Goal: Transaction & Acquisition: Purchase product/service

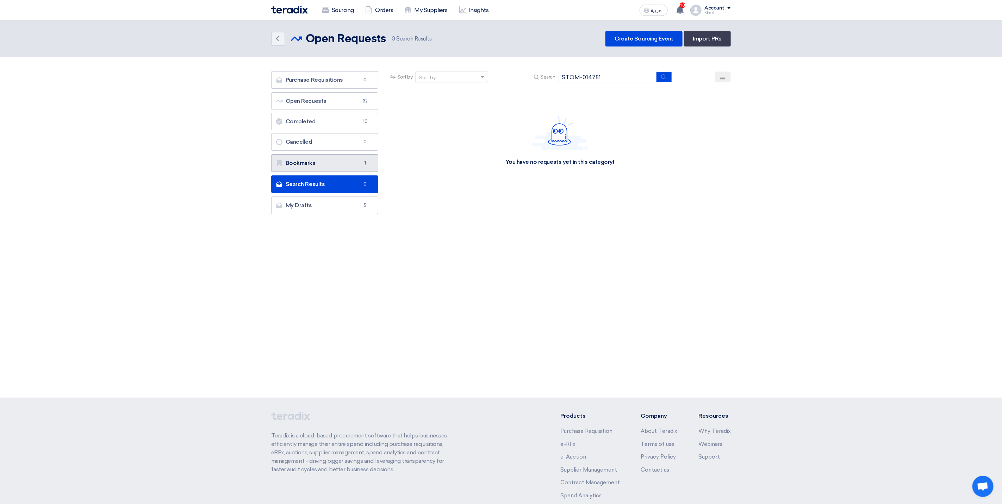
click at [343, 165] on link "Bookmarks Bookmarks 1" at bounding box center [324, 163] width 107 height 18
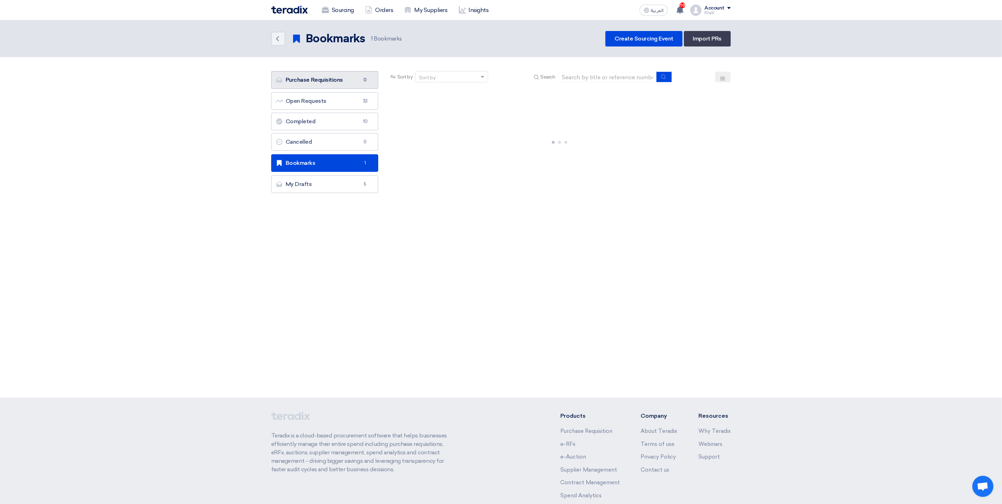
click at [336, 86] on link "Purchase Requisitions Purchase Requisitions 0" at bounding box center [324, 80] width 107 height 18
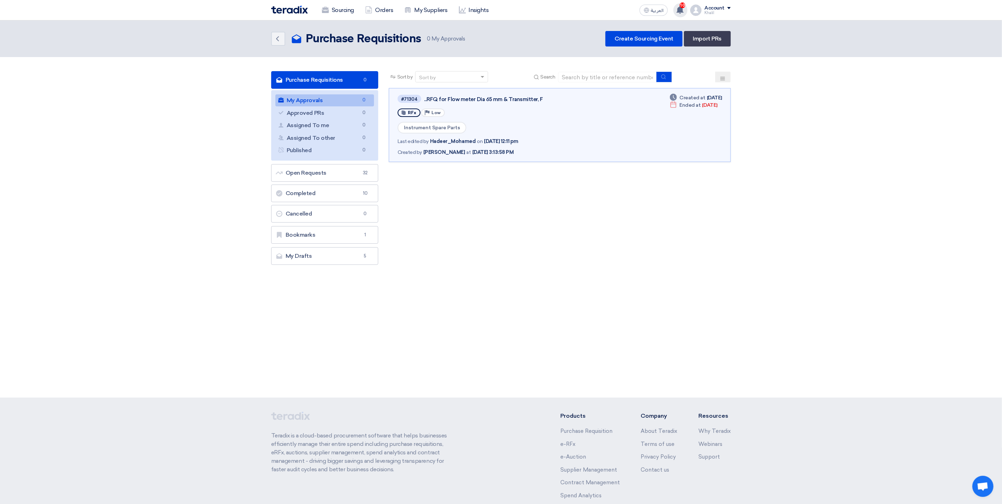
click at [680, 7] on use at bounding box center [680, 10] width 7 height 8
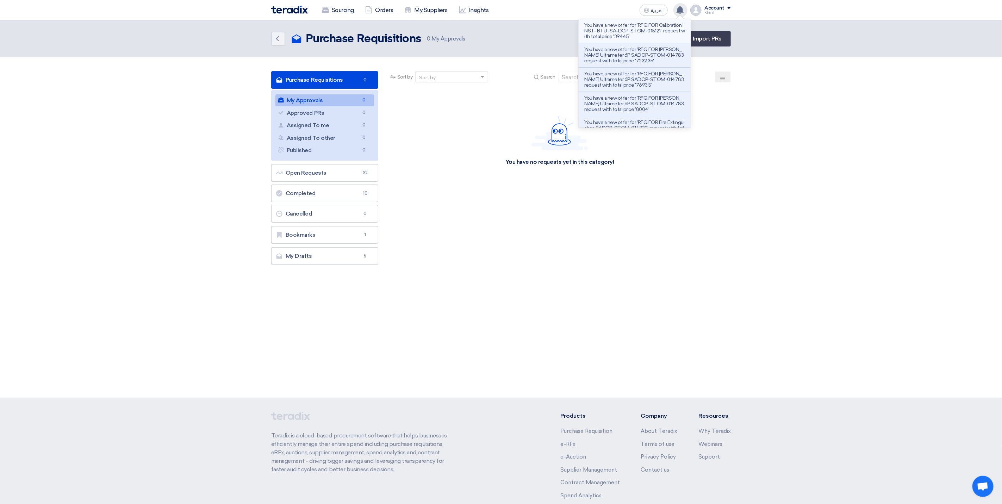
click at [648, 33] on p "You have a new offer for 'RFQ FOR Calibration INST- BTU -SA-DCP-STOM-015121 ' r…" at bounding box center [634, 31] width 101 height 17
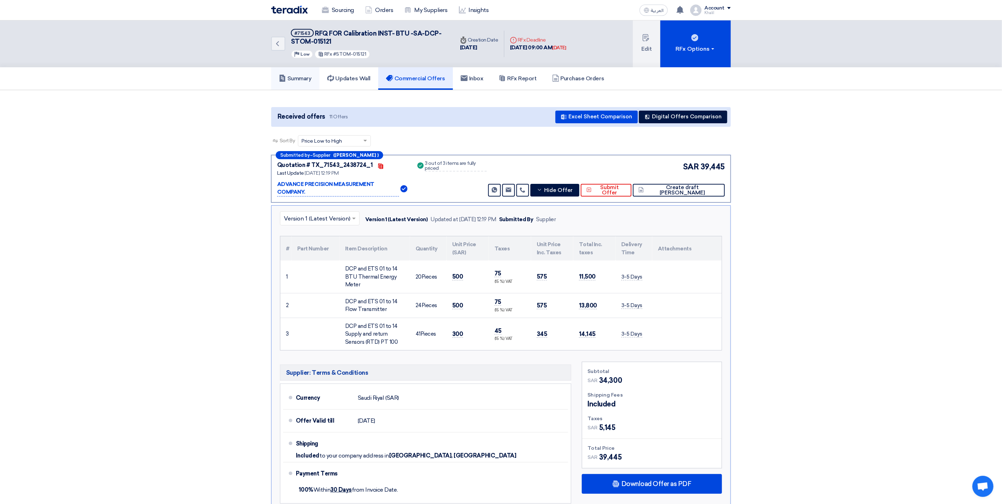
scroll to position [4, 0]
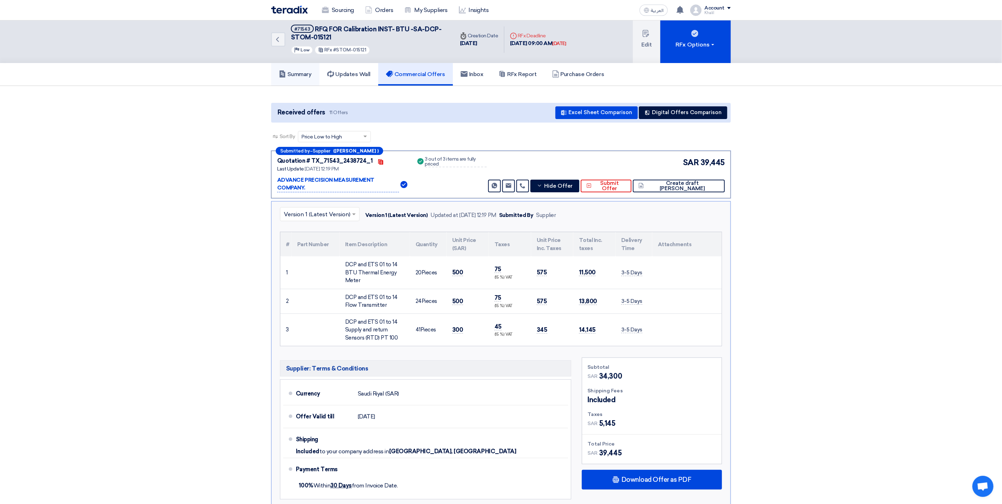
click at [304, 77] on link "Summary" at bounding box center [295, 74] width 48 height 23
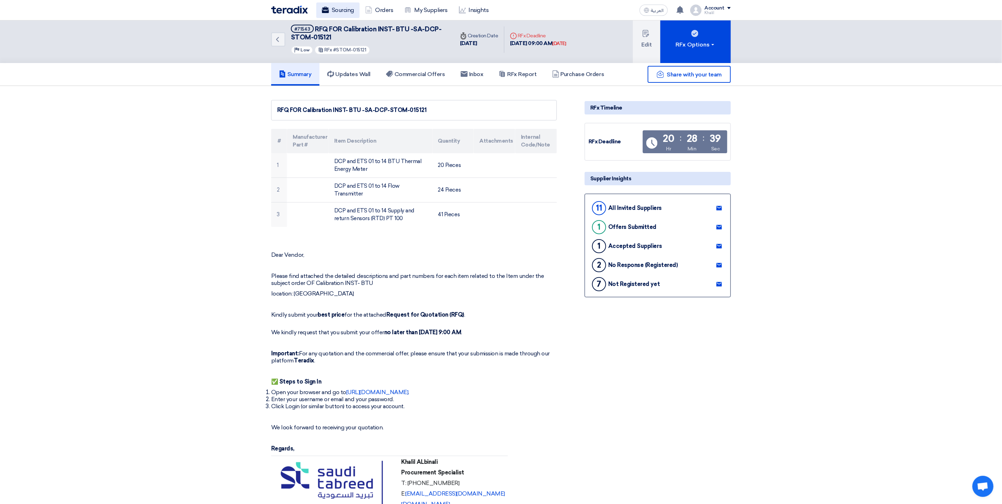
click at [345, 10] on link "Sourcing" at bounding box center [337, 9] width 43 height 15
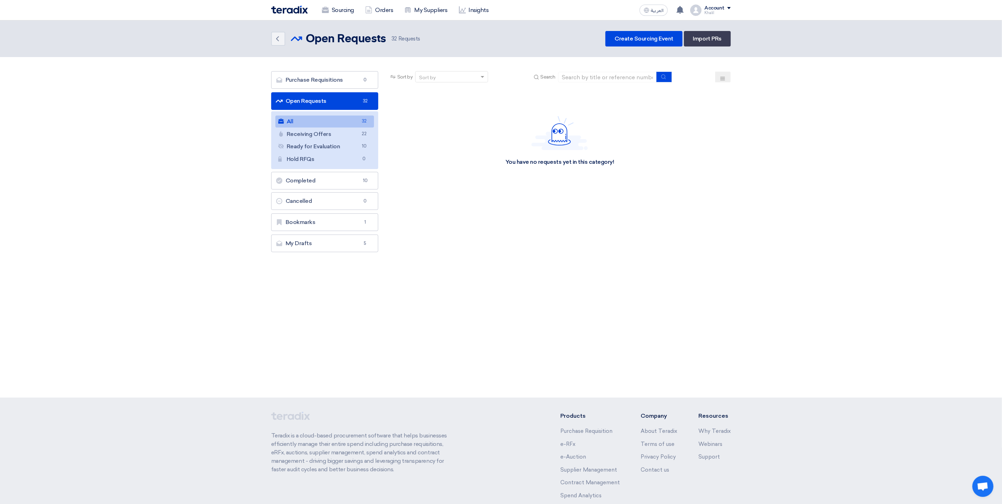
click at [333, 122] on link "All All 32" at bounding box center [324, 122] width 99 height 12
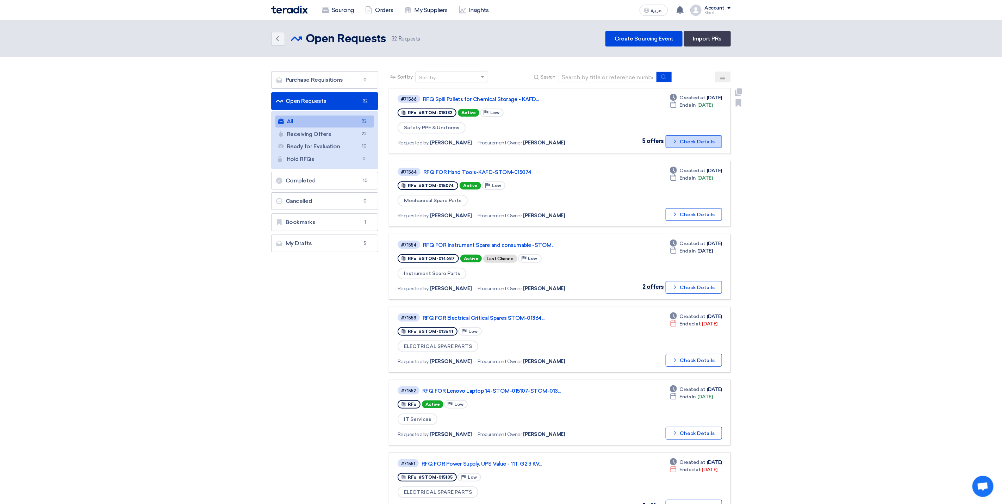
click at [678, 141] on icon "Check details" at bounding box center [675, 141] width 7 height 7
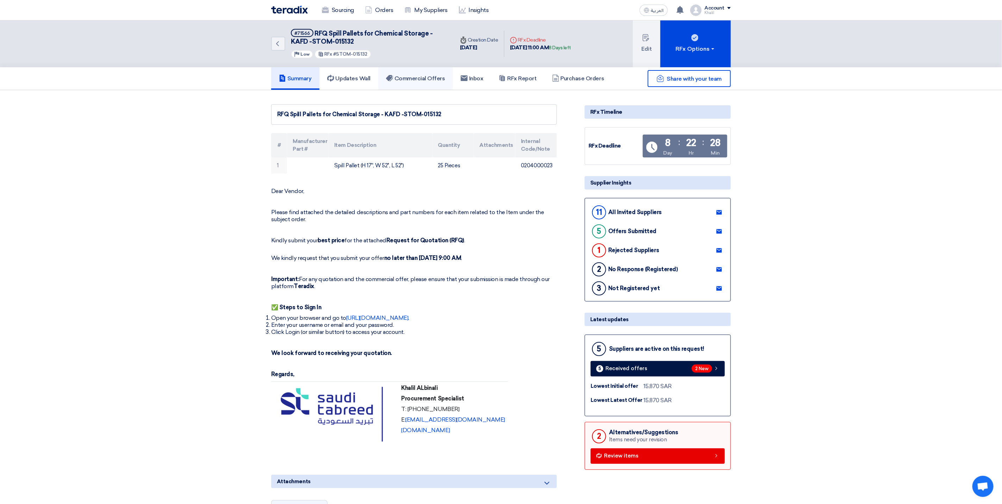
click at [420, 79] on h5 "Commercial Offers" at bounding box center [415, 78] width 59 height 7
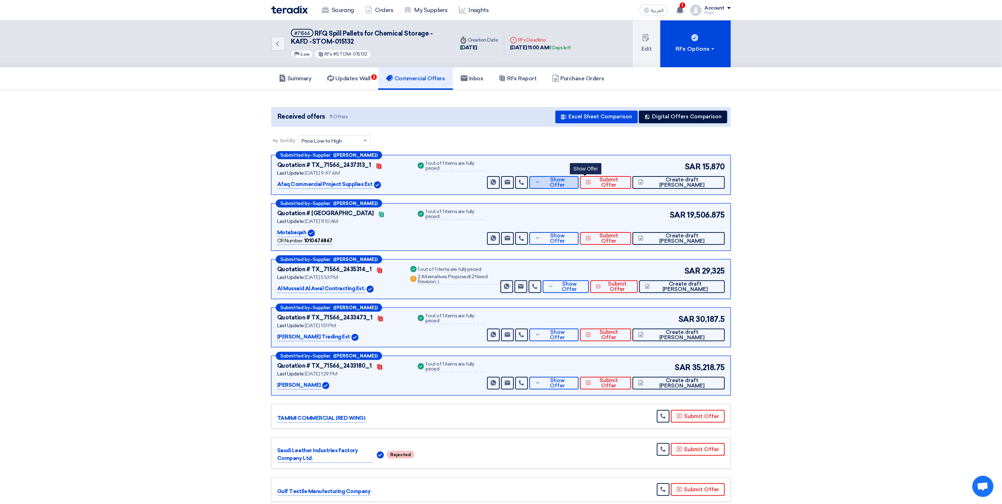
click at [541, 184] on icon at bounding box center [538, 182] width 6 height 6
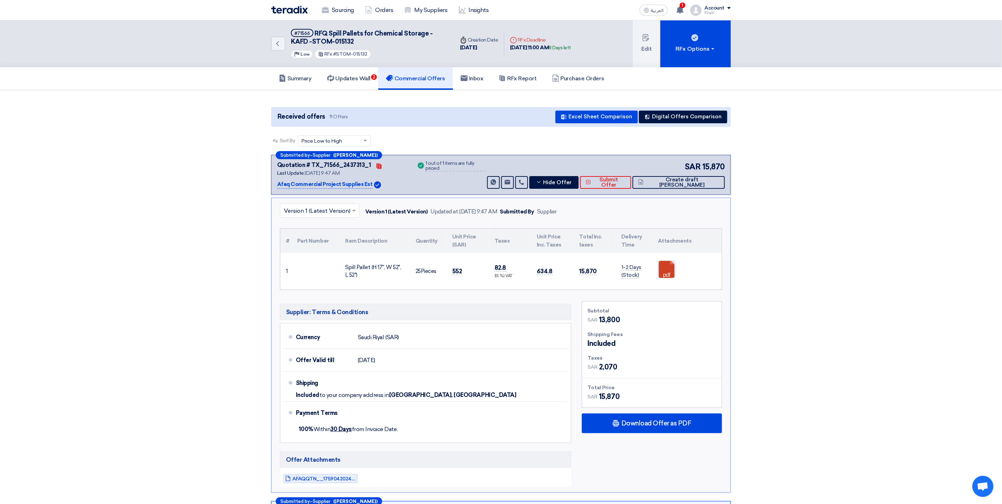
click at [671, 275] on link at bounding box center [686, 282] width 56 height 42
click at [280, 43] on icon "Back" at bounding box center [277, 43] width 8 height 8
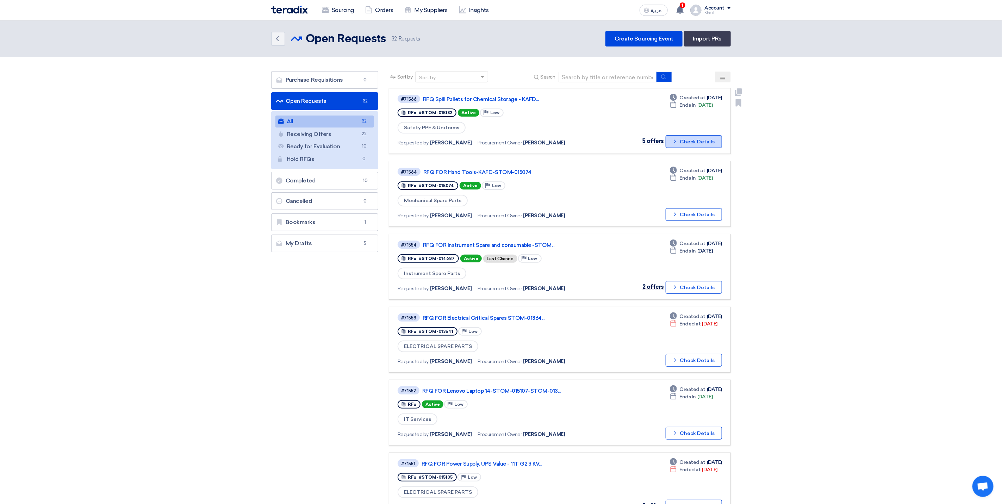
click at [678, 141] on icon "Check details" at bounding box center [675, 141] width 7 height 7
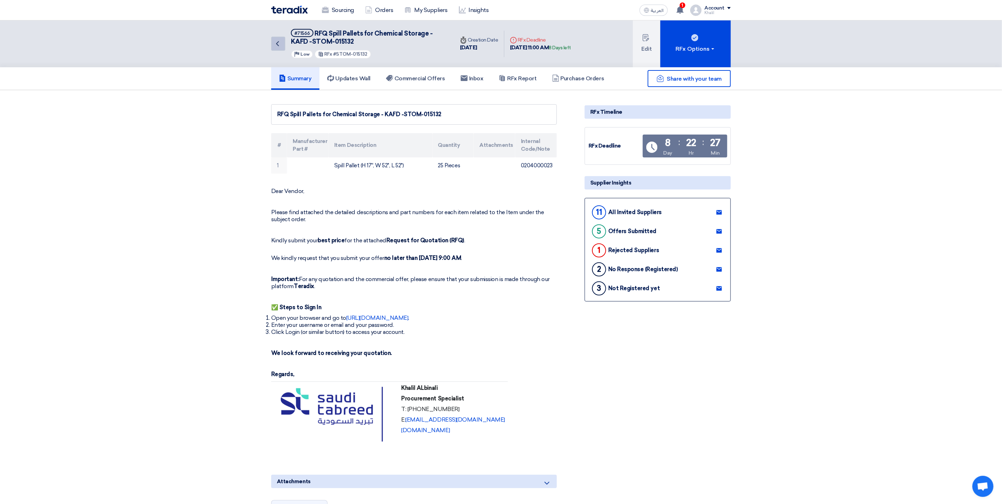
click at [276, 48] on icon "Back" at bounding box center [277, 43] width 8 height 8
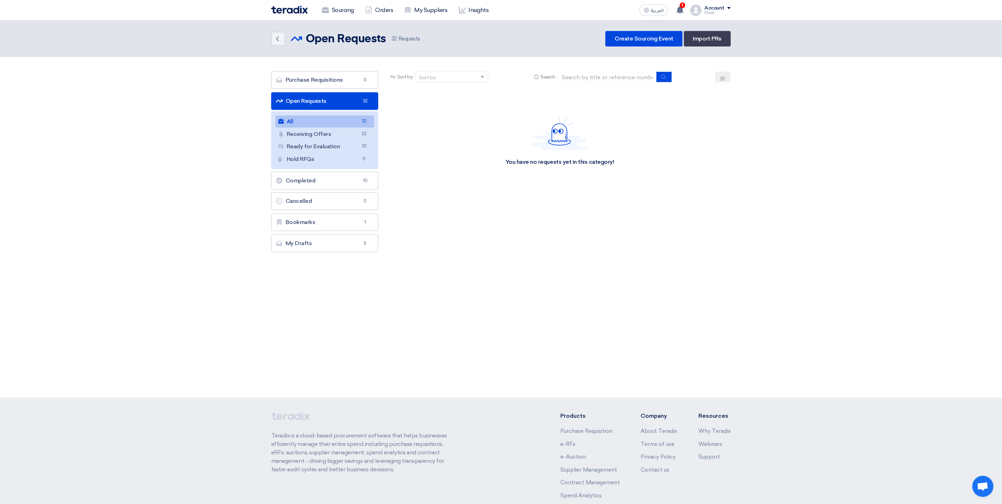
click at [327, 121] on link "All All 32" at bounding box center [324, 122] width 99 height 12
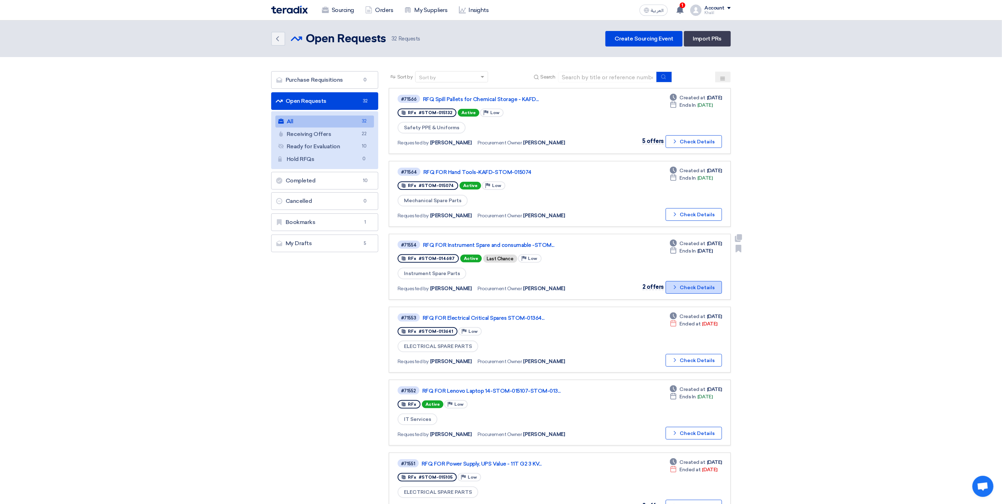
click at [678, 287] on icon "Check details" at bounding box center [675, 287] width 7 height 7
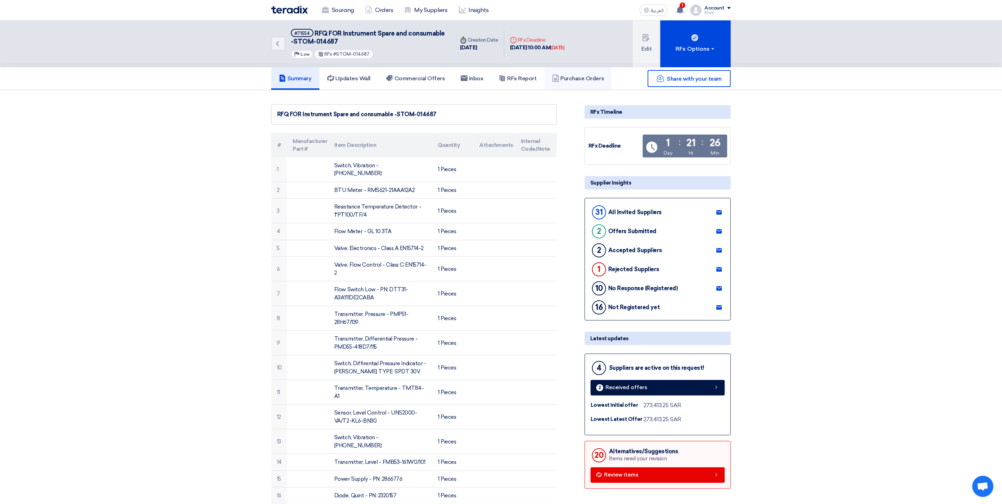
click at [579, 79] on h5 "Purchase Orders" at bounding box center [578, 78] width 52 height 7
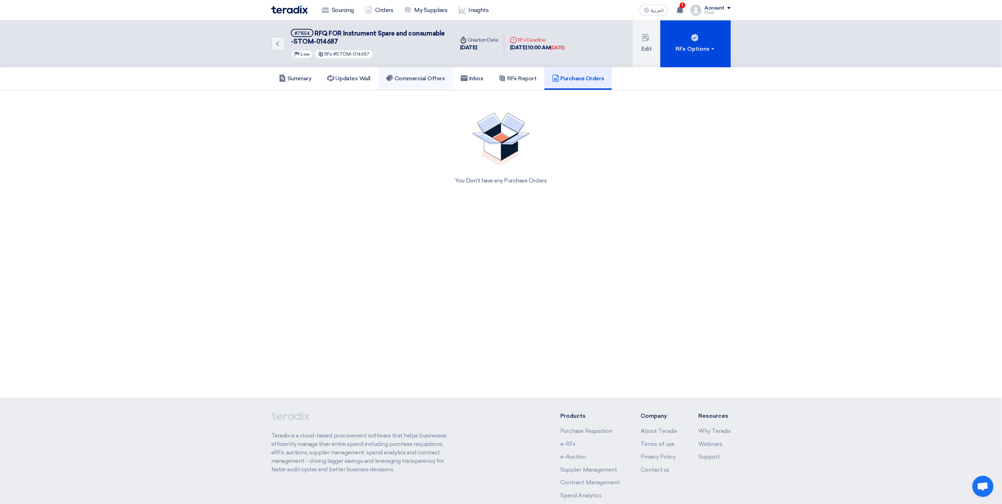
click at [400, 80] on h5 "Commercial Offers" at bounding box center [415, 78] width 59 height 7
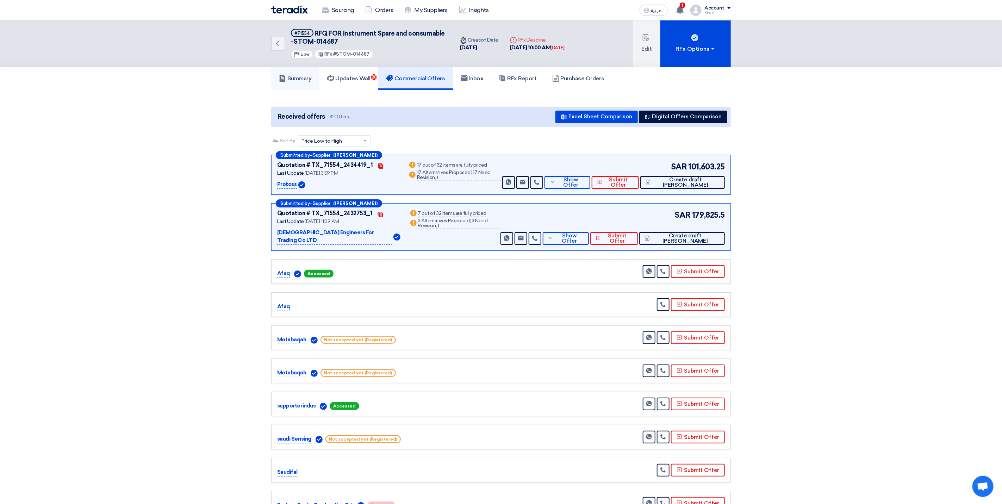
click at [300, 72] on link "Summary" at bounding box center [295, 78] width 48 height 23
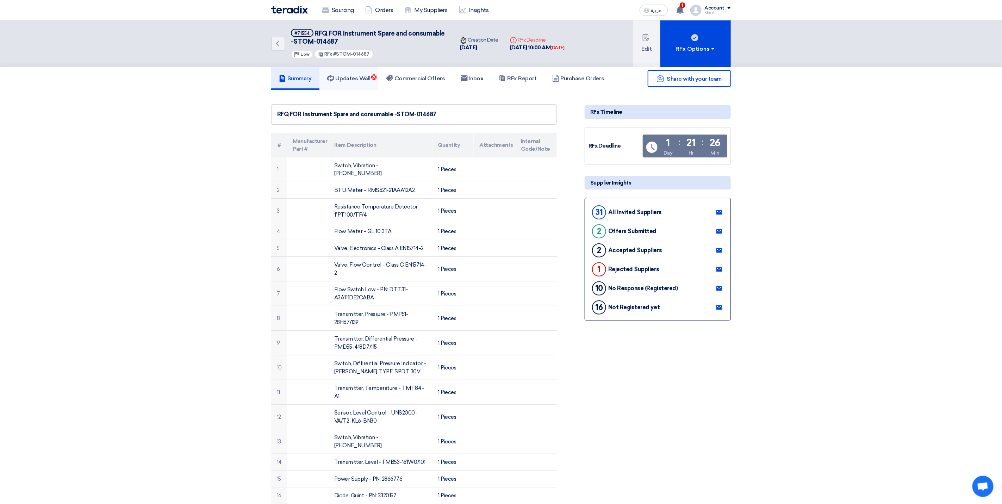
drag, startPoint x: 355, startPoint y: 77, endPoint x: 366, endPoint y: 77, distance: 10.2
click at [355, 78] on h5 "Updates Wall 20" at bounding box center [348, 78] width 43 height 7
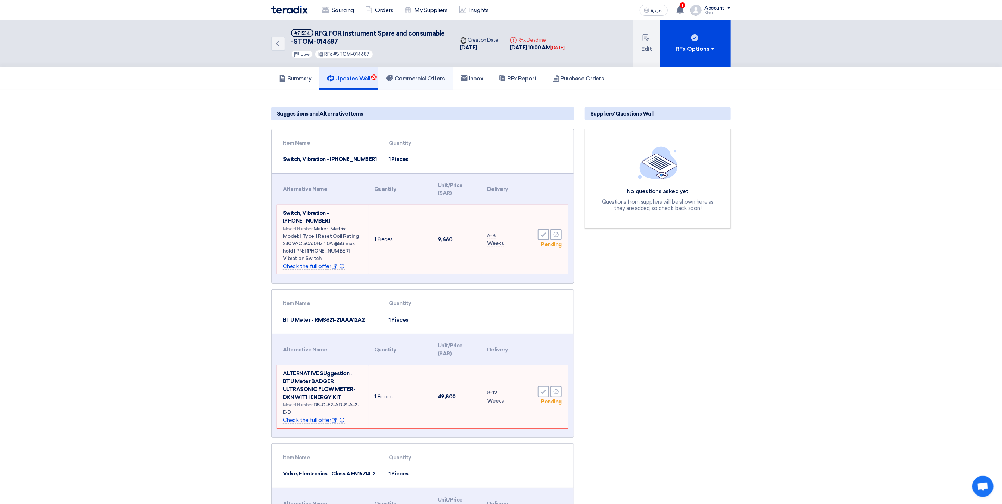
click at [407, 75] on h5 "Commercial Offers" at bounding box center [415, 78] width 59 height 7
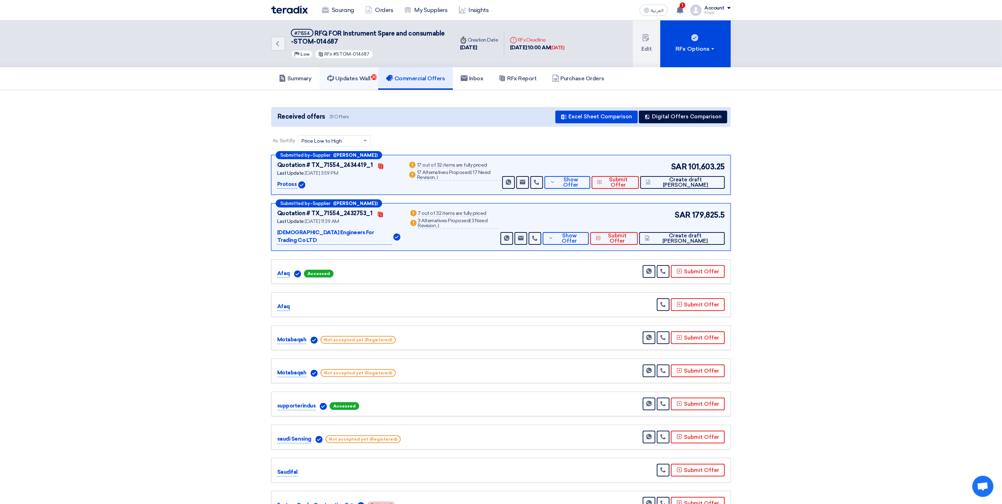
click at [360, 82] on link "Updates Wall 20" at bounding box center [348, 78] width 59 height 23
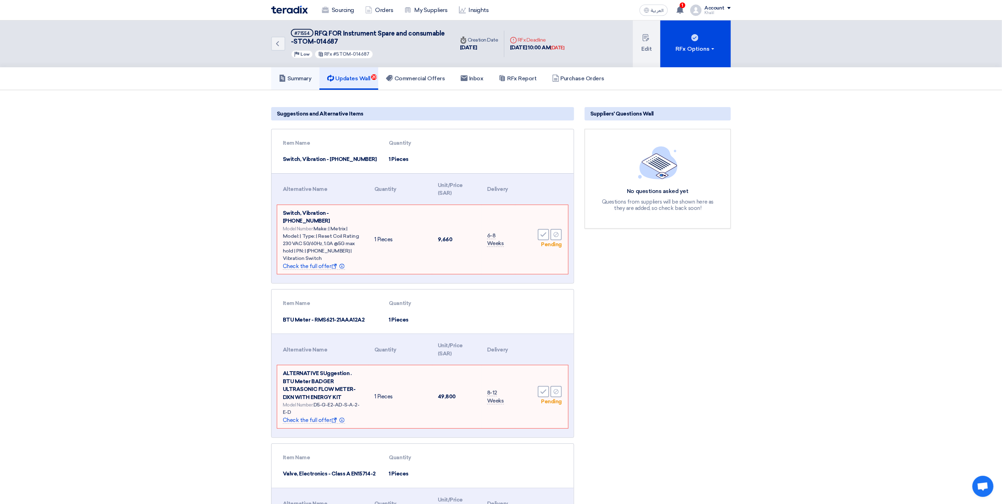
click at [301, 78] on h5 "Summary" at bounding box center [295, 78] width 33 height 7
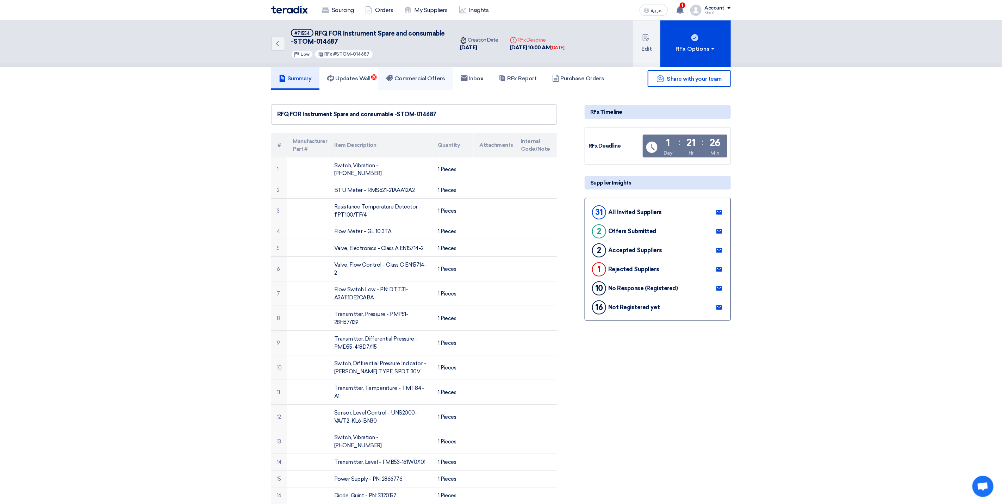
click at [412, 77] on h5 "Commercial Offers" at bounding box center [415, 78] width 59 height 7
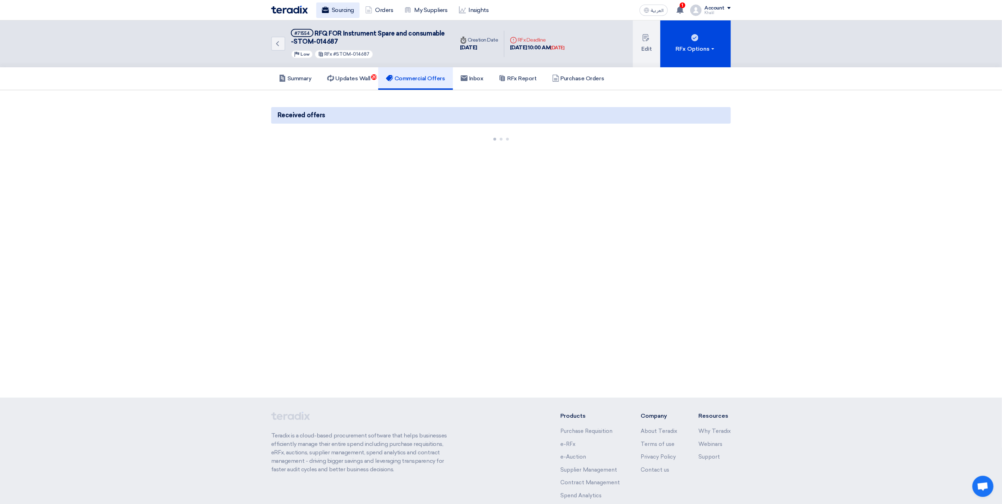
click at [343, 5] on link "Sourcing" at bounding box center [337, 9] width 43 height 15
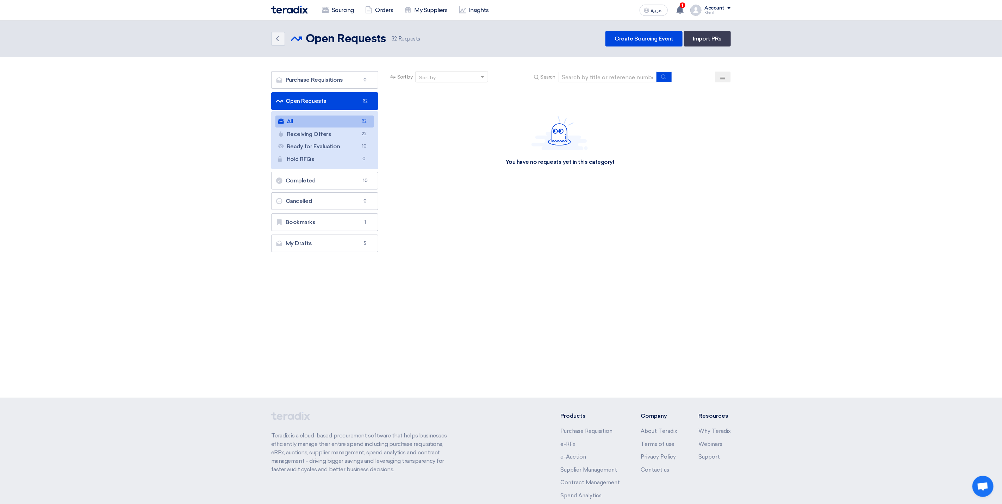
click at [356, 123] on link "All All 32" at bounding box center [324, 122] width 99 height 12
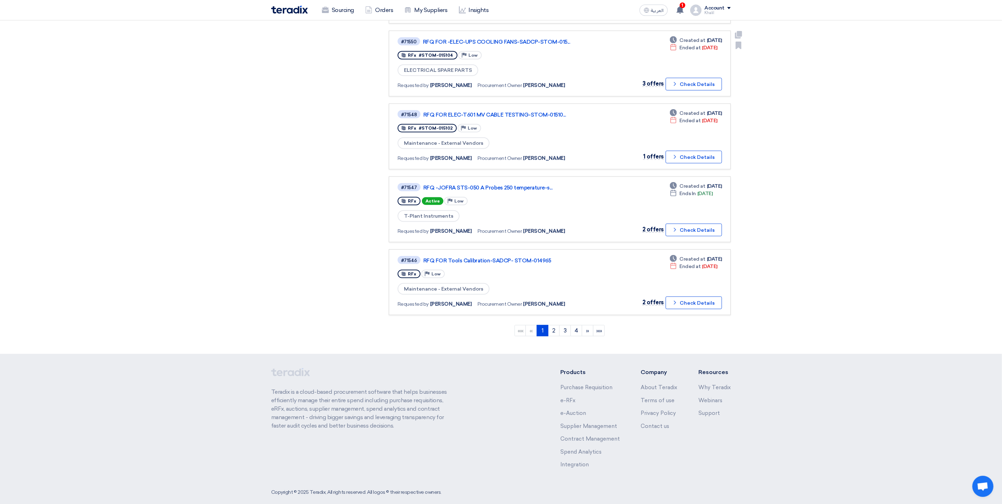
scroll to position [496, 0]
click at [552, 325] on link "2" at bounding box center [554, 329] width 12 height 11
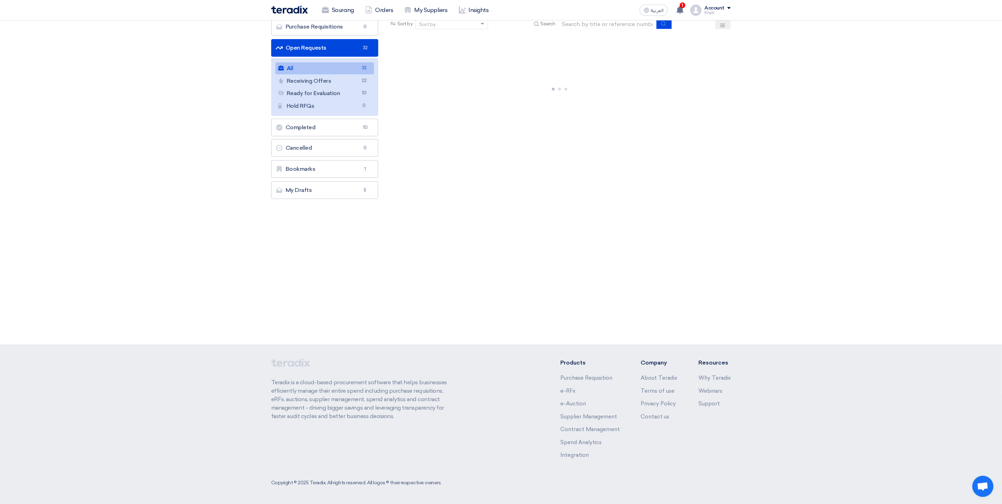
scroll to position [0, 0]
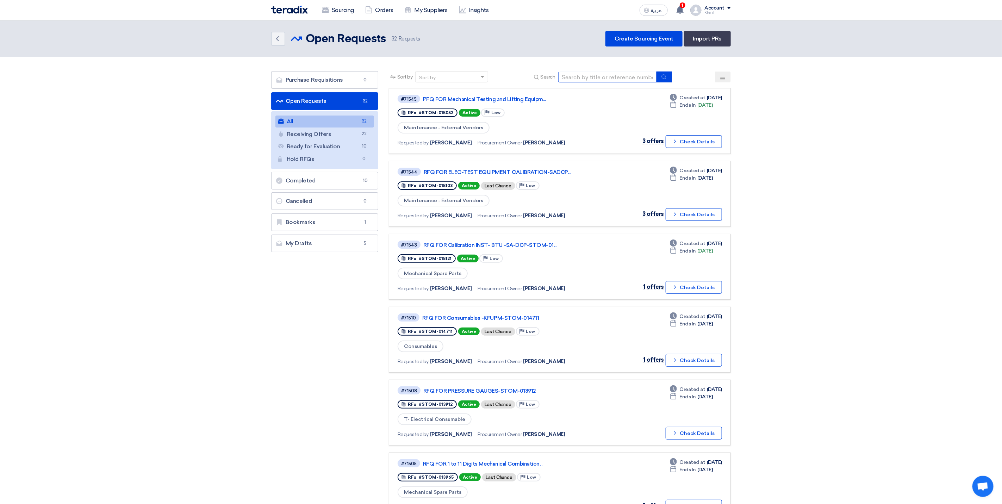
click at [579, 75] on input at bounding box center [607, 77] width 99 height 11
paste input "STOM-015053"
type input "STOM-015053"
click at [464, 77] on div "Sort by" at bounding box center [447, 77] width 63 height 9
click at [668, 79] on button "submit" at bounding box center [664, 76] width 15 height 11
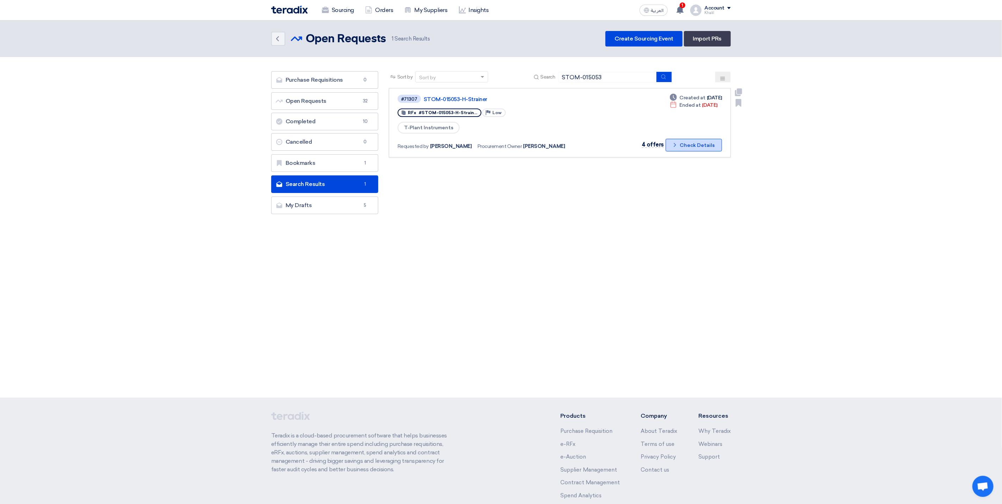
click at [691, 147] on button "Check details Check Details" at bounding box center [694, 145] width 56 height 13
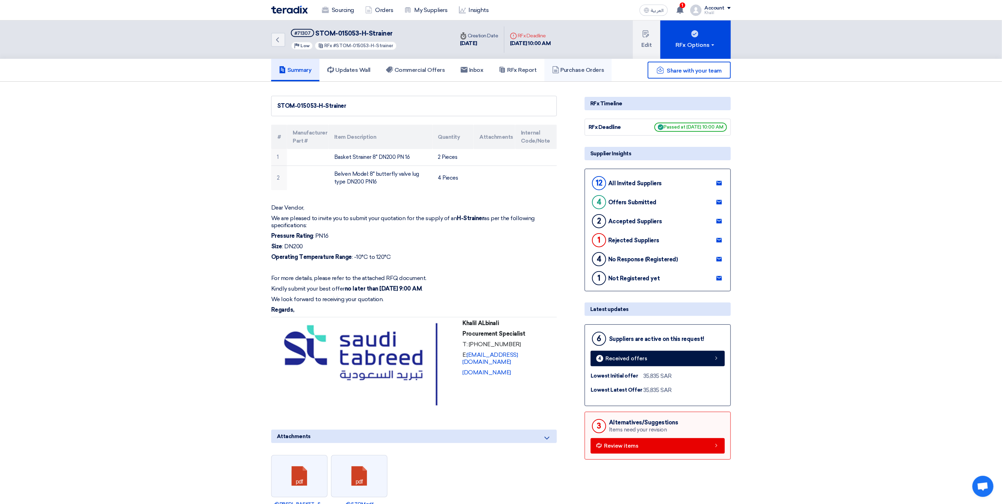
click at [570, 77] on link "Purchase Orders" at bounding box center [579, 70] width 68 height 23
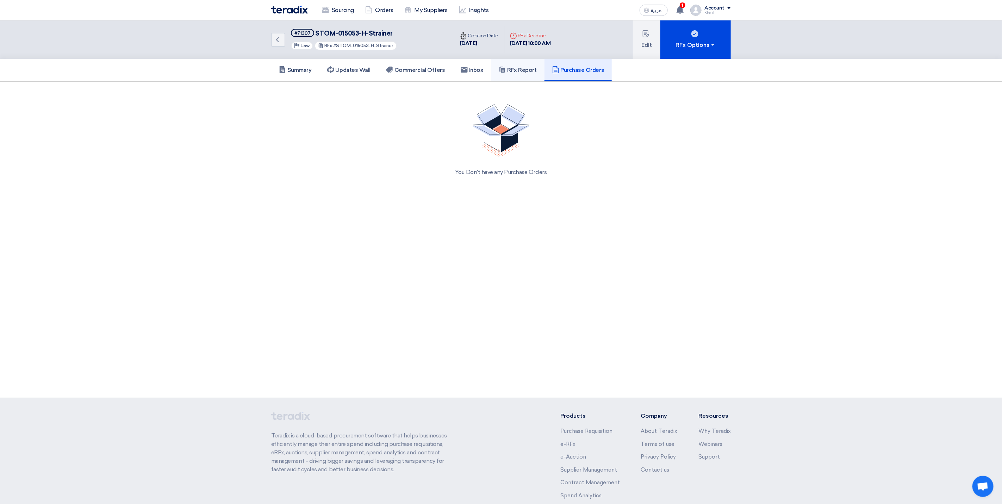
click at [529, 78] on link "RFx Report" at bounding box center [517, 70] width 53 height 23
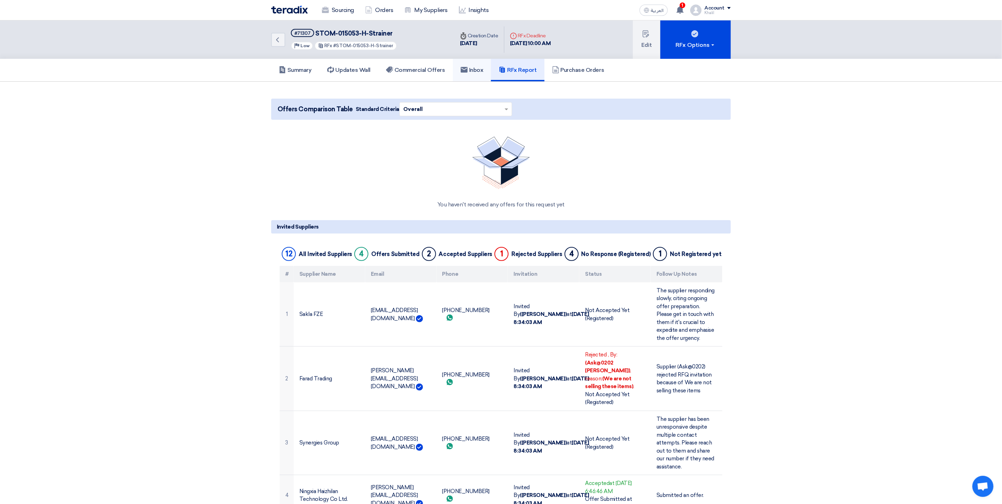
click at [484, 74] on link "Inbox" at bounding box center [472, 70] width 38 height 23
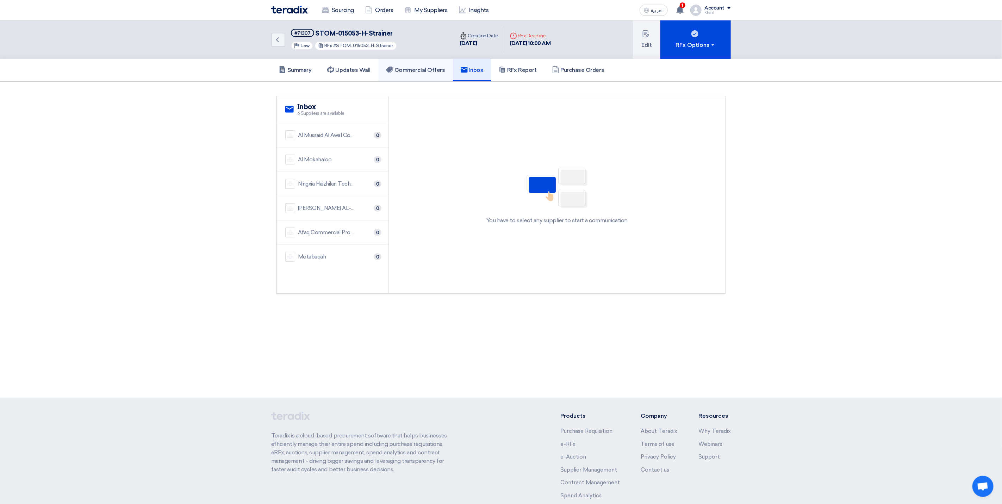
click at [424, 72] on h5 "Commercial Offers" at bounding box center [415, 70] width 59 height 7
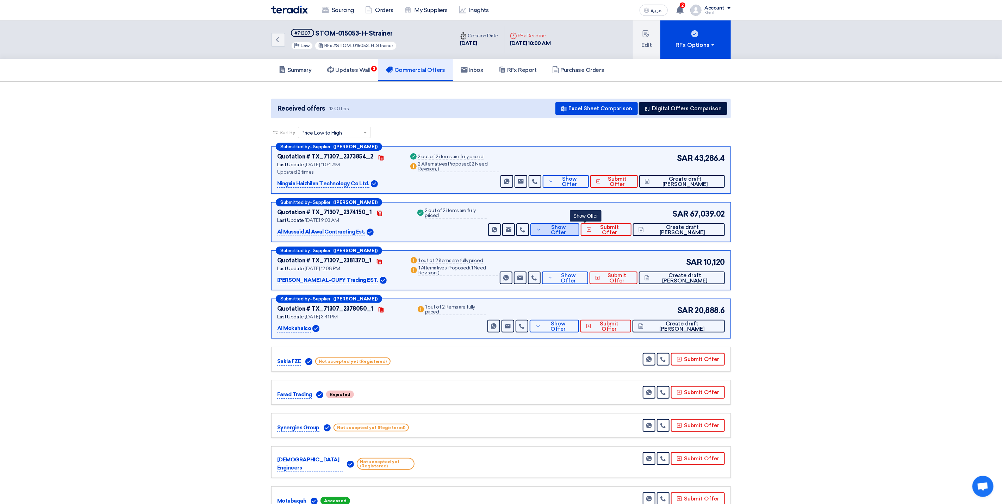
click at [576, 235] on button "Show Offer" at bounding box center [554, 229] width 49 height 13
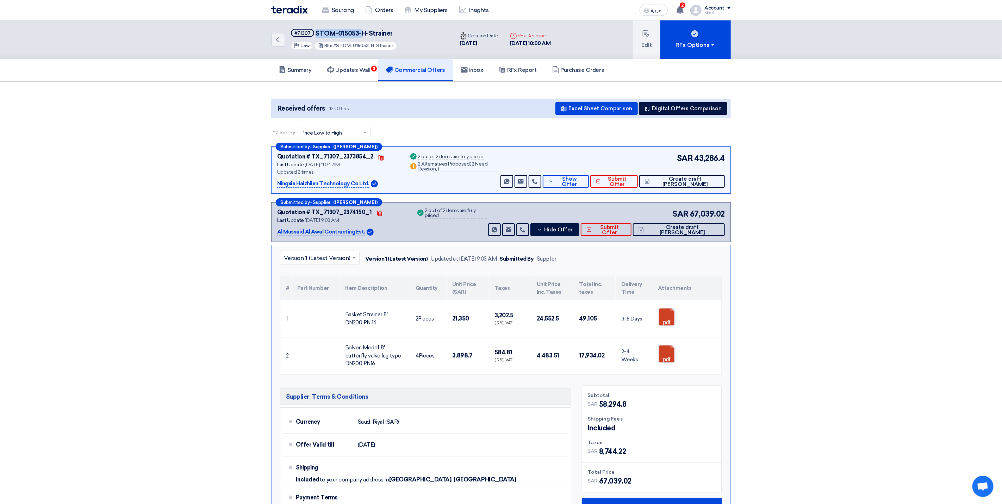
drag, startPoint x: 360, startPoint y: 33, endPoint x: 314, endPoint y: 32, distance: 46.5
click at [316, 32] on span "STOM-015053-H-Strainer" at bounding box center [354, 34] width 77 height 8
copy span "STOM-015053-"
drag, startPoint x: 346, startPoint y: 347, endPoint x: 387, endPoint y: 362, distance: 44.4
click at [387, 362] on div "Belven Model: 8" butterfly valve lug type DN200 PN16" at bounding box center [374, 356] width 59 height 24
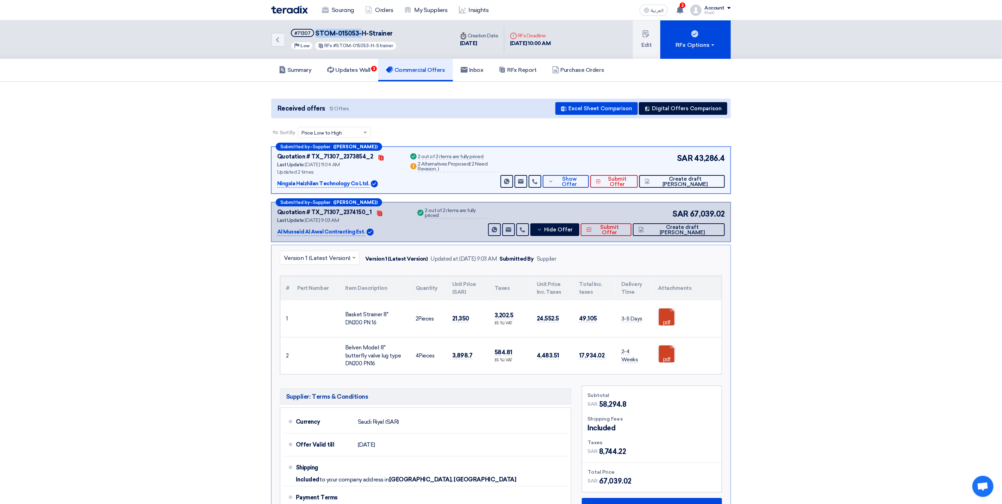
copy div "Belven Model: 8" butterfly valve lug type DN200 PN16"
click at [304, 71] on h5 "Summary" at bounding box center [295, 70] width 33 height 7
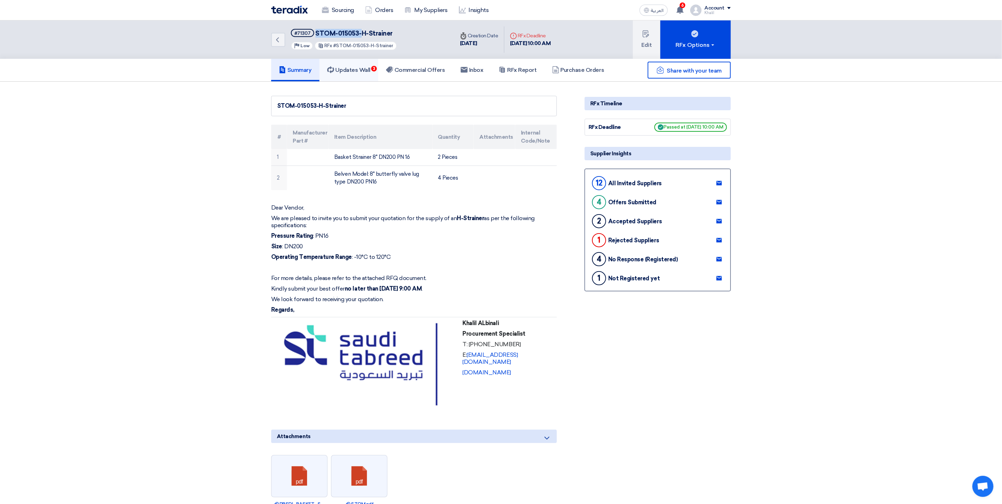
click at [357, 67] on h5 "Updates Wall 3" at bounding box center [348, 70] width 43 height 7
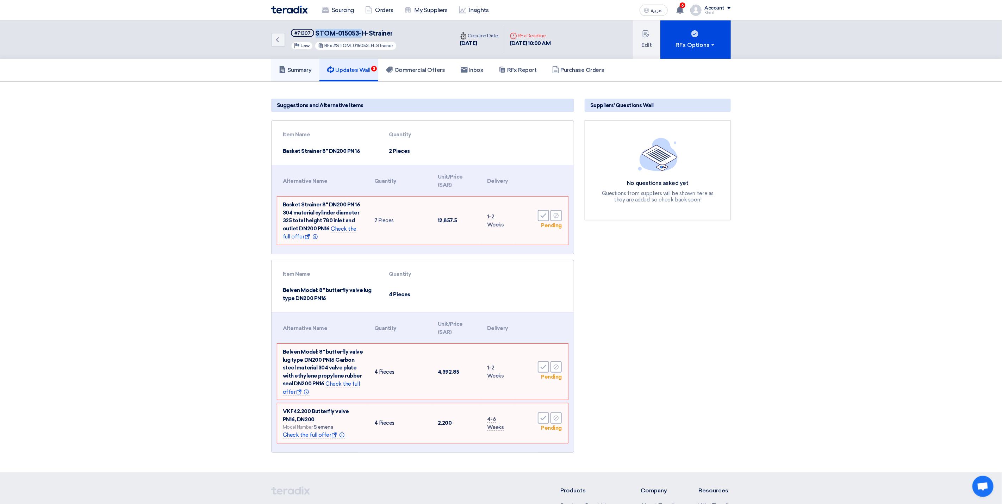
click at [310, 67] on h5 "Summary" at bounding box center [295, 70] width 33 height 7
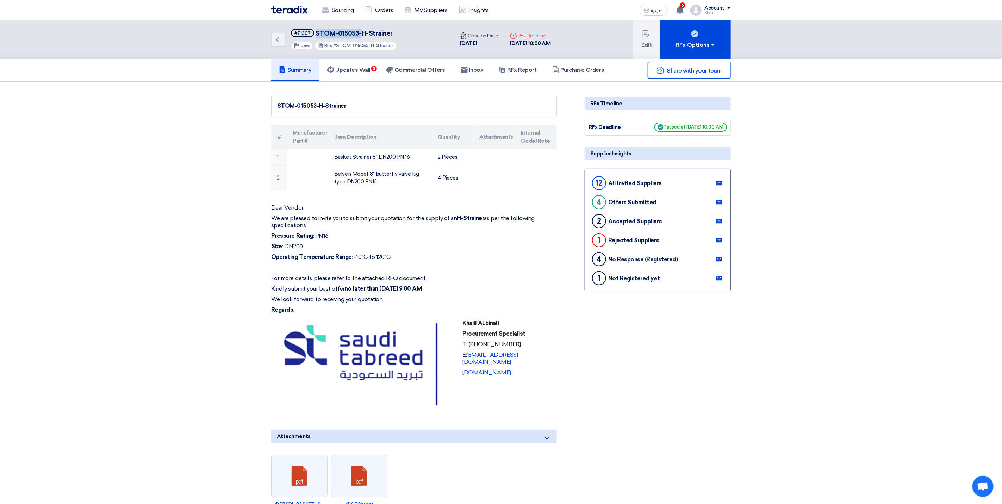
click at [307, 68] on h5 "Summary" at bounding box center [295, 70] width 33 height 7
click at [346, 16] on link "Sourcing" at bounding box center [337, 9] width 43 height 15
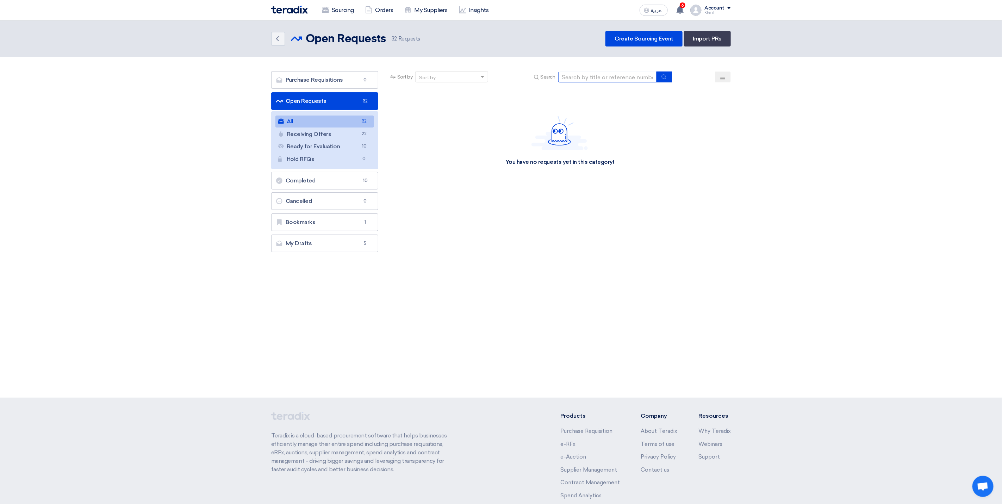
click at [577, 77] on input at bounding box center [607, 77] width 99 height 11
paste input "STOM-015121"
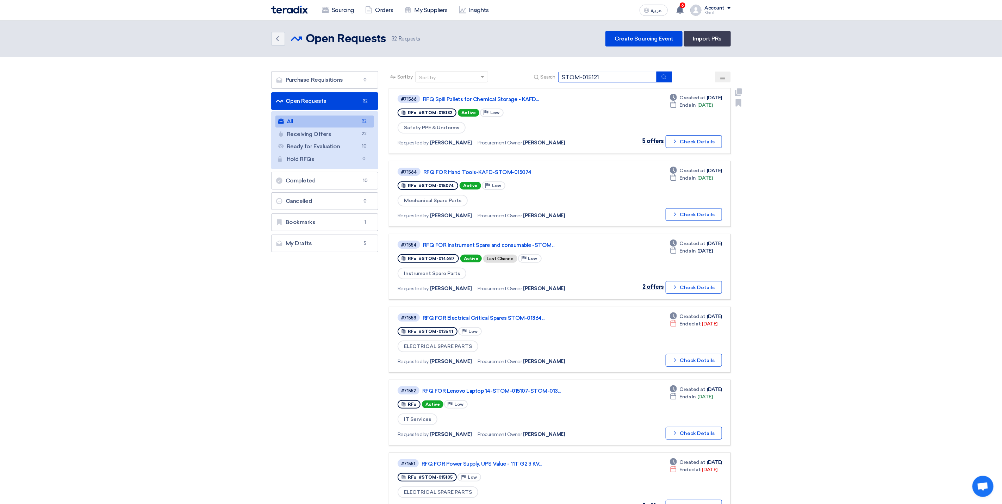
type input "STOM-015121"
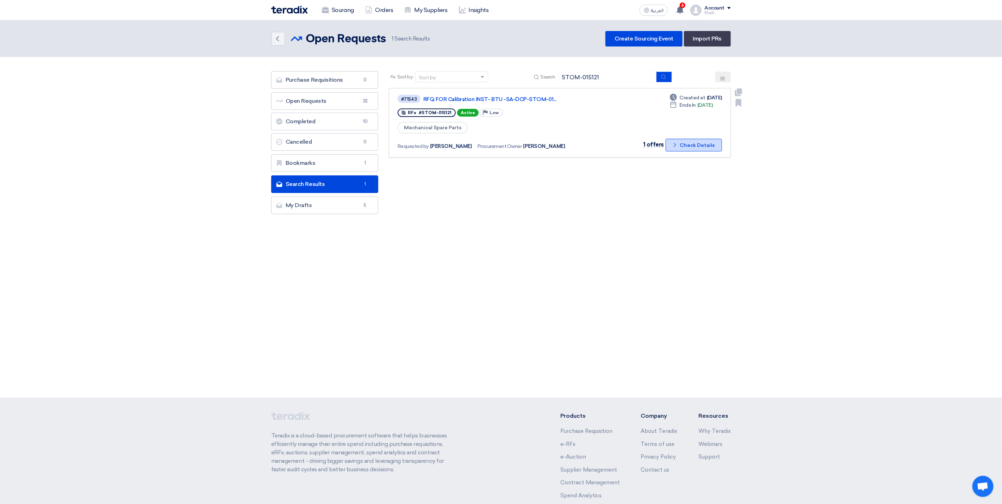
click at [674, 146] on icon "Check details" at bounding box center [675, 145] width 7 height 7
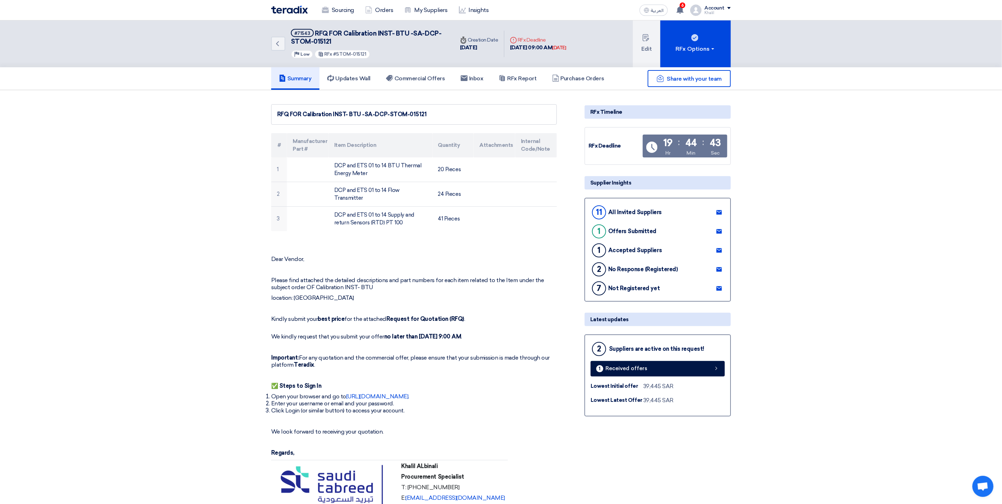
click at [586, 86] on div "Share with your team" at bounding box center [658, 78] width 146 height 17
click at [580, 80] on h5 "Purchase Orders" at bounding box center [578, 78] width 52 height 7
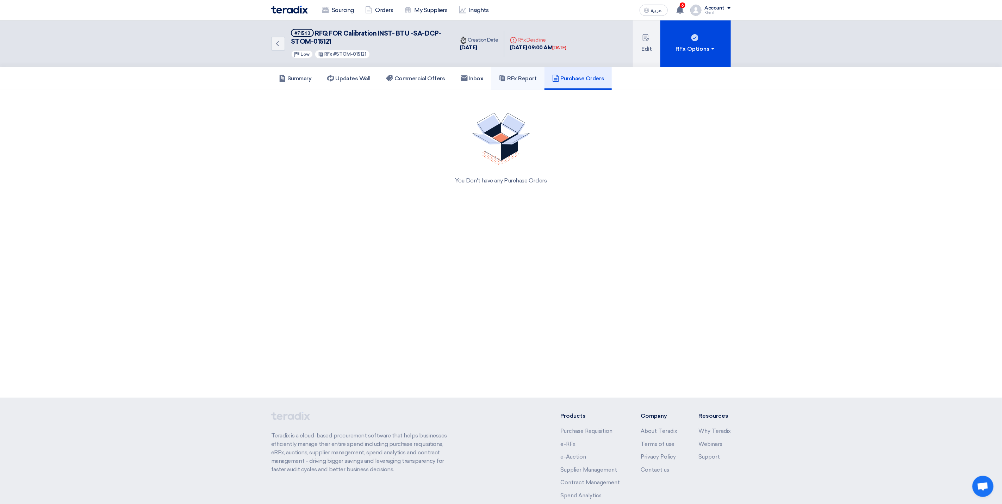
click at [527, 79] on h5 "RFx Report" at bounding box center [518, 78] width 38 height 7
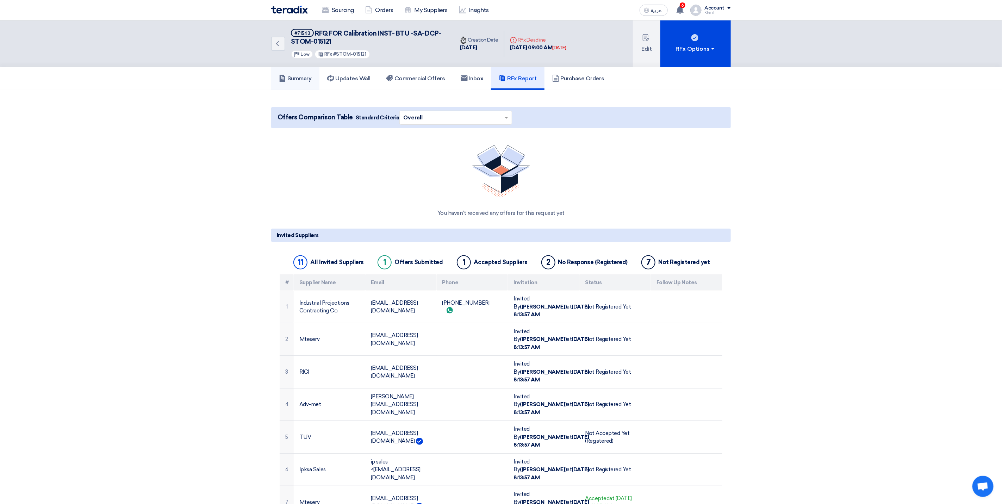
click at [295, 78] on h5 "Summary" at bounding box center [295, 78] width 33 height 7
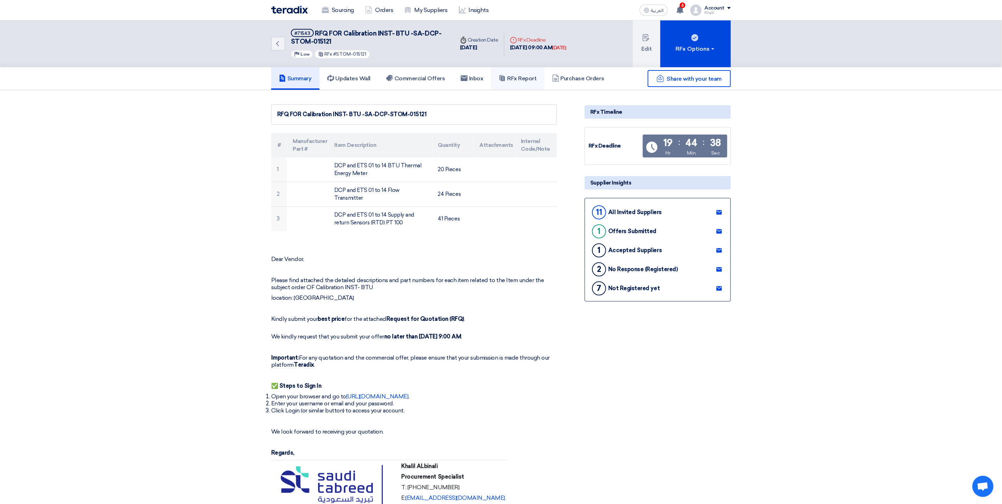
click at [519, 77] on h5 "RFx Report" at bounding box center [518, 78] width 38 height 7
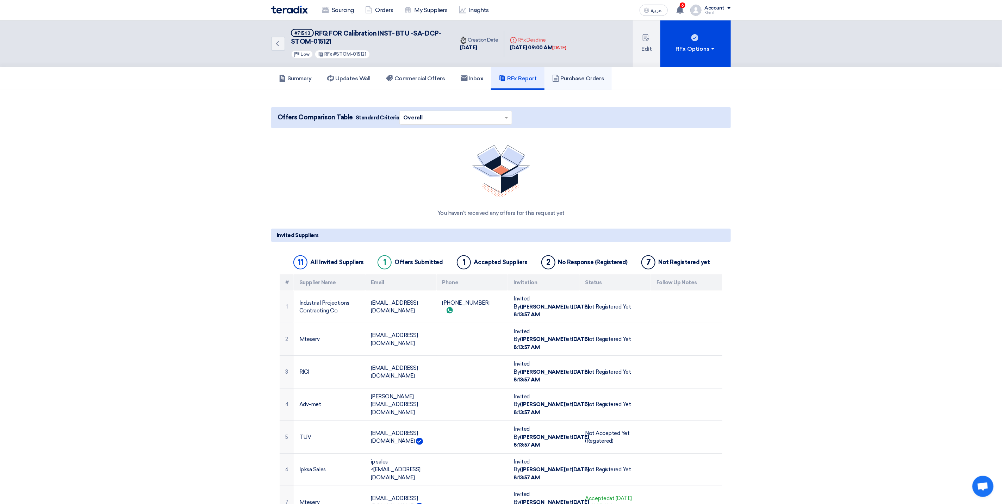
click at [580, 80] on h5 "Purchase Orders" at bounding box center [578, 78] width 52 height 7
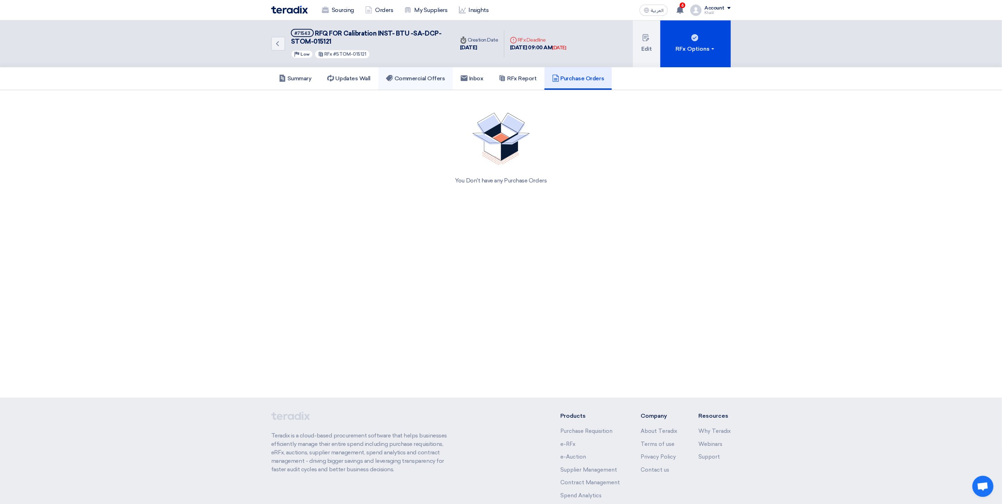
click at [435, 75] on h5 "Commercial Offers" at bounding box center [415, 78] width 59 height 7
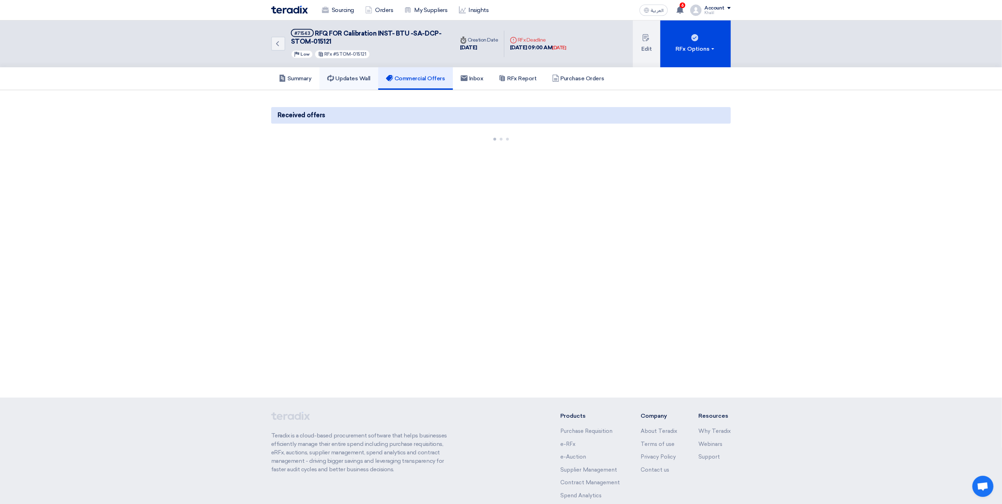
click at [351, 80] on h5 "Updates Wall" at bounding box center [348, 78] width 43 height 7
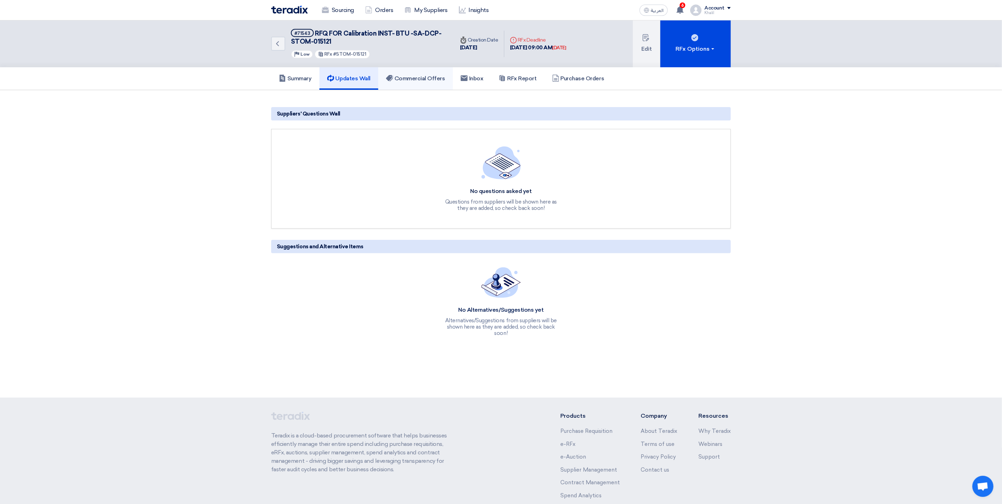
click at [415, 75] on h5 "Commercial Offers" at bounding box center [415, 78] width 59 height 7
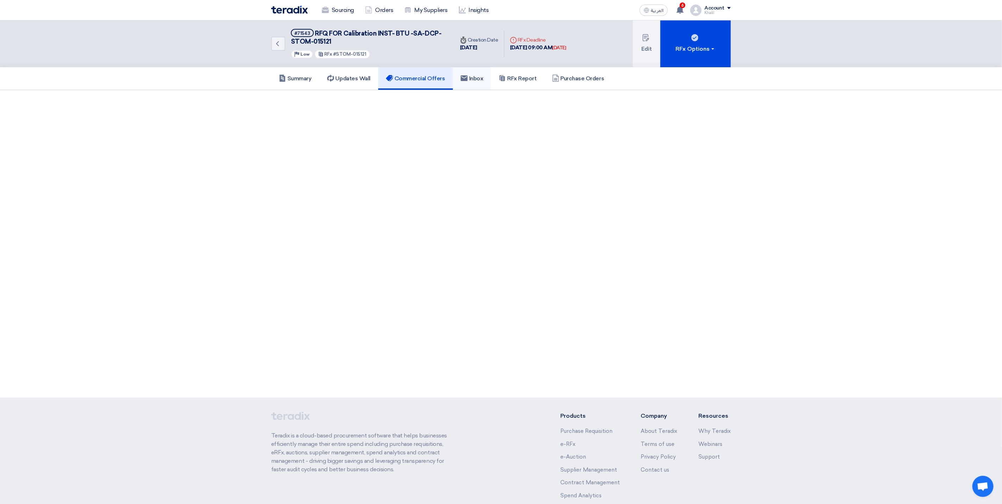
click at [474, 75] on h5 "Inbox" at bounding box center [472, 78] width 23 height 7
click at [523, 81] on link "RFx Report" at bounding box center [517, 78] width 53 height 23
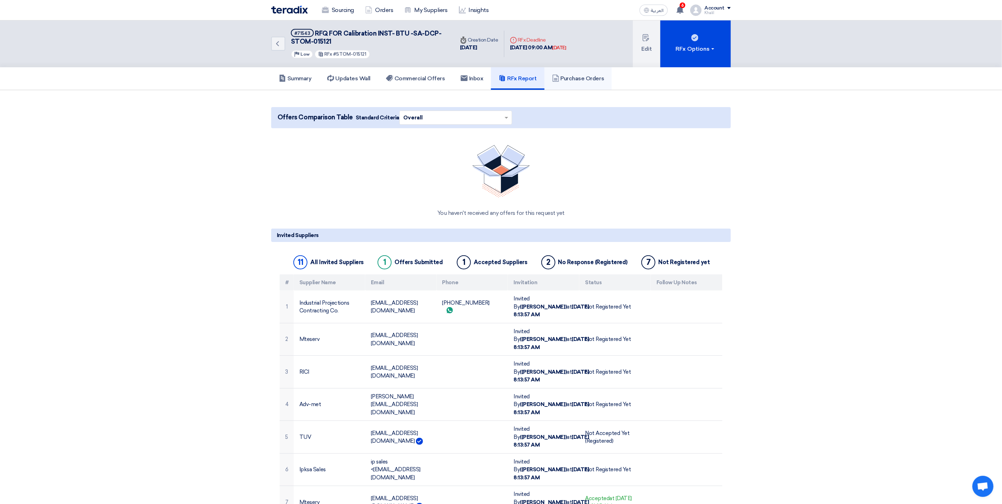
click at [573, 81] on link "Purchase Orders" at bounding box center [579, 78] width 68 height 23
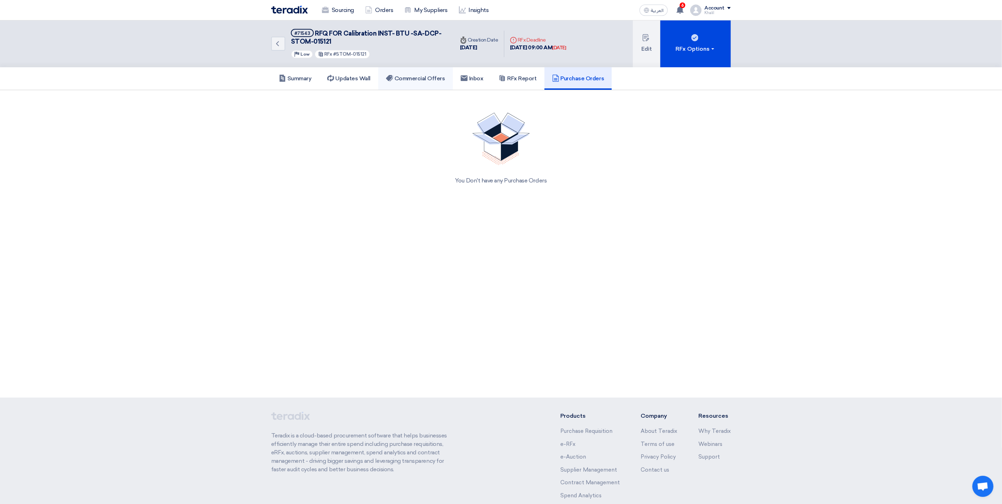
click at [436, 81] on link "Commercial Offers" at bounding box center [415, 78] width 75 height 23
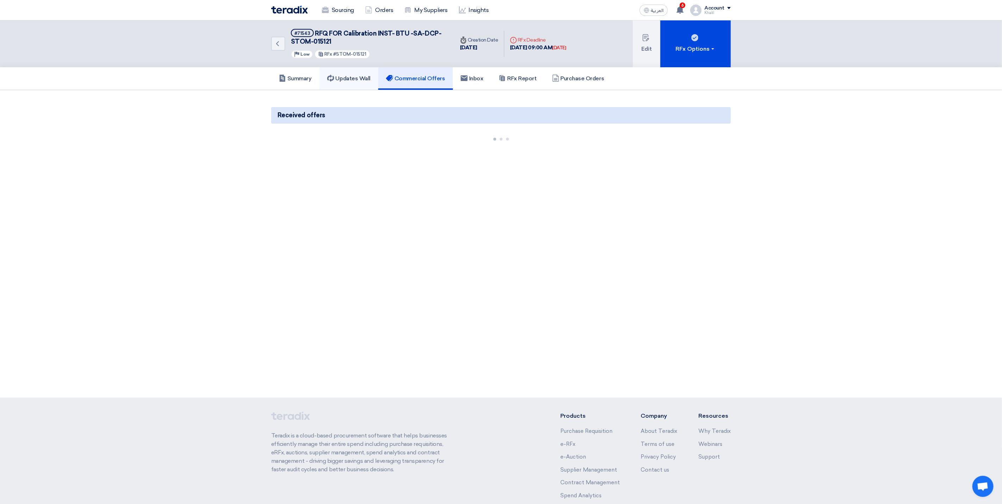
click at [374, 79] on link "Updates Wall" at bounding box center [348, 78] width 59 height 23
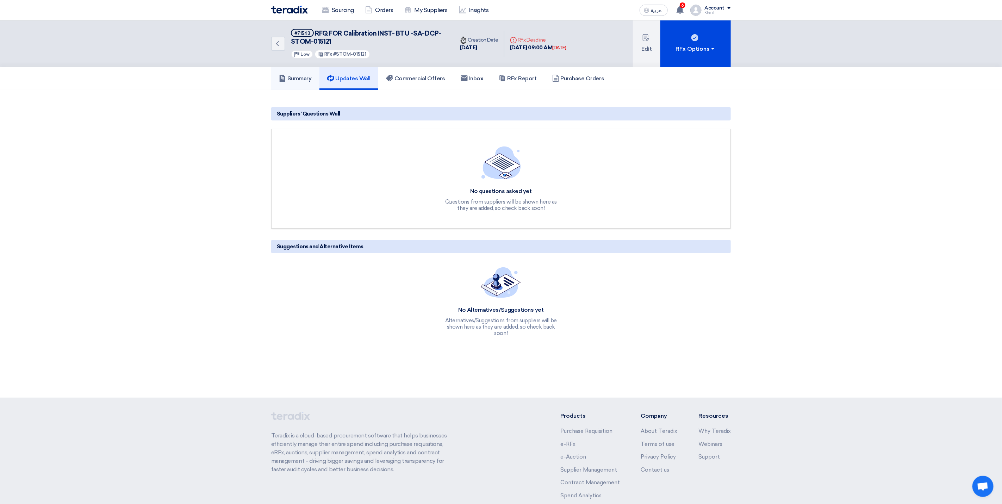
click at [315, 79] on link "Summary" at bounding box center [295, 78] width 48 height 23
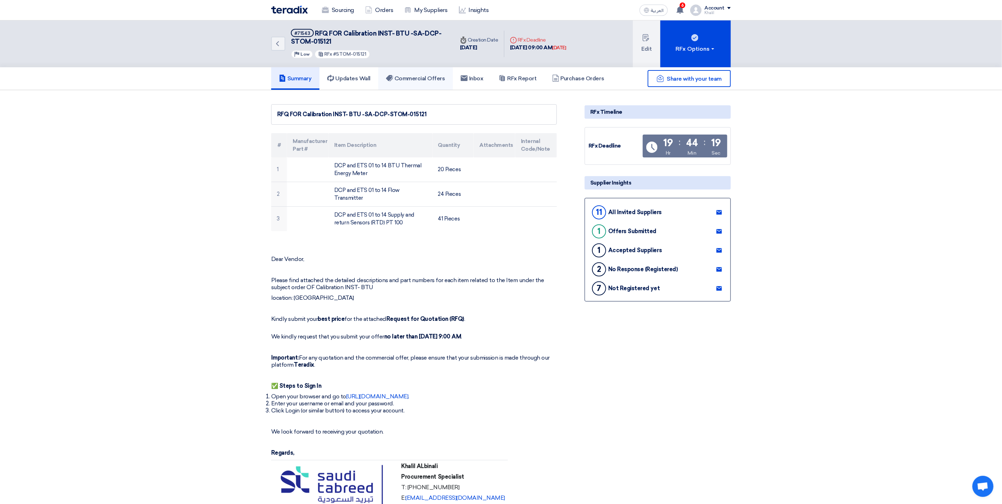
click at [419, 76] on h5 "Commercial Offers" at bounding box center [415, 78] width 59 height 7
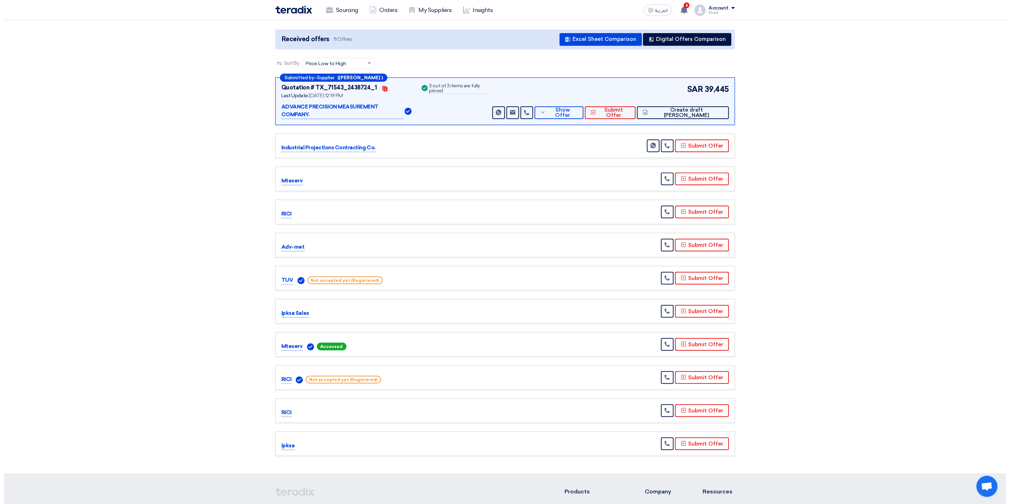
scroll to position [106, 0]
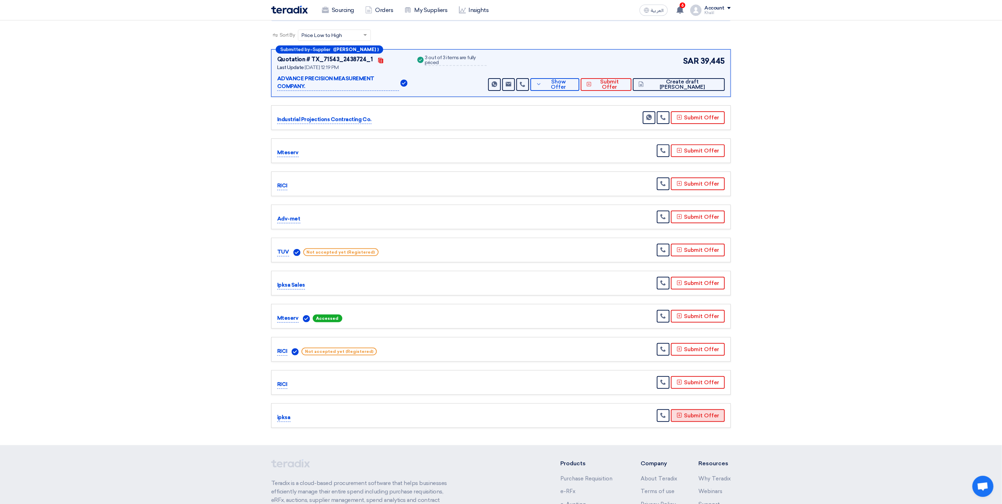
click at [715, 414] on button "Submit Offer" at bounding box center [698, 415] width 54 height 13
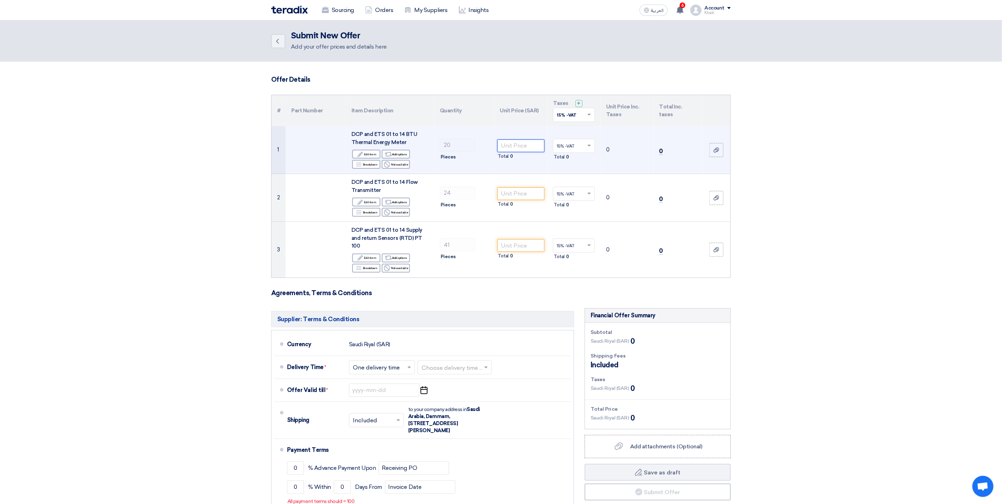
click at [524, 145] on input "number" at bounding box center [521, 145] width 48 height 13
paste input "500"
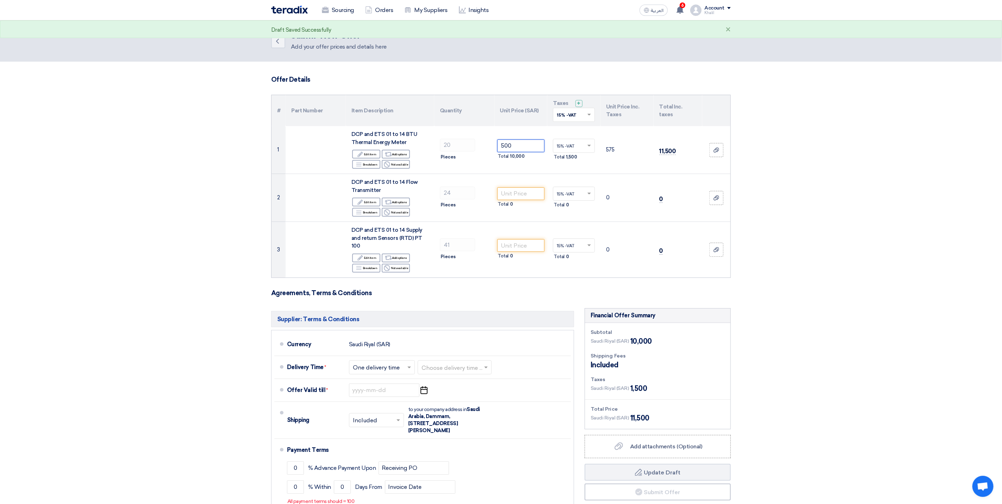
type input "500"
click at [860, 216] on section "Offer Details # Part Number Item Description Quantity Unit Price (SAR) Taxes + …" at bounding box center [501, 318] width 1002 height 513
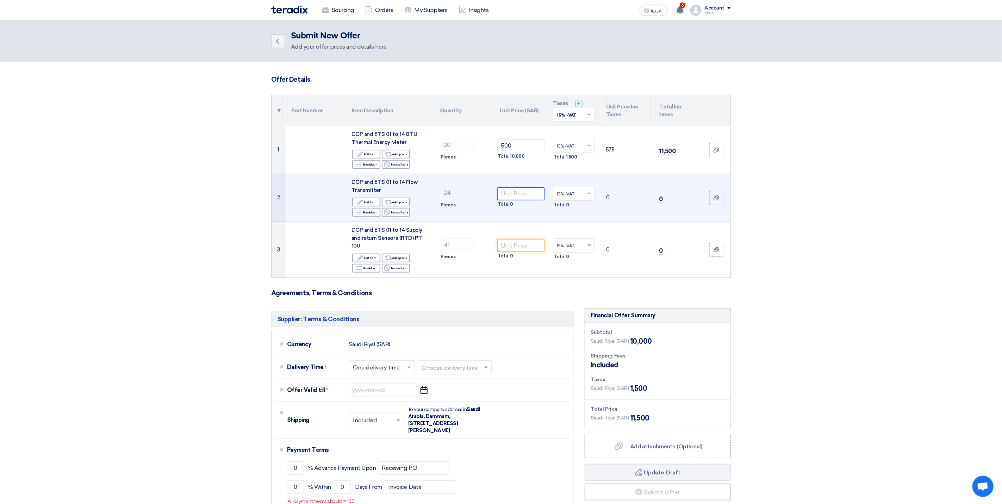
click at [524, 188] on input "number" at bounding box center [521, 193] width 48 height 13
paste input "400"
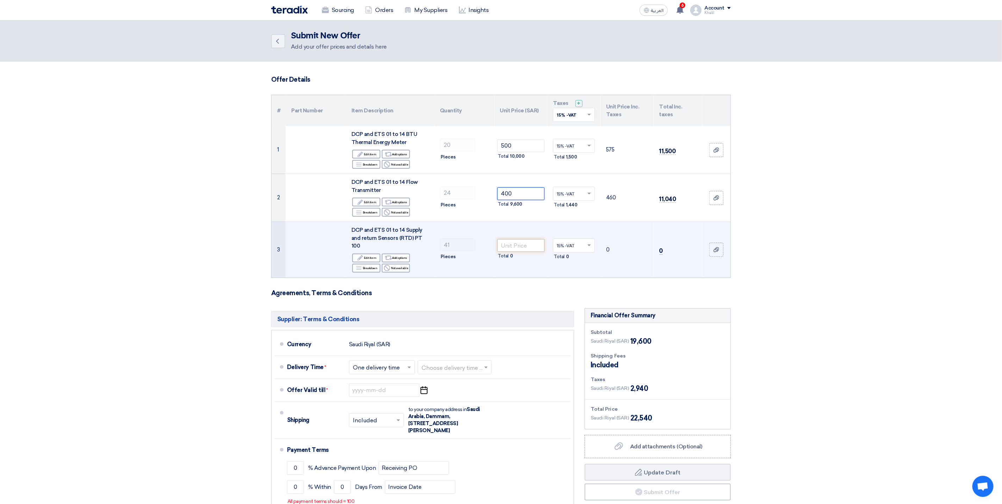
type input "400"
click at [527, 239] on input "number" at bounding box center [521, 245] width 48 height 13
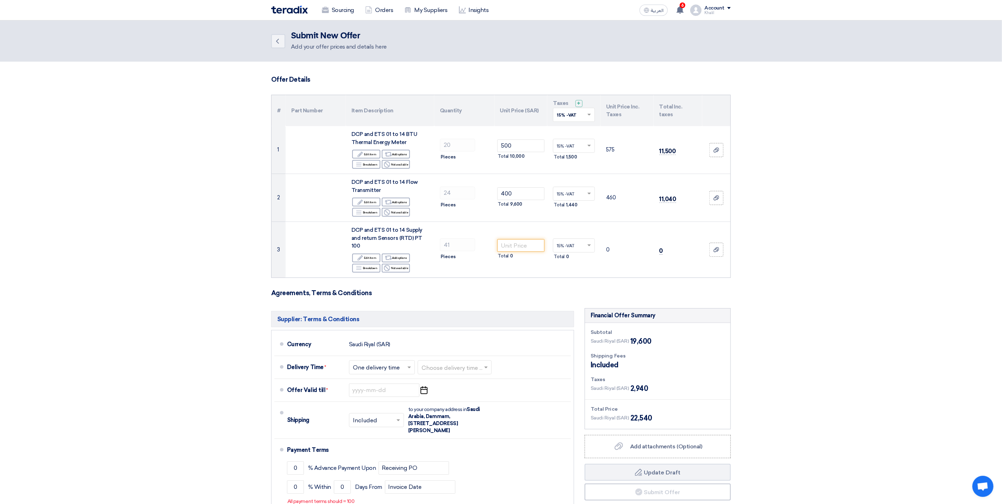
click at [889, 260] on section "Offer Details # Part Number Item Description Quantity Unit Price (SAR) Taxes + …" at bounding box center [501, 318] width 1002 height 513
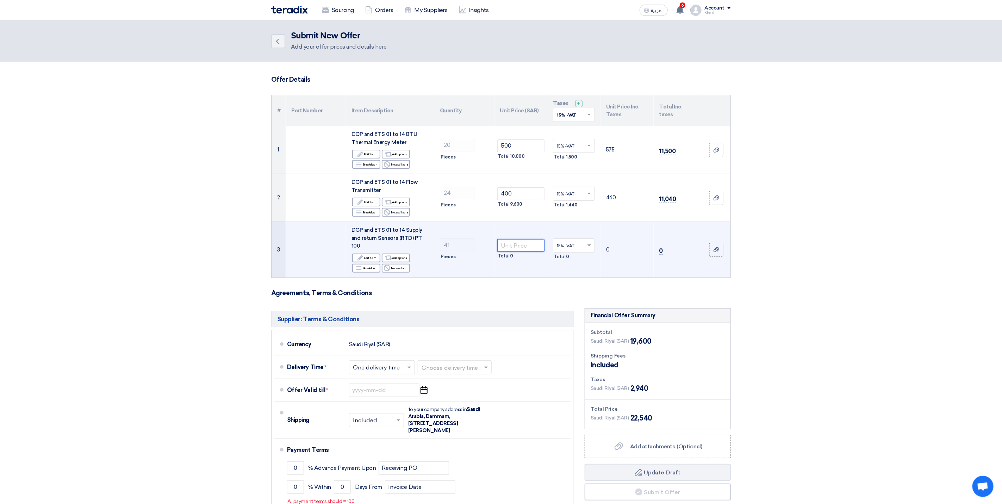
click at [518, 241] on input "number" at bounding box center [521, 245] width 48 height 13
paste input "200"
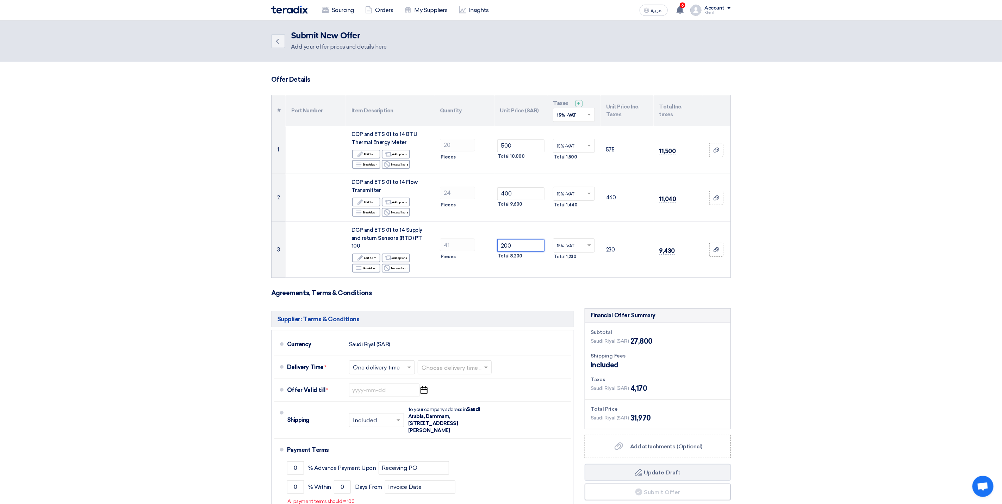
type input "200"
click at [845, 288] on section "Offer Details # Part Number Item Description Quantity Unit Price (SAR) Taxes + …" at bounding box center [501, 318] width 1002 height 513
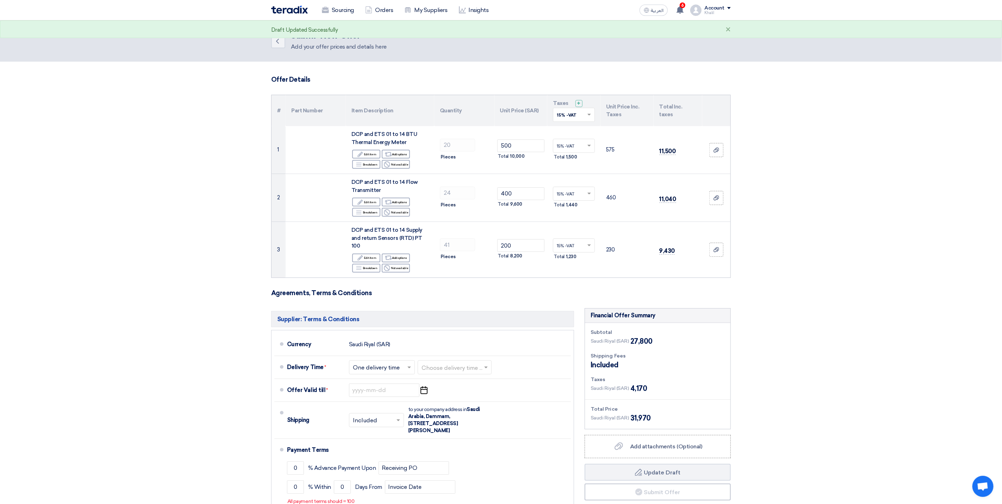
click at [858, 293] on section "Offer Details # Part Number Item Description Quantity Unit Price (SAR) Taxes + …" at bounding box center [501, 318] width 1002 height 513
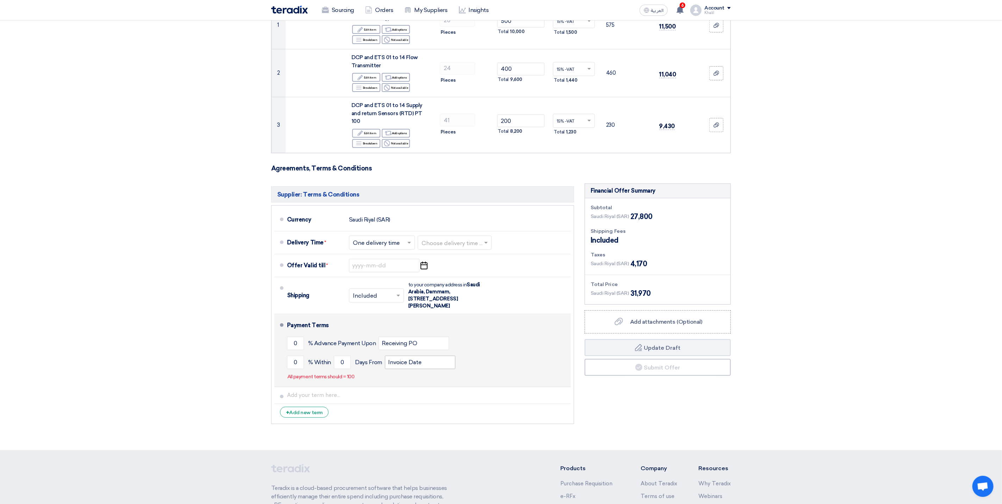
scroll to position [106, 0]
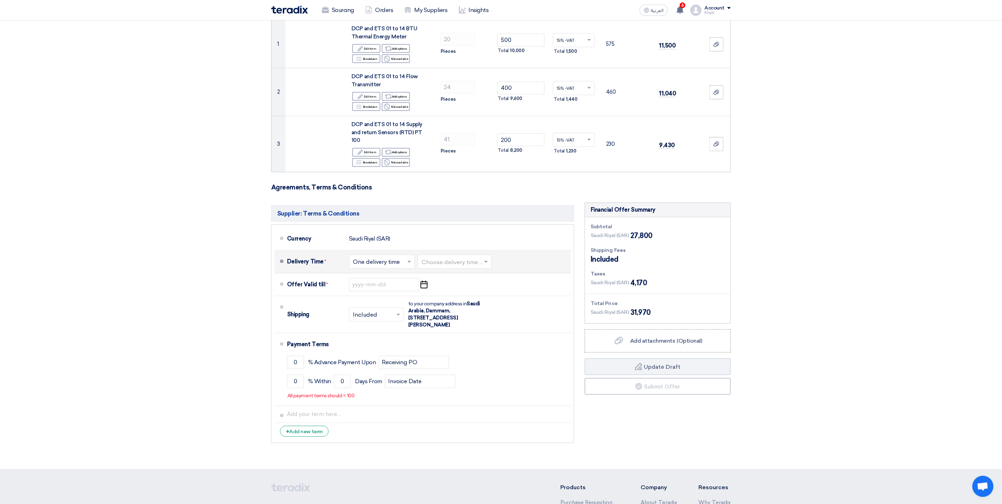
click at [489, 258] on span at bounding box center [487, 261] width 9 height 7
click at [468, 273] on div "1-2 Days (Stock)" at bounding box center [454, 276] width 73 height 13
click at [427, 281] on use "button" at bounding box center [424, 285] width 7 height 8
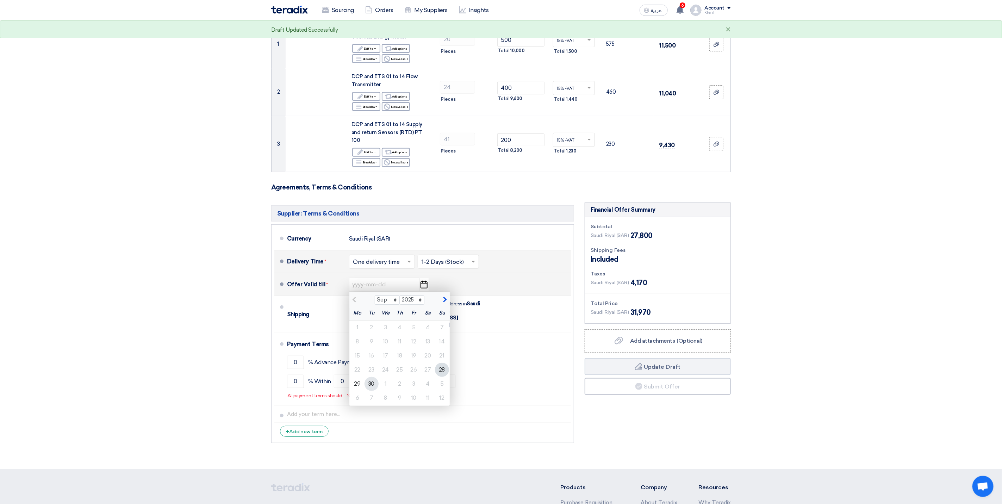
click at [370, 378] on div "30" at bounding box center [372, 384] width 14 height 14
type input "[DATE]"
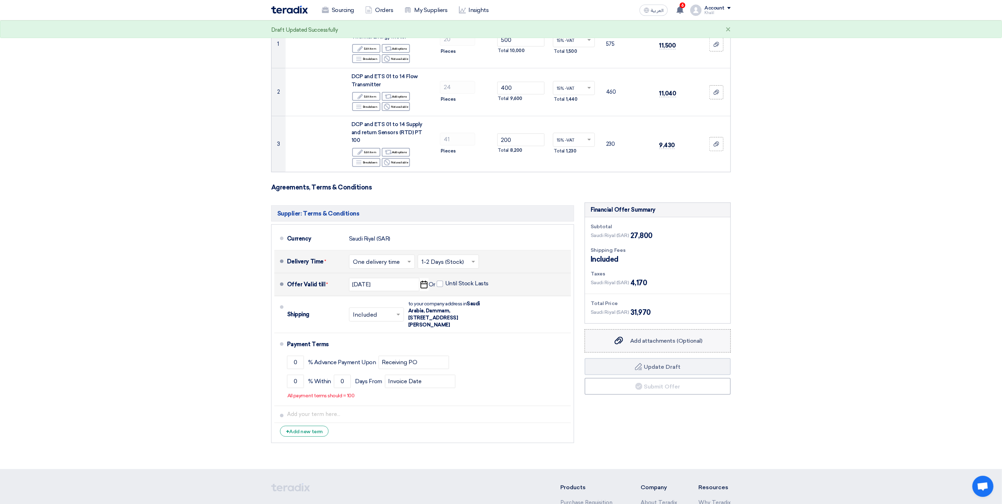
click at [682, 342] on label "Add attachments (Optional) Add attachments (Optional)" at bounding box center [658, 340] width 146 height 23
click at [0, 0] on input "Add attachments (Optional) Add attachments (Optional)" at bounding box center [0, 0] width 0 height 0
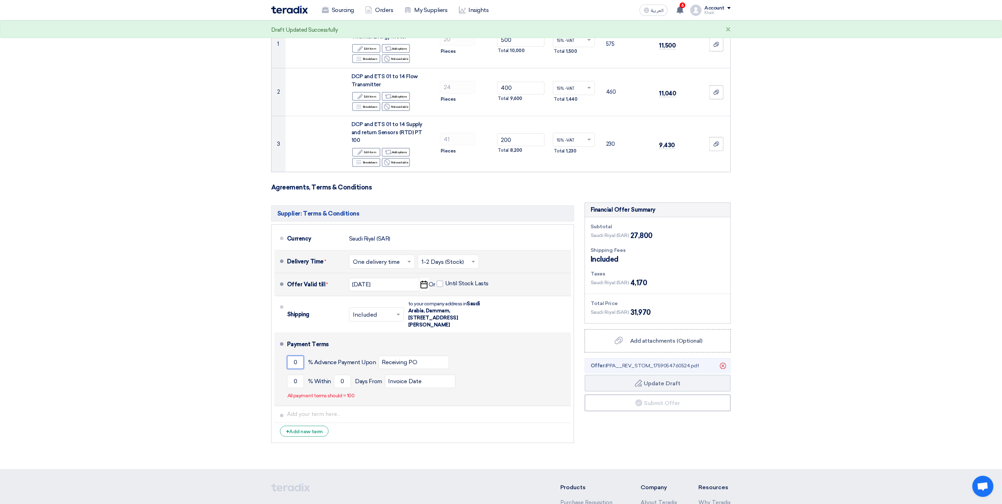
drag, startPoint x: 299, startPoint y: 356, endPoint x: 291, endPoint y: 354, distance: 8.6
click at [291, 356] on input "0" at bounding box center [295, 362] width 17 height 13
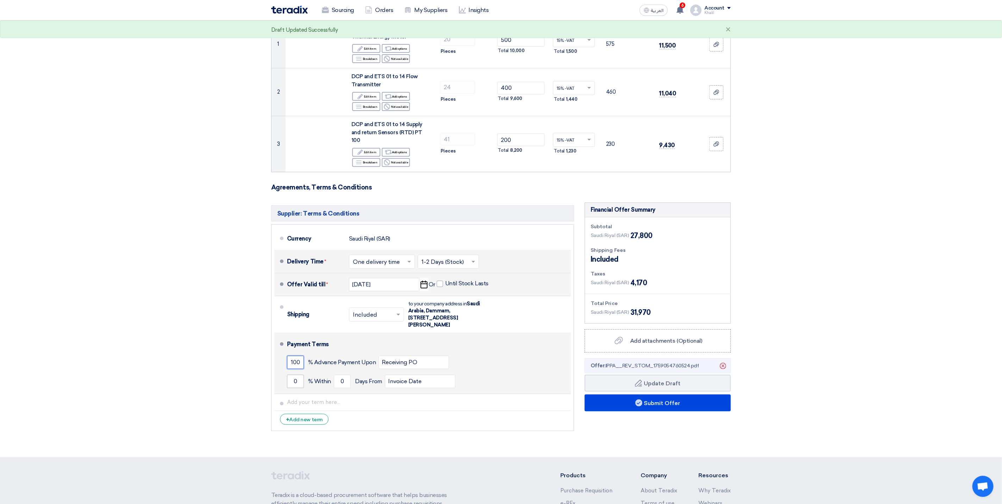
type input "100"
drag, startPoint x: 299, startPoint y: 374, endPoint x: 290, endPoint y: 374, distance: 9.2
click at [290, 375] on input "0" at bounding box center [295, 381] width 17 height 13
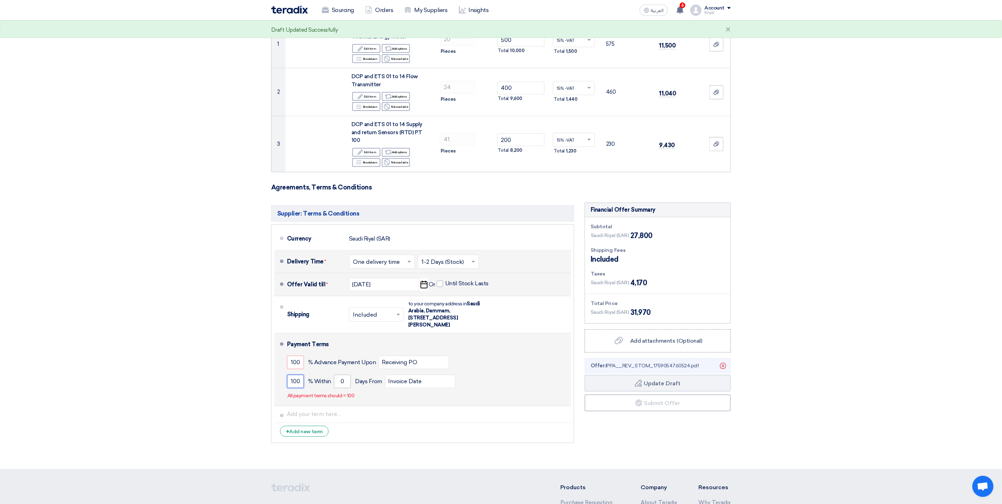
type input "100"
drag, startPoint x: 348, startPoint y: 375, endPoint x: 339, endPoint y: 374, distance: 8.5
click at [339, 375] on input "0" at bounding box center [342, 381] width 17 height 13
type input "30"
drag, startPoint x: 299, startPoint y: 355, endPoint x: 284, endPoint y: 355, distance: 15.1
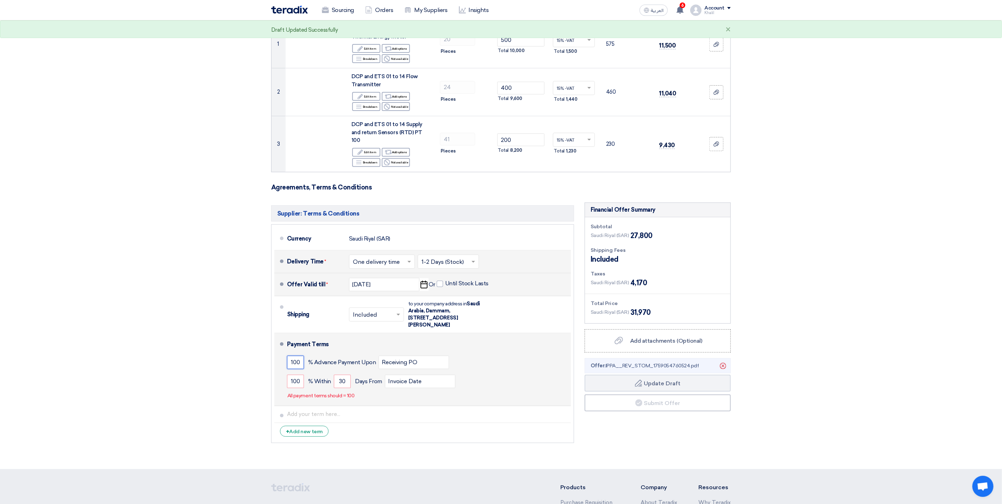
click at [284, 355] on li "Payment Terms 100 % Advance Payment Upon Receiving PO 100 % Within" at bounding box center [422, 369] width 297 height 73
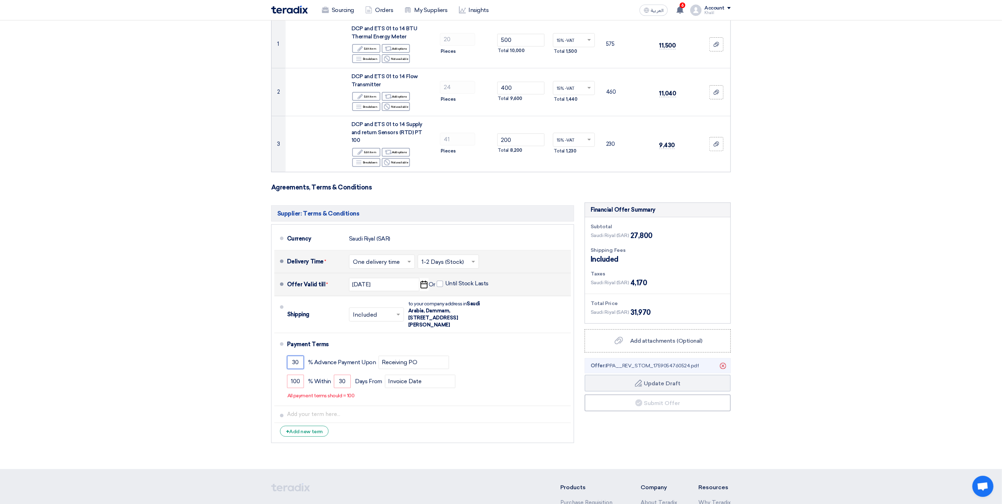
type input "30"
click at [873, 409] on section "Offer Details # Part Number Item Description Quantity Unit Price (SAR) Taxes + …" at bounding box center [501, 212] width 1002 height 513
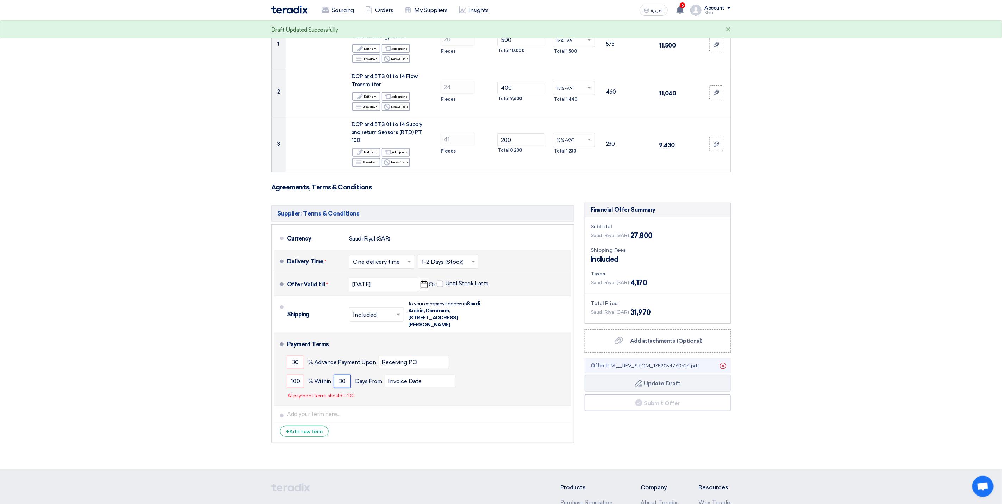
drag, startPoint x: 347, startPoint y: 375, endPoint x: 332, endPoint y: 378, distance: 14.6
click at [332, 378] on div "100 % [DATE] From Invoice Date" at bounding box center [427, 381] width 281 height 19
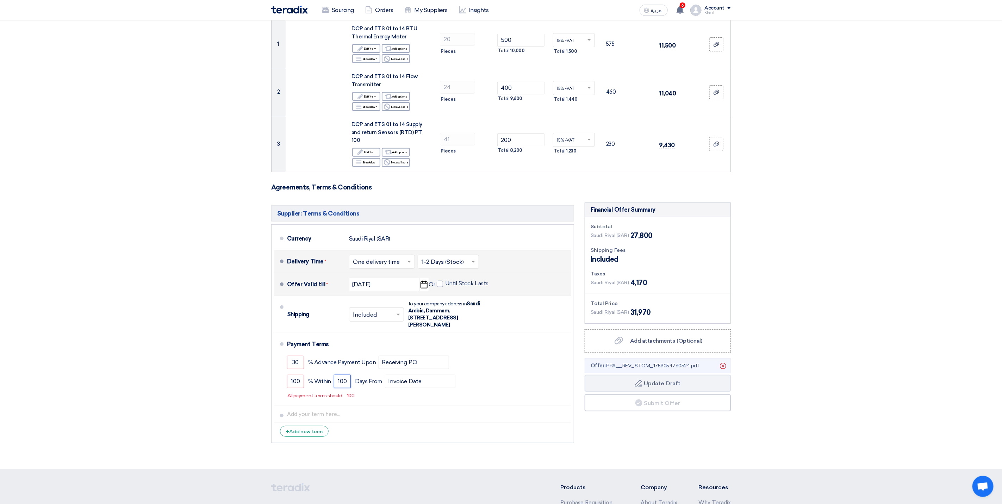
type input "100"
click at [802, 408] on section "Offer Details # Part Number Item Description Quantity Unit Price (SAR) Taxes + …" at bounding box center [501, 212] width 1002 height 513
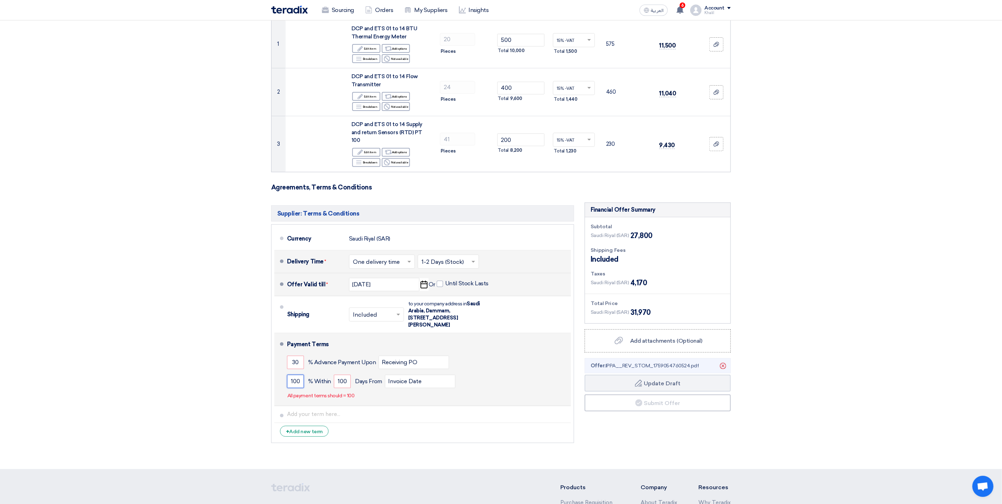
drag, startPoint x: 298, startPoint y: 376, endPoint x: 285, endPoint y: 376, distance: 13.0
click at [285, 376] on li "Payment Terms 30 % Advance Payment Upon Receiving PO 100 % Within" at bounding box center [422, 369] width 297 height 73
click at [310, 379] on div "100 % [DATE] From Invoice Date" at bounding box center [427, 381] width 281 height 19
drag, startPoint x: 310, startPoint y: 379, endPoint x: 296, endPoint y: 377, distance: 14.0
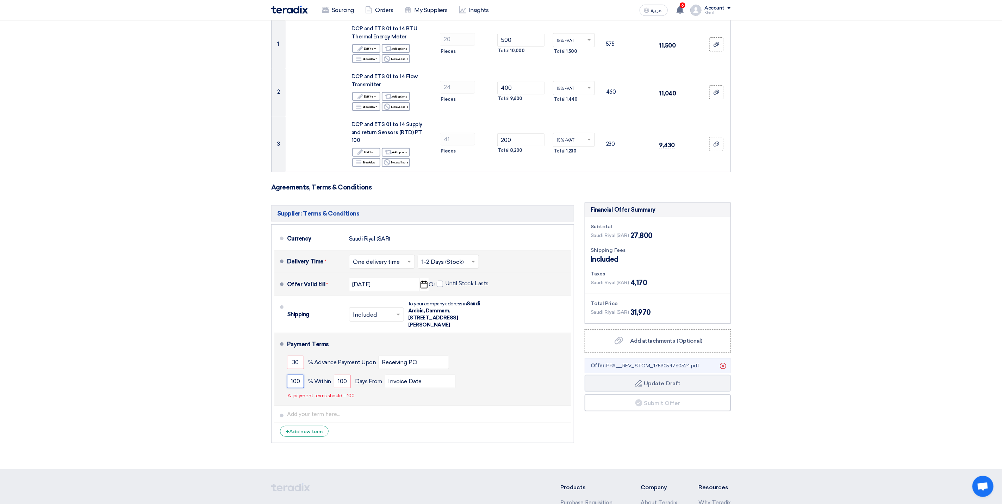
click at [296, 377] on input "100" at bounding box center [295, 381] width 17 height 13
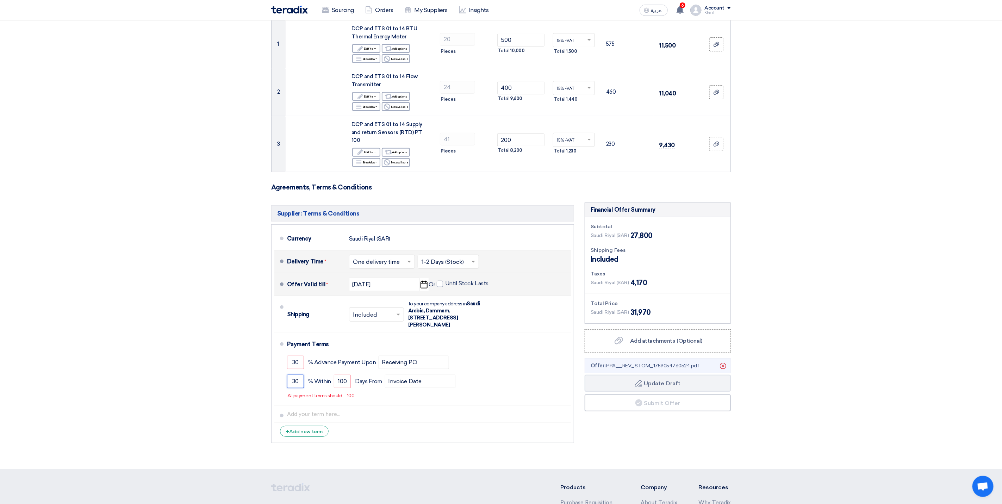
type input "30"
click at [813, 375] on section "Offer Details # Part Number Item Description Quantity Unit Price (SAR) Taxes + …" at bounding box center [501, 212] width 1002 height 513
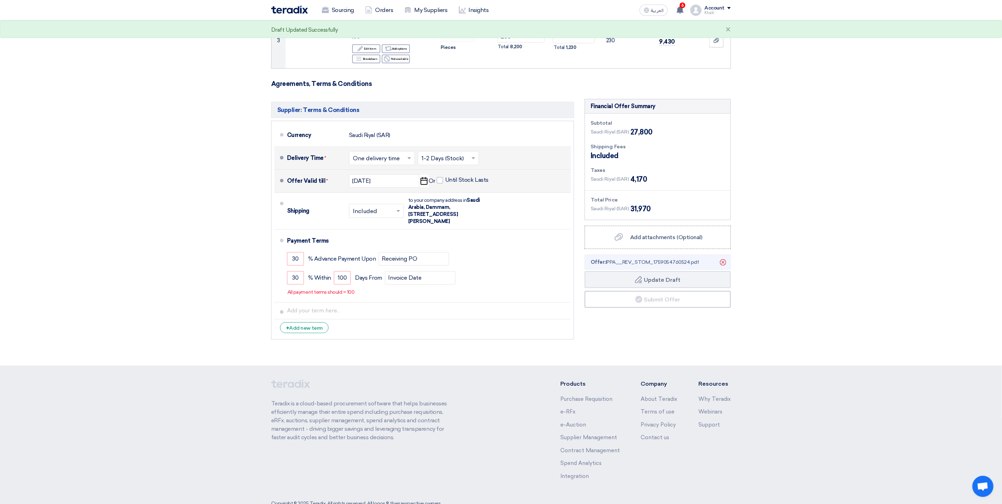
scroll to position [224, 0]
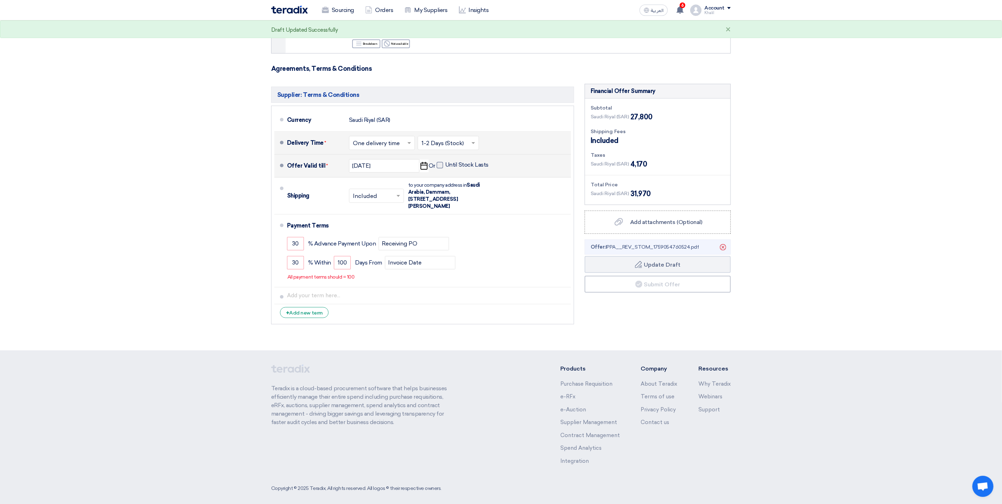
click at [440, 162] on span at bounding box center [440, 165] width 6 height 6
click at [445, 161] on input "Until Stock Lasts" at bounding box center [467, 167] width 45 height 13
checkbox input "true"
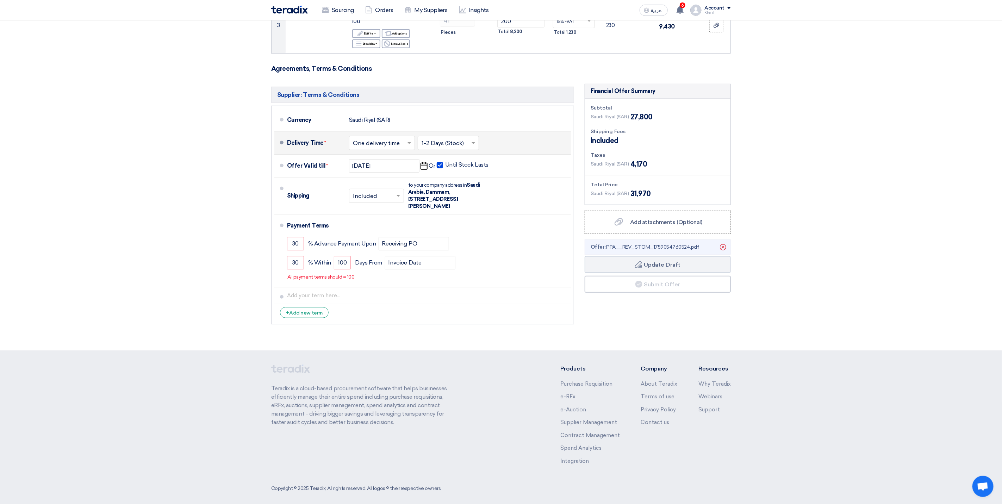
click at [951, 326] on section "Offer Details # Part Number Item Description Quantity Unit Price (SAR) Taxes + …" at bounding box center [501, 93] width 1002 height 513
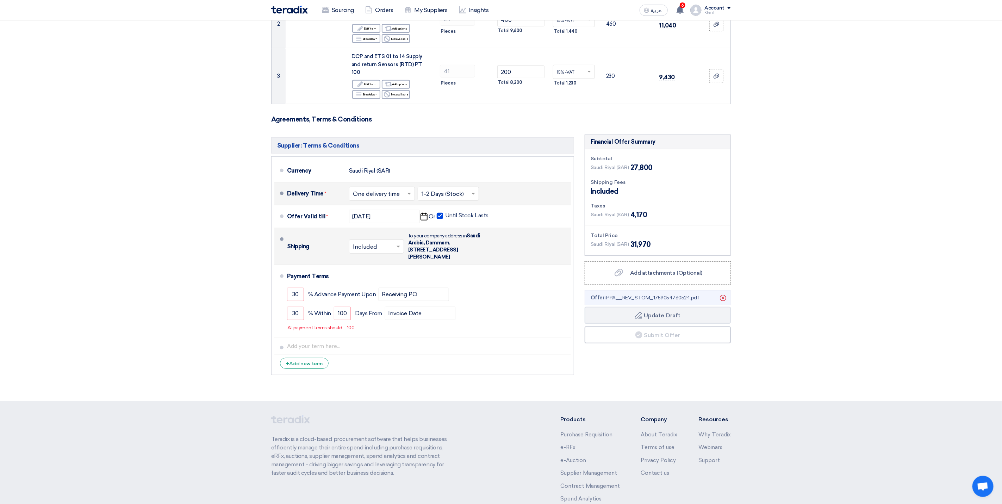
scroll to position [158, 0]
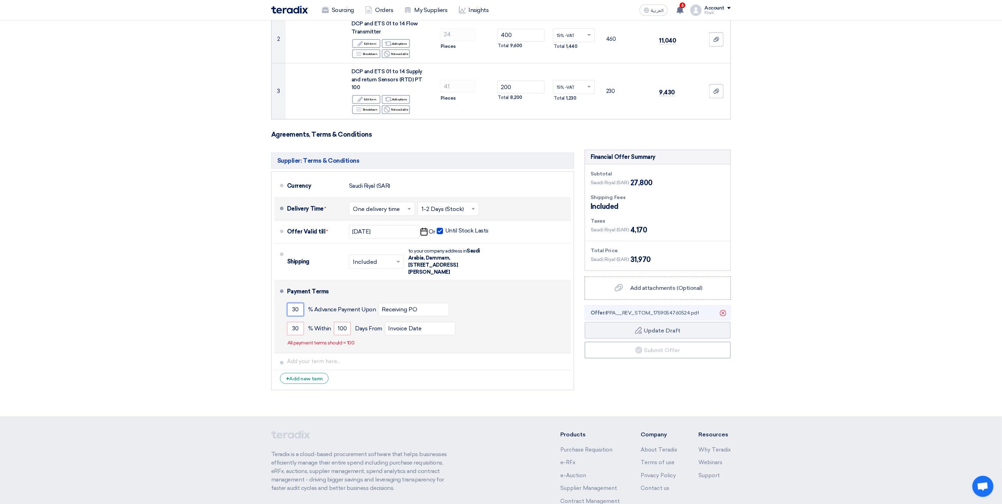
drag, startPoint x: 299, startPoint y: 304, endPoint x: 287, endPoint y: 303, distance: 12.7
click at [287, 303] on input "30" at bounding box center [295, 309] width 17 height 13
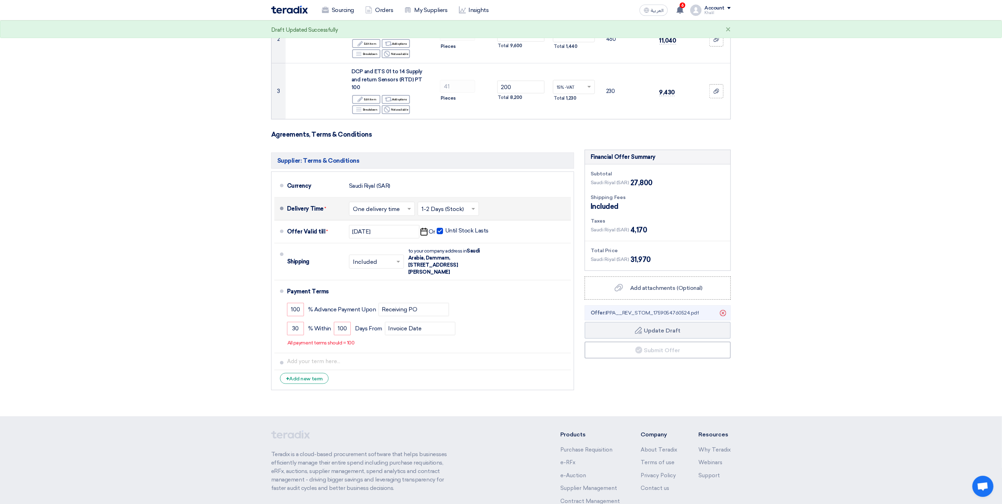
click at [922, 416] on footer "Teradix is a cloud-based procurement software that helps businesses efficiently…" at bounding box center [501, 496] width 1002 height 160
click at [858, 310] on section "Offer Details # Part Number Item Description Quantity Unit Price (SAR) Taxes + …" at bounding box center [501, 159] width 1002 height 513
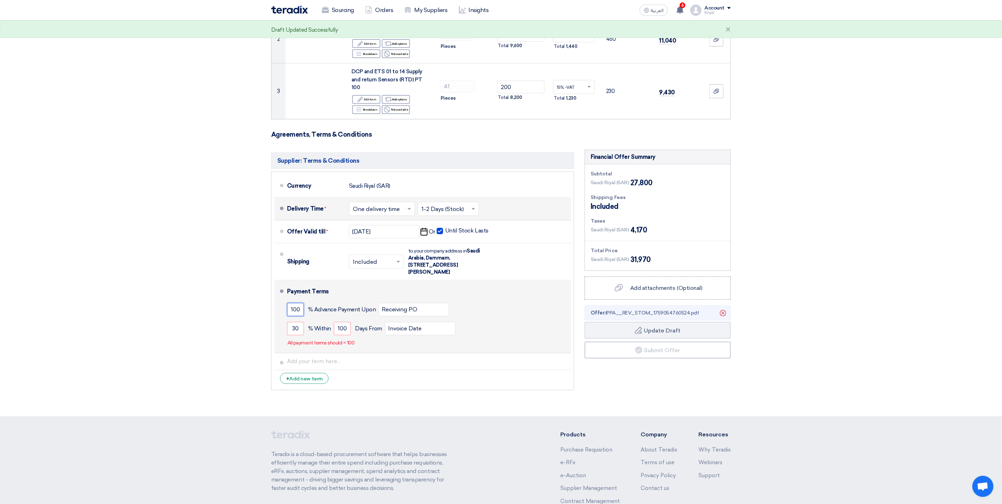
drag, startPoint x: 301, startPoint y: 304, endPoint x: 284, endPoint y: 304, distance: 18.0
click at [284, 304] on li "Payment Terms 100 % Advance Payment Upon Receiving PO 30 % Within" at bounding box center [422, 316] width 297 height 73
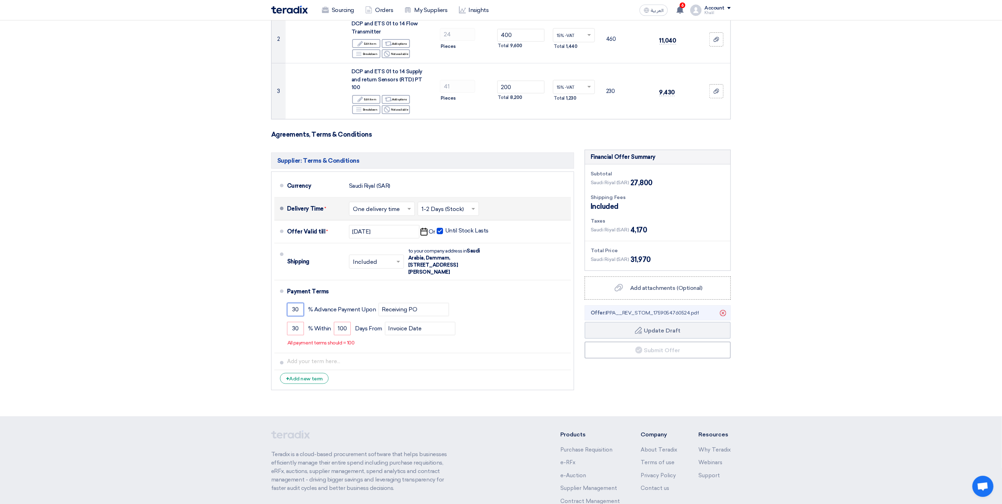
type input "30"
click at [766, 338] on section "Offer Details # Part Number Item Description Quantity Unit Price (SAR) Taxes + …" at bounding box center [501, 159] width 1002 height 513
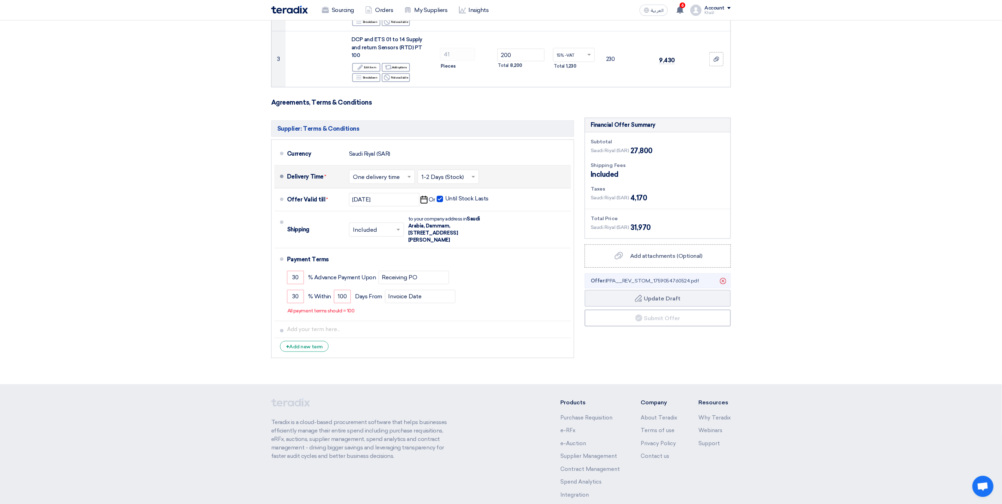
scroll to position [211, 0]
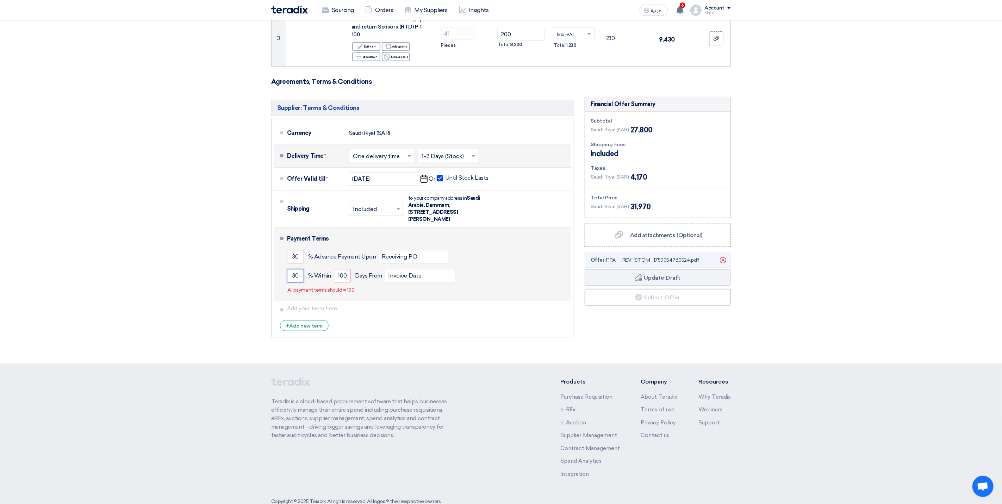
drag, startPoint x: 301, startPoint y: 271, endPoint x: 284, endPoint y: 270, distance: 16.9
click at [284, 270] on li "Payment Terms 30 % Advance Payment Upon Receiving PO 30 % Within" at bounding box center [422, 264] width 297 height 73
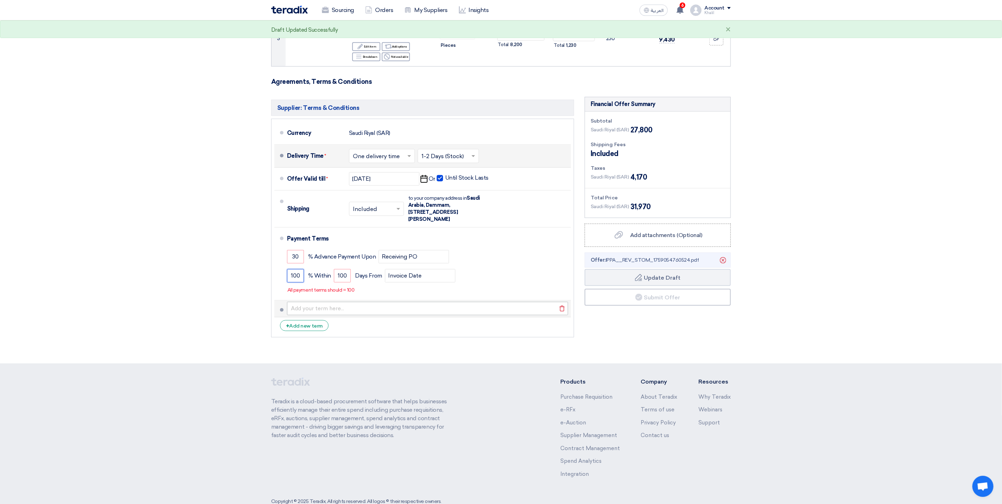
type input "100"
drag, startPoint x: 371, startPoint y: 297, endPoint x: 298, endPoint y: 265, distance: 79.6
click at [371, 302] on input "text" at bounding box center [427, 308] width 281 height 13
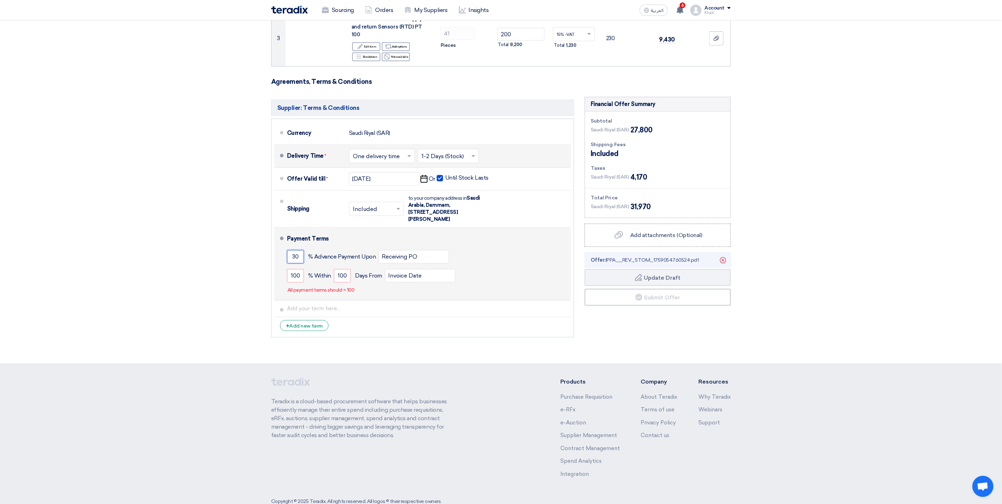
click at [300, 250] on input "30" at bounding box center [295, 256] width 17 height 13
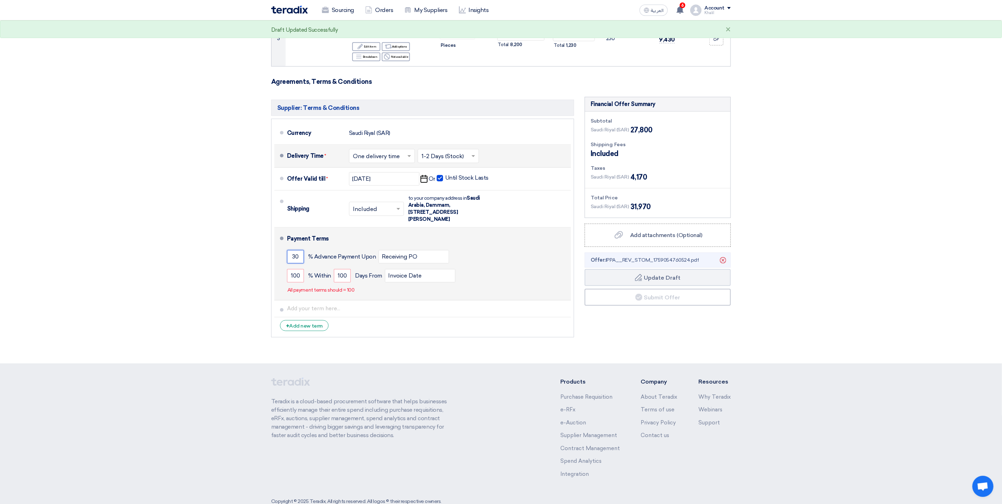
click at [301, 250] on input "30" at bounding box center [295, 256] width 17 height 13
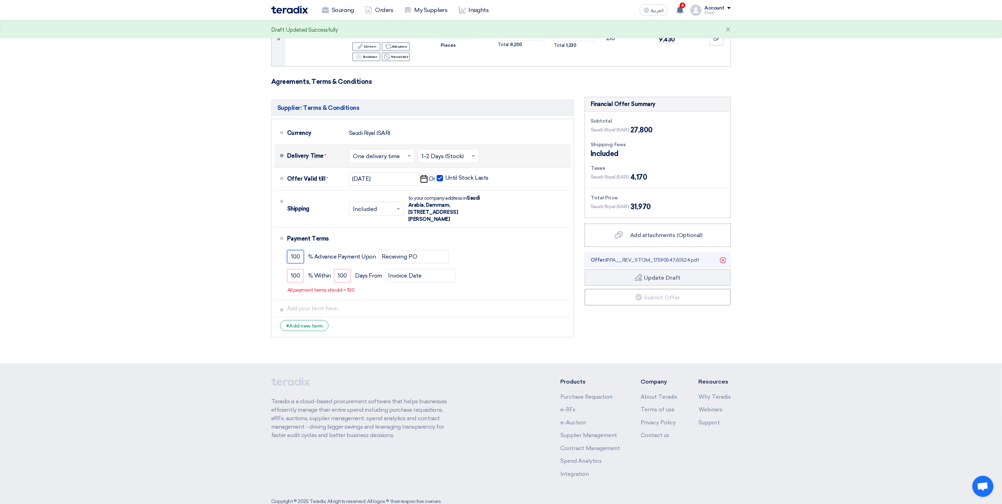
type input "100"
click at [867, 317] on section "Offer Details # Part Number Item Description Quantity Unit Price (SAR) Taxes + …" at bounding box center [501, 106] width 1002 height 513
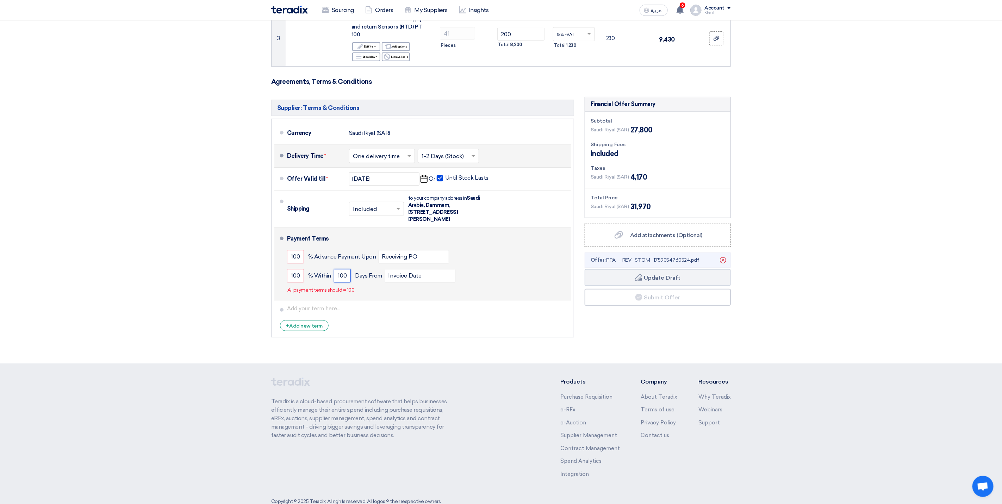
drag, startPoint x: 346, startPoint y: 270, endPoint x: 335, endPoint y: 270, distance: 10.9
click at [335, 270] on input "100" at bounding box center [342, 275] width 17 height 13
type input "30"
click at [300, 272] on input "100" at bounding box center [295, 275] width 17 height 13
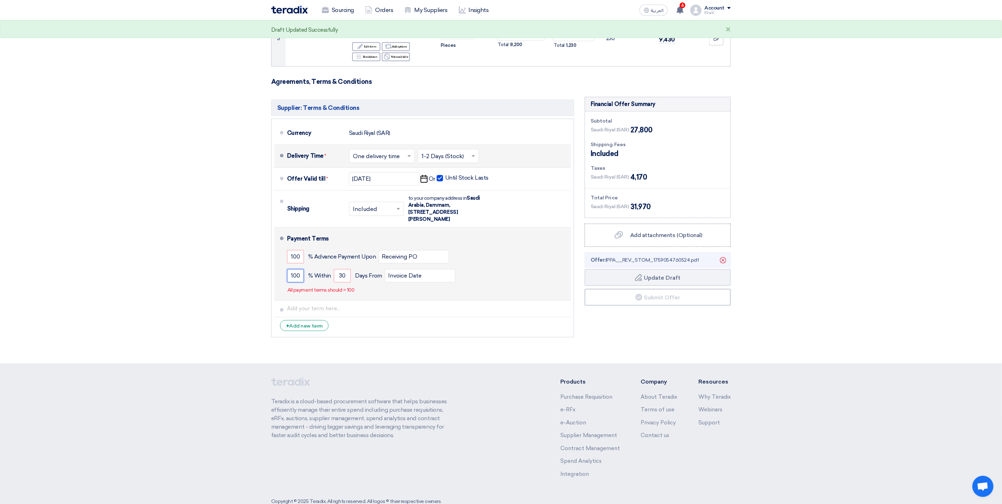
drag, startPoint x: 300, startPoint y: 272, endPoint x: 278, endPoint y: 271, distance: 22.2
click at [278, 271] on li "Payment Terms 100 % Advance Payment Upon Receiving PO 100 % Within" at bounding box center [422, 264] width 297 height 73
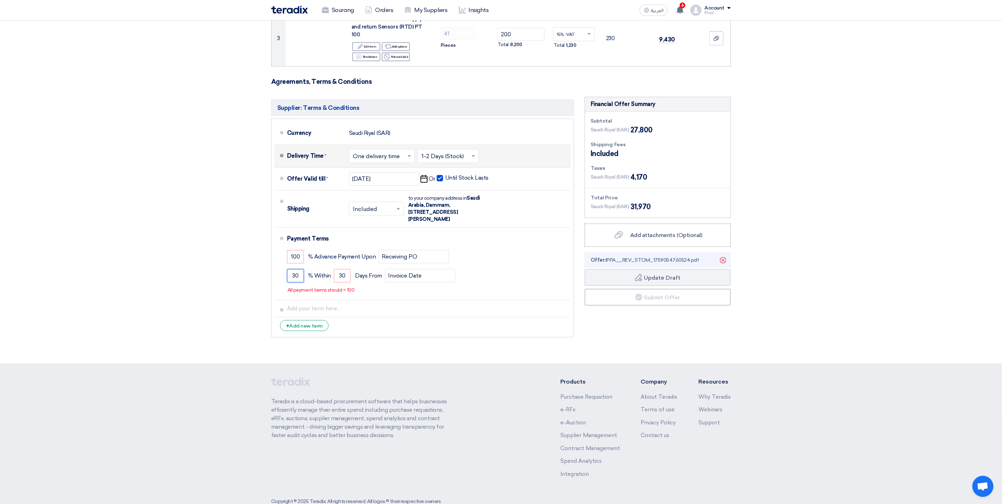
type input "30"
click at [847, 340] on section "Offer Details # Part Number Item Description Quantity Unit Price (SAR) Taxes + …" at bounding box center [501, 106] width 1002 height 513
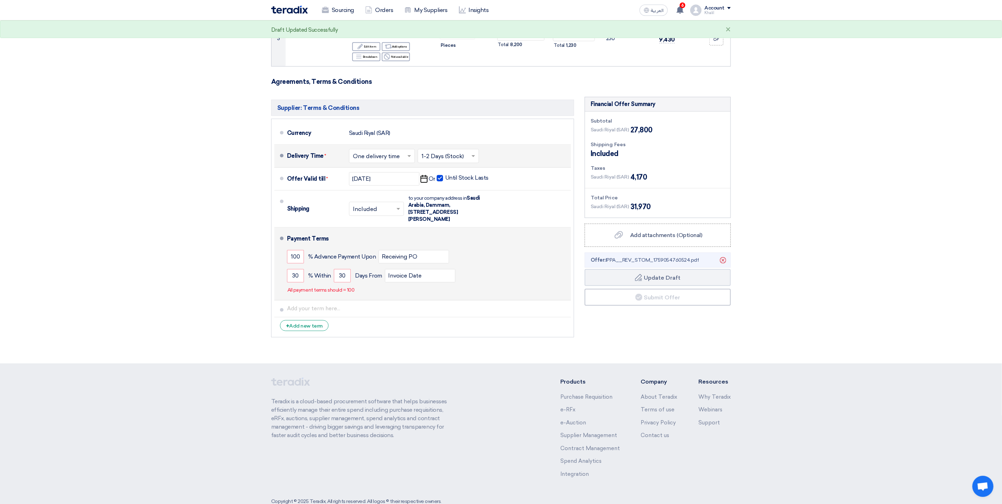
click at [309, 287] on p "All payment terms should = 100" at bounding box center [320, 290] width 67 height 7
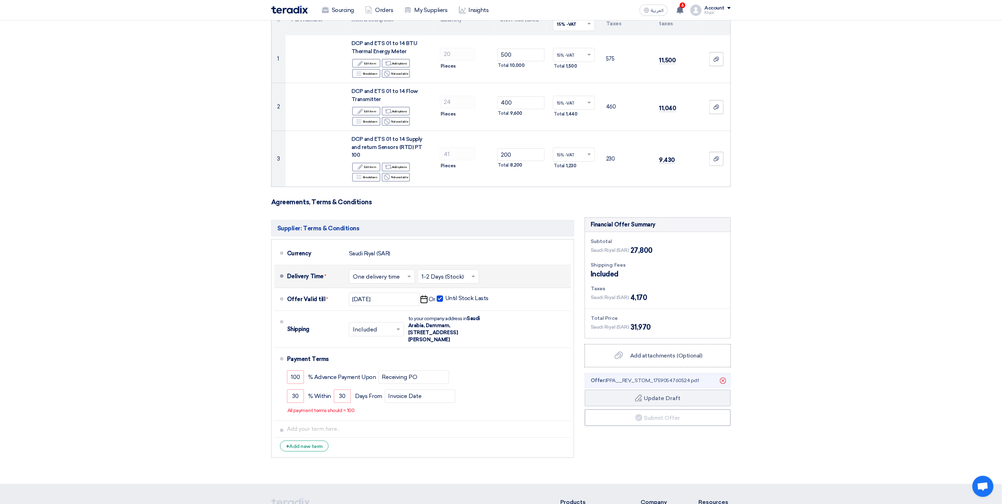
scroll to position [0, 0]
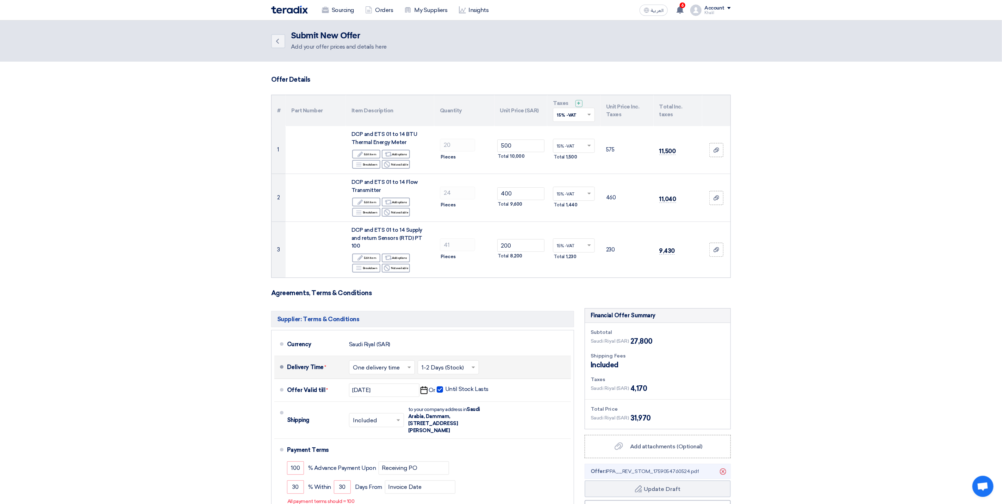
click at [839, 279] on section "Offer Details # Part Number Item Description Quantity Unit Price (SAR) Taxes + …" at bounding box center [501, 318] width 1002 height 513
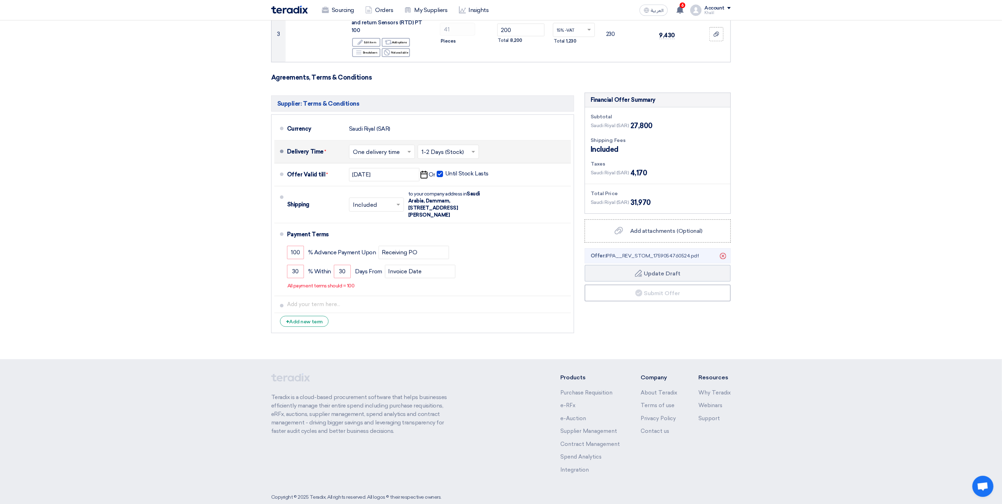
scroll to position [224, 0]
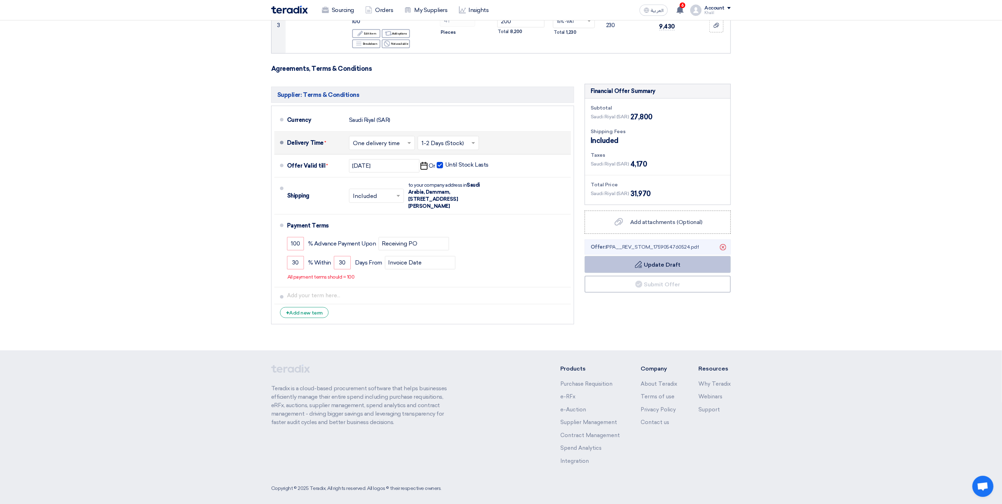
click at [674, 264] on button "Draft Update Draft" at bounding box center [658, 264] width 146 height 17
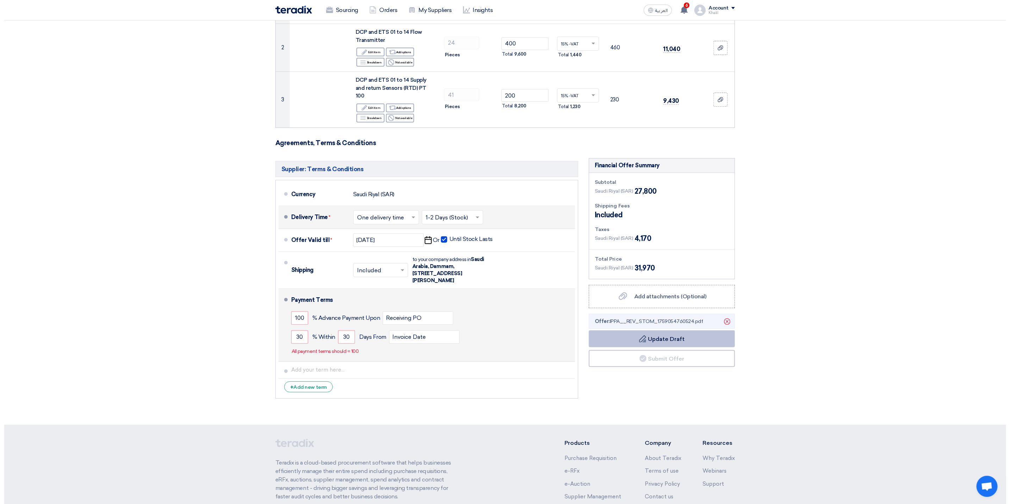
scroll to position [158, 0]
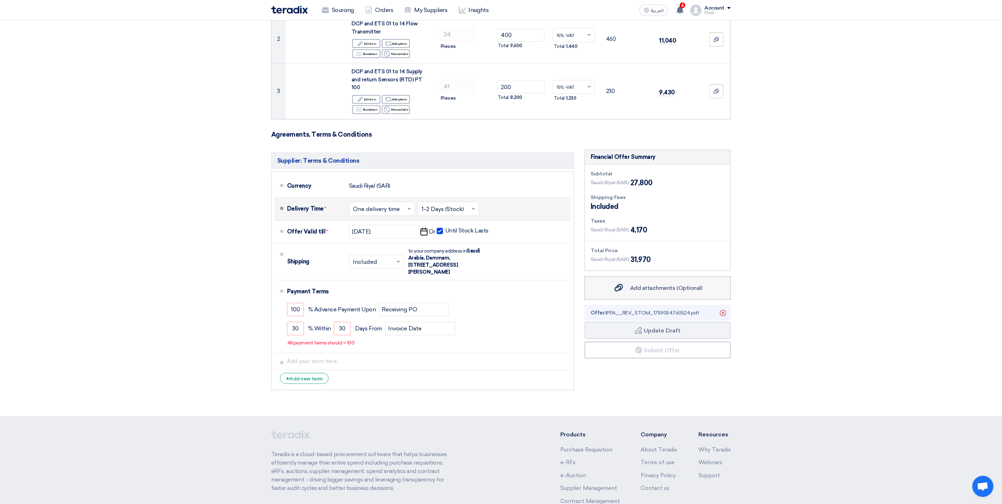
click at [658, 285] on div "Add attachments (Optional) Add attachments (Optional)" at bounding box center [657, 288] width 89 height 8
click at [0, 0] on input "Add attachments (Optional) Add attachments (Optional)" at bounding box center [0, 0] width 0 height 0
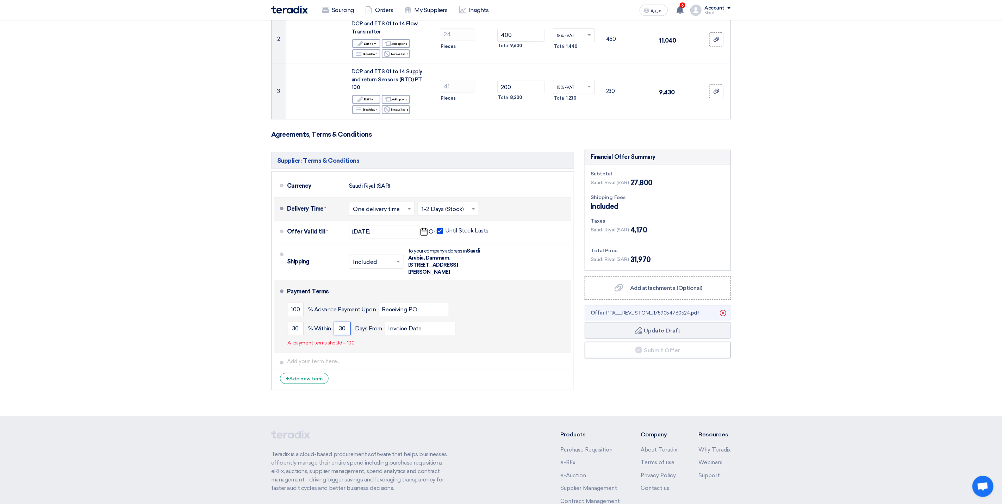
drag, startPoint x: 346, startPoint y: 323, endPoint x: 337, endPoint y: 324, distance: 8.9
click at [337, 324] on input "30" at bounding box center [342, 328] width 17 height 13
drag, startPoint x: 299, startPoint y: 323, endPoint x: 288, endPoint y: 322, distance: 11.3
click at [288, 322] on input "30" at bounding box center [295, 328] width 17 height 13
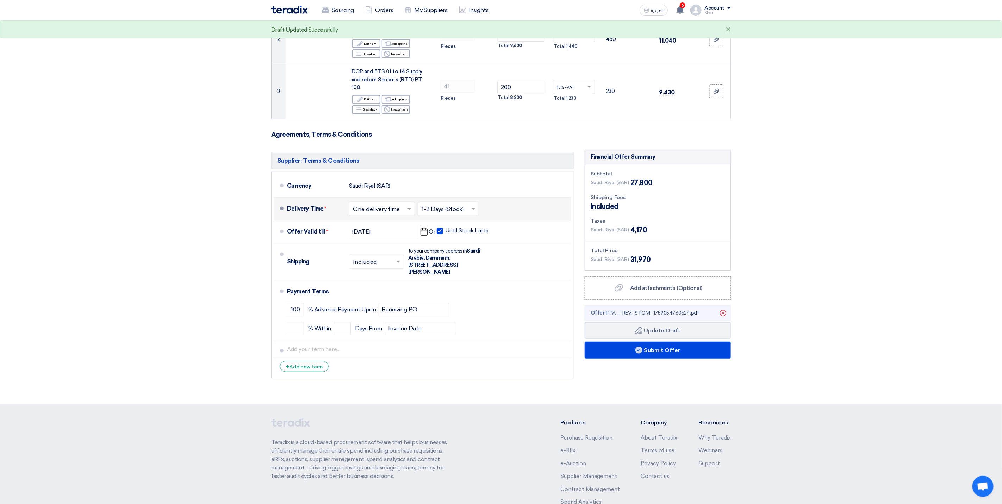
click at [674, 378] on section "Offer Details # Part Number Item Description Quantity Unit Price (SAR) Taxes + …" at bounding box center [501, 153] width 1002 height 501
click at [664, 347] on button "Submit Offer" at bounding box center [658, 350] width 146 height 17
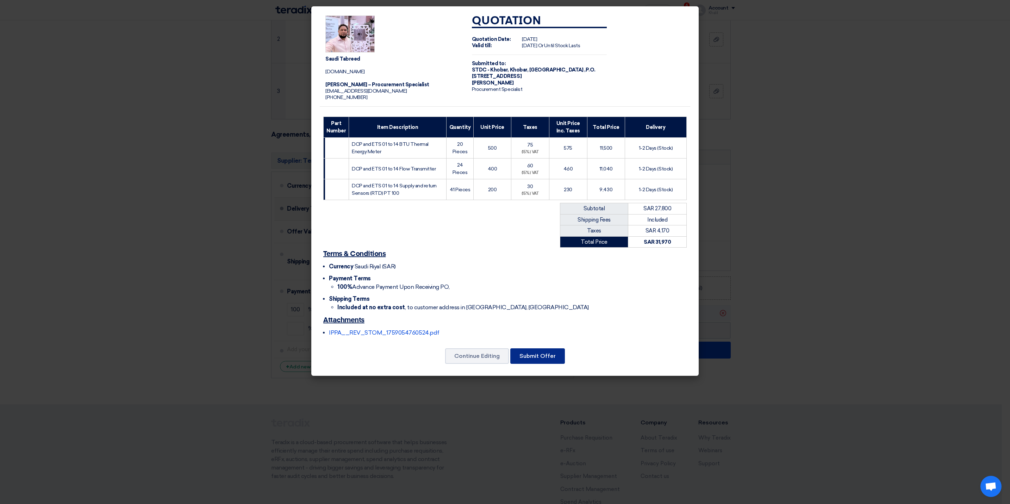
click at [539, 360] on button "Submit Offer" at bounding box center [537, 355] width 55 height 15
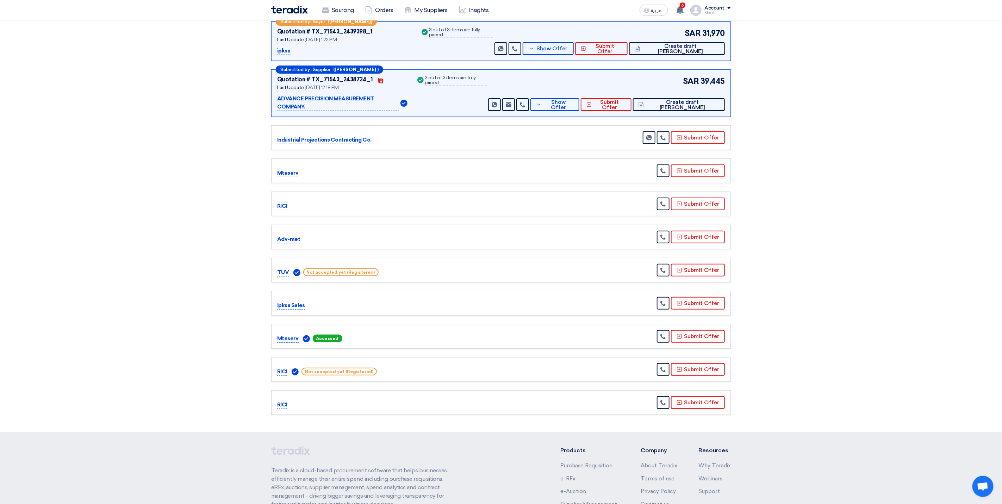
scroll to position [158, 0]
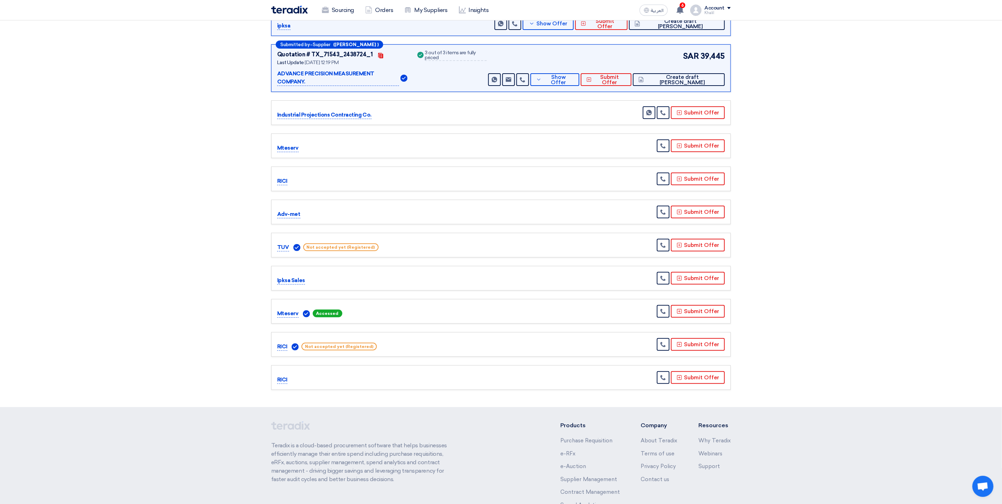
drag, startPoint x: 277, startPoint y: 307, endPoint x: 296, endPoint y: 307, distance: 18.7
click at [296, 310] on p "Mteserv" at bounding box center [287, 314] width 21 height 8
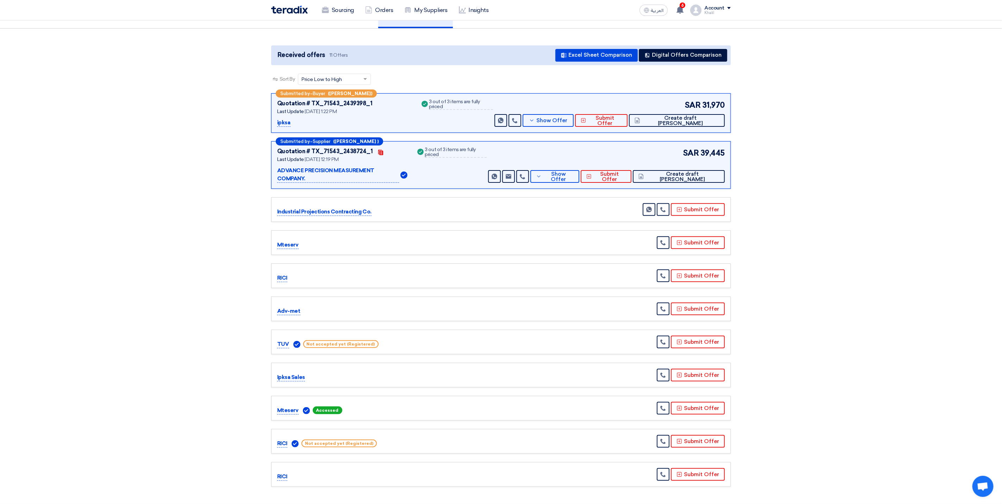
scroll to position [0, 0]
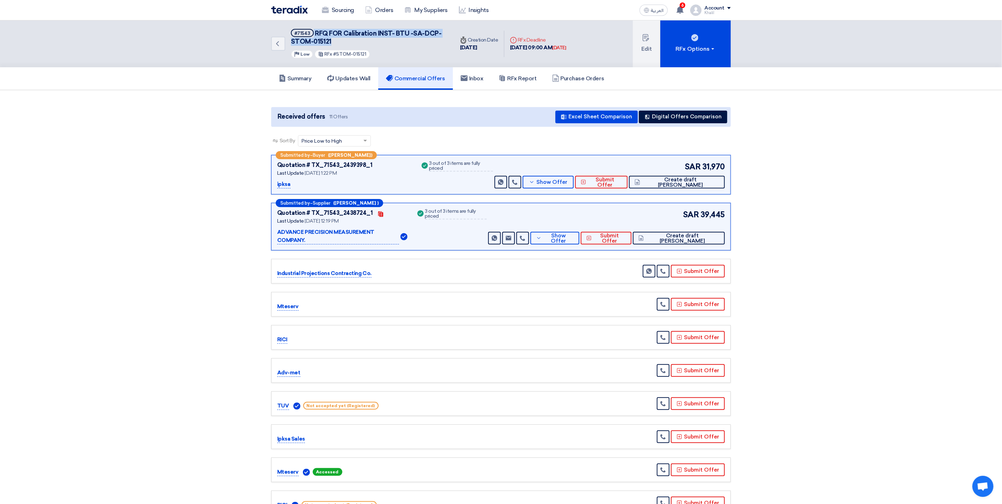
drag, startPoint x: 341, startPoint y: 41, endPoint x: 313, endPoint y: 30, distance: 29.9
click at [313, 30] on h5 "#71543 RFQ FOR Calibration INST- BTU -SA-DCP-STOM-015121" at bounding box center [368, 37] width 155 height 17
copy h5 "RFQ FOR Calibration INST- BTU -SA-DCP-STOM-015121"
click at [835, 320] on section "Received offers 11 Offers Excel Sheet Comparison Digital Offers Comparison Sort…" at bounding box center [501, 328] width 1002 height 476
click at [345, 5] on link "Sourcing" at bounding box center [337, 9] width 43 height 15
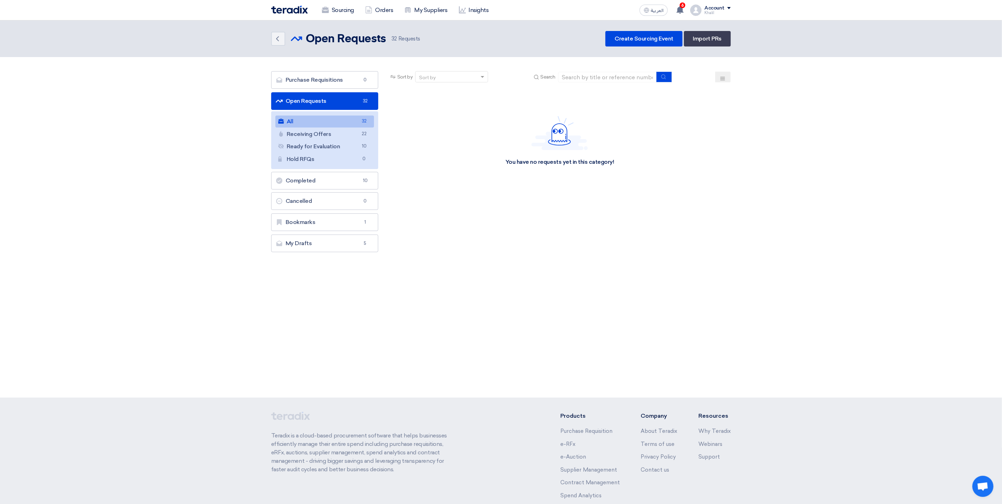
click at [356, 122] on link "All All 32" at bounding box center [324, 122] width 99 height 12
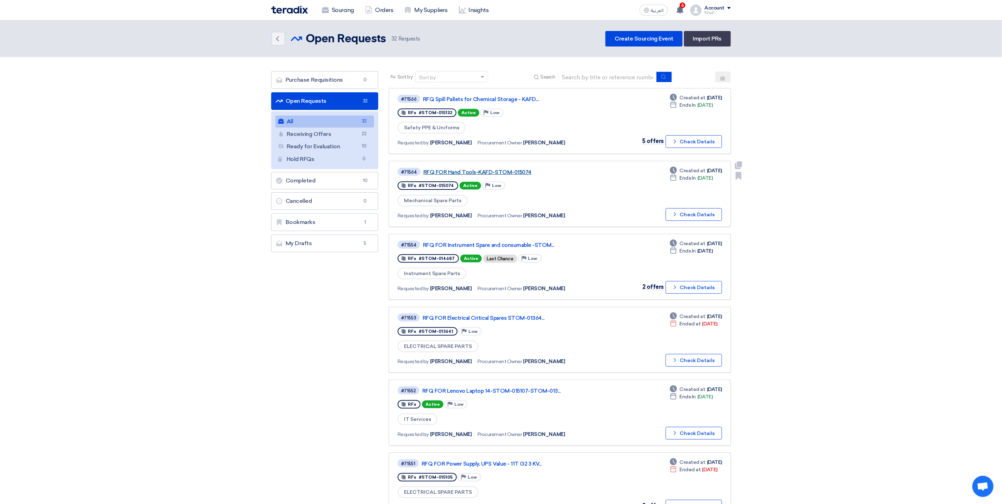
click at [499, 169] on link "RFQ FOR Hand Tools-KAFD-STOM-015074" at bounding box center [511, 172] width 176 height 6
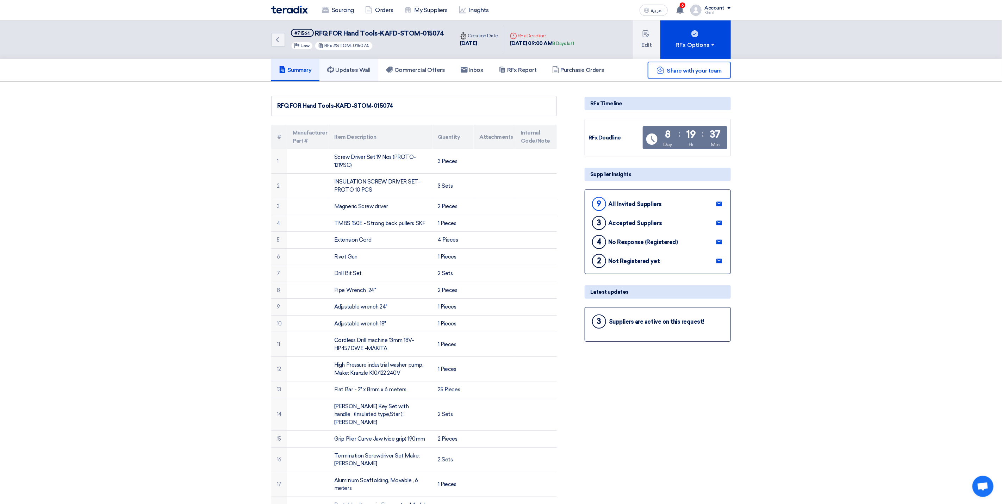
click at [356, 69] on h5 "Updates Wall" at bounding box center [348, 70] width 43 height 7
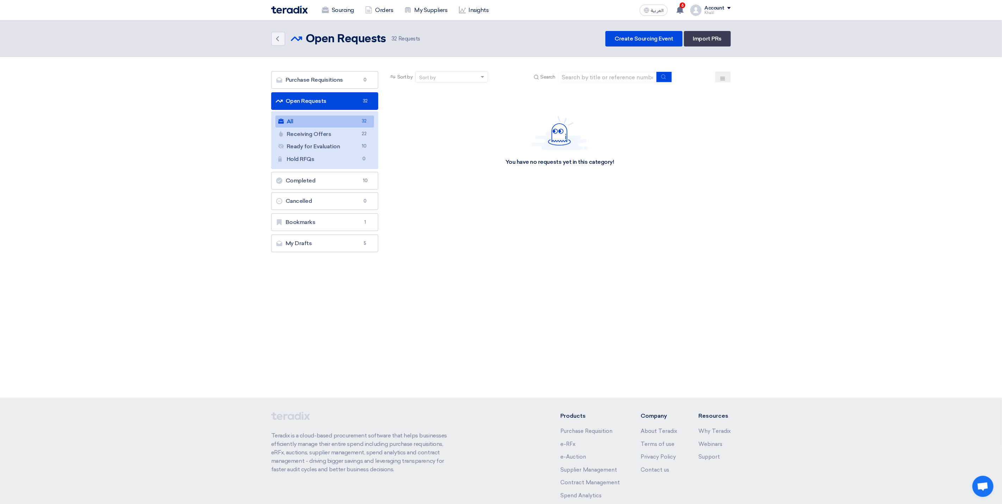
click at [331, 122] on link "All All 32" at bounding box center [324, 122] width 99 height 12
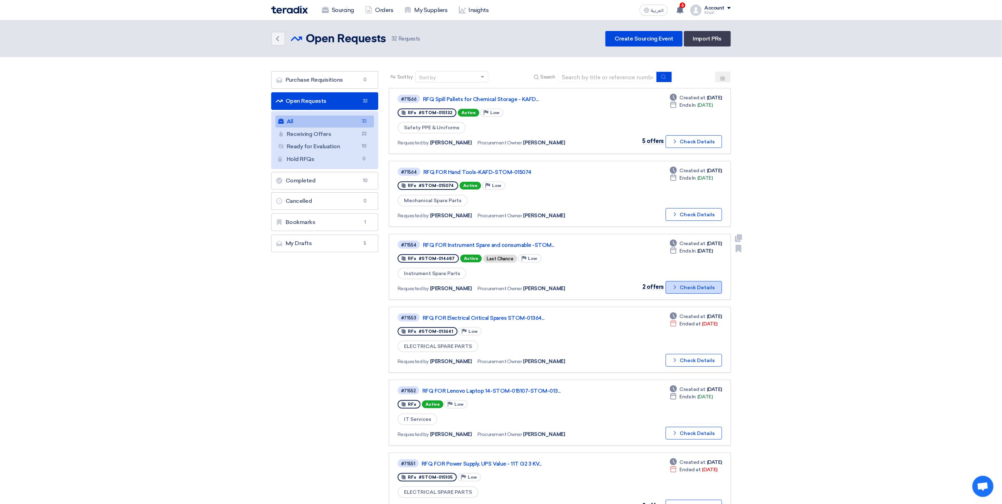
click at [674, 286] on icon "Check details" at bounding box center [675, 287] width 7 height 7
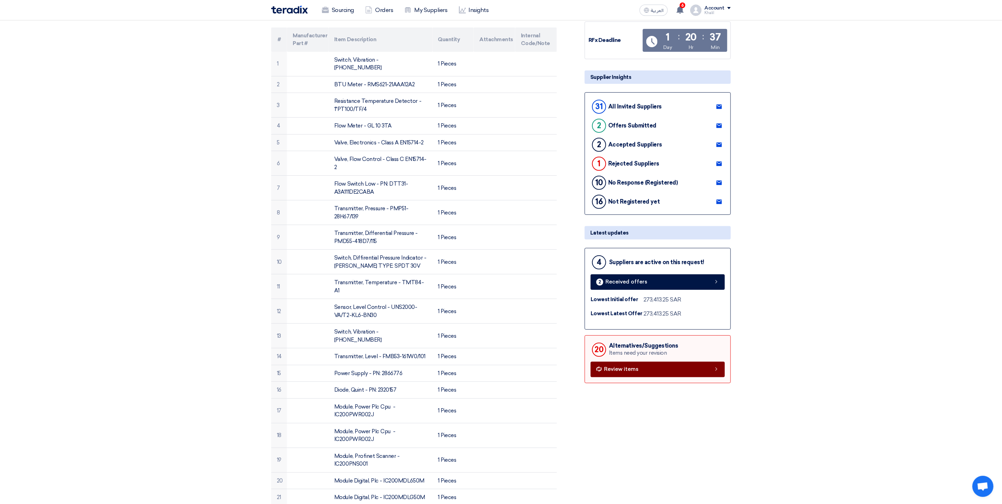
click at [633, 369] on span "Review items" at bounding box center [621, 369] width 35 height 5
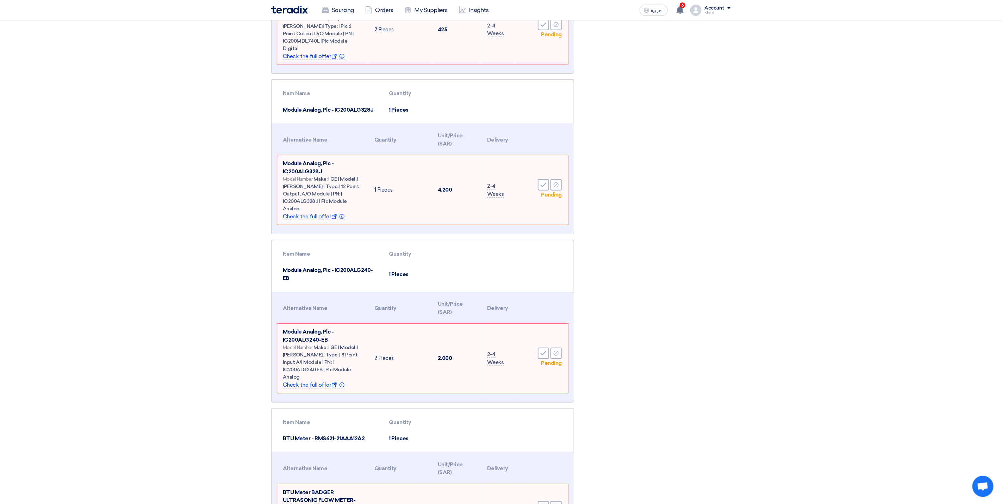
scroll to position [2129, 0]
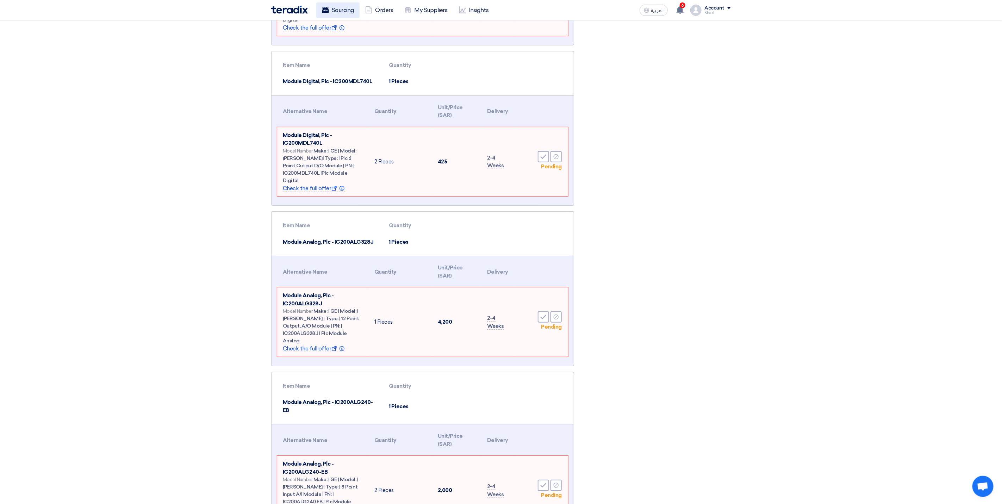
click at [341, 3] on link "Sourcing" at bounding box center [337, 9] width 43 height 15
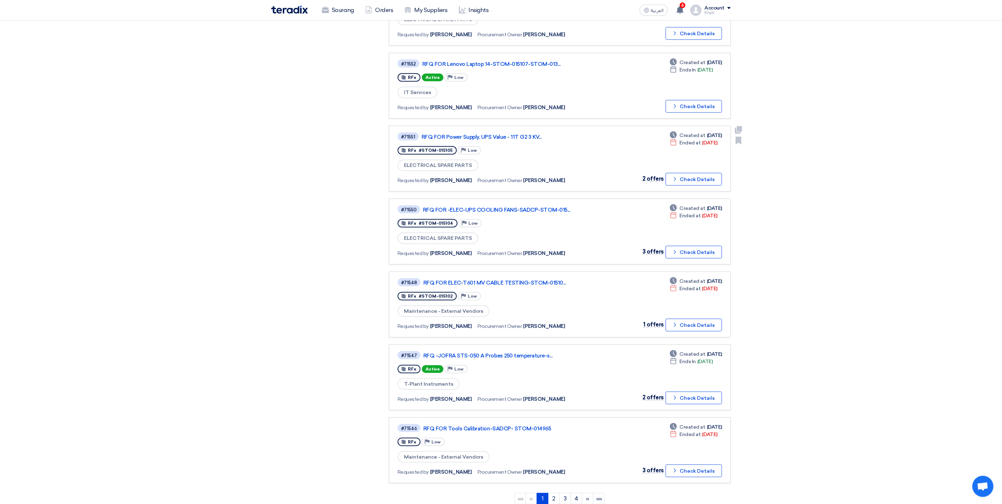
scroll to position [370, 0]
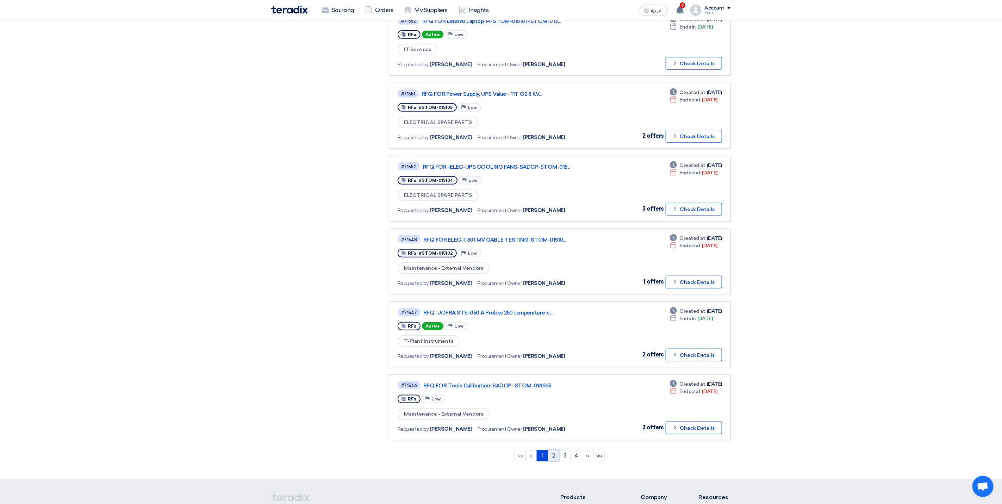
click at [552, 451] on link "2" at bounding box center [554, 455] width 12 height 11
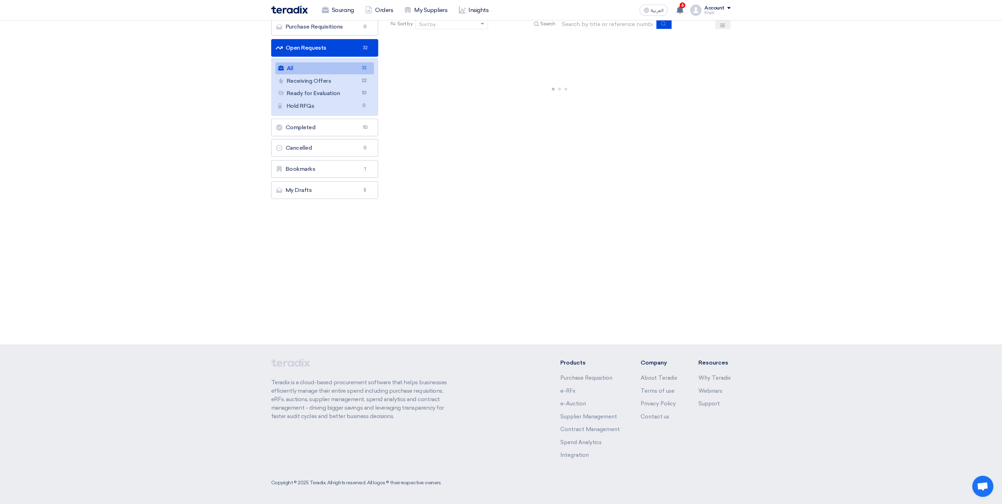
scroll to position [0, 0]
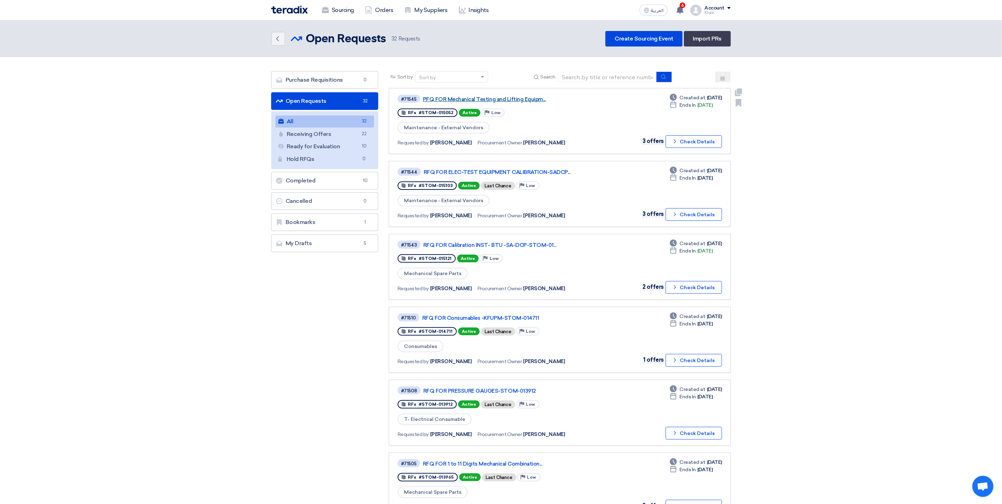
click at [516, 96] on link "PFQ FOR Mechanical Testing and Lifting Equipm..." at bounding box center [511, 99] width 176 height 6
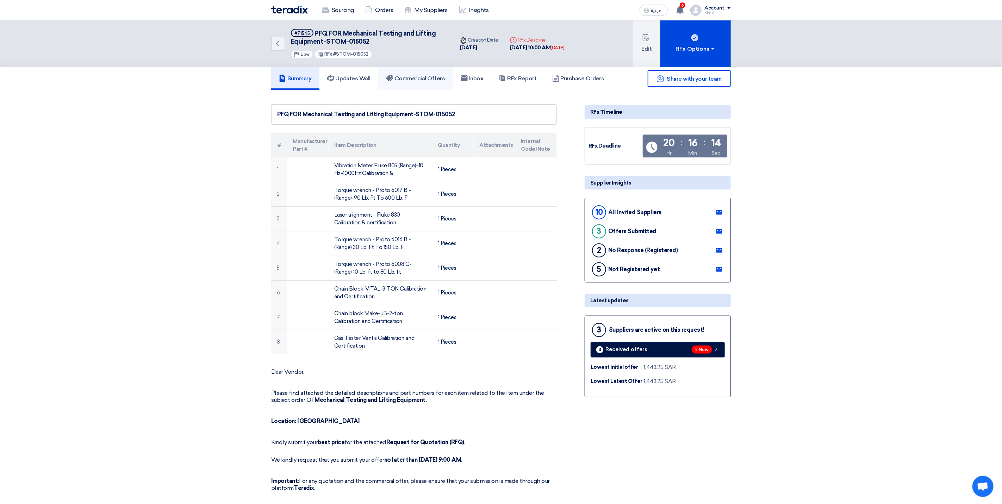
click at [436, 80] on h5 "Commercial Offers" at bounding box center [415, 78] width 59 height 7
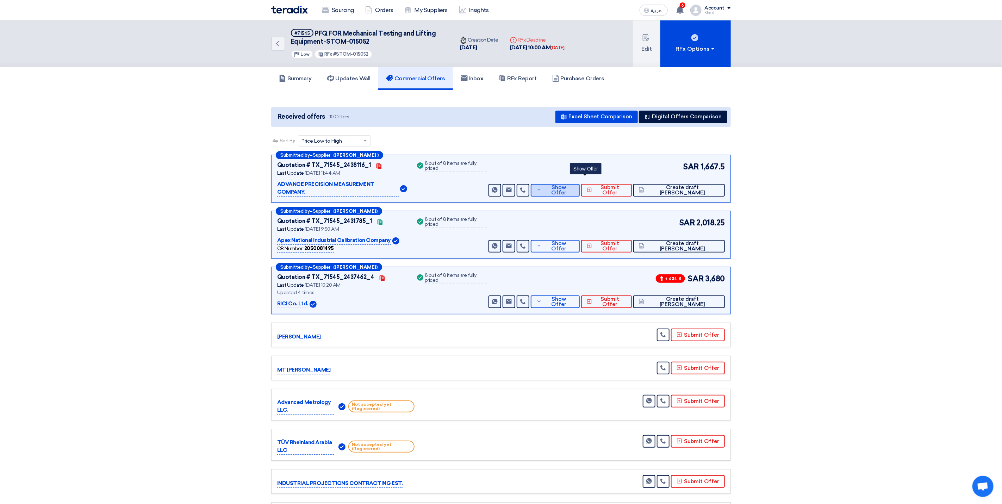
click at [574, 185] on span "Show Offer" at bounding box center [558, 190] width 30 height 11
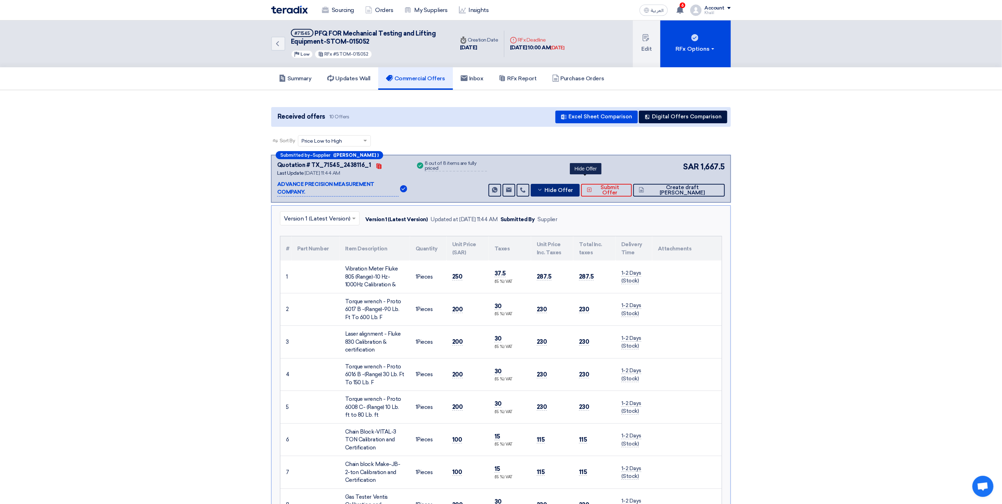
click at [573, 188] on span "Hide Offer" at bounding box center [559, 190] width 29 height 5
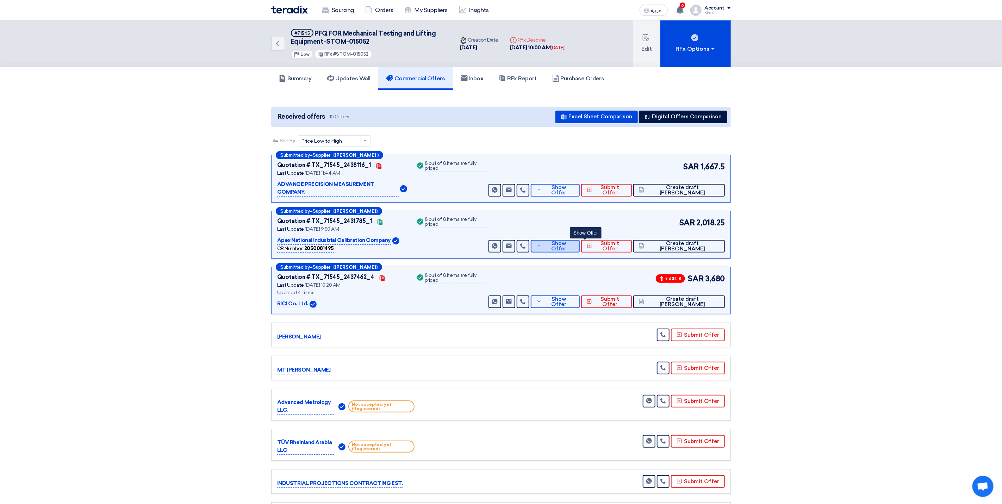
click at [574, 241] on button "Show Offer" at bounding box center [555, 246] width 49 height 13
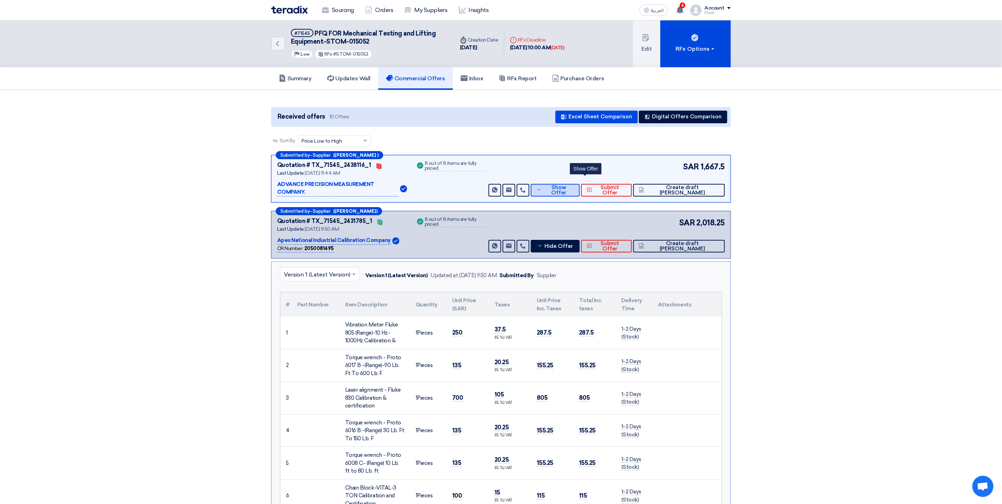
click at [566, 184] on button "Show Offer" at bounding box center [555, 190] width 49 height 13
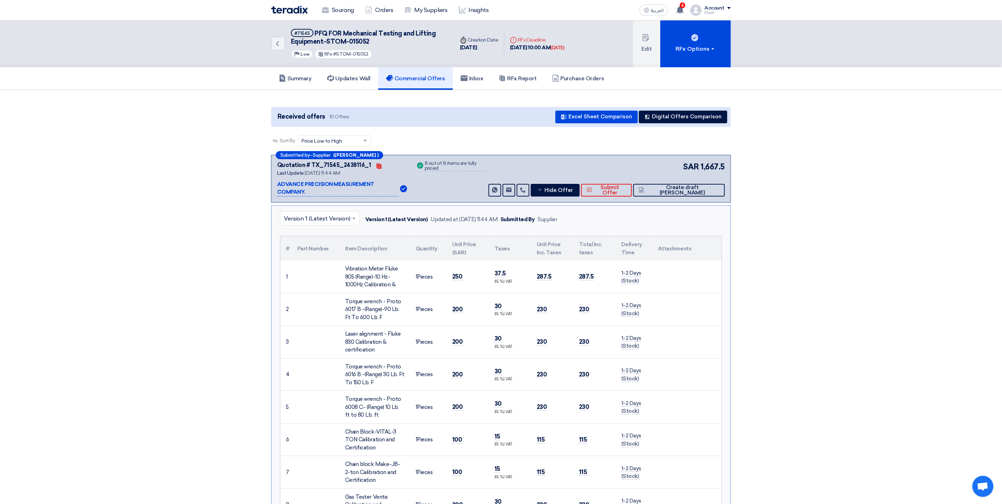
drag, startPoint x: 346, startPoint y: 260, endPoint x: 405, endPoint y: 279, distance: 62.6
click at [405, 279] on td "Vibration Meter Fluke 805 (Range)-10 Hz-1000Hz Calibration &" at bounding box center [375, 277] width 70 height 32
copy div "Vibration Meter Fluke 805 (Range)-10 Hz-1000Hz Calibration &"
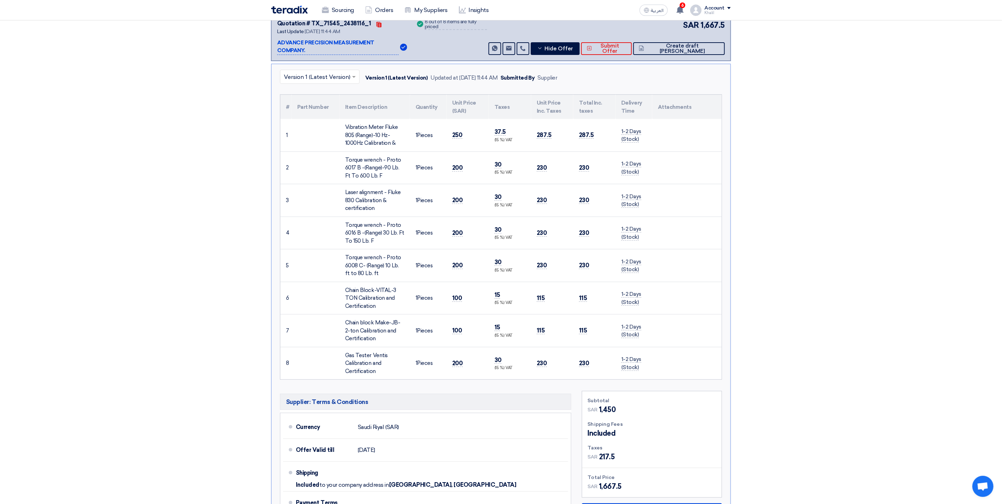
scroll to position [106, 0]
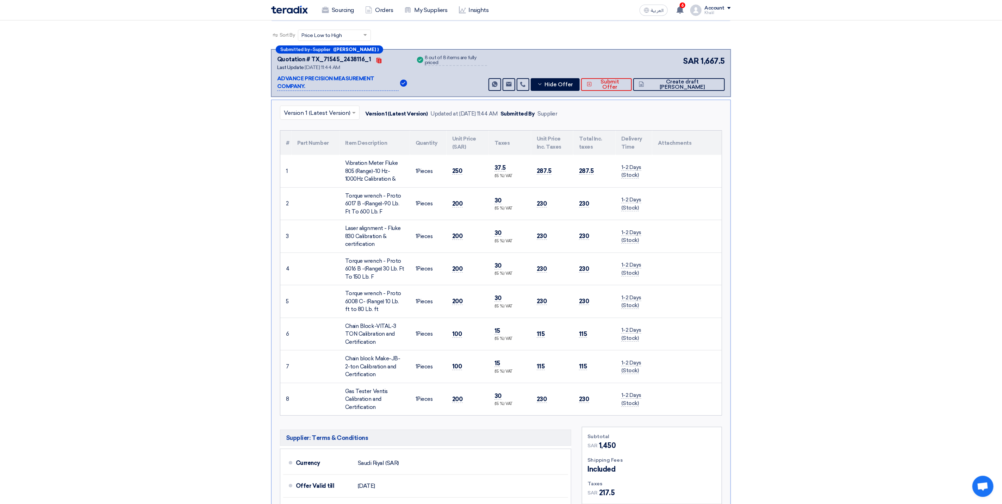
click at [368, 80] on p "ADVANCE PRECISION MEASUREMENT COMPANY." at bounding box center [338, 83] width 122 height 16
click at [449, 59] on div "8 out of 8 items are fully priced" at bounding box center [456, 60] width 62 height 11
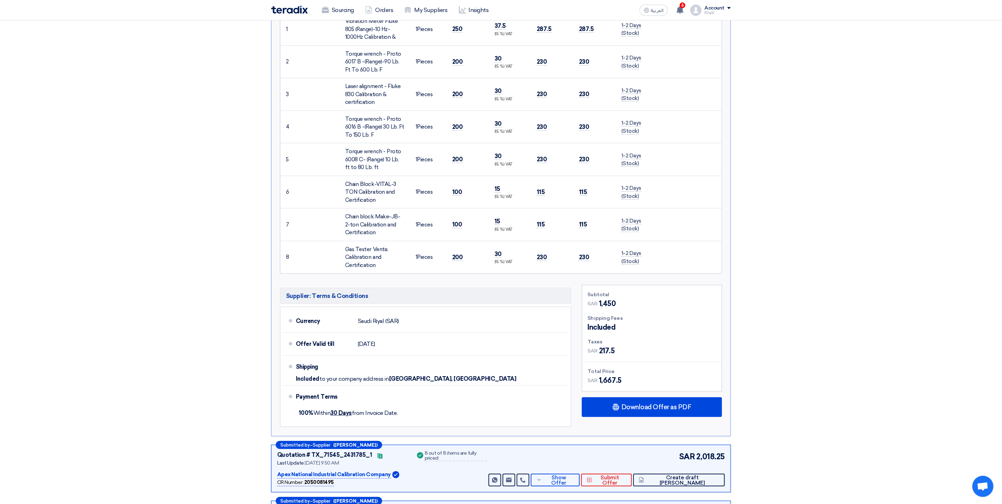
scroll to position [370, 0]
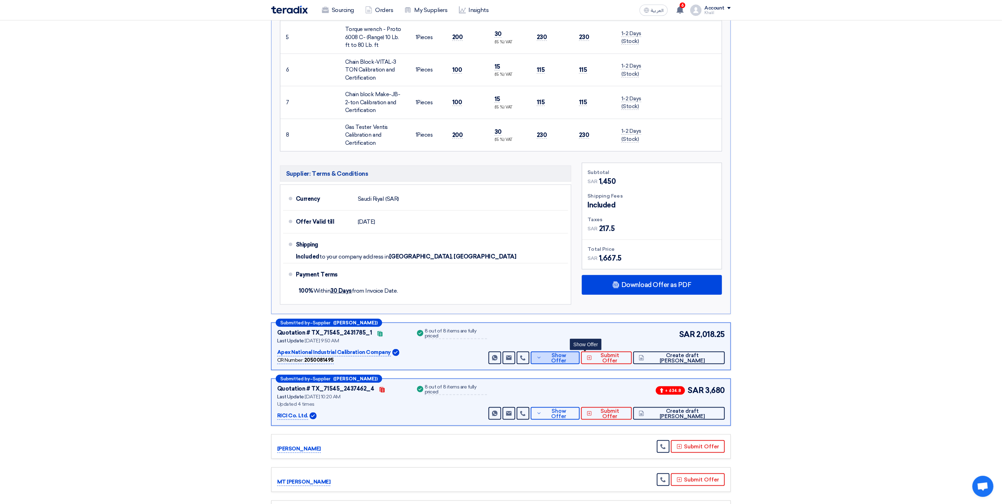
click at [574, 355] on span "Show Offer" at bounding box center [558, 358] width 30 height 11
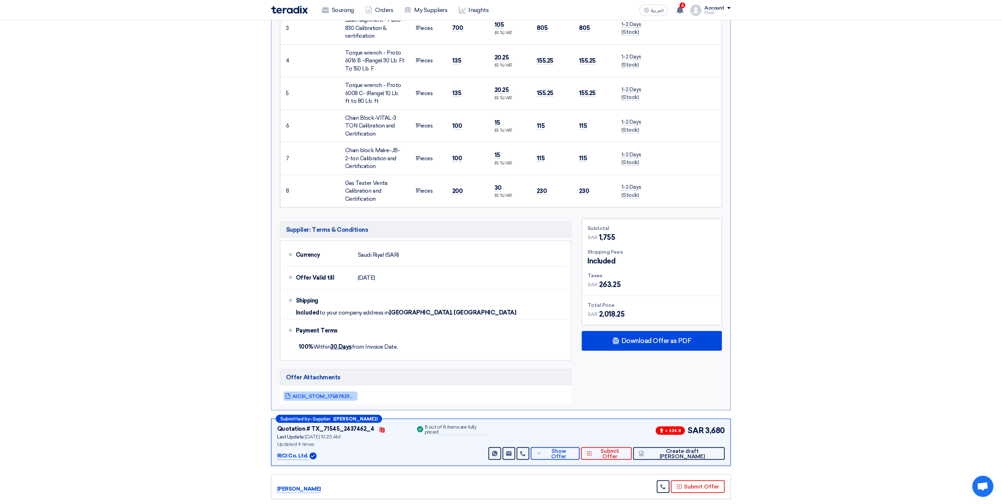
click at [347, 394] on span "AICSI_STOM_1758782949645.pdf" at bounding box center [323, 396] width 63 height 5
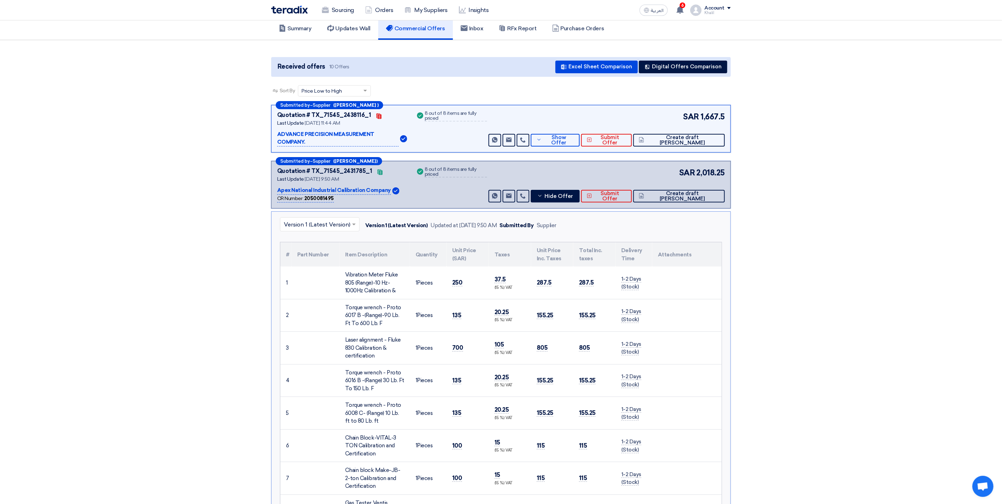
scroll to position [0, 0]
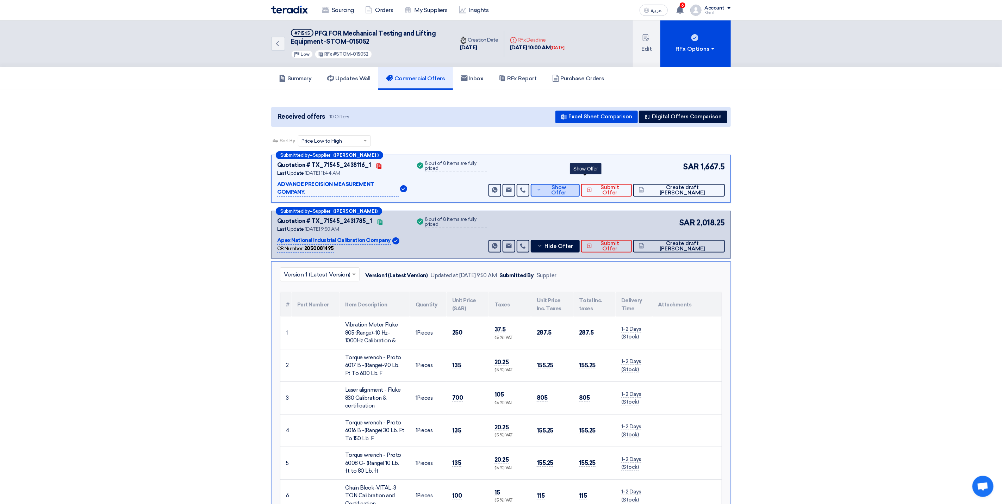
click at [580, 187] on button "Show Offer" at bounding box center [555, 190] width 49 height 13
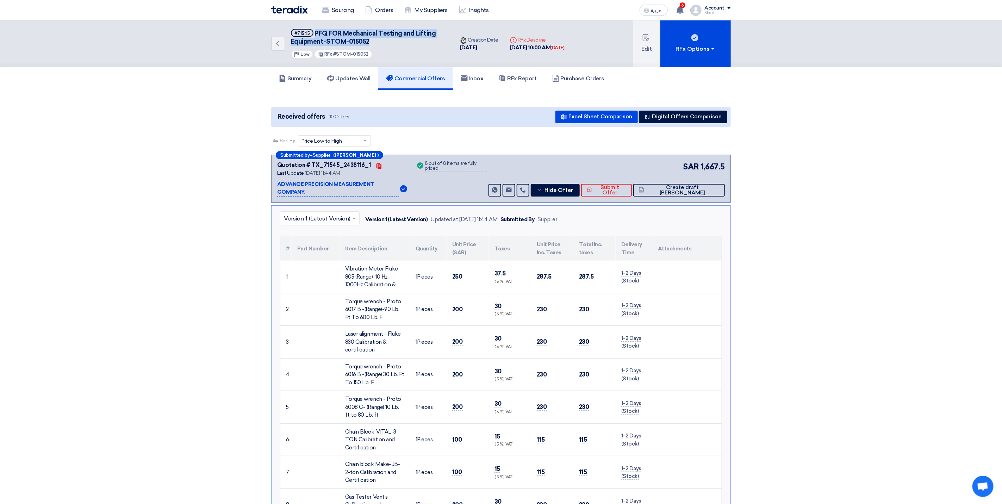
drag, startPoint x: 377, startPoint y: 45, endPoint x: 314, endPoint y: 31, distance: 64.3
click at [314, 31] on h5 "#71545 PFQ FOR Mechanical Testing and Lifting Equipment-STOM-015052" at bounding box center [368, 37] width 155 height 17
copy span "PFQ FOR Mechanical Testing and Lifting Equipment-STOM-015052"
click at [380, 45] on h5 "#71545 PFQ FOR Mechanical Testing and Lifting Equipment-STOM-015052" at bounding box center [368, 37] width 155 height 17
drag, startPoint x: 374, startPoint y: 44, endPoint x: 325, endPoint y: 44, distance: 48.6
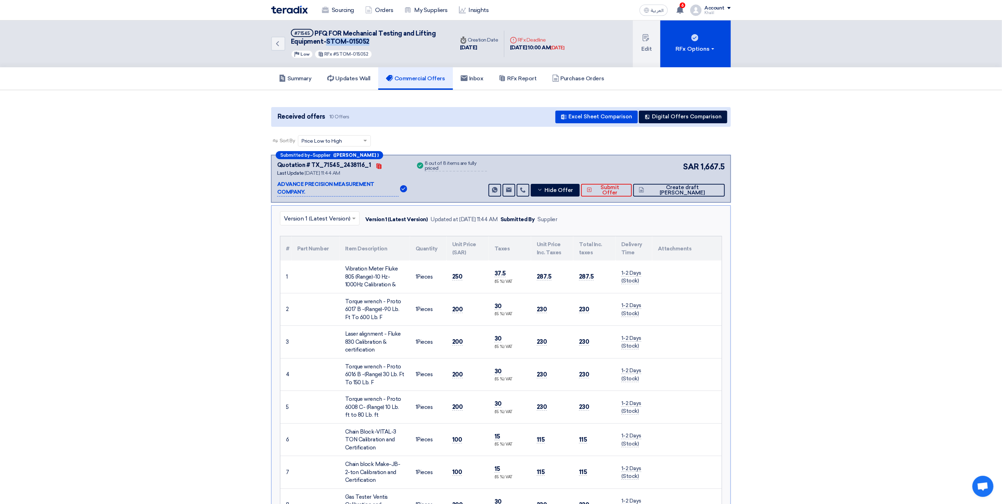
click at [325, 44] on h5 "#71545 PFQ FOR Mechanical Testing and Lifting Equipment-STOM-015052" at bounding box center [368, 37] width 155 height 17
copy span "STOM-015052"
click at [347, 10] on link "Sourcing" at bounding box center [337, 9] width 43 height 15
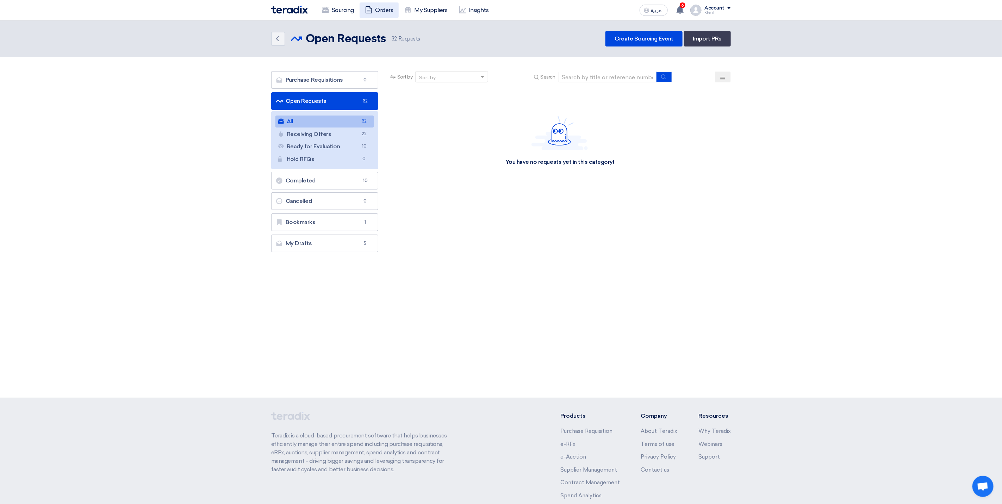
click at [384, 14] on link "Orders" at bounding box center [379, 9] width 39 height 15
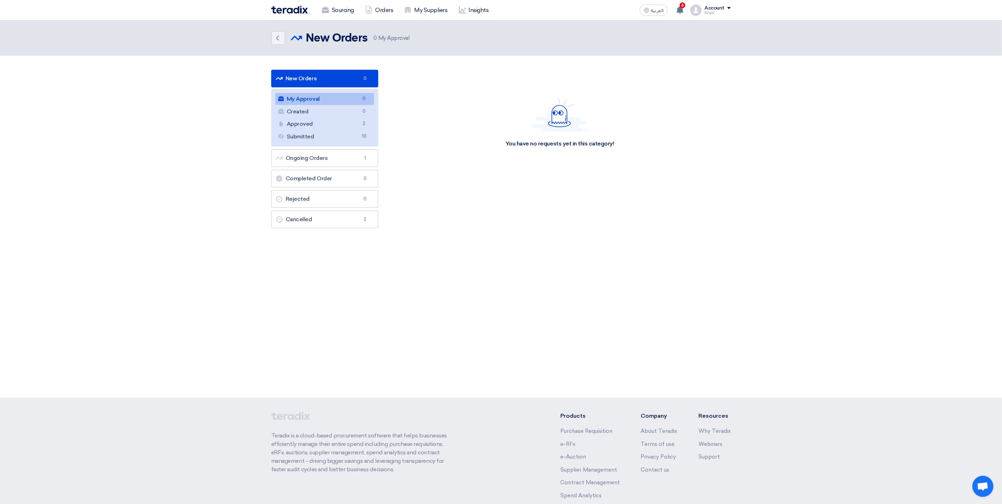
click at [331, 99] on link "My Approval My Approval 0" at bounding box center [324, 99] width 99 height 12
click at [344, 8] on link "Sourcing" at bounding box center [337, 9] width 43 height 15
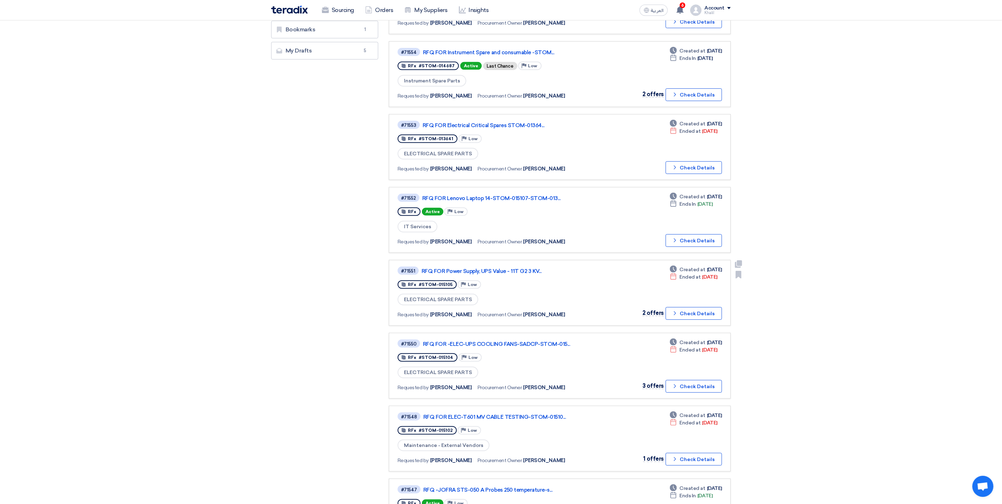
scroll to position [211, 0]
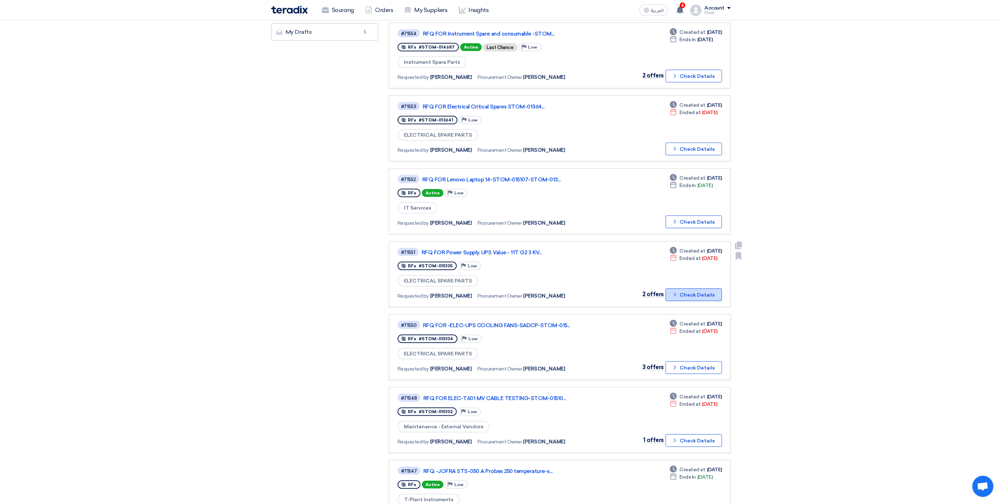
click at [678, 294] on button "Check details Check Details" at bounding box center [694, 294] width 56 height 13
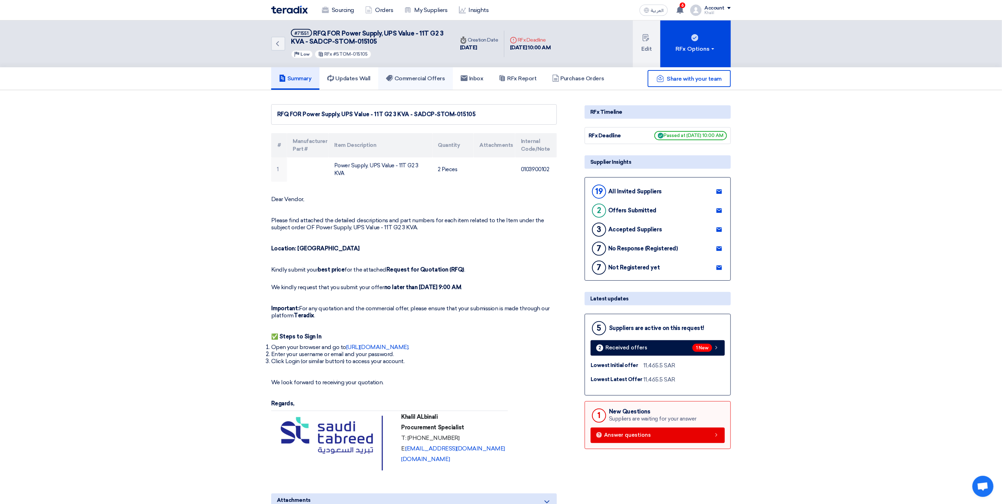
click at [408, 83] on link "Commercial Offers" at bounding box center [415, 78] width 75 height 23
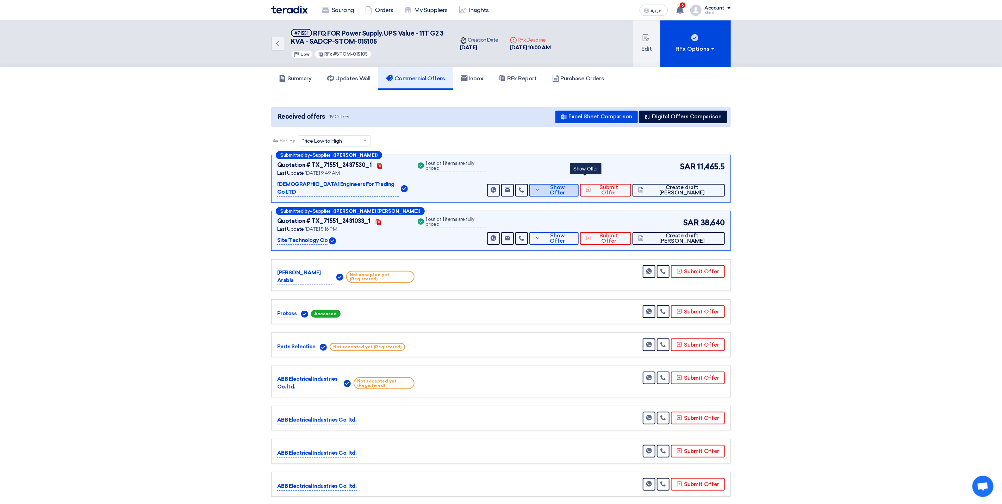
click at [541, 187] on icon at bounding box center [538, 190] width 6 height 6
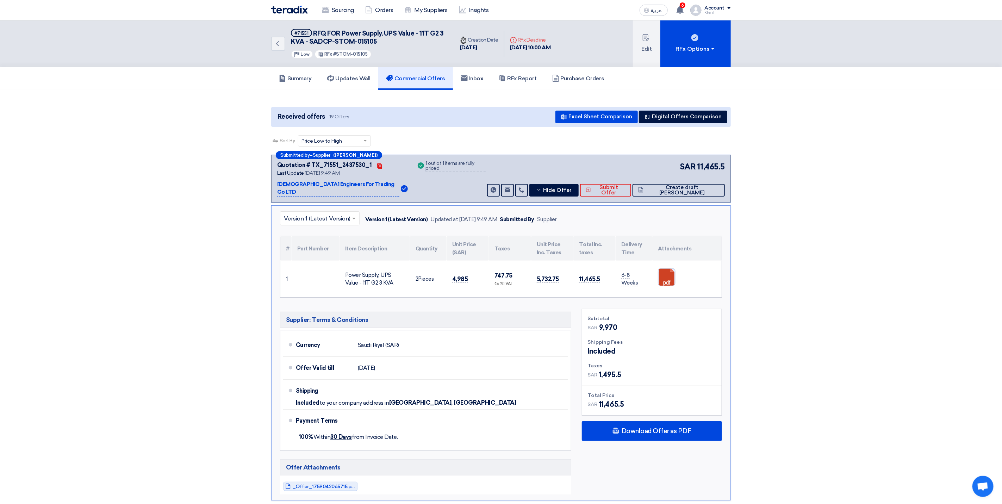
click at [668, 276] on link at bounding box center [686, 290] width 56 height 42
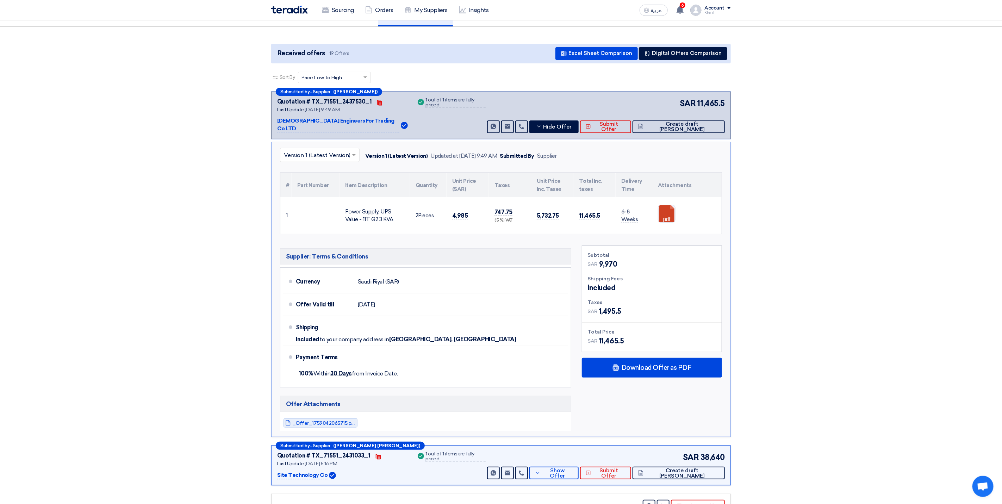
scroll to position [211, 0]
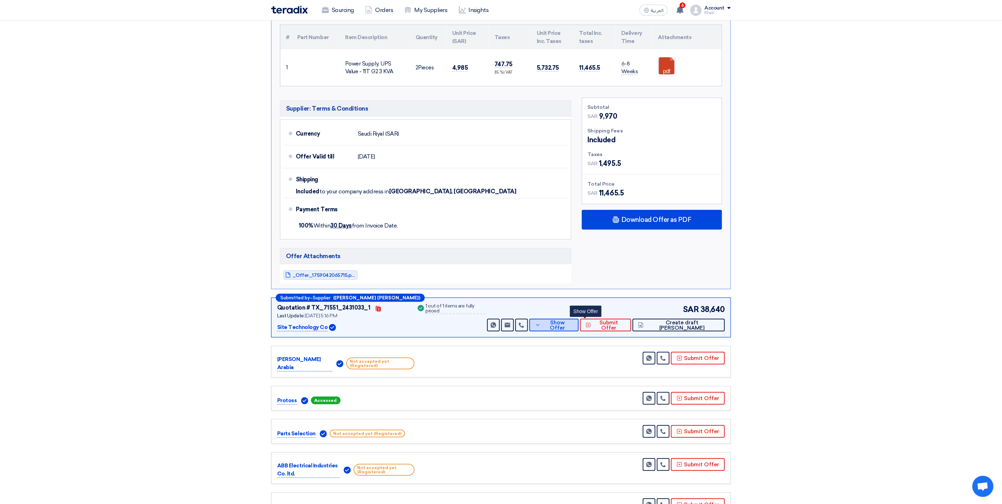
click at [573, 327] on button "Show Offer" at bounding box center [553, 325] width 49 height 13
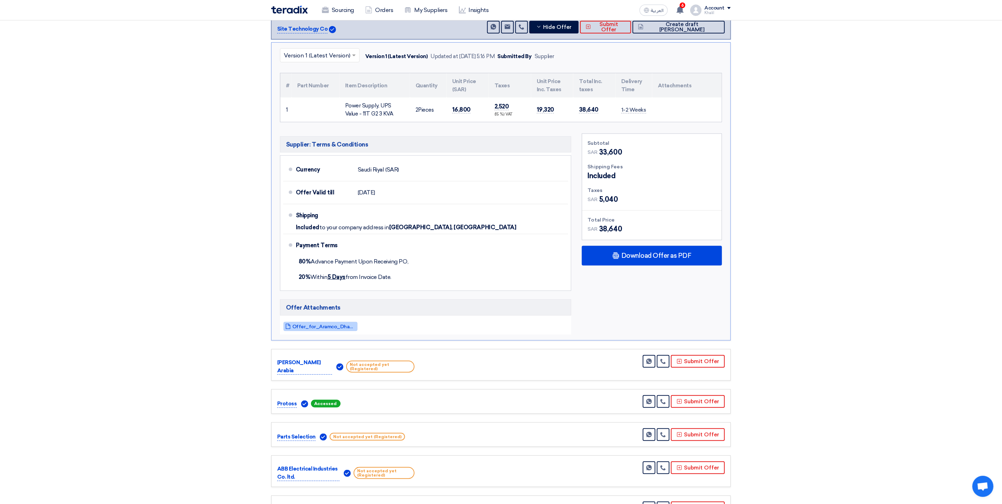
click at [345, 324] on span "Offer_for_Aramco_Dhahran_Powervalue___kva_T___ABB_ups__1758723254416.pdf" at bounding box center [323, 326] width 63 height 5
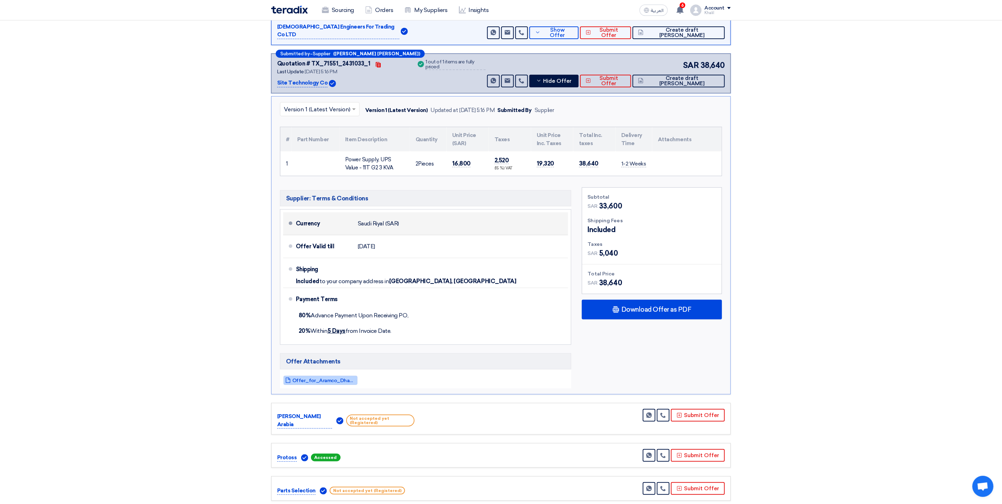
scroll to position [0, 0]
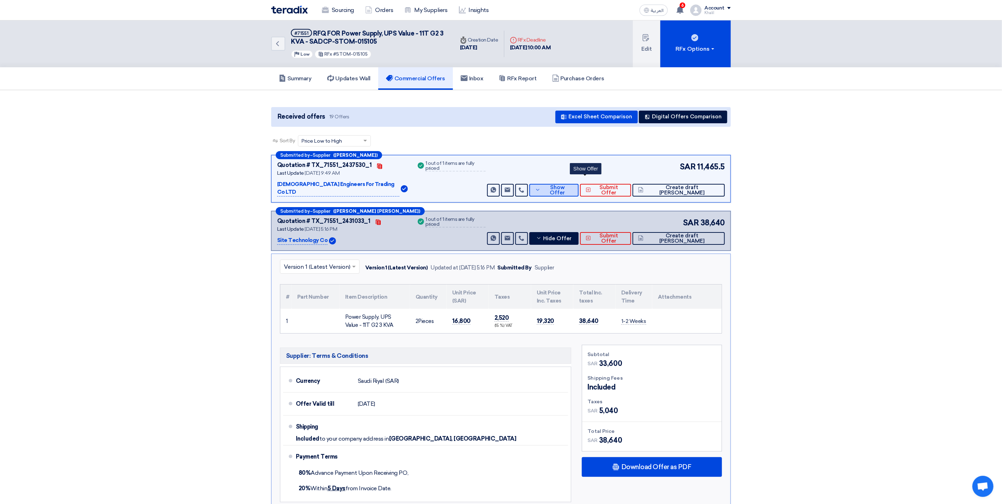
click at [573, 185] on button "Show Offer" at bounding box center [553, 190] width 49 height 13
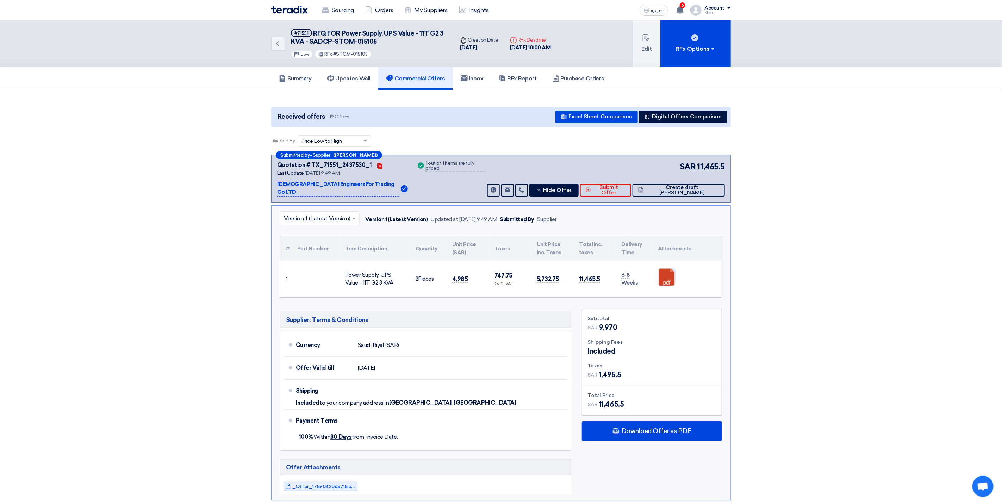
click at [668, 274] on link at bounding box center [686, 290] width 56 height 42
drag, startPoint x: 391, startPoint y: 41, endPoint x: 314, endPoint y: 33, distance: 77.5
click at [314, 33] on h5 "#71551 RFQ FOR Power Supply, UPS Value - 11T G2 3 KVA - SADCP-STOM-015105" at bounding box center [368, 37] width 155 height 17
copy span "RFQ FOR Power Supply, UPS Value - 11T G2 3 KVA - SADCP-STOM-015105"
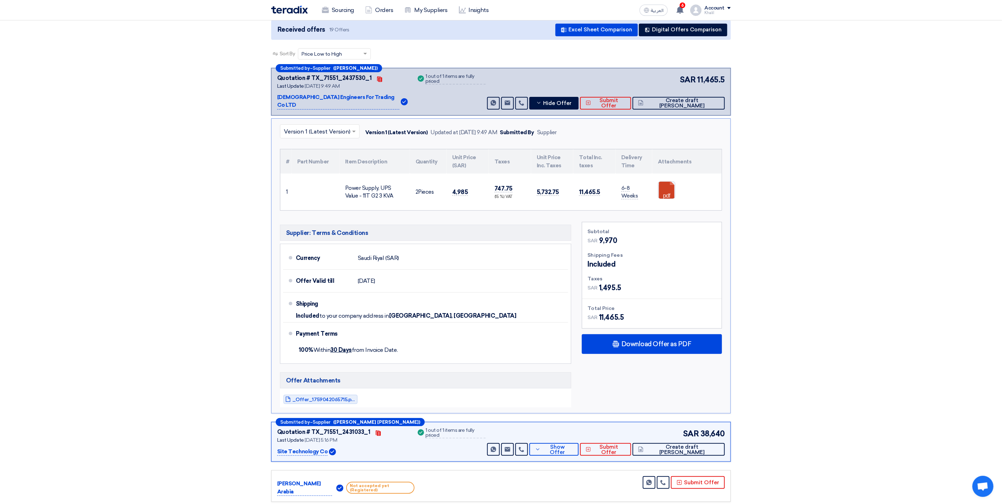
scroll to position [106, 0]
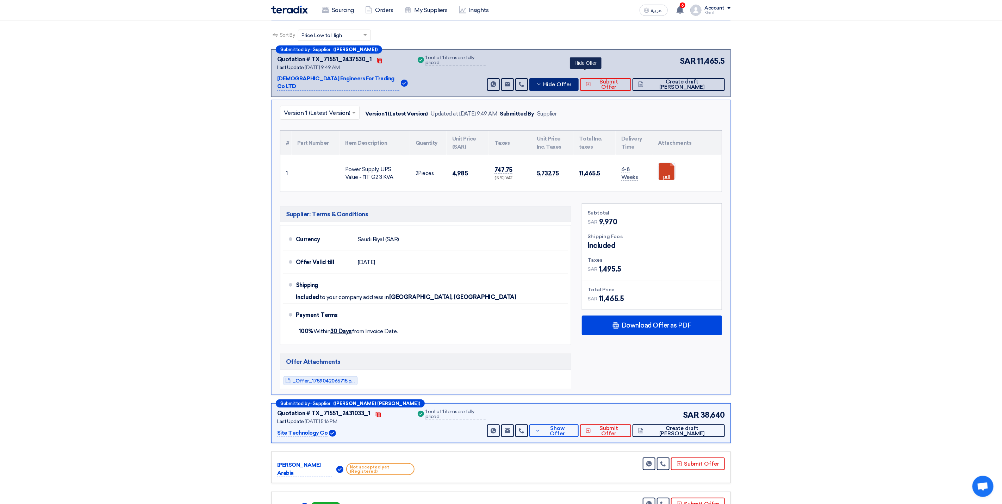
click at [572, 82] on span "Hide Offer" at bounding box center [557, 84] width 29 height 5
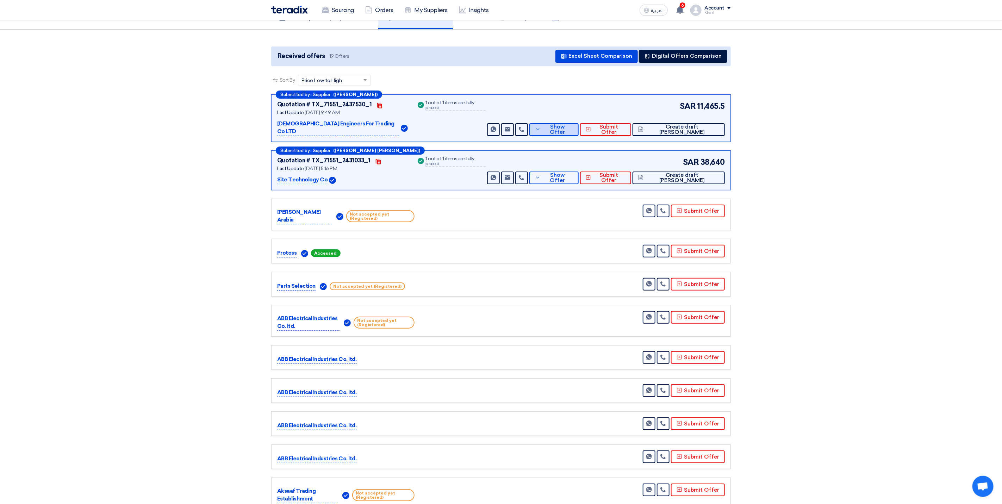
scroll to position [0, 0]
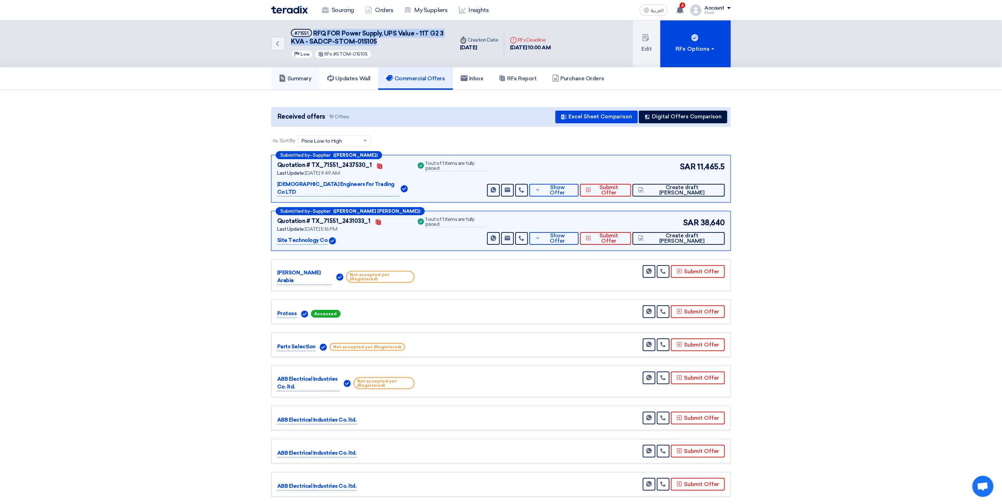
click at [303, 75] on h5 "Summary" at bounding box center [295, 78] width 33 height 7
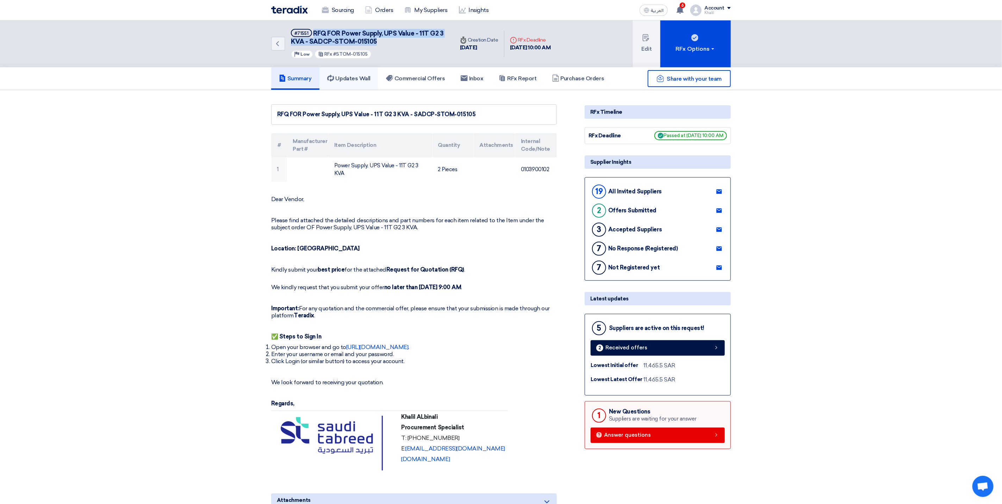
click at [346, 76] on h5 "Updates Wall" at bounding box center [348, 78] width 43 height 7
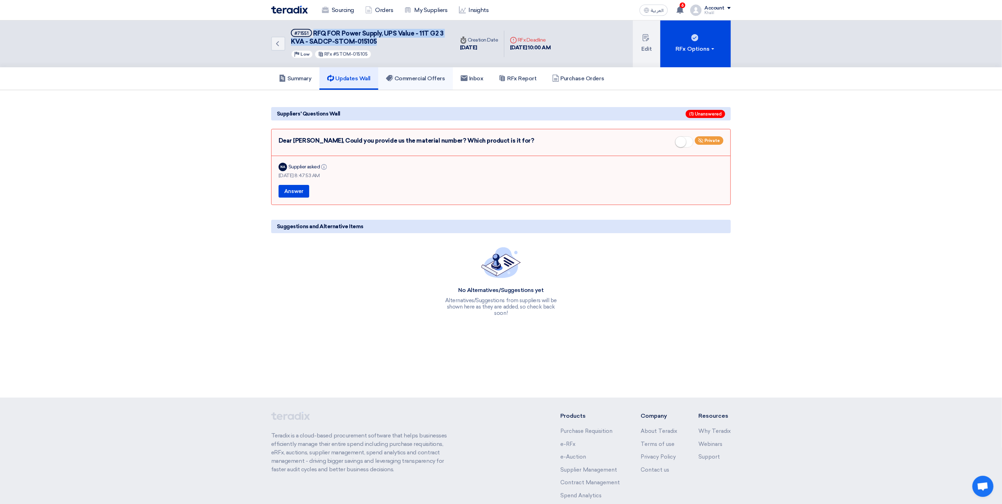
click at [406, 78] on h5 "Commercial Offers" at bounding box center [415, 78] width 59 height 7
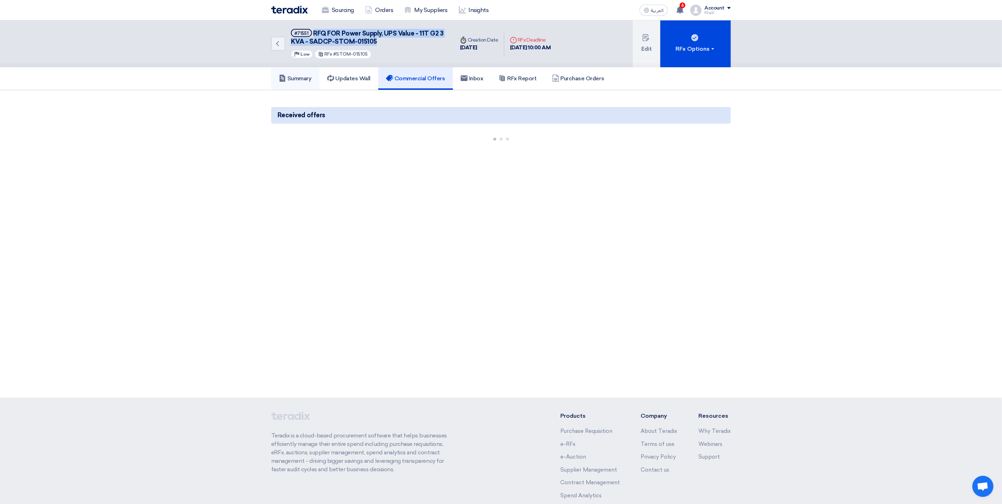
click at [303, 75] on h5 "Summary" at bounding box center [295, 78] width 33 height 7
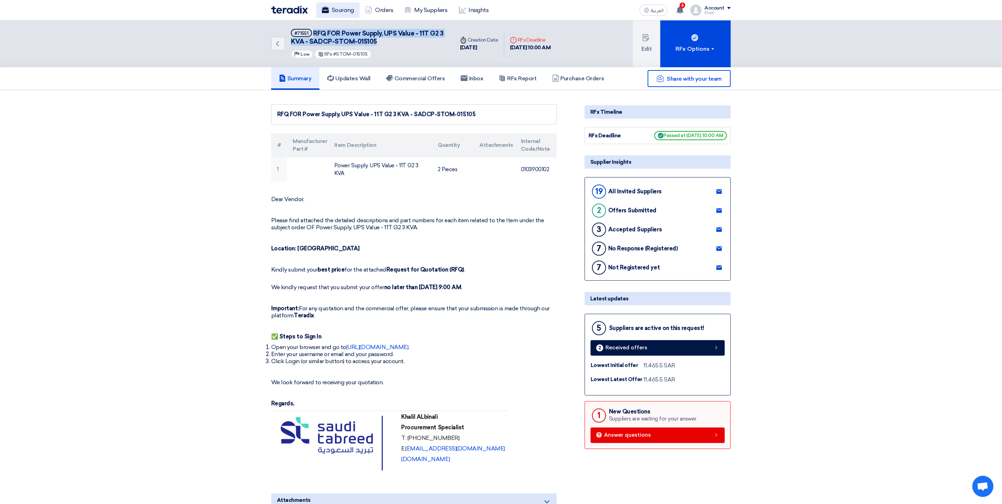
click at [343, 12] on link "Sourcing" at bounding box center [337, 9] width 43 height 15
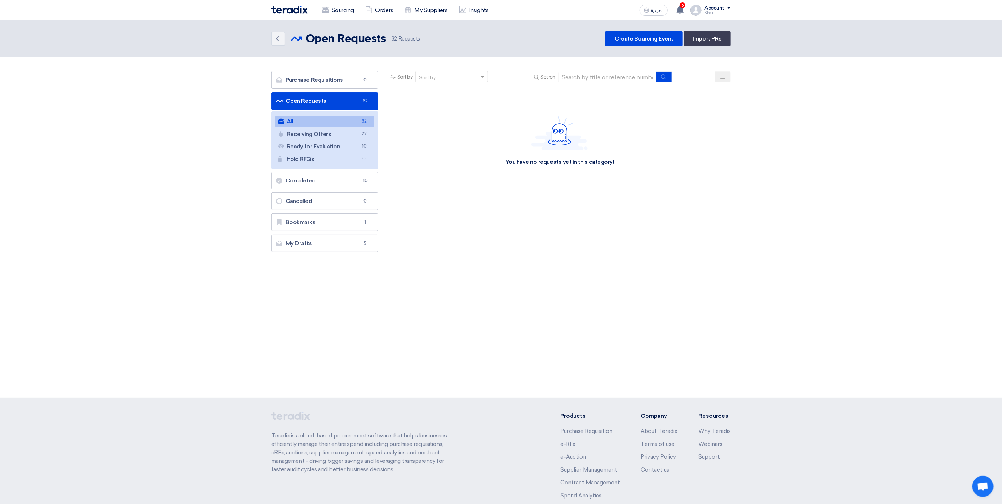
click at [349, 101] on link "Open Requests Open Requests 32" at bounding box center [324, 101] width 107 height 18
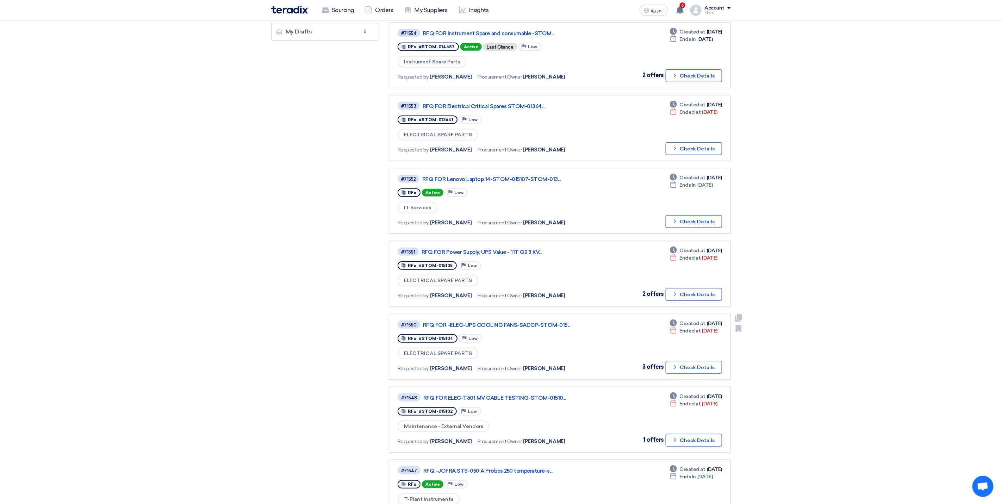
scroll to position [264, 0]
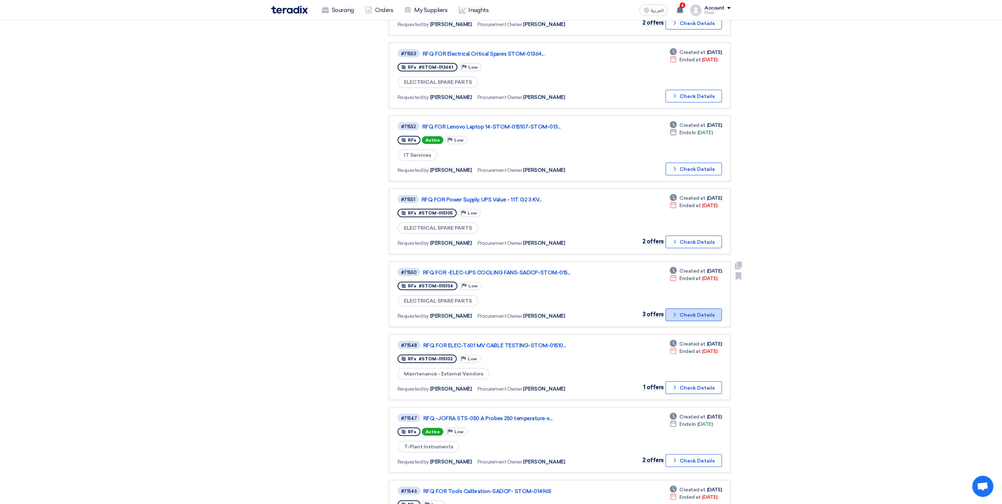
click at [681, 311] on button "Check details Check Details" at bounding box center [694, 315] width 56 height 13
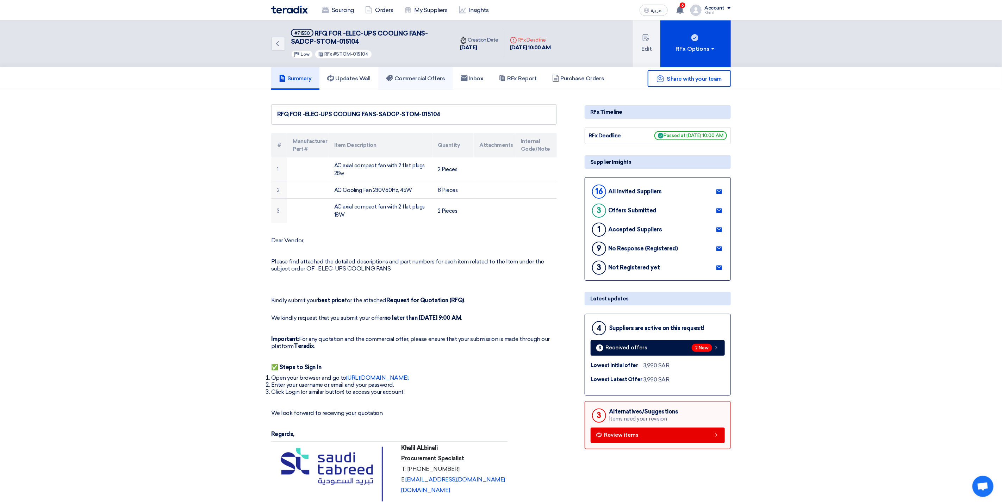
click at [417, 79] on h5 "Commercial Offers" at bounding box center [415, 78] width 59 height 7
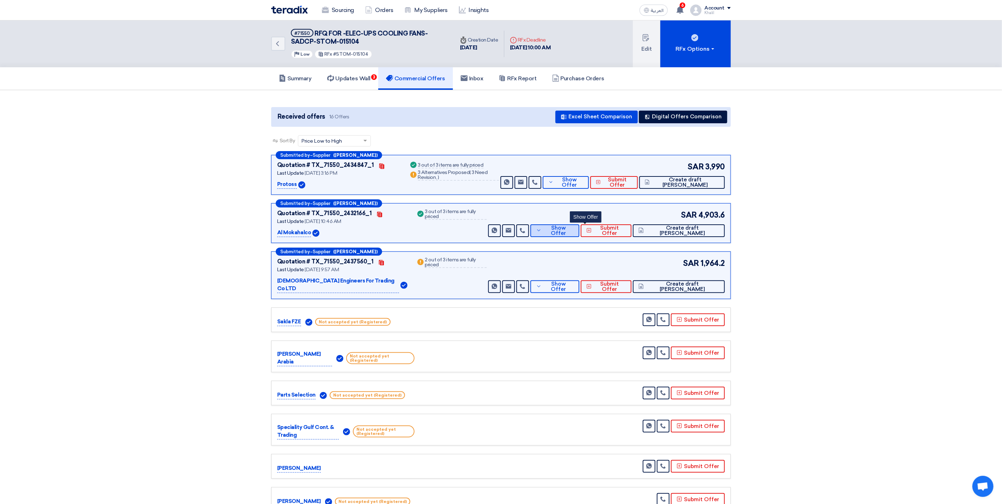
click at [542, 231] on icon at bounding box center [539, 231] width 6 height 6
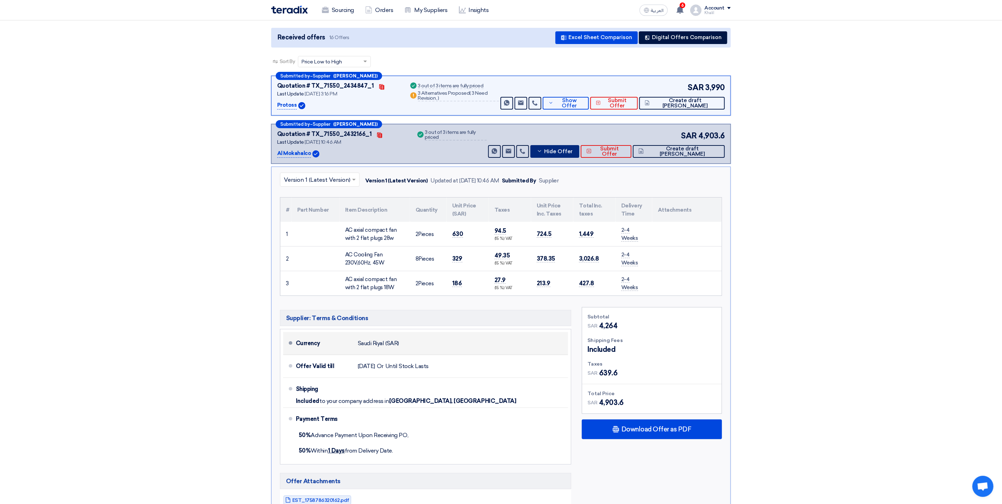
scroll to position [53, 0]
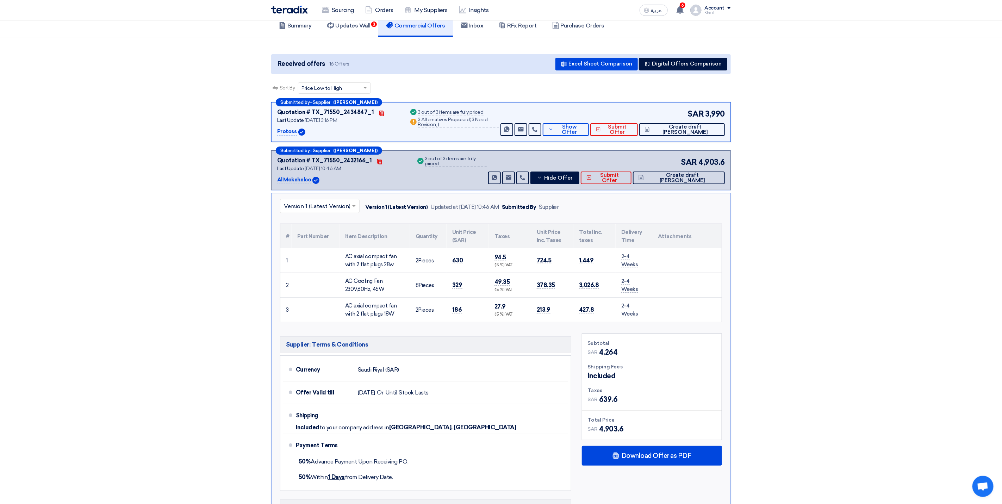
drag, startPoint x: 347, startPoint y: 258, endPoint x: 394, endPoint y: 267, distance: 48.4
click at [394, 267] on div "AC axial compact fan with 2 flat plugs 28w" at bounding box center [374, 261] width 59 height 16
copy div "AC axial compact fan with 2 flat plugs 28w"
click at [542, 179] on icon at bounding box center [540, 178] width 6 height 6
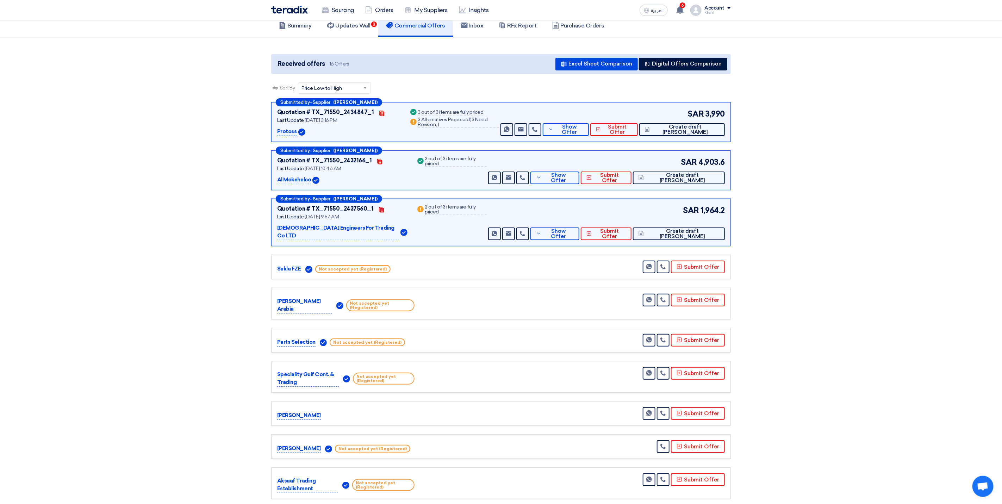
click at [776, 257] on section "Received offers 16 Offers Excel Sheet Comparison Digital Offers Comparison Sort…" at bounding box center [501, 379] width 1002 height 685
click at [577, 228] on button "Show Offer" at bounding box center [554, 234] width 49 height 13
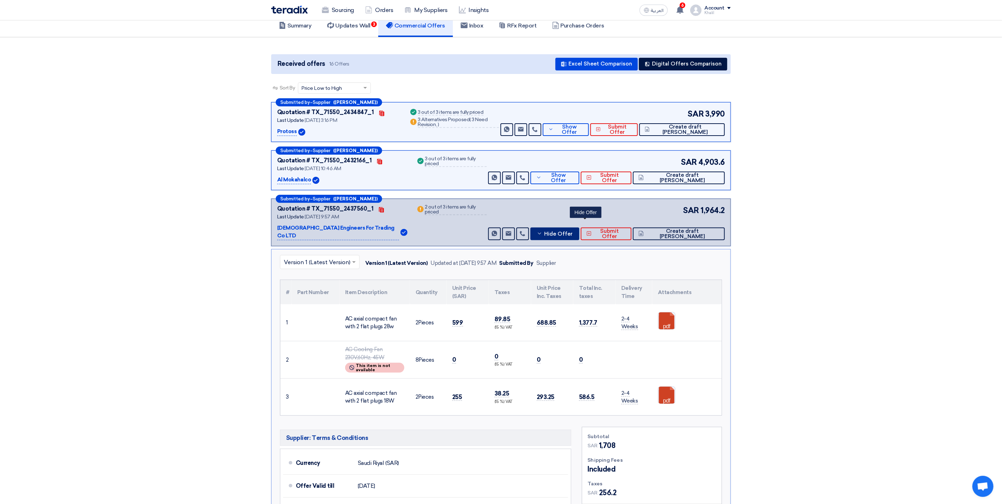
click at [577, 228] on button "Hide Offer" at bounding box center [554, 234] width 49 height 13
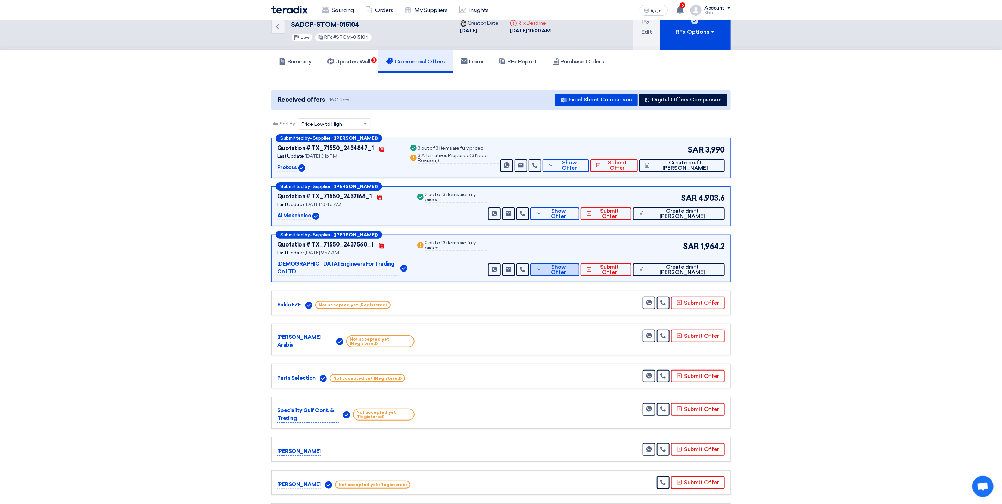
scroll to position [0, 0]
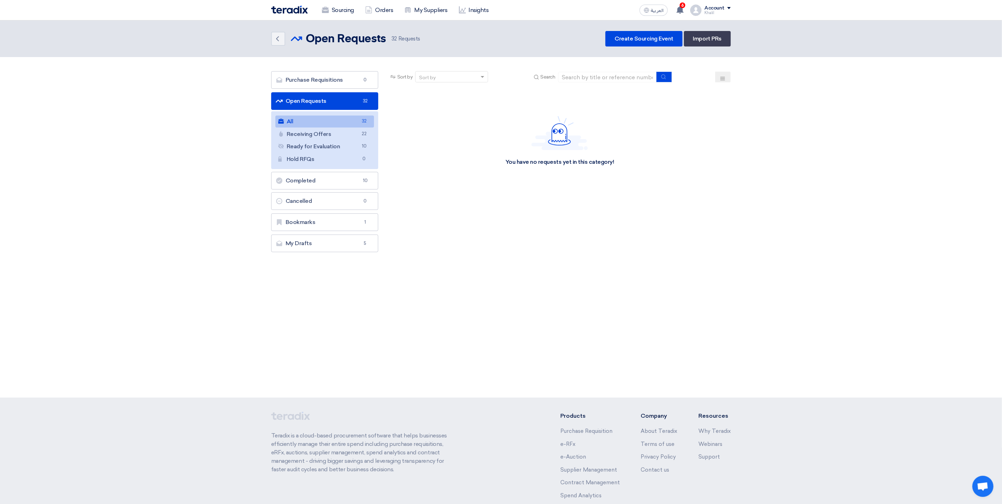
click at [326, 122] on link "All All 32" at bounding box center [324, 122] width 99 height 12
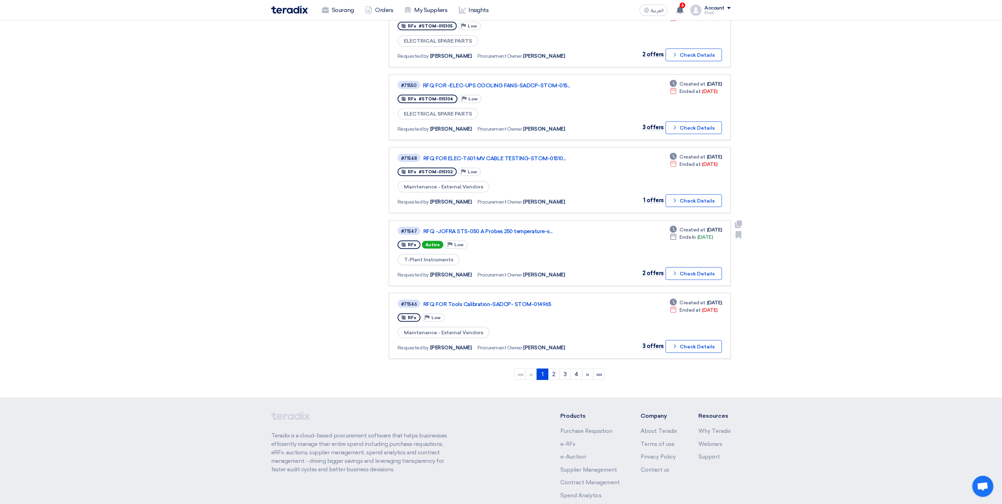
scroll to position [475, 0]
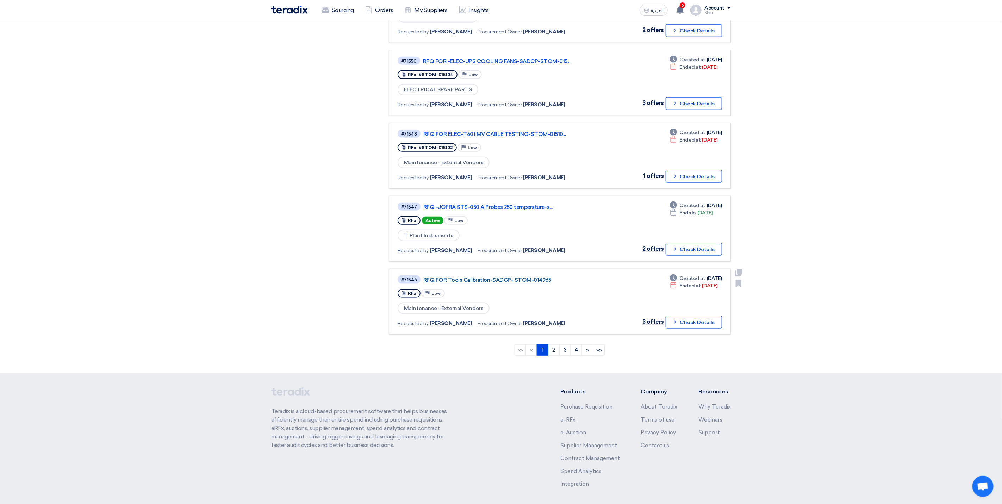
drag, startPoint x: 549, startPoint y: 267, endPoint x: 511, endPoint y: 275, distance: 38.8
click at [511, 275] on div "#71546 RFQ FOR Tools Calibration-SADCP- STOM-014965" at bounding box center [499, 280] width 203 height 10
copy link "STOM-014965"
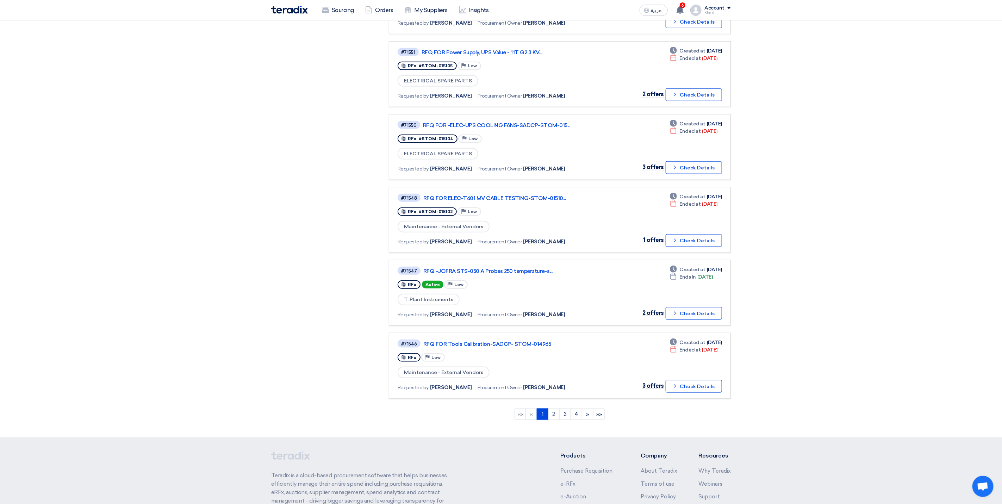
scroll to position [423, 0]
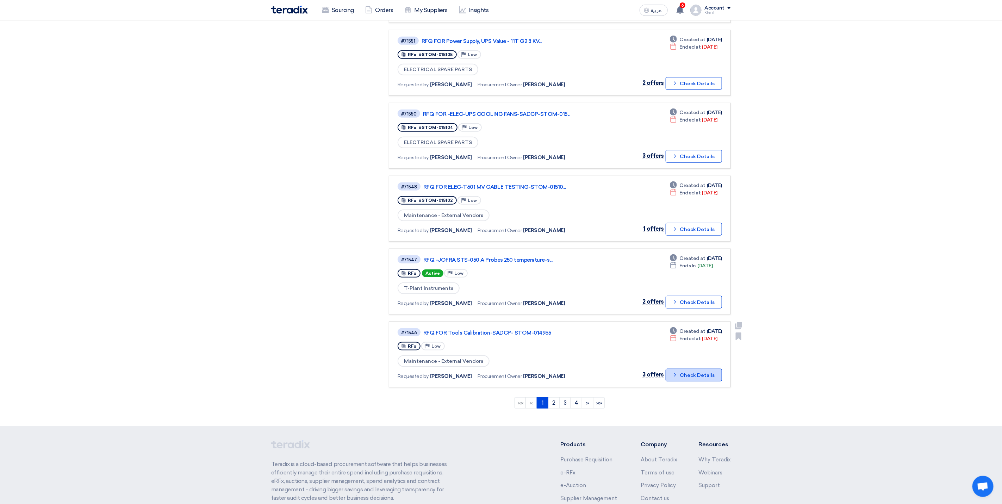
click at [684, 369] on button "Check details Check Details" at bounding box center [694, 375] width 56 height 13
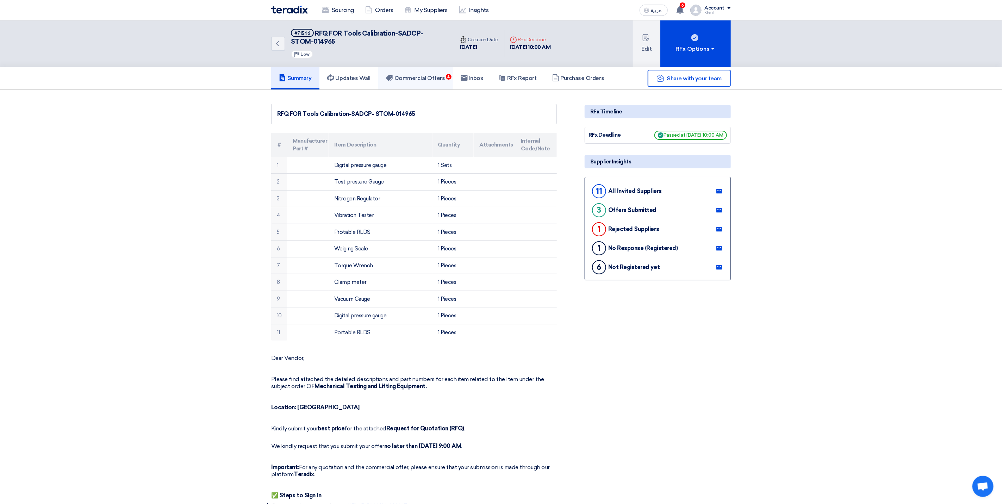
click at [445, 79] on h5 "Commercial Offers 4" at bounding box center [415, 78] width 59 height 7
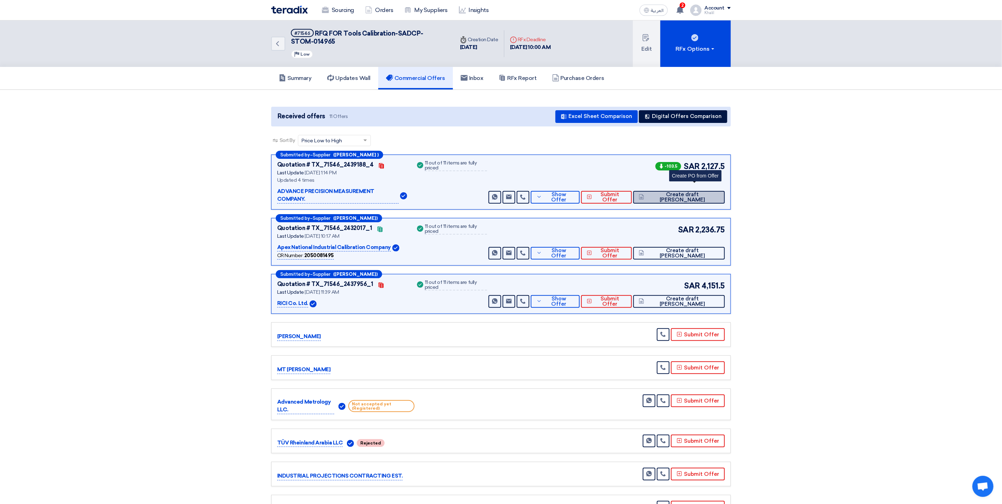
drag, startPoint x: 699, startPoint y: 190, endPoint x: 764, endPoint y: 206, distance: 67.4
click at [764, 206] on section "Received offers 11 Offers Excel Sheet Comparison Digital Offers Comparison Sort…" at bounding box center [501, 346] width 1002 height 513
click at [610, 119] on button "Excel Sheet Comparison" at bounding box center [596, 116] width 82 height 13
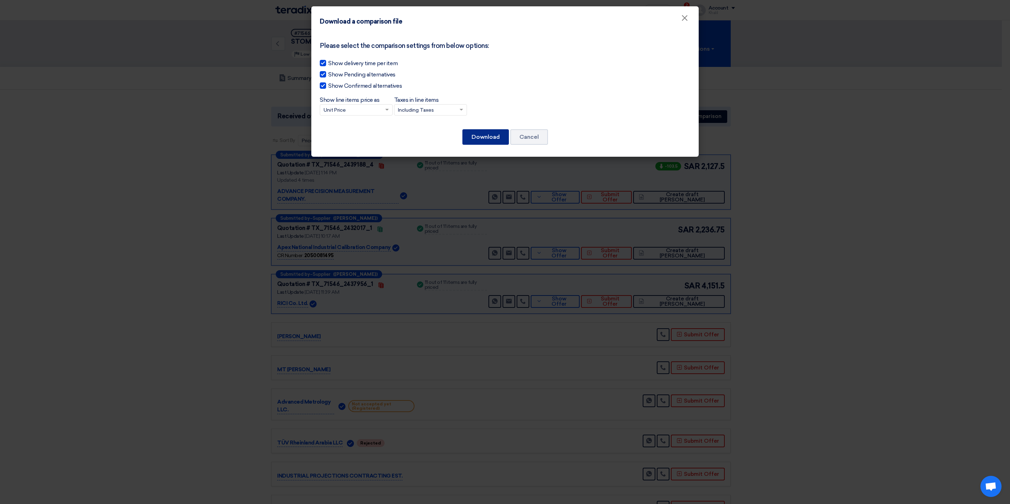
click at [478, 138] on button "Download" at bounding box center [485, 136] width 46 height 15
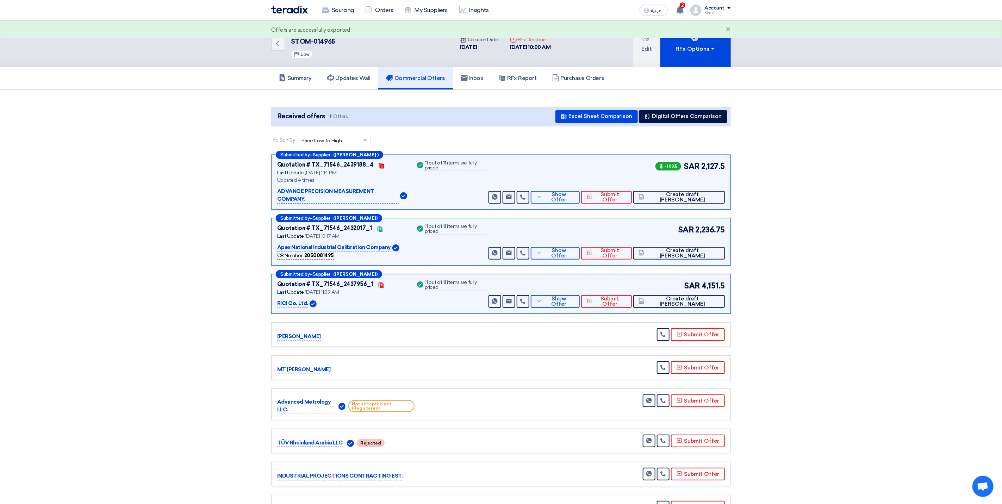
click at [746, 144] on section "Received offers 11 Offers Excel Sheet Comparison Digital Offers Comparison Sort…" at bounding box center [501, 346] width 1002 height 513
click at [672, 118] on button "Digital Offers Comparison" at bounding box center [683, 116] width 88 height 13
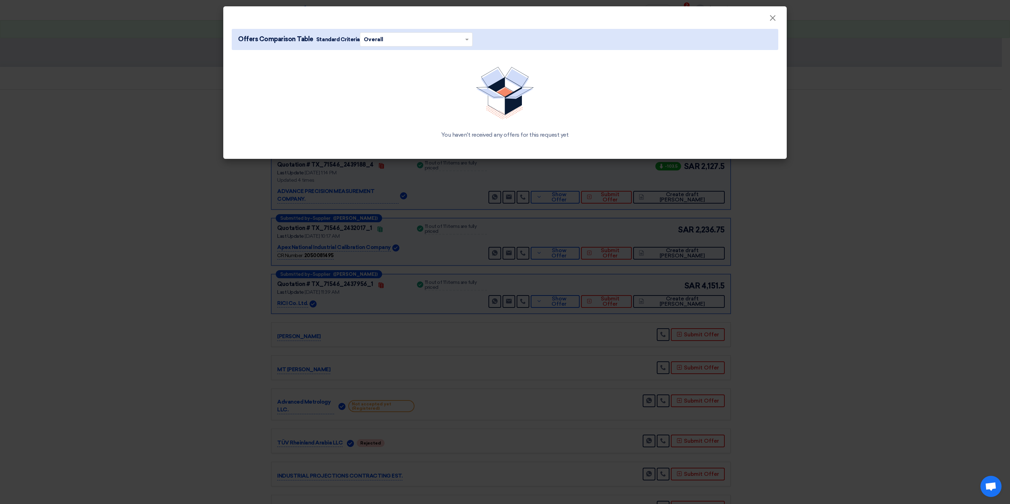
click at [465, 41] on span at bounding box center [468, 40] width 9 height 8
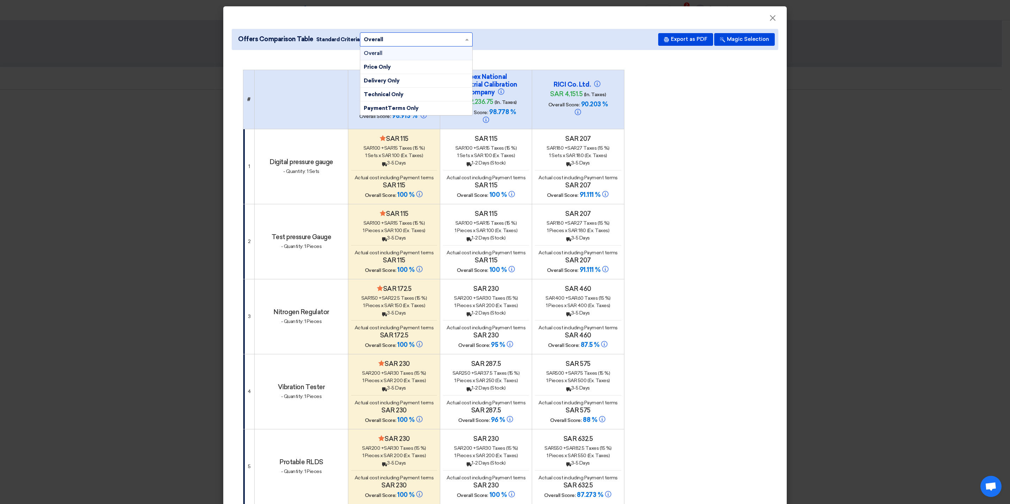
click at [430, 55] on div "Overall" at bounding box center [416, 53] width 112 height 14
drag, startPoint x: 357, startPoint y: 75, endPoint x: 418, endPoint y: 92, distance: 63.5
click at [418, 92] on h4 "ADVANCE PRECISION MEASUREMENT COMPANY." at bounding box center [394, 88] width 70 height 23
copy h4 "ADVANCE PRECISION MEASUREMENT COMPANY."
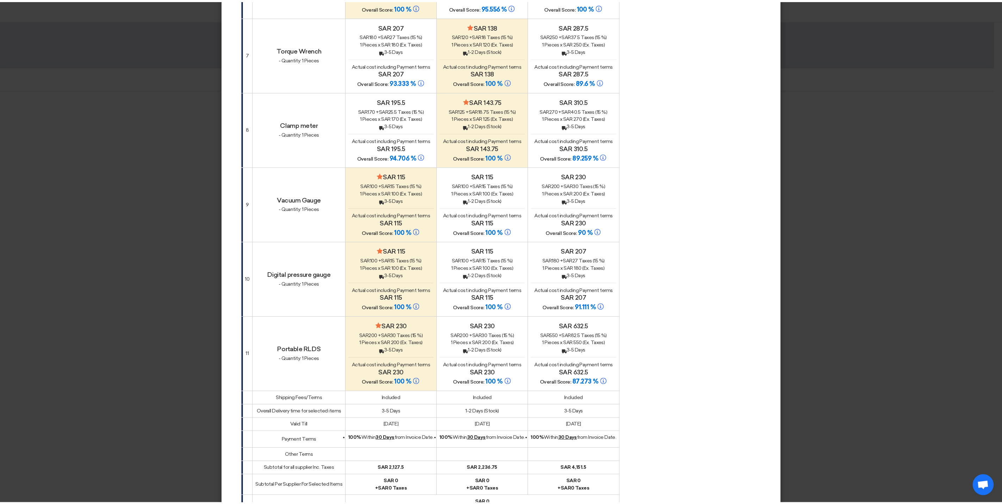
scroll to position [711, 0]
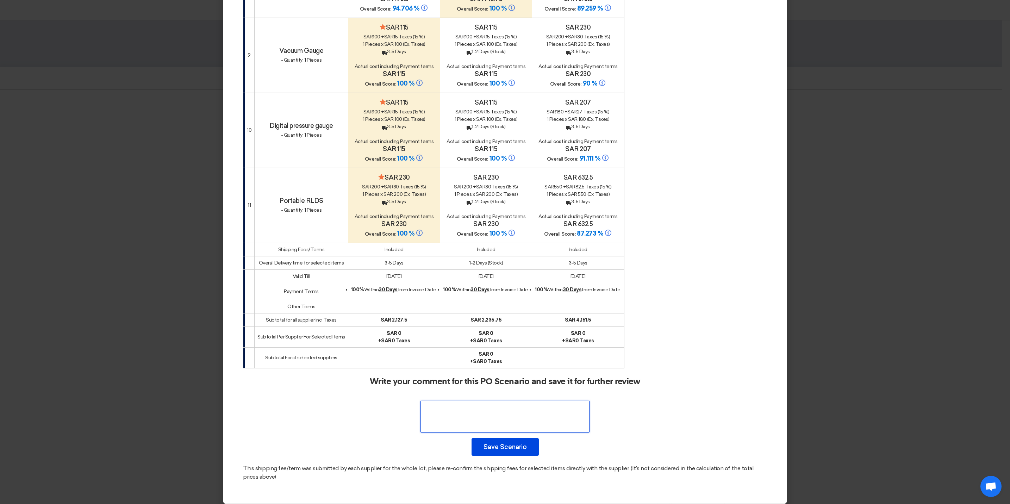
click at [476, 408] on textarea at bounding box center [505, 417] width 169 height 32
paste textarea "ADVANCE PRECISION MEASUREMENT COMPANY."
type textarea "ADVANCE PRECISION MEASUREMENT COMPANY."
drag, startPoint x: 573, startPoint y: 406, endPoint x: 386, endPoint y: 397, distance: 187.6
click at [387, 394] on div "Write your comment for this PO Scenario and save it for further review Save Sce…" at bounding box center [505, 416] width 524 height 79
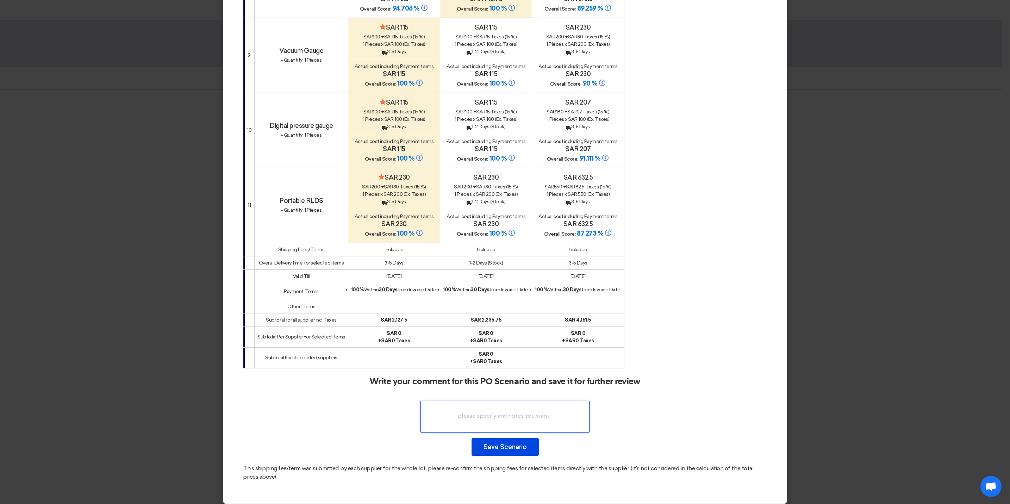
paste textarea "ADVANCE PRECISION MEASUREMENT COMPANY."
drag, startPoint x: 572, startPoint y: 416, endPoint x: 419, endPoint y: 397, distance: 153.3
click at [421, 401] on textarea at bounding box center [505, 417] width 169 height 32
type textarea "ADVANCE PRECISION MEASUREMENT COMPANY. as lowest price"
click at [501, 443] on button "Save Scenario" at bounding box center [505, 447] width 67 height 18
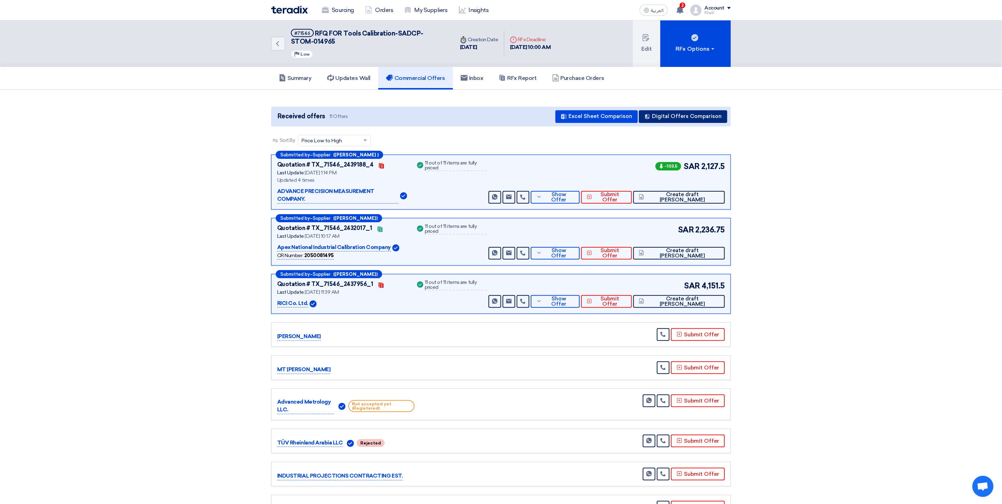
click at [683, 120] on button "Digital Offers Comparison" at bounding box center [683, 116] width 88 height 13
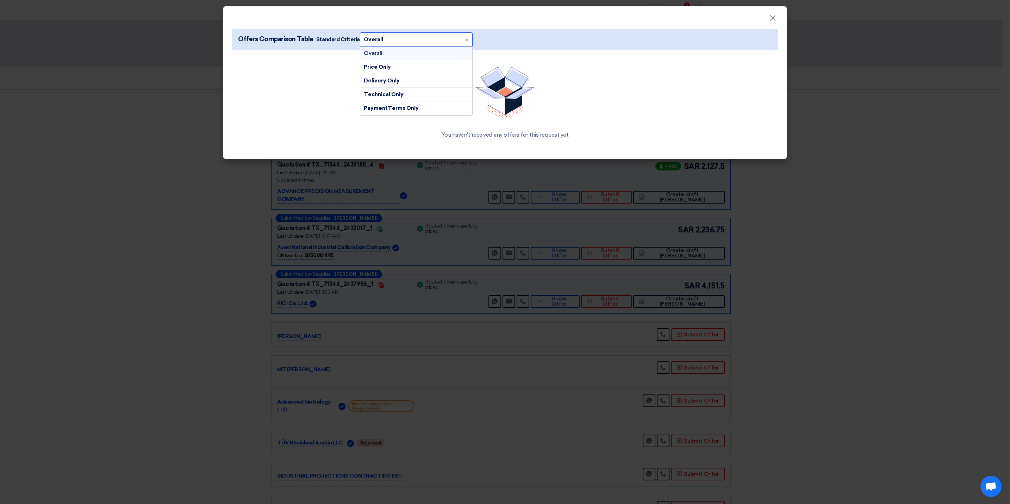
click at [465, 39] on span at bounding box center [468, 40] width 9 height 8
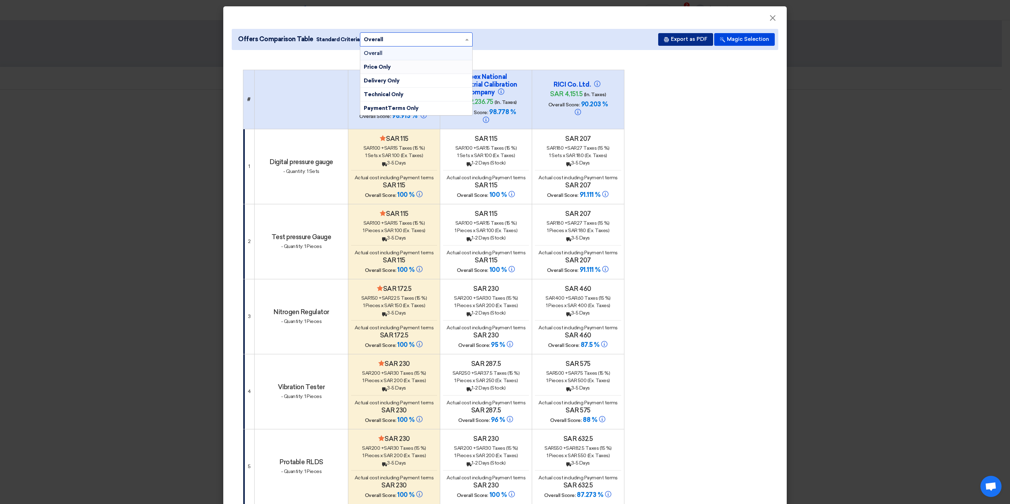
click at [683, 41] on button "Export as PDF" at bounding box center [685, 39] width 55 height 13
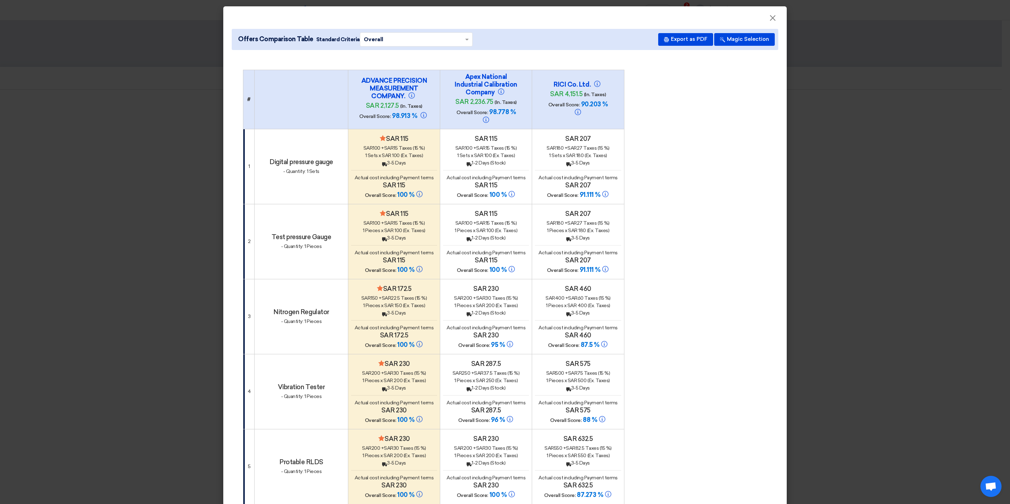
copy span "Offers Comparison Table Standard Criter"
click at [848, 88] on modal-container "× Offers Comparison Table Standard Criteria × Overall × Export as PDF Magic Sel…" at bounding box center [505, 252] width 1010 height 504
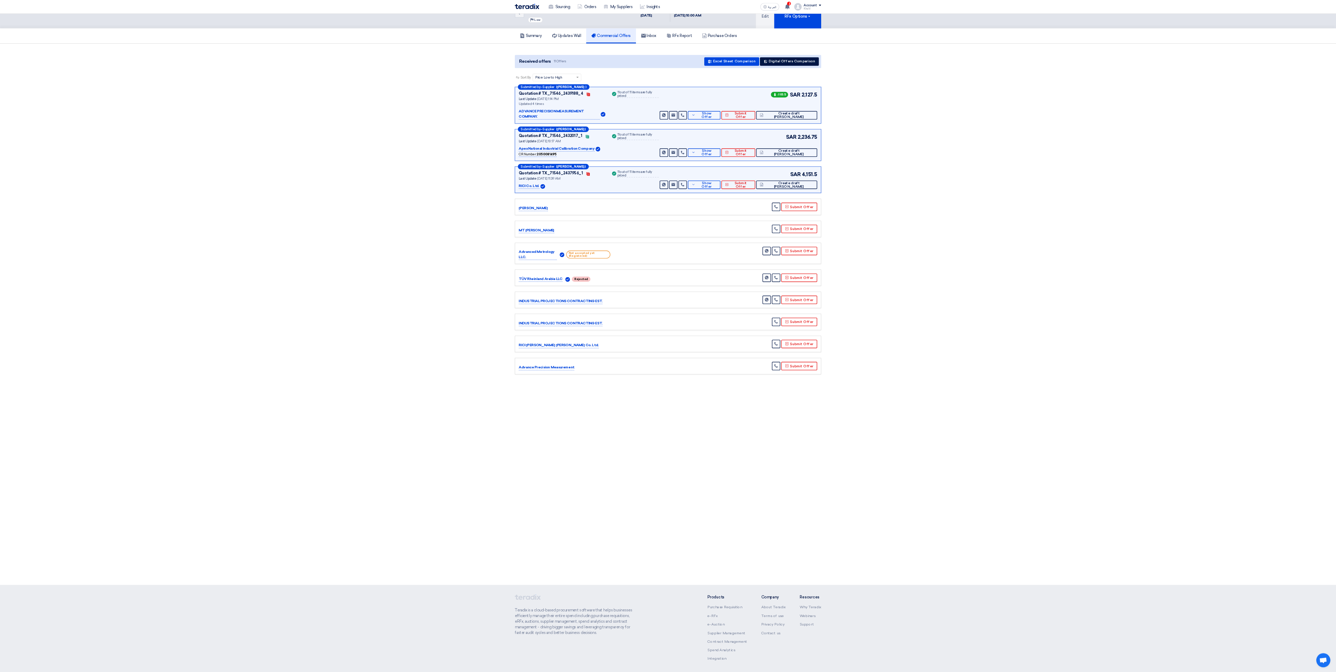
scroll to position [0, 0]
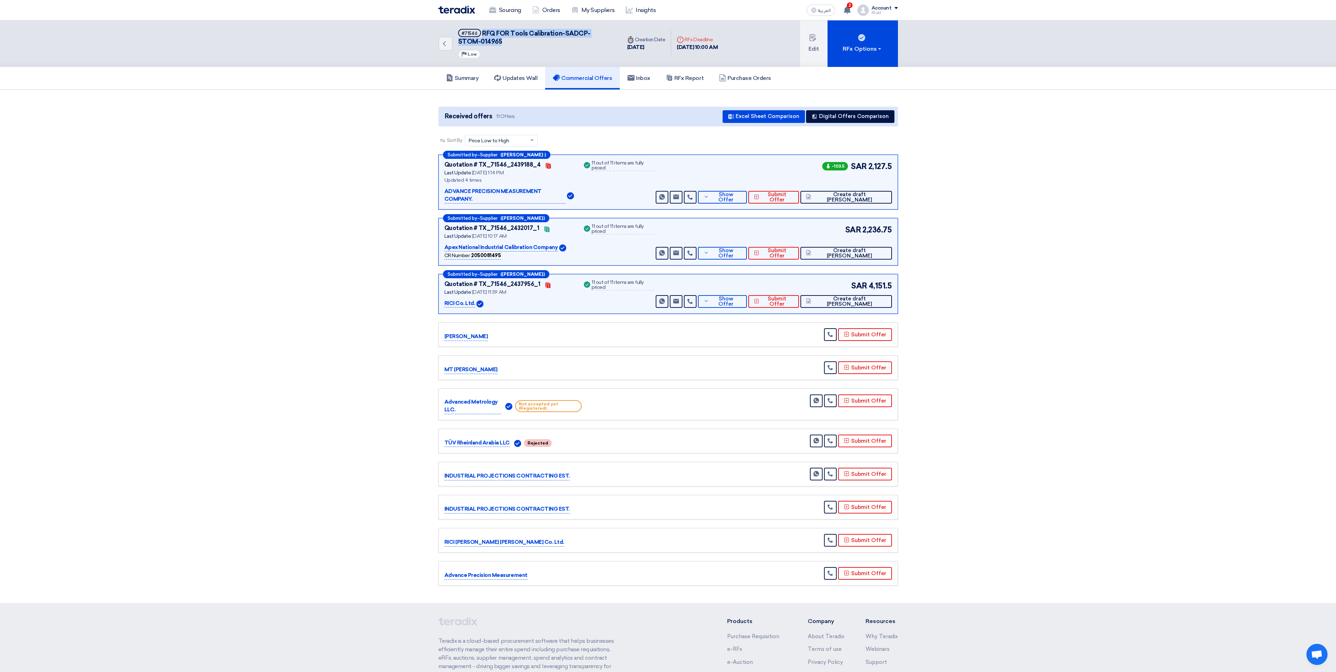
drag, startPoint x: 483, startPoint y: 33, endPoint x: 528, endPoint y: 43, distance: 45.5
click at [528, 43] on h5 "#71546 RFQ FOR Tools Calibration-SADCP- STOM-014965" at bounding box center [535, 37] width 155 height 17
click at [850, 194] on button "Create draft [PERSON_NAME]" at bounding box center [847, 197] width 92 height 13
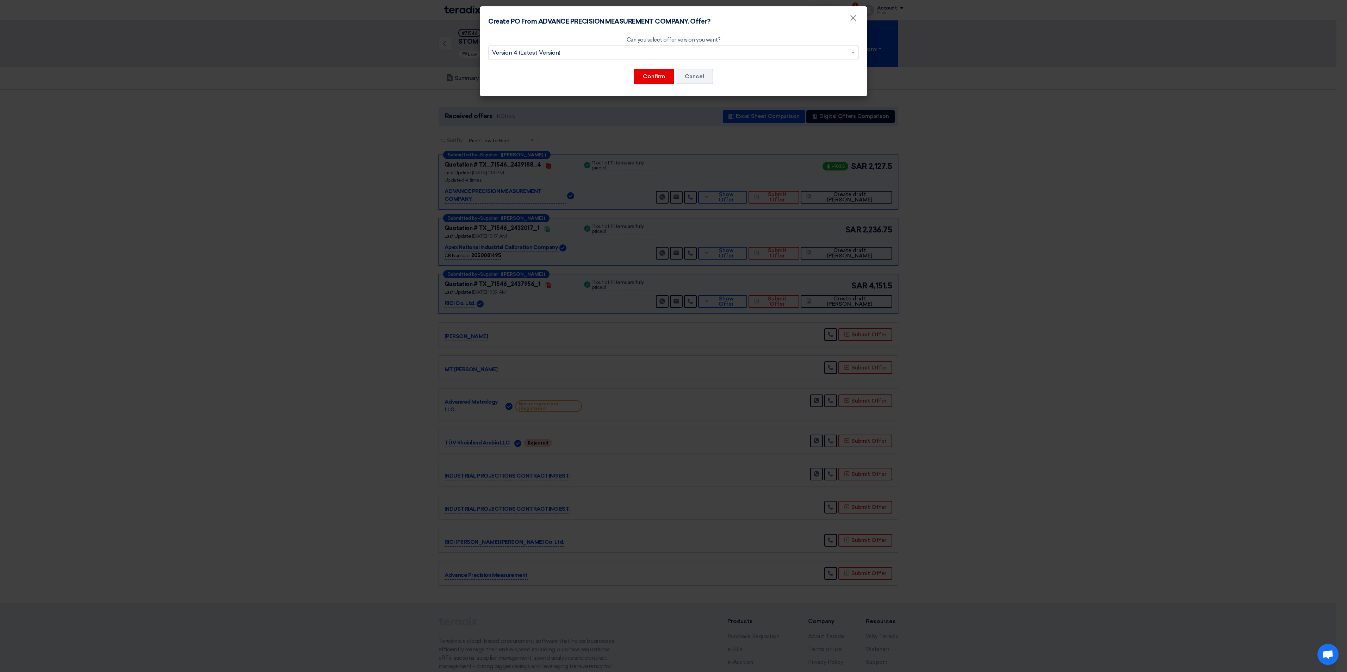
click at [656, 54] on input "text" at bounding box center [670, 54] width 356 height 12
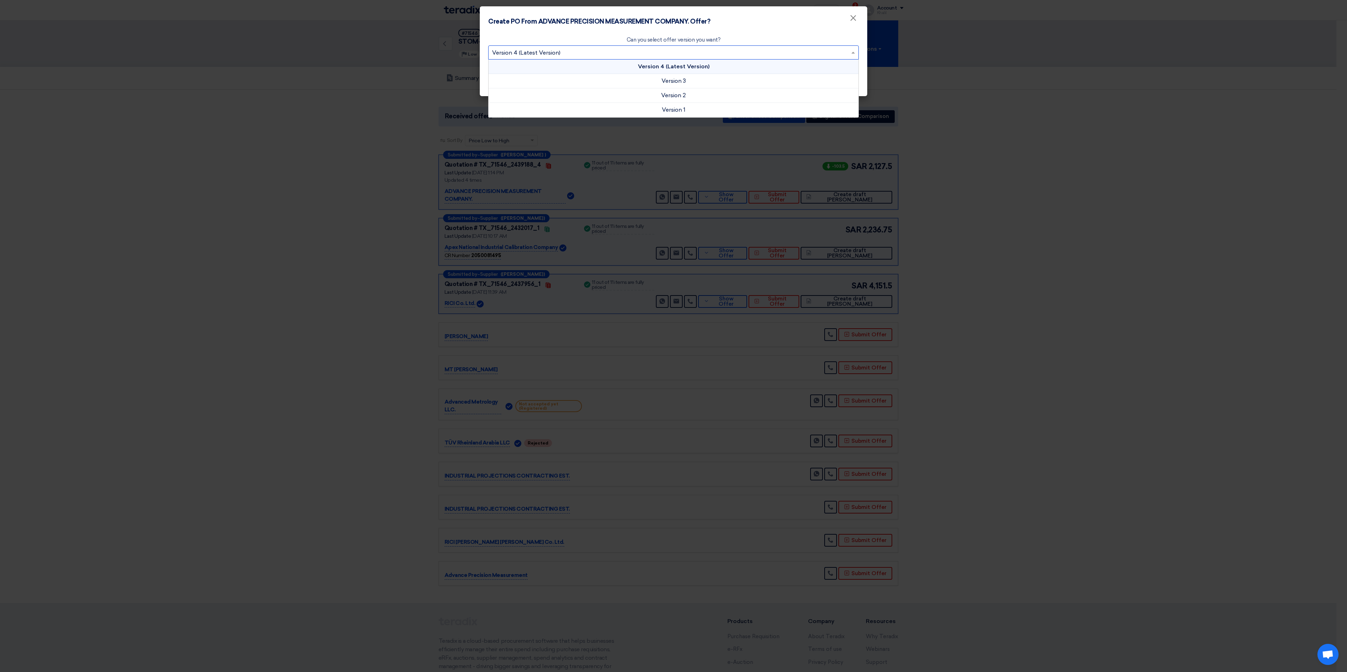
click at [664, 71] on div "Version 4 (Latest Version)" at bounding box center [674, 67] width 370 height 14
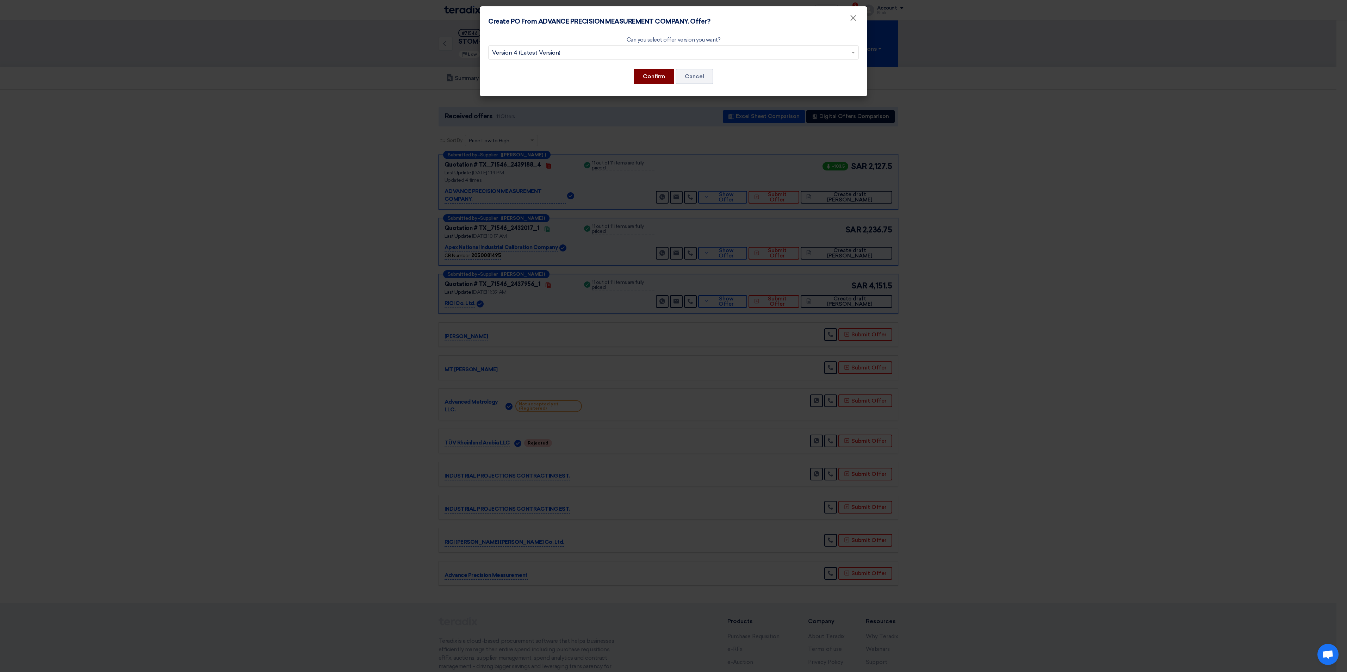
click at [661, 75] on button "Confirm" at bounding box center [654, 76] width 41 height 15
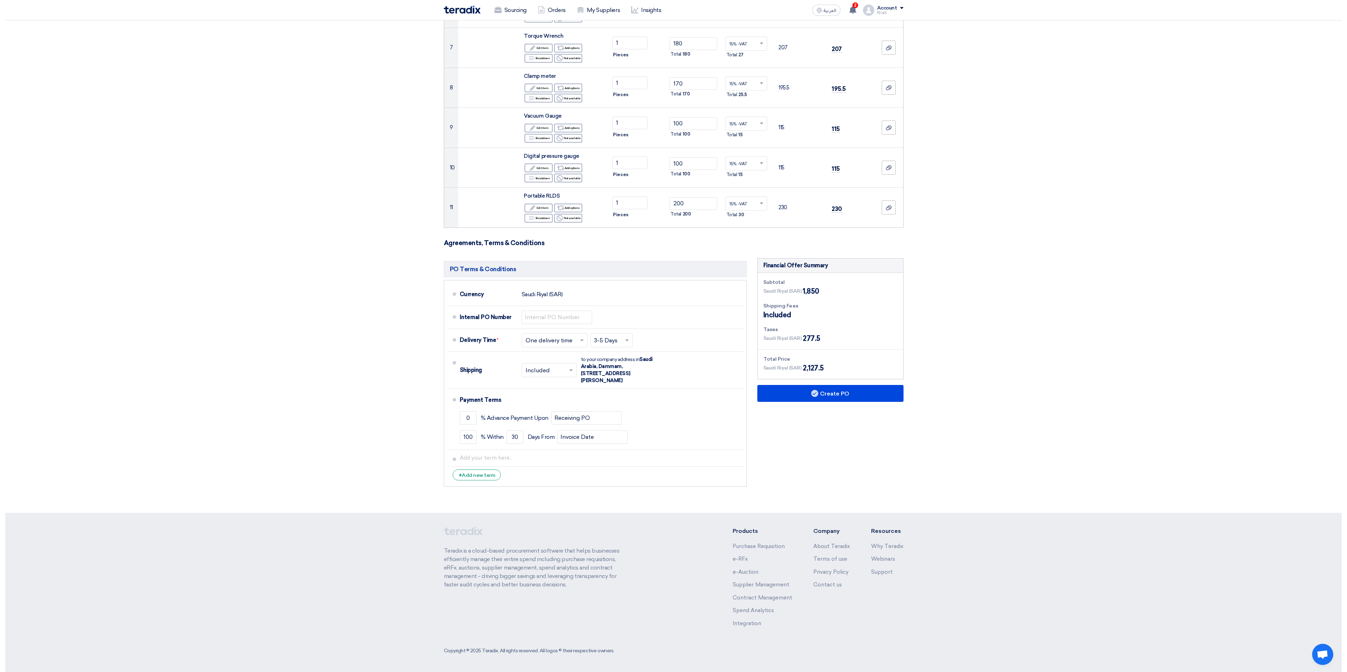
scroll to position [346, 0]
click at [836, 396] on button "Create PO" at bounding box center [825, 393] width 146 height 17
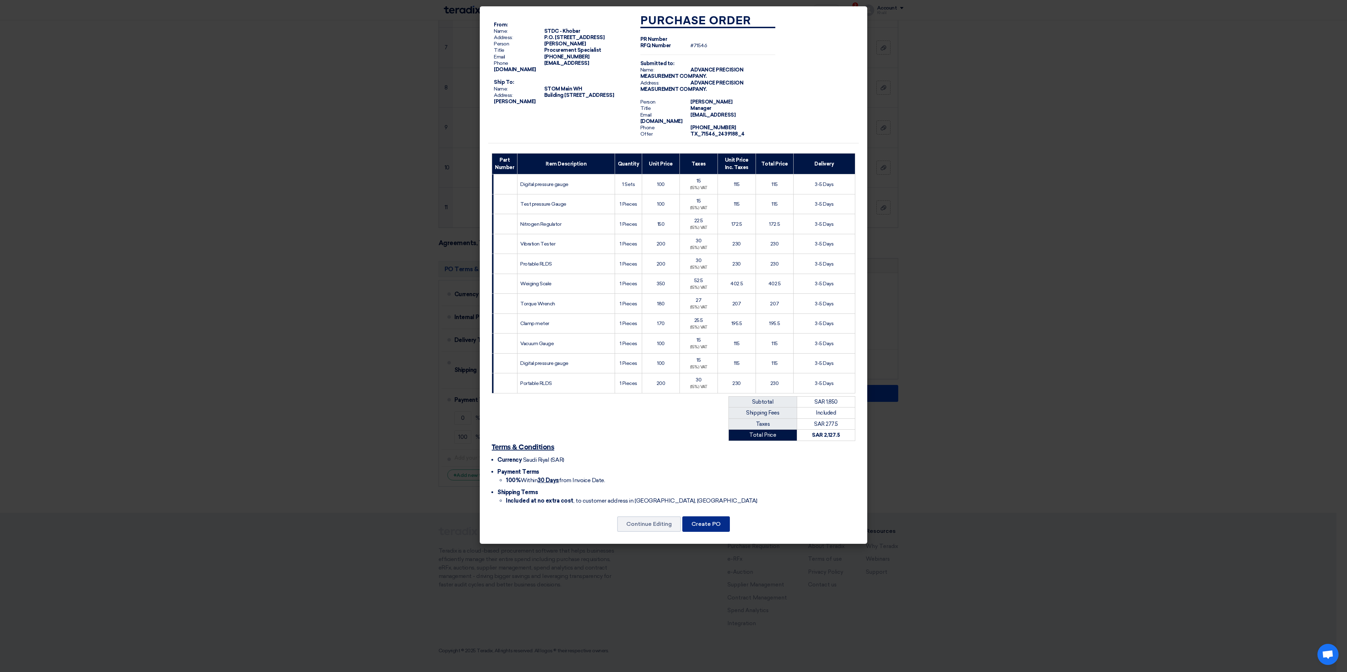
click at [706, 504] on button "Create PO" at bounding box center [706, 523] width 48 height 15
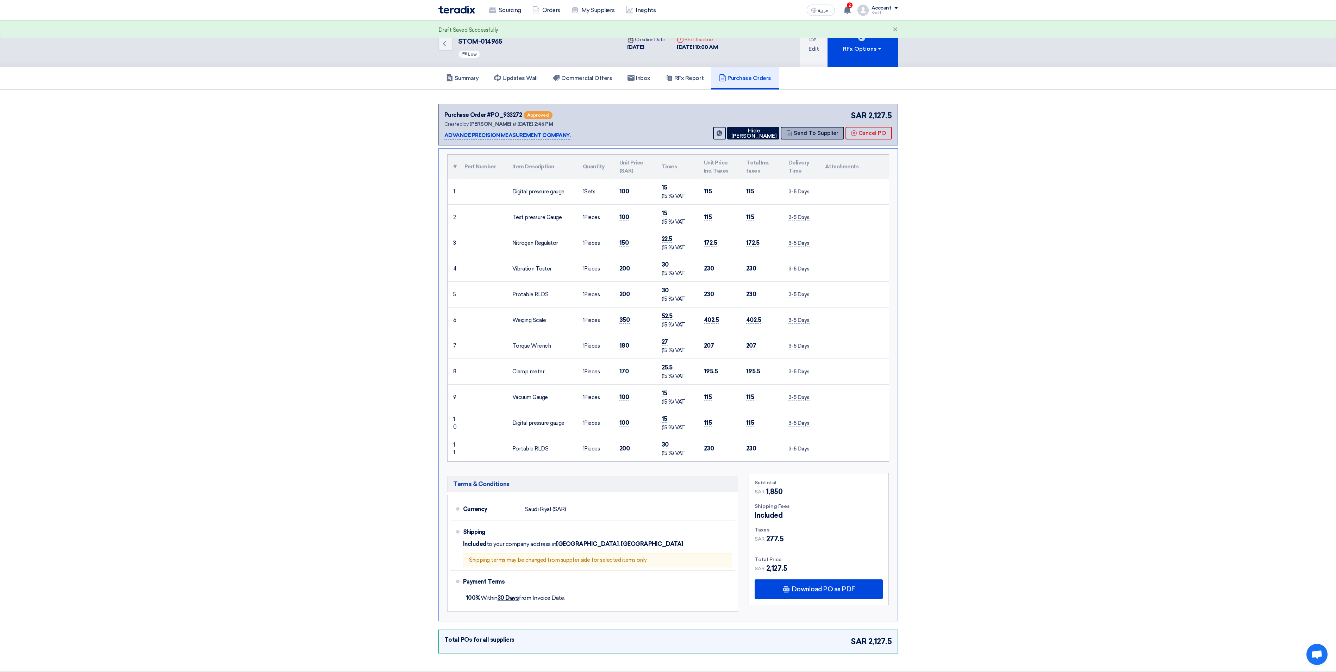
click at [812, 137] on button "Send To Supplier" at bounding box center [812, 133] width 63 height 13
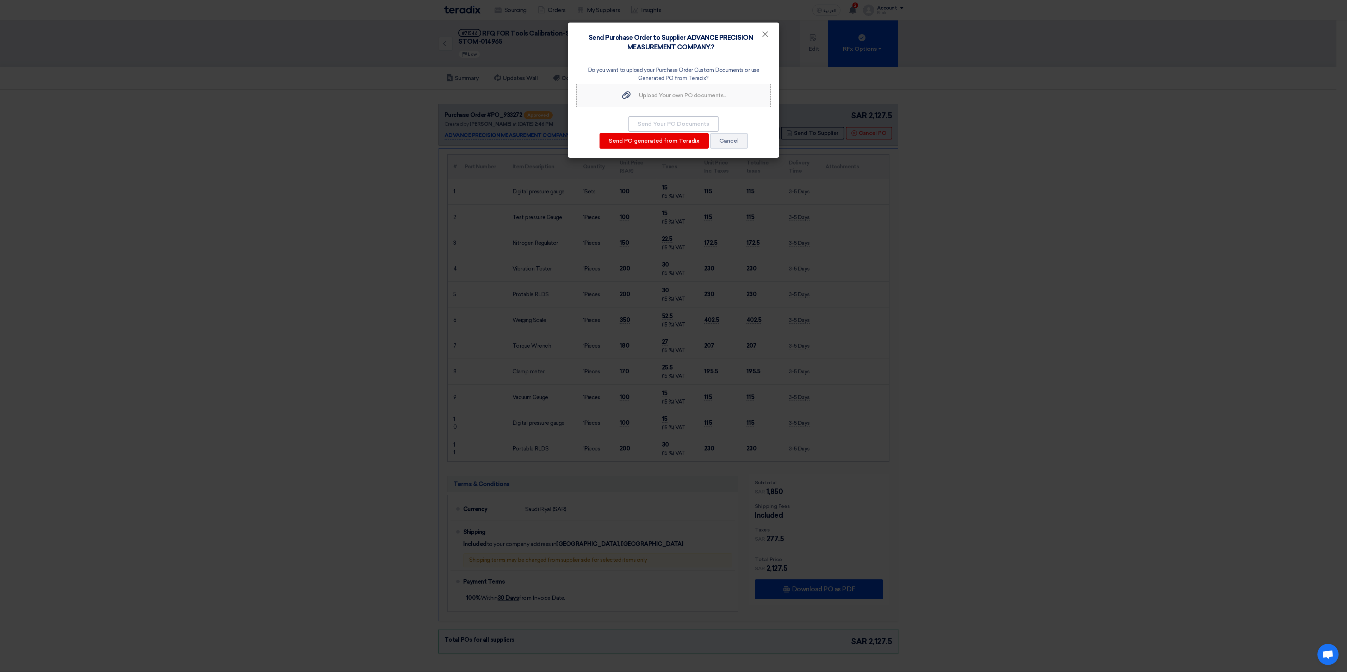
click at [664, 97] on span "Upload Your own PO documents..." at bounding box center [682, 95] width 87 height 7
click at [0, 0] on input "Upload Your own PO documents... Upload Your own PO documents..." at bounding box center [0, 0] width 0 height 0
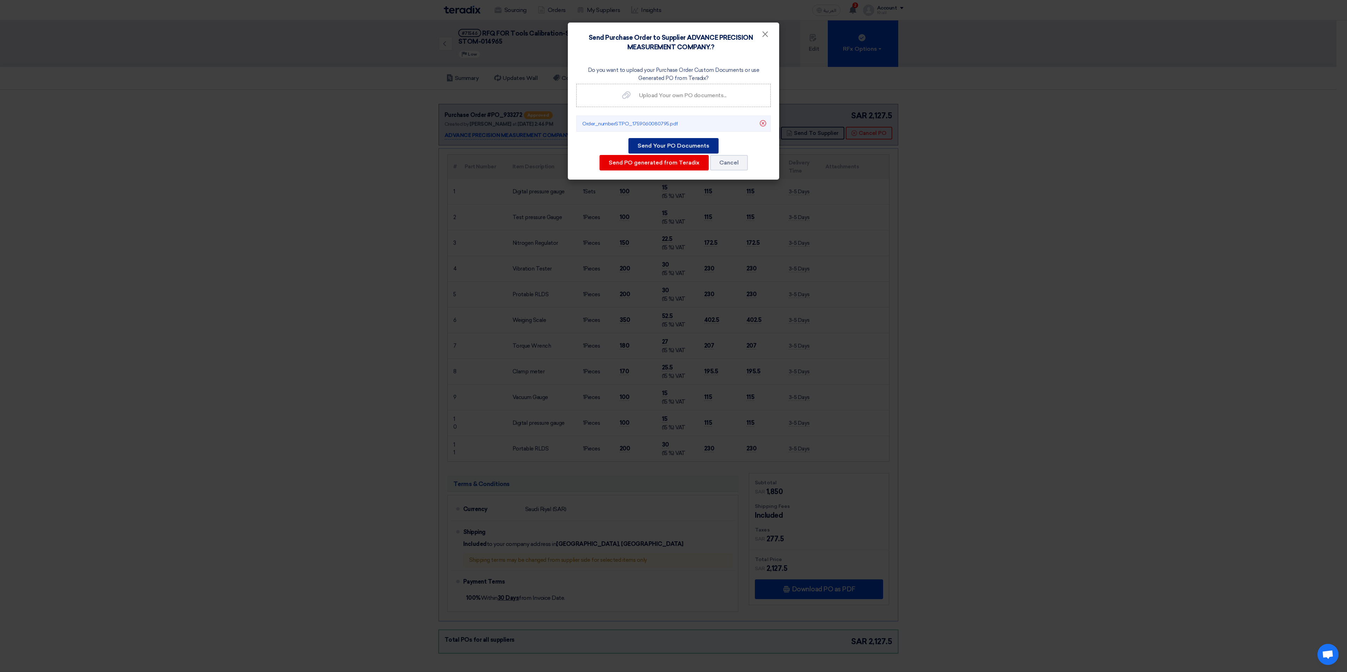
click at [672, 147] on button "Send Your PO Documents" at bounding box center [673, 145] width 90 height 15
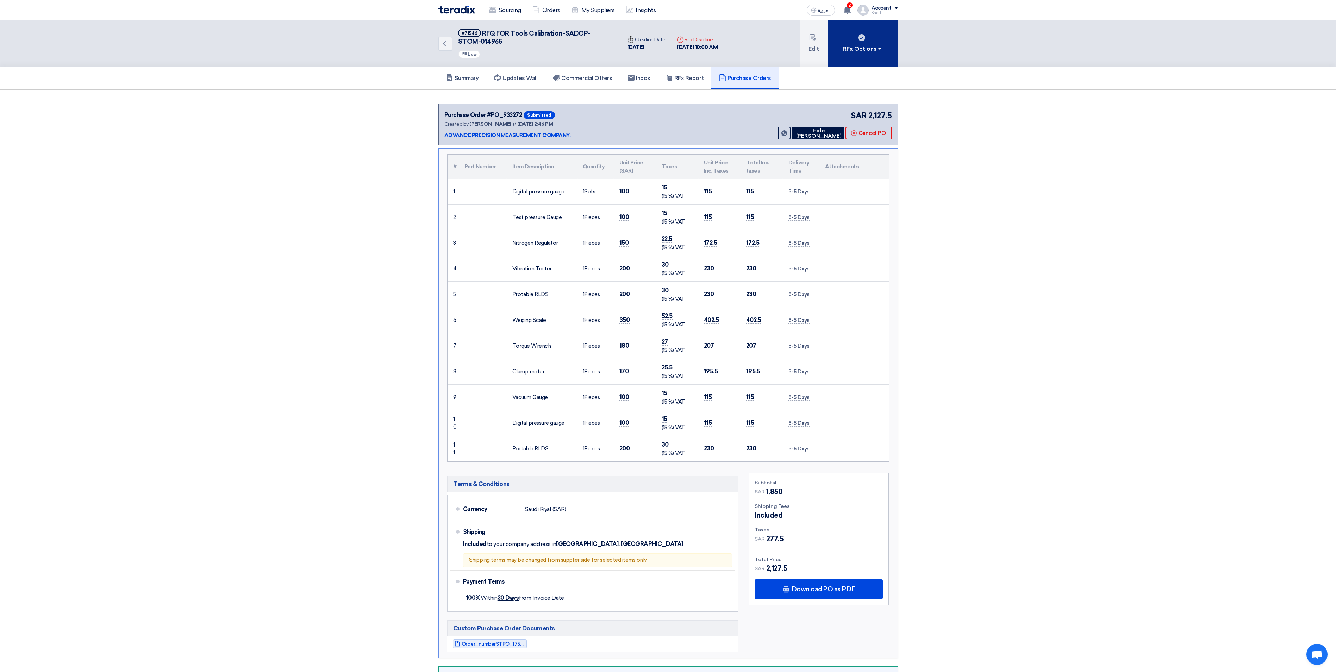
click at [879, 50] on div "RFx Options" at bounding box center [863, 49] width 40 height 8
click at [877, 70] on link "Close" at bounding box center [863, 76] width 70 height 16
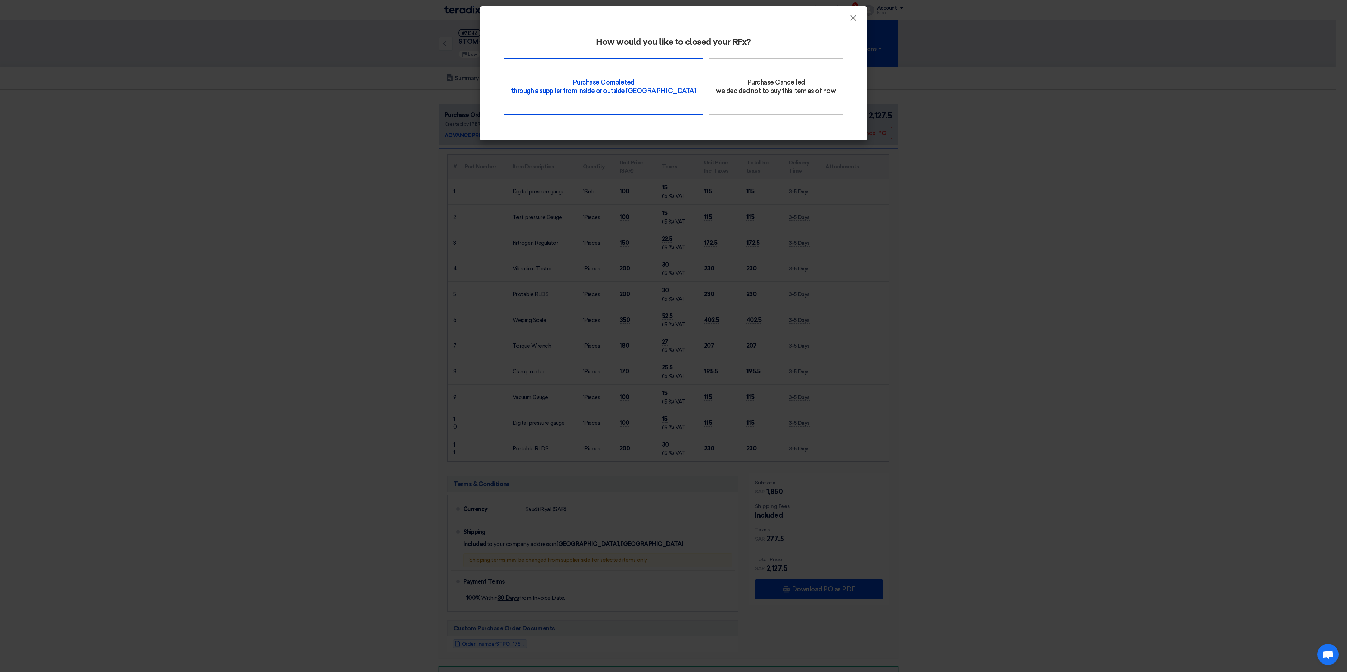
click at [640, 92] on div "Purchase Completed through a supplier from inside or outside Teradix" at bounding box center [603, 86] width 199 height 56
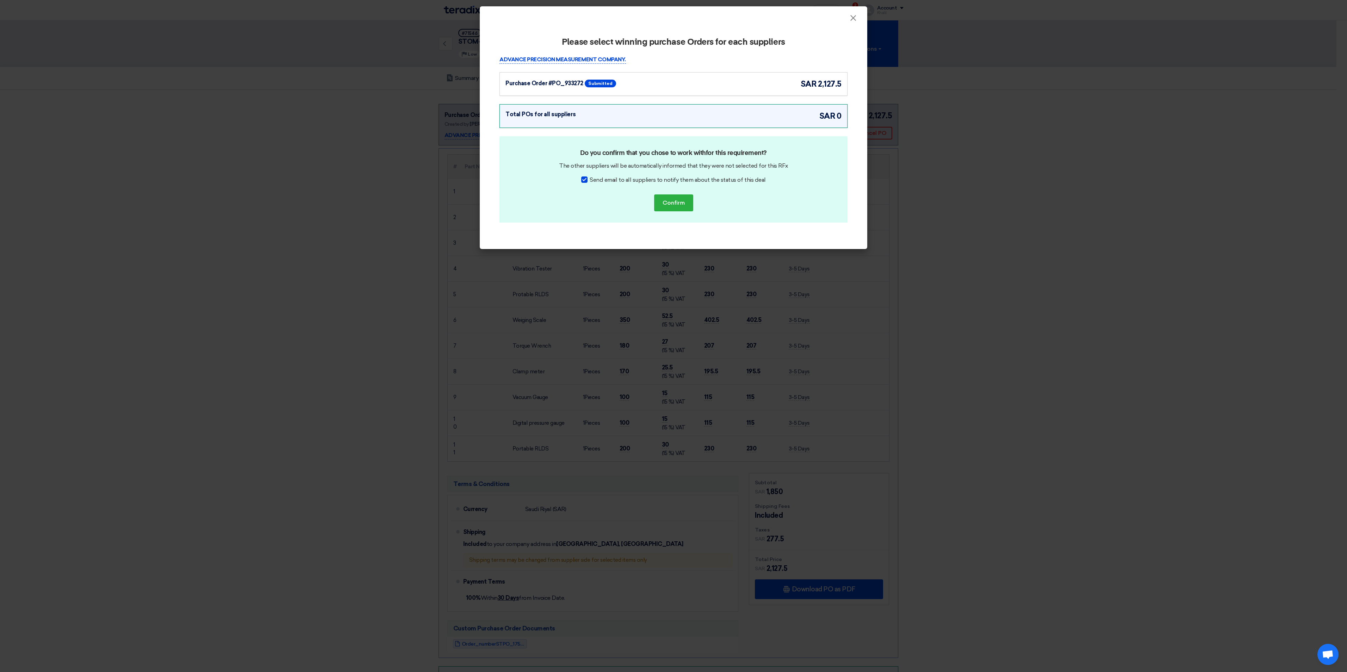
click at [754, 76] on div "Purchase Order #PO_933272 Submitted sar 2,127.5" at bounding box center [673, 84] width 348 height 24
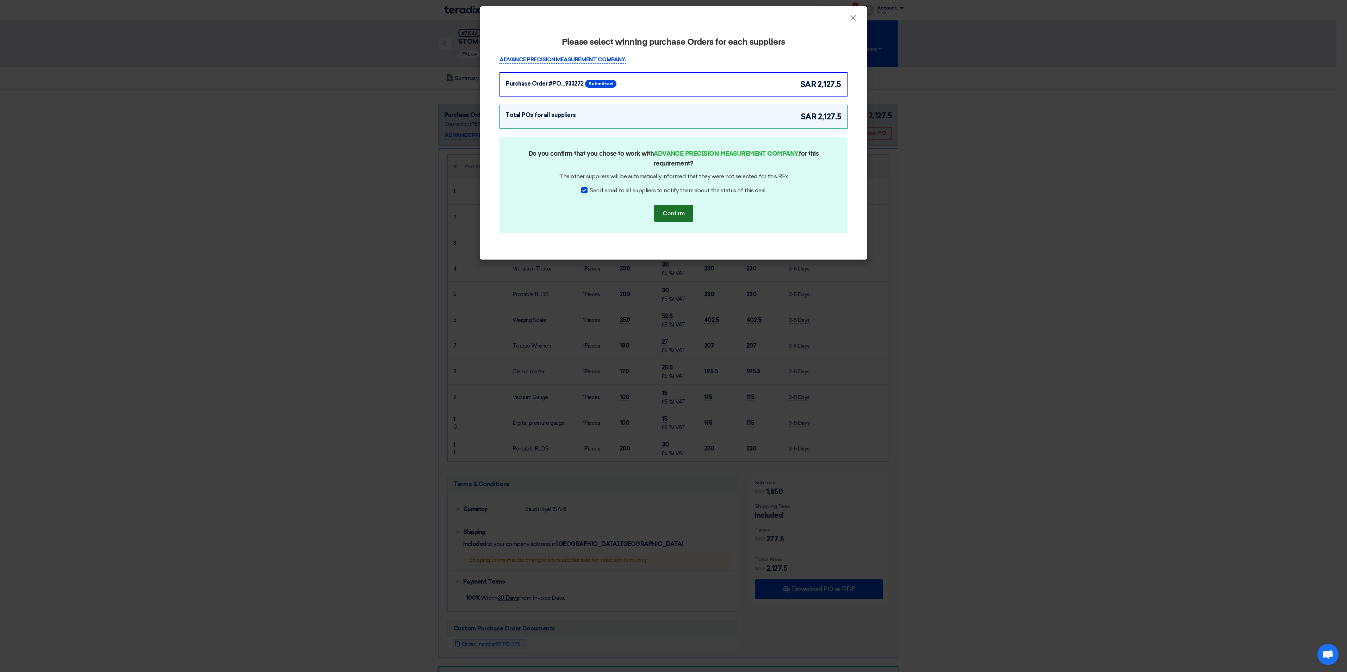
click at [685, 218] on button "Confirm" at bounding box center [673, 213] width 39 height 17
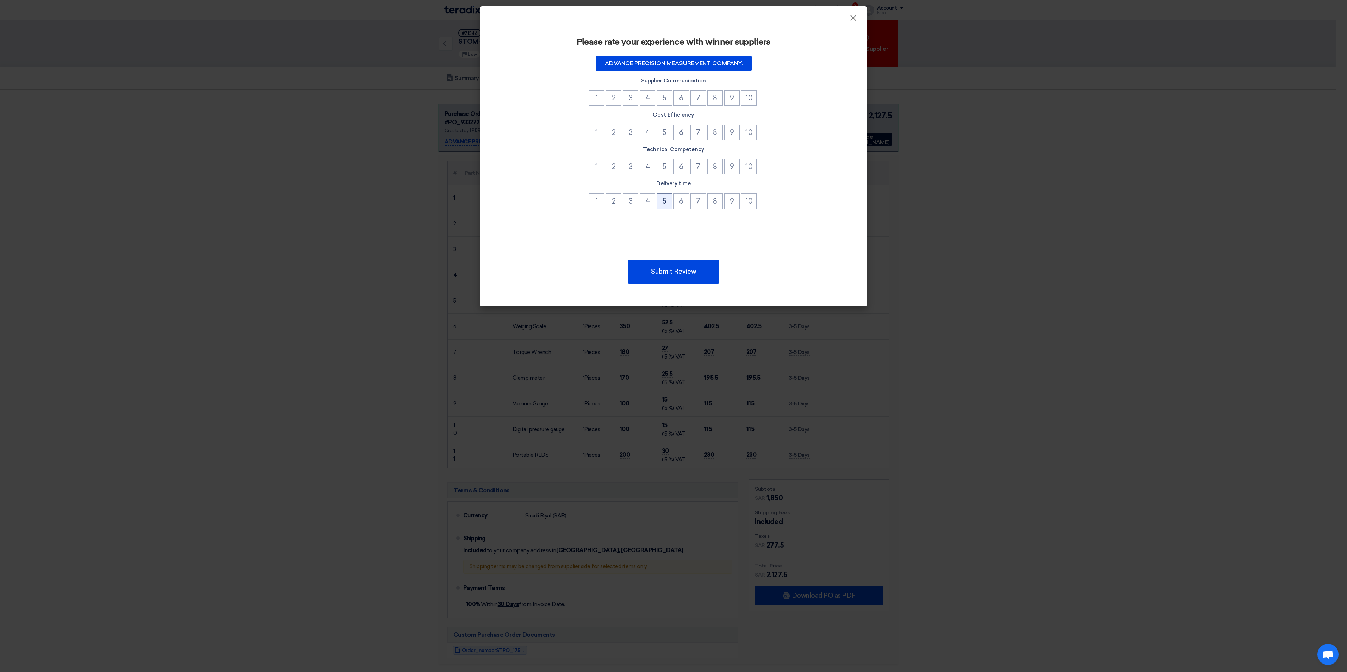
click at [666, 197] on button "5" at bounding box center [664, 200] width 15 height 15
click at [666, 161] on button "5" at bounding box center [664, 166] width 15 height 15
click at [665, 133] on button "5" at bounding box center [664, 132] width 15 height 15
click at [664, 99] on button "5" at bounding box center [664, 97] width 15 height 15
click at [691, 281] on button "Submit Review" at bounding box center [674, 272] width 92 height 24
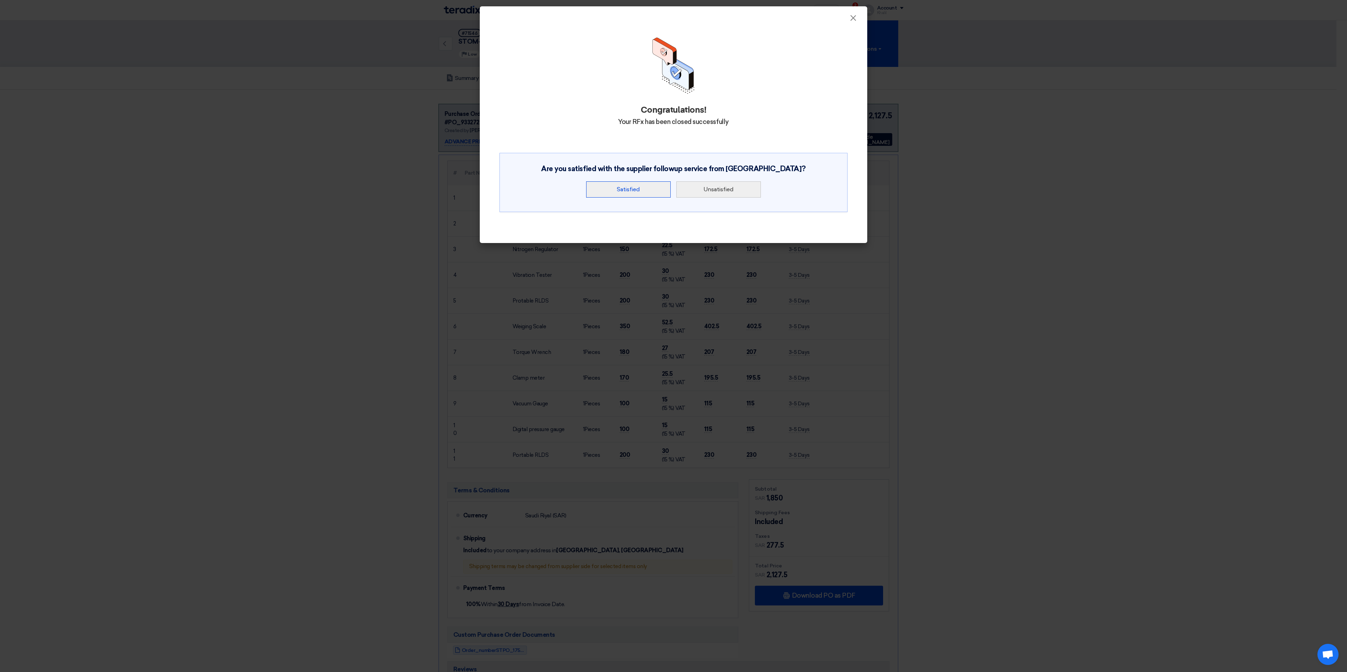
click at [644, 189] on button "Satisfied" at bounding box center [628, 189] width 85 height 16
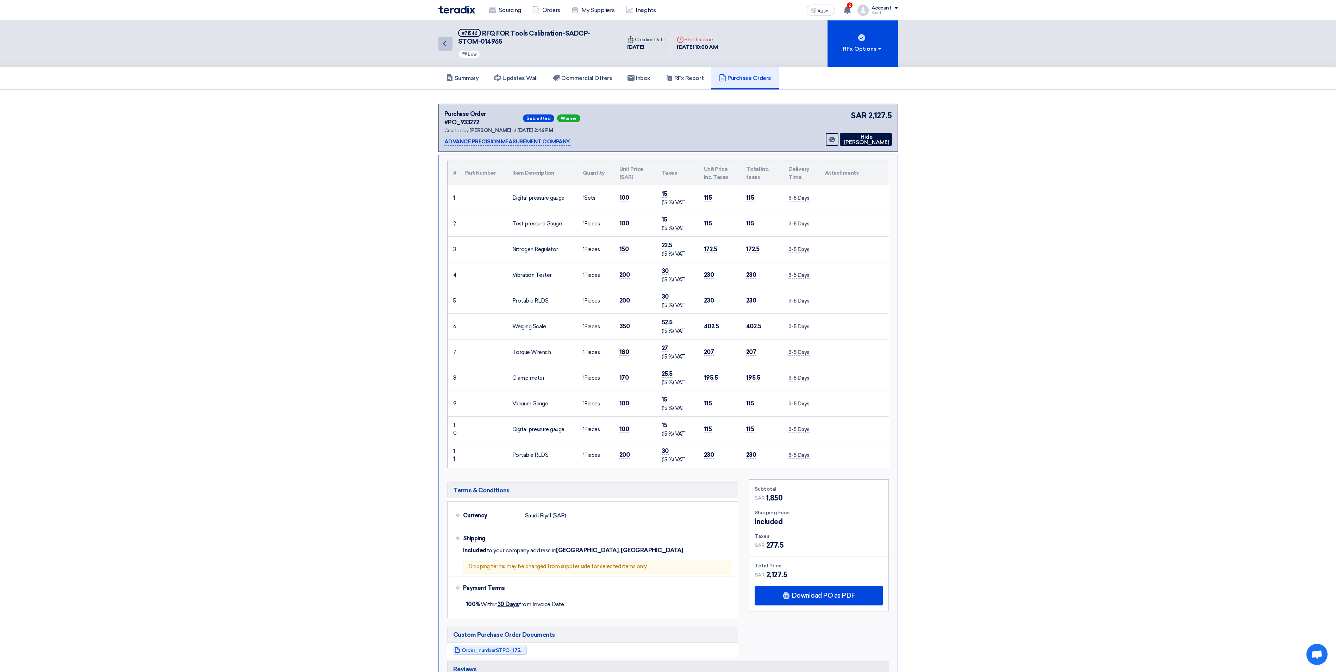
click at [444, 43] on use at bounding box center [444, 43] width 3 height 5
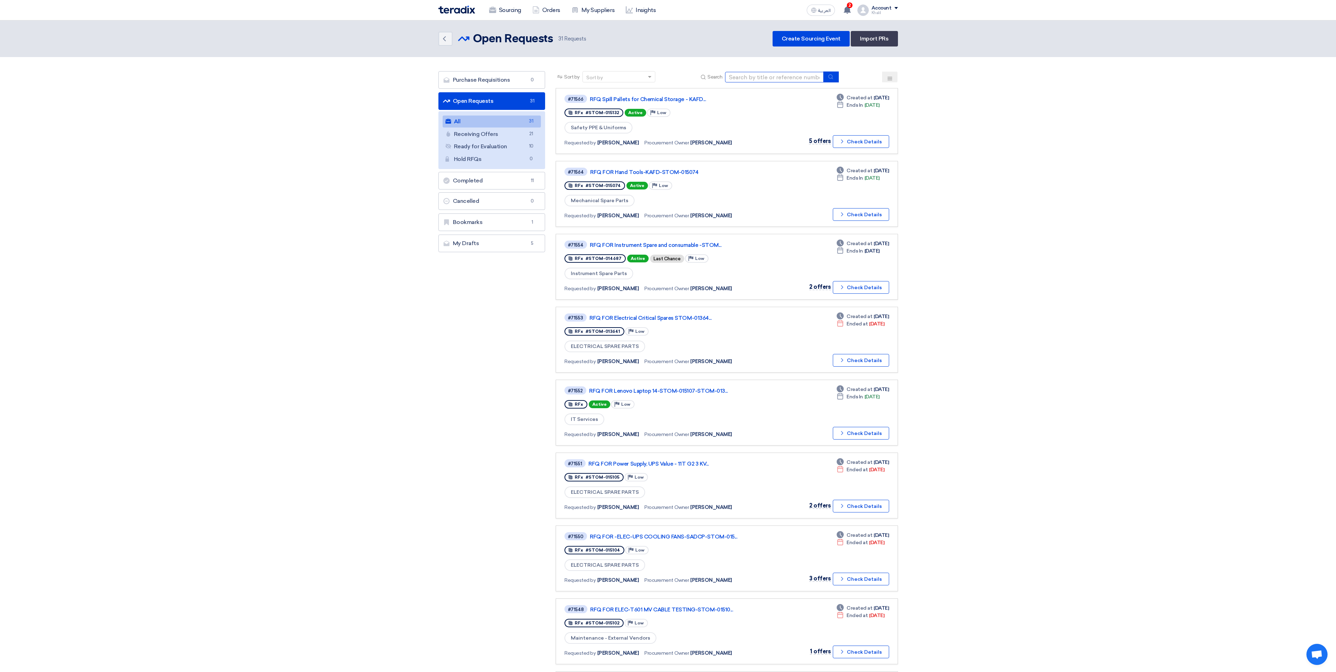
click at [778, 73] on input at bounding box center [774, 77] width 99 height 11
paste input "STOM-014965"
type input "STOM-014965"
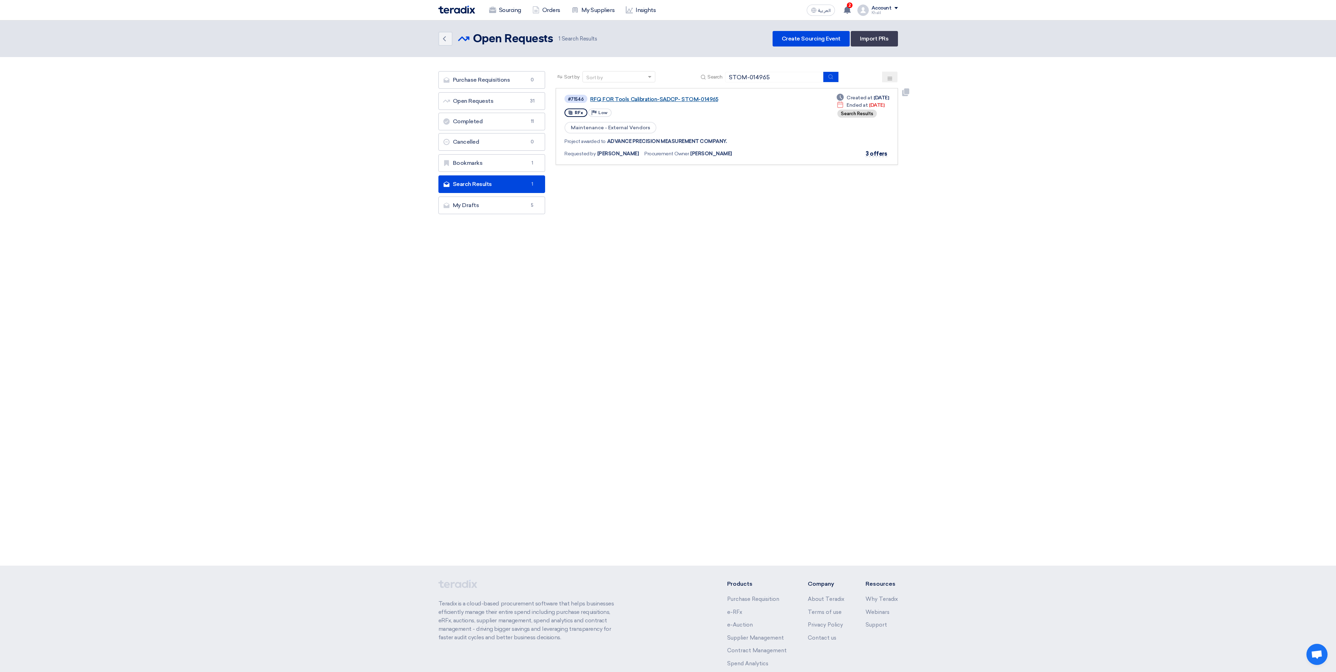
click at [679, 99] on link "RFQ FOR Tools Calibration-SADCP- STOM-014965" at bounding box center [678, 99] width 176 height 6
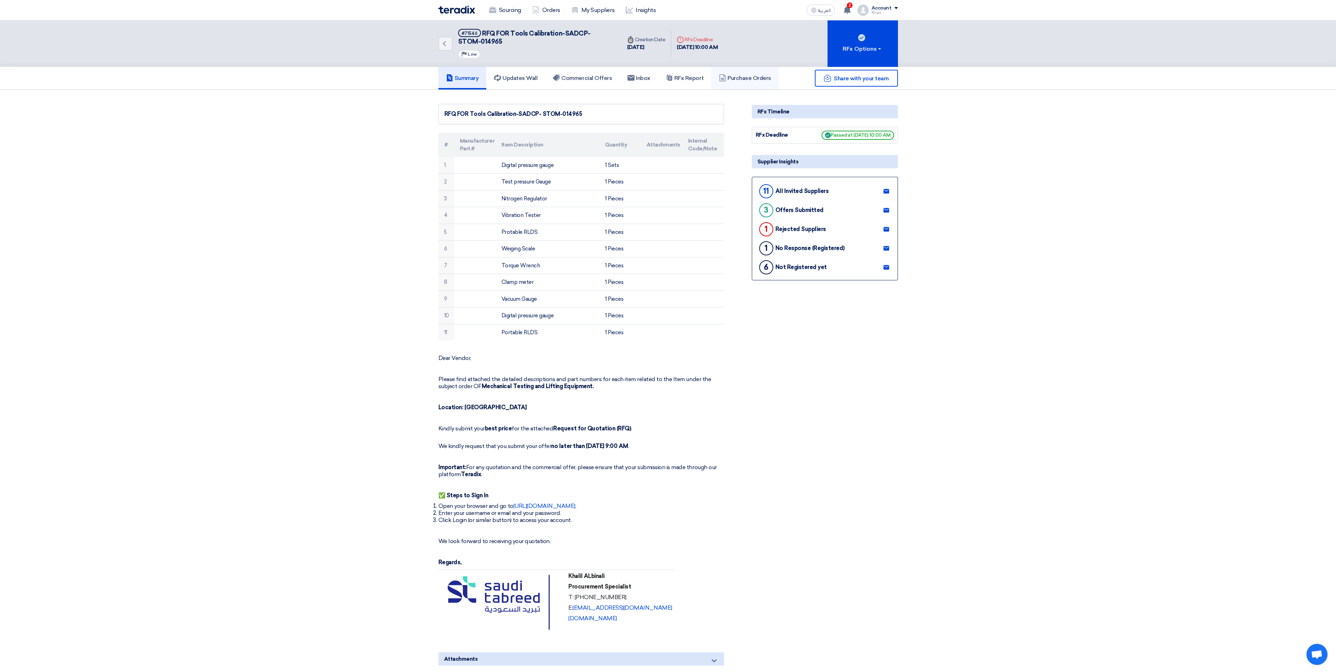
click at [746, 81] on h5 "Purchase Orders" at bounding box center [745, 78] width 52 height 7
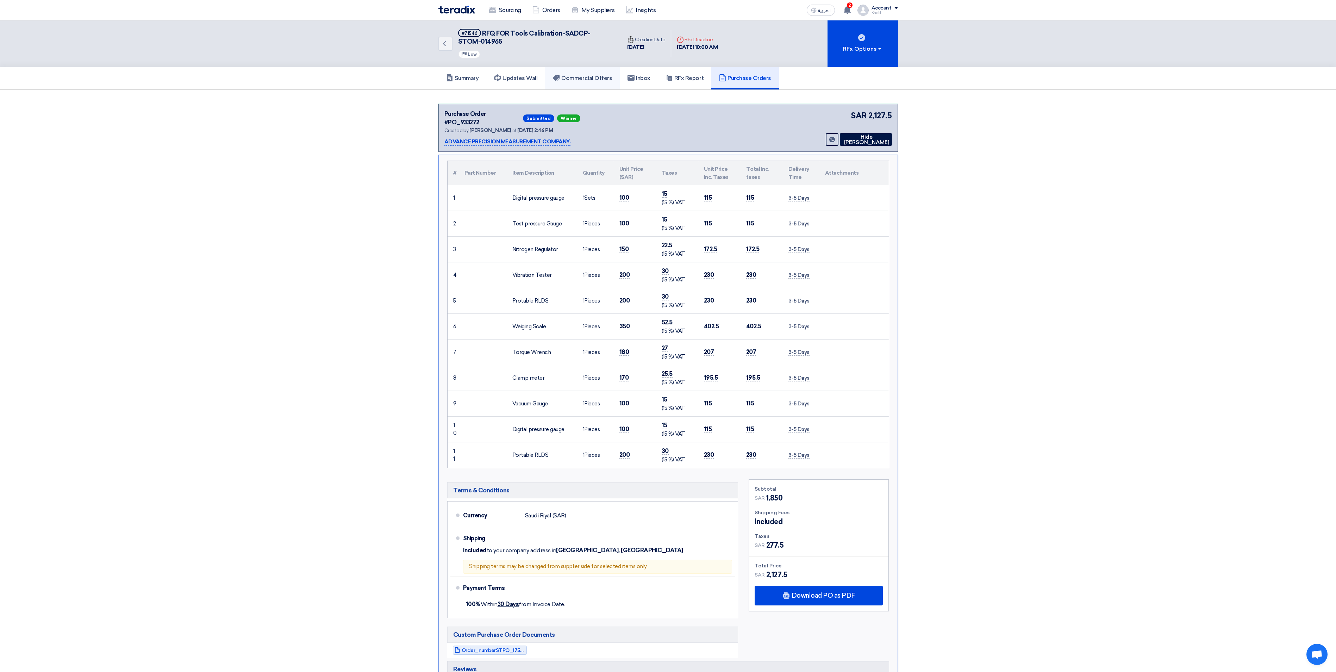
click at [585, 68] on link "Commercial Offers" at bounding box center [582, 78] width 75 height 23
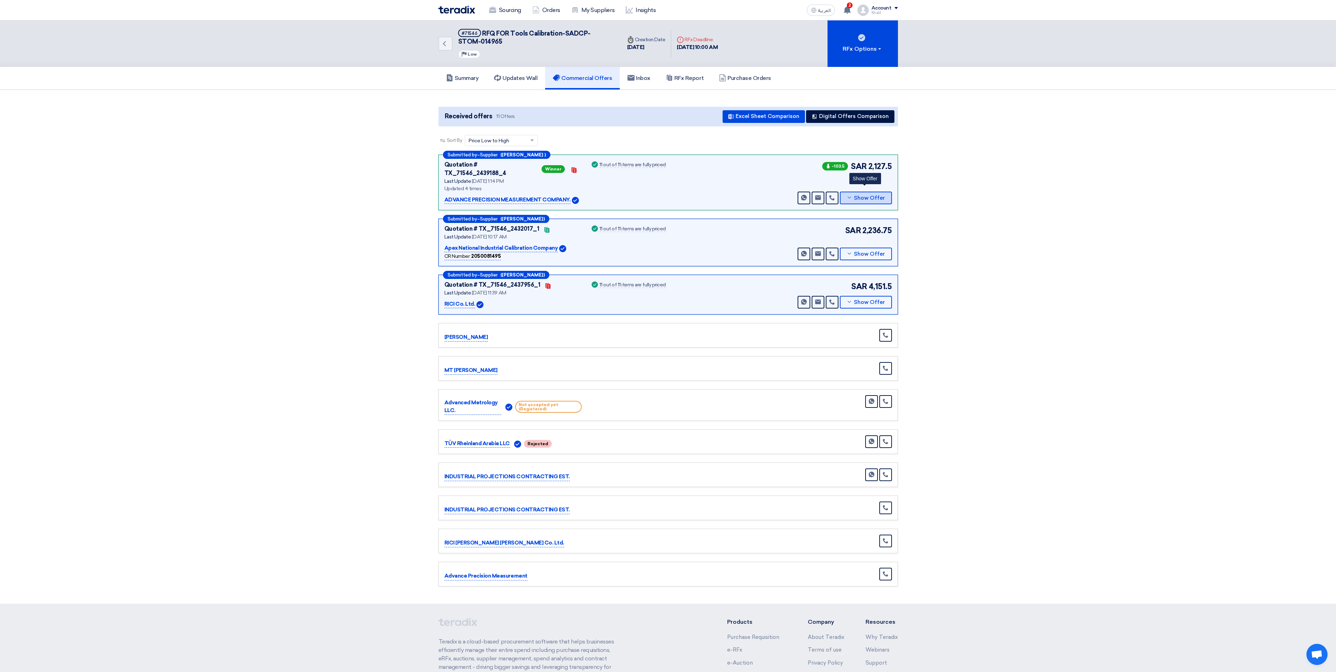
click at [854, 197] on button "Show Offer" at bounding box center [866, 198] width 52 height 13
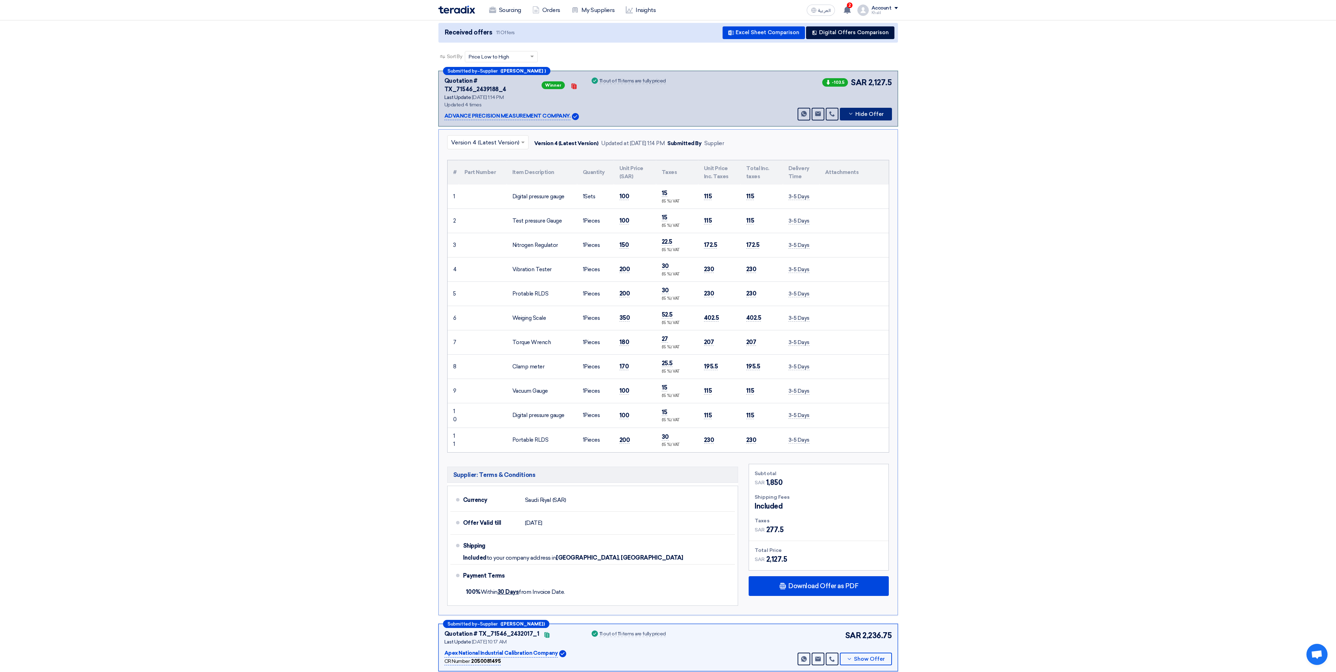
scroll to position [211, 0]
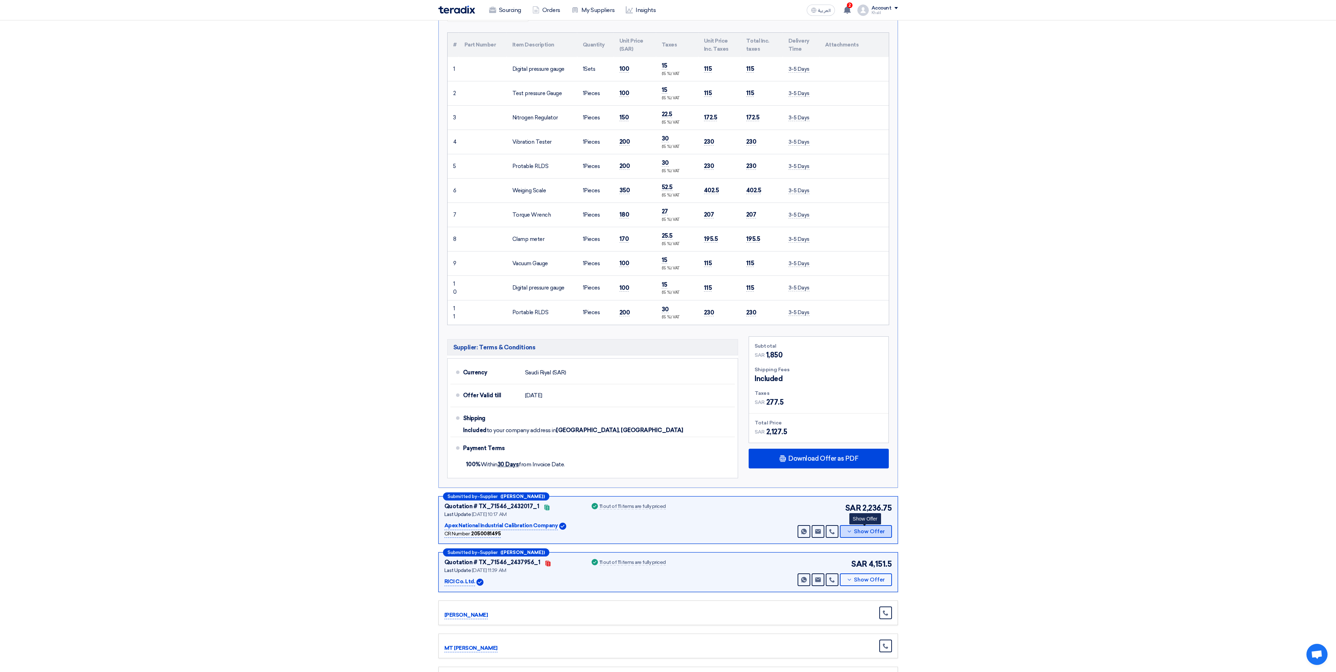
click at [852, 504] on button "Show Offer" at bounding box center [866, 531] width 52 height 13
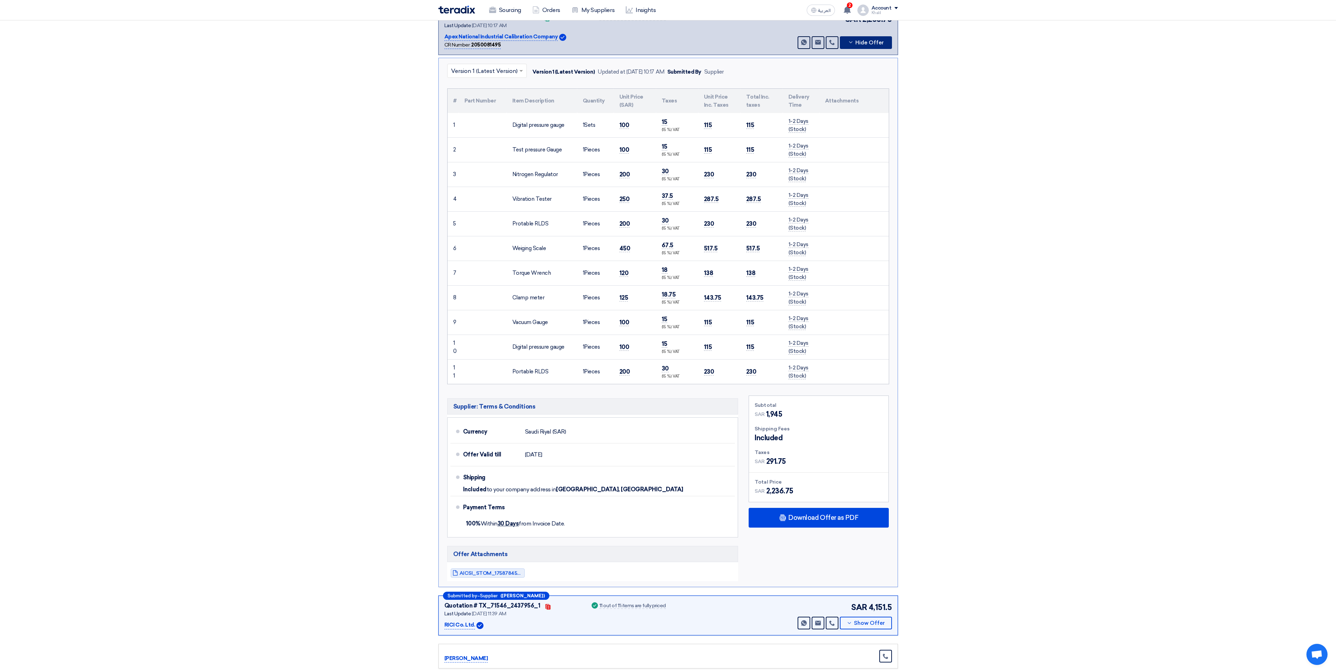
scroll to position [0, 0]
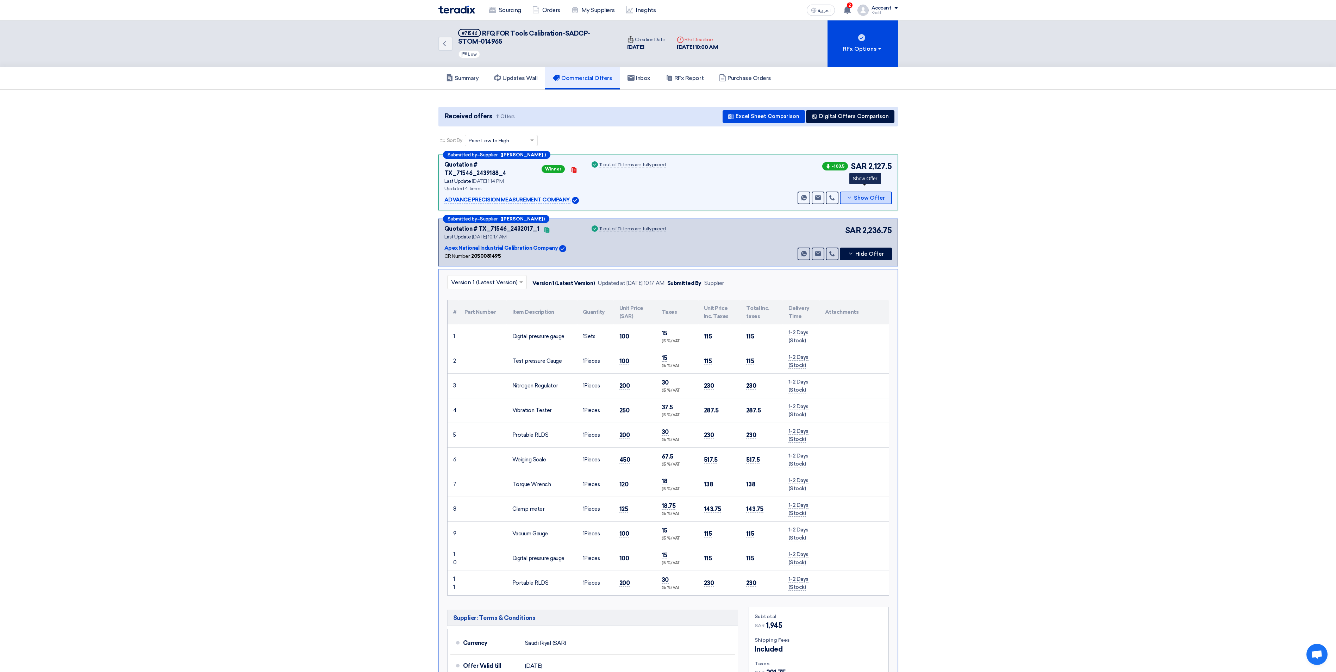
click at [854, 192] on button "Show Offer" at bounding box center [866, 198] width 52 height 13
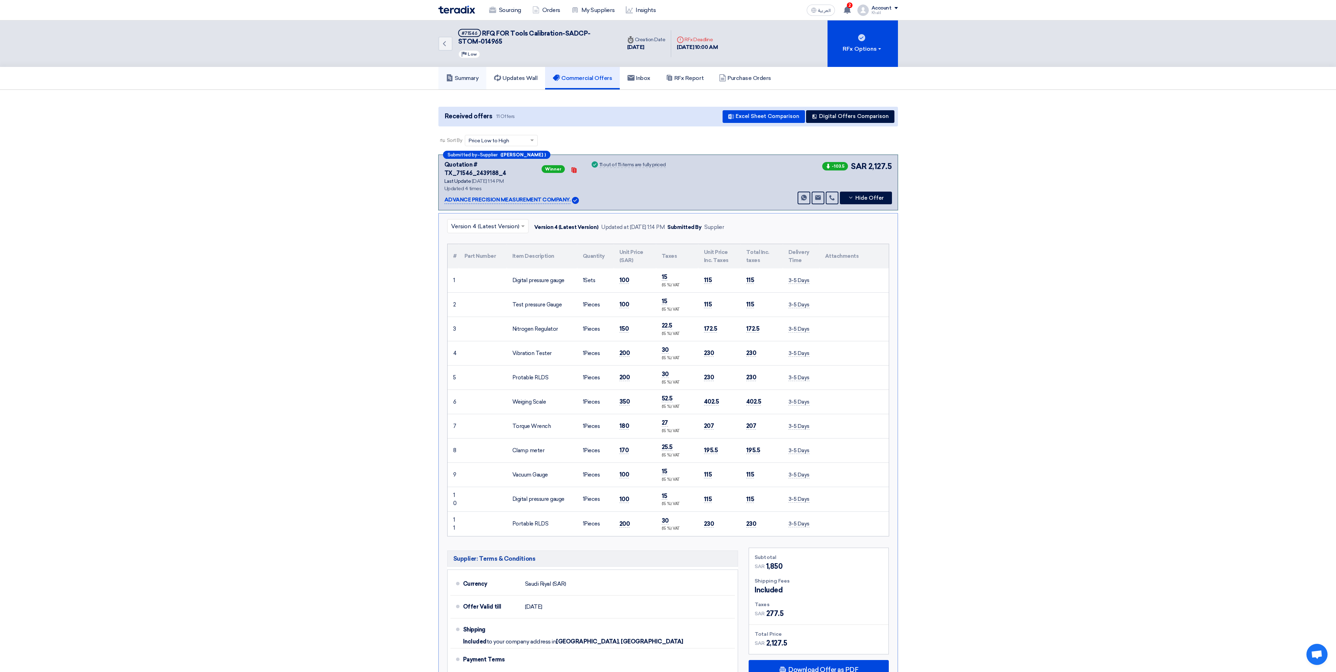
click at [464, 80] on h5 "Summary" at bounding box center [462, 78] width 33 height 7
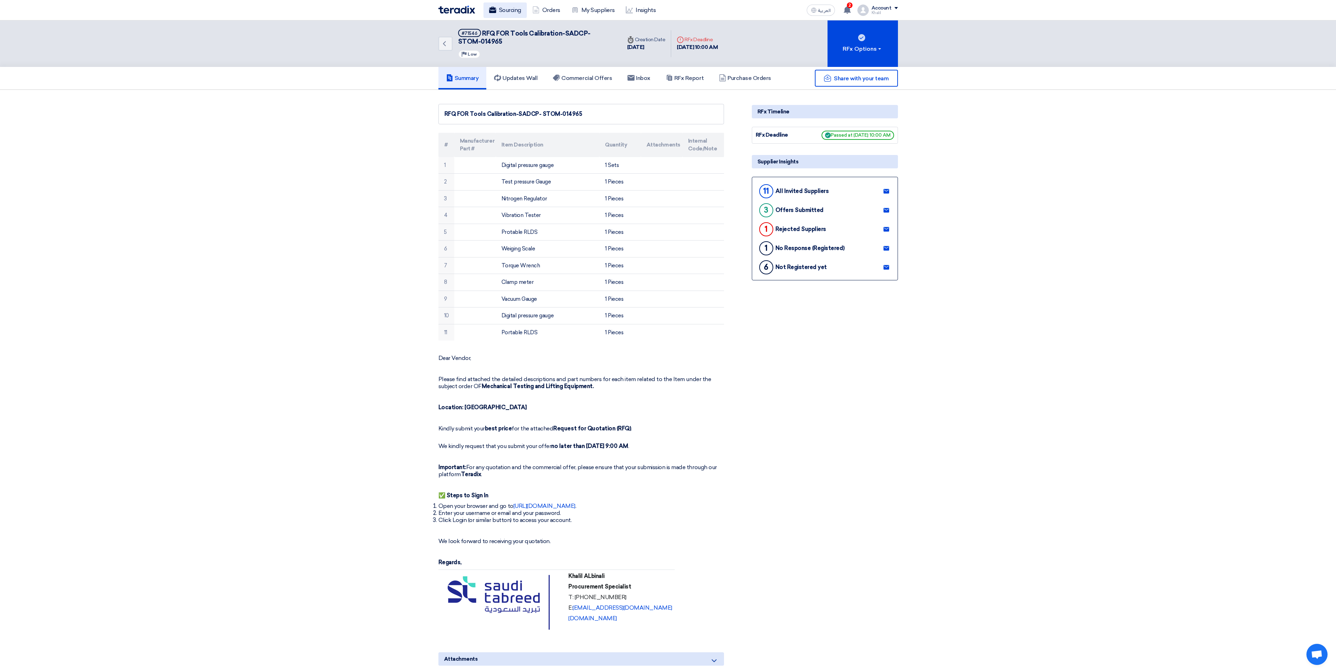
click at [514, 11] on link "Sourcing" at bounding box center [505, 9] width 43 height 15
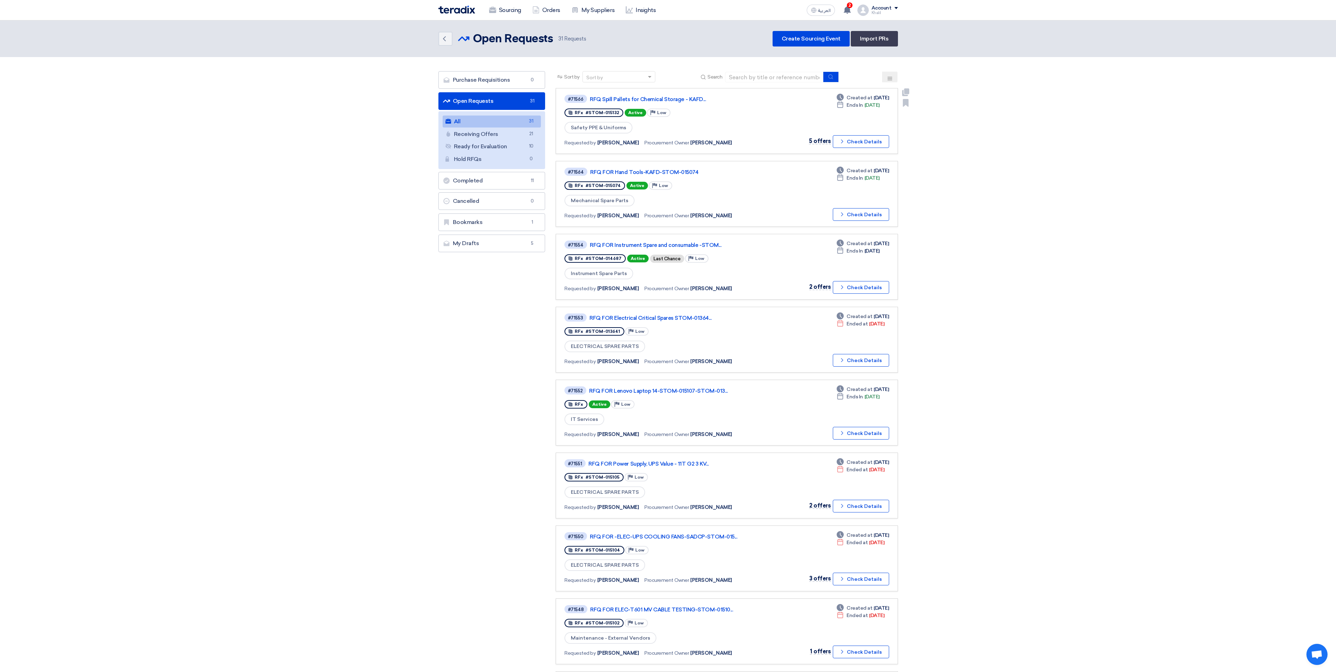
click at [683, 103] on div "#71566 RFQ Spill Pallets for Chemical Storage - KAFD..." at bounding box center [666, 99] width 203 height 10
click at [682, 99] on link "RFQ Spill Pallets for Chemical Storage - KAFD..." at bounding box center [678, 99] width 176 height 6
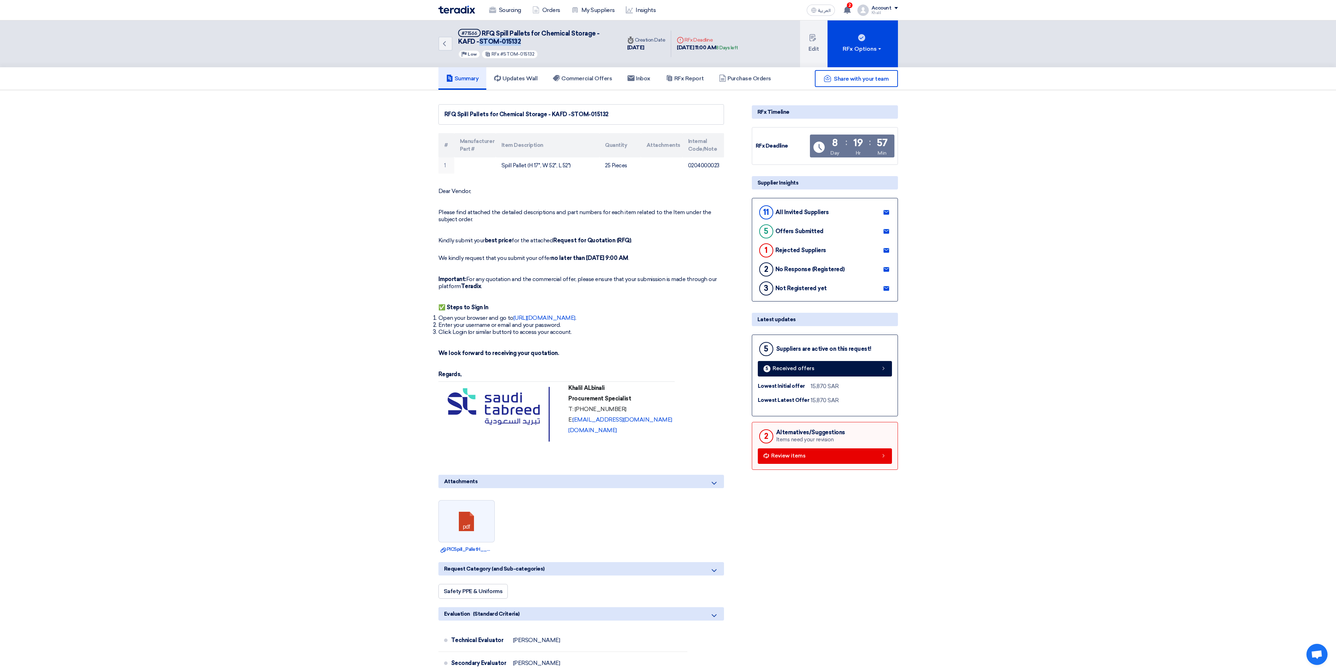
drag, startPoint x: 530, startPoint y: 42, endPoint x: 480, endPoint y: 42, distance: 50.7
click at [480, 42] on h5 "#71566 RFQ Spill Pallets for Chemical Storage - KAFD -STOM-015132" at bounding box center [535, 37] width 155 height 17
click at [507, 15] on link "Sourcing" at bounding box center [505, 9] width 43 height 15
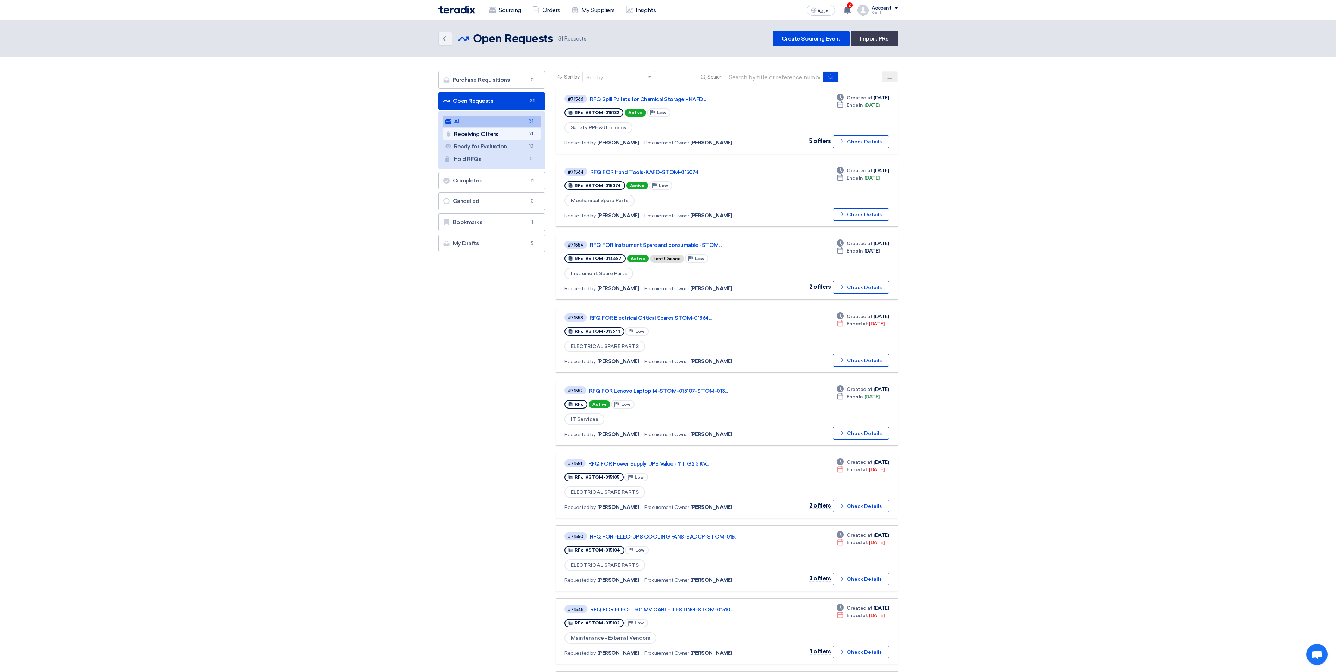
click at [508, 139] on link "Receiving Offers Receiving Offers 21" at bounding box center [492, 134] width 99 height 12
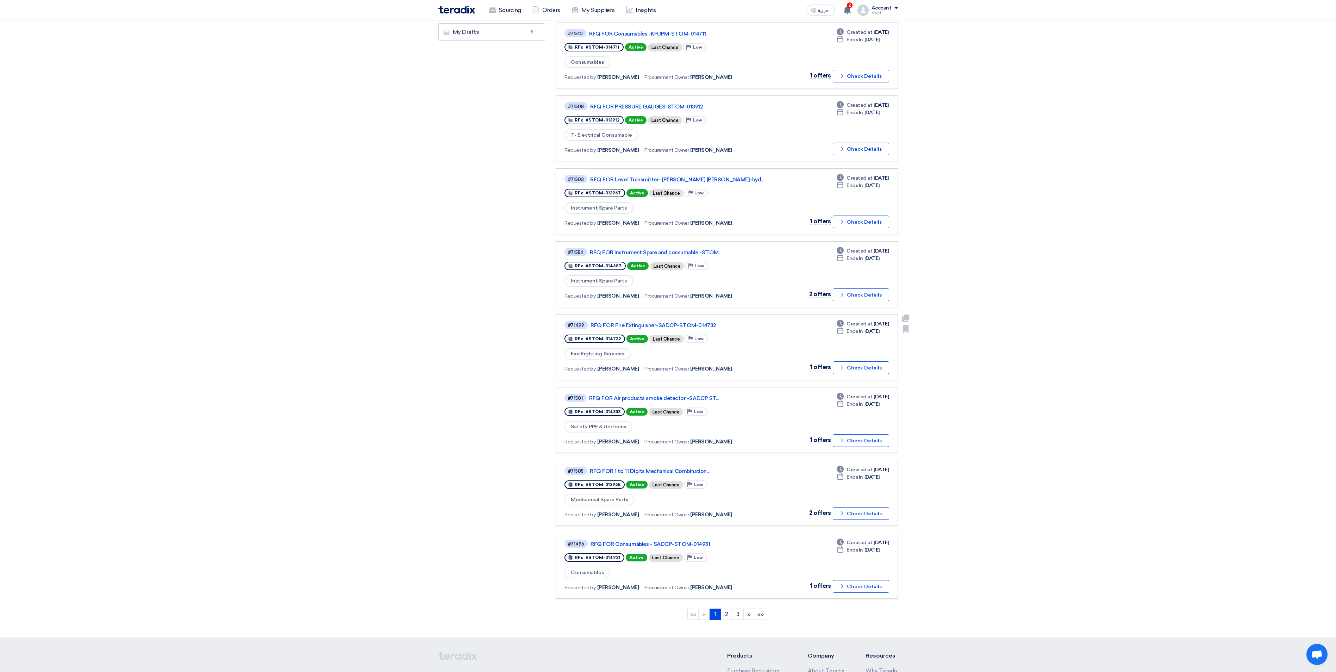
scroll to position [282, 0]
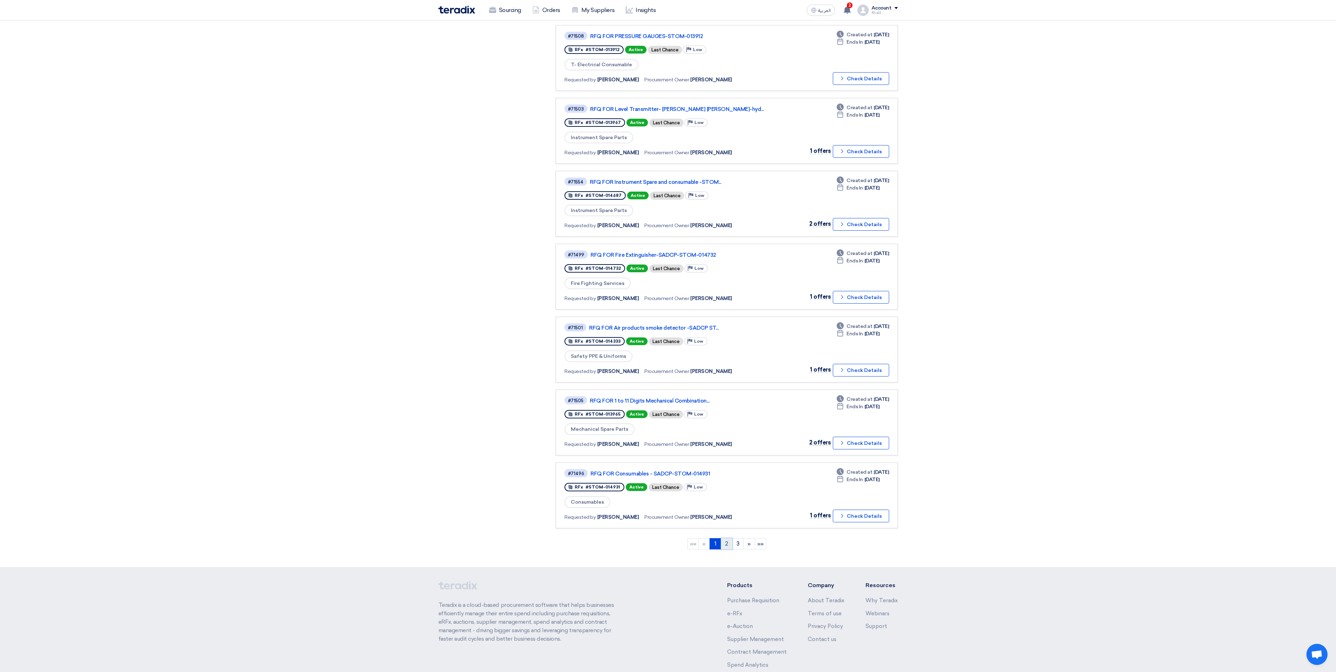
click at [725, 504] on link "2" at bounding box center [727, 543] width 12 height 11
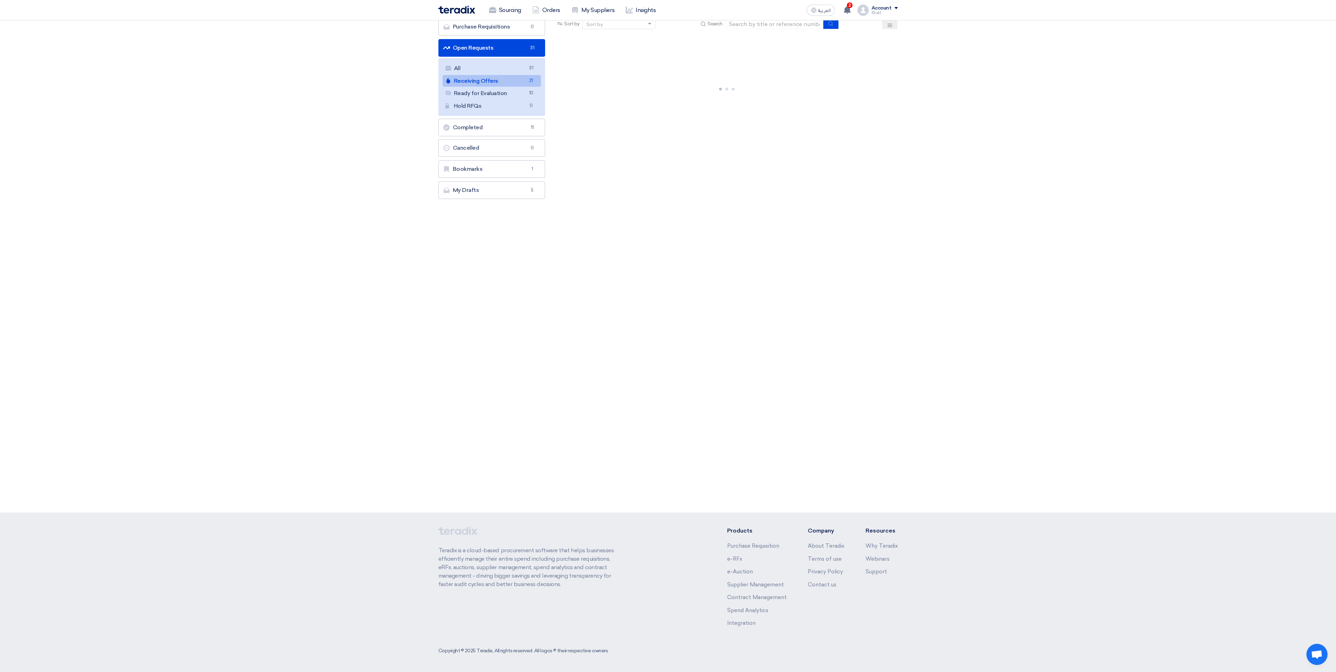
scroll to position [0, 0]
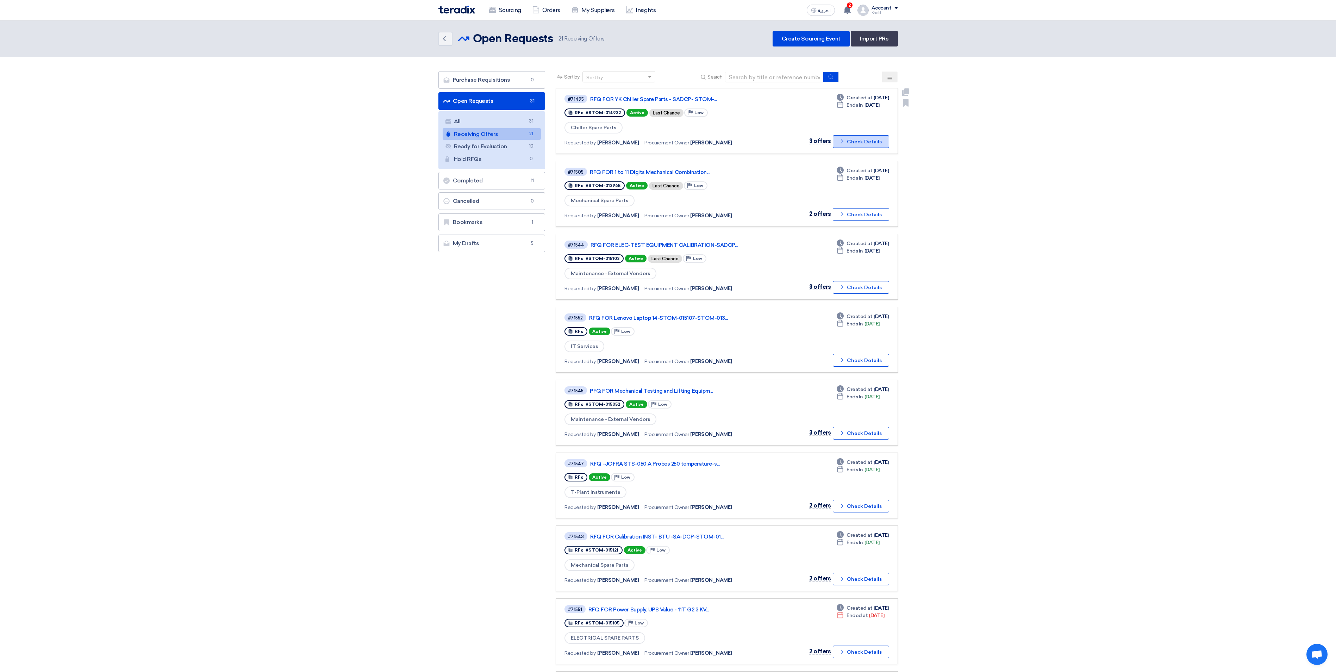
click at [847, 142] on button "Check details Check Details" at bounding box center [861, 141] width 56 height 13
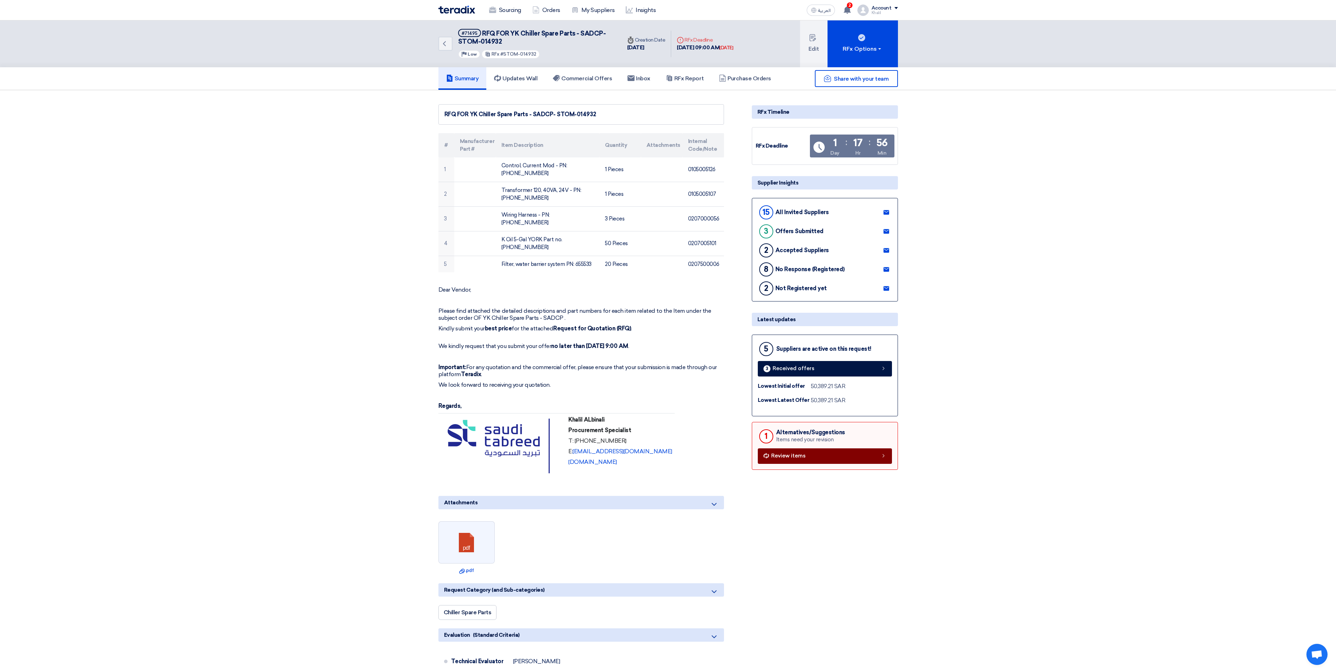
click at [881, 459] on icon at bounding box center [884, 456] width 6 height 6
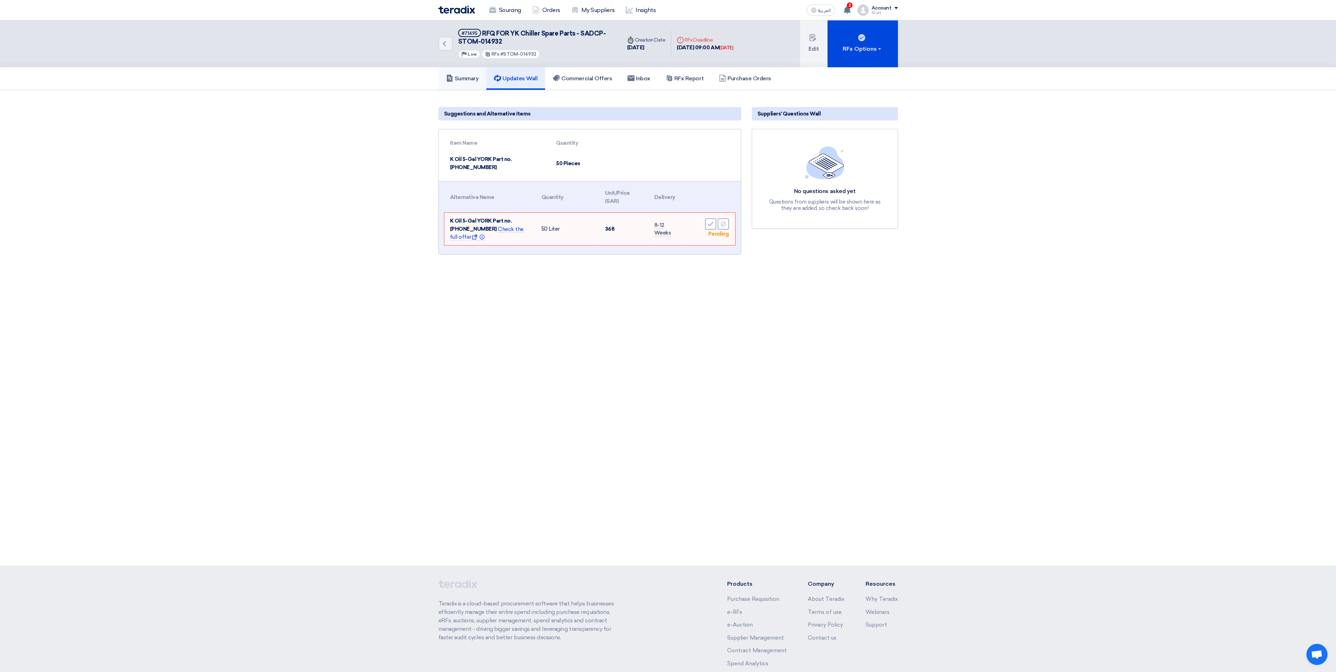
click at [468, 79] on h5 "Summary" at bounding box center [462, 78] width 33 height 7
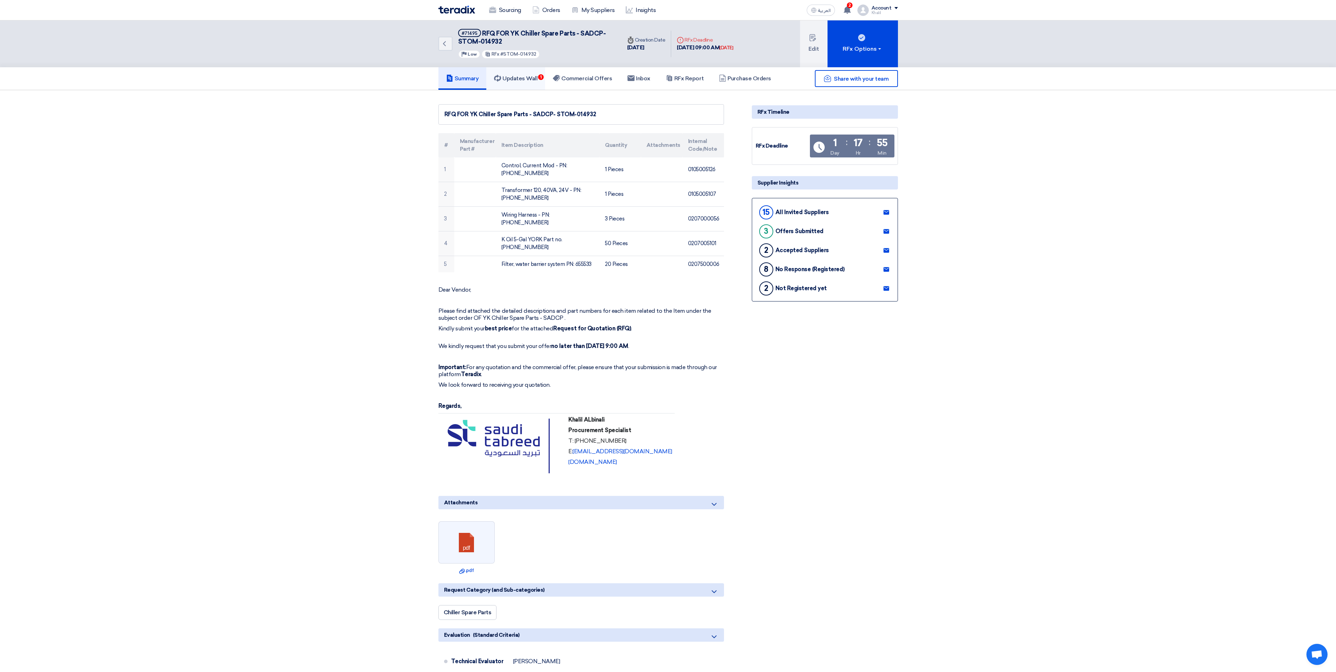
click at [529, 83] on link "Updates Wall 1" at bounding box center [515, 78] width 59 height 23
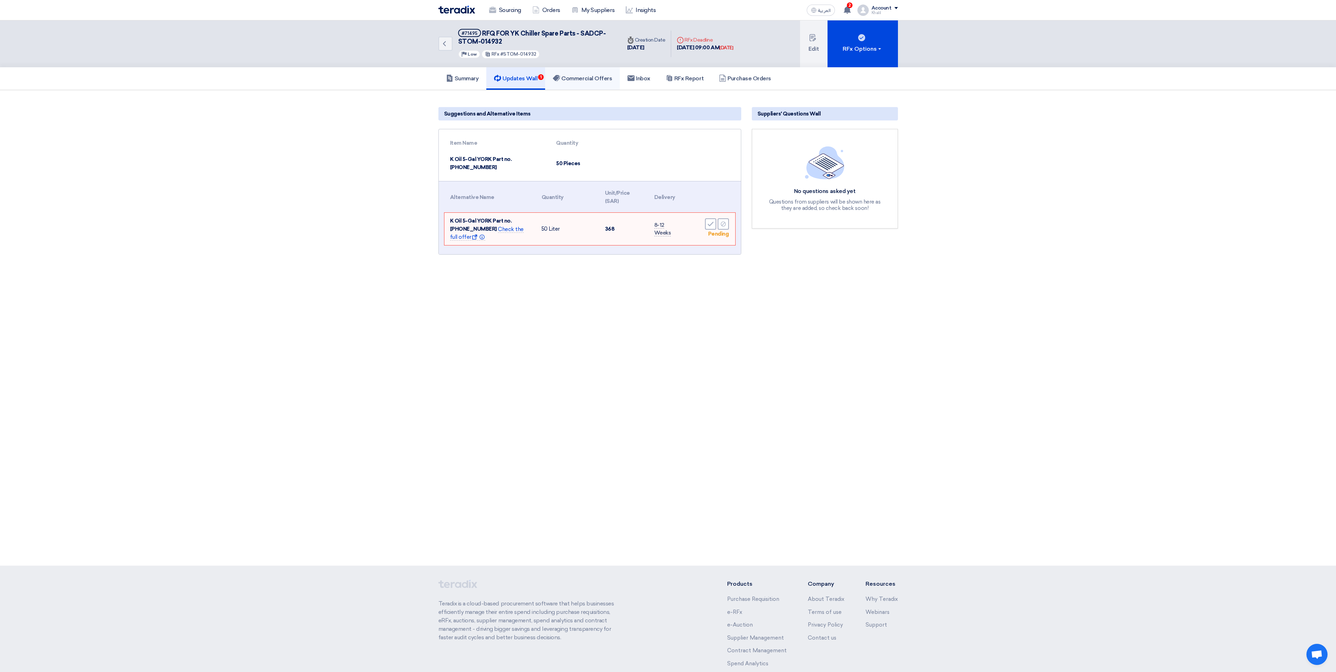
click at [581, 80] on h5 "Commercial Offers" at bounding box center [582, 78] width 59 height 7
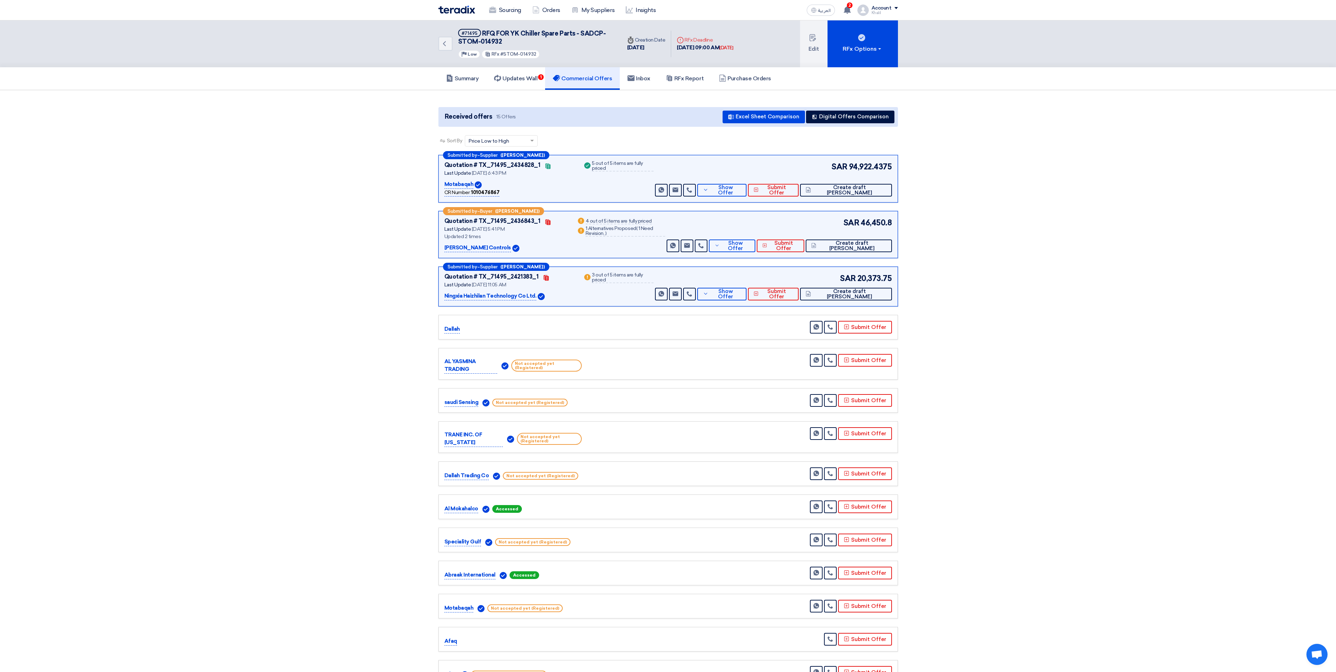
click at [495, 34] on span "RFQ FOR YK Chiller Spare Parts - SADCP- STOM-014932" at bounding box center [532, 38] width 148 height 16
drag, startPoint x: 507, startPoint y: 40, endPoint x: 456, endPoint y: 42, distance: 50.7
click at [456, 42] on div "Back #71495 RFQ FOR YK Chiller Spare Parts - SADCP- STOM-014932 Priority Low RF…" at bounding box center [529, 43] width 183 height 47
drag, startPoint x: 46, startPoint y: 0, endPoint x: 277, endPoint y: 150, distance: 274.9
click at [277, 150] on section "Received offers 15 Offers Excel Sheet Comparison Digital Offers Comparison Sort…" at bounding box center [668, 416] width 1336 height 652
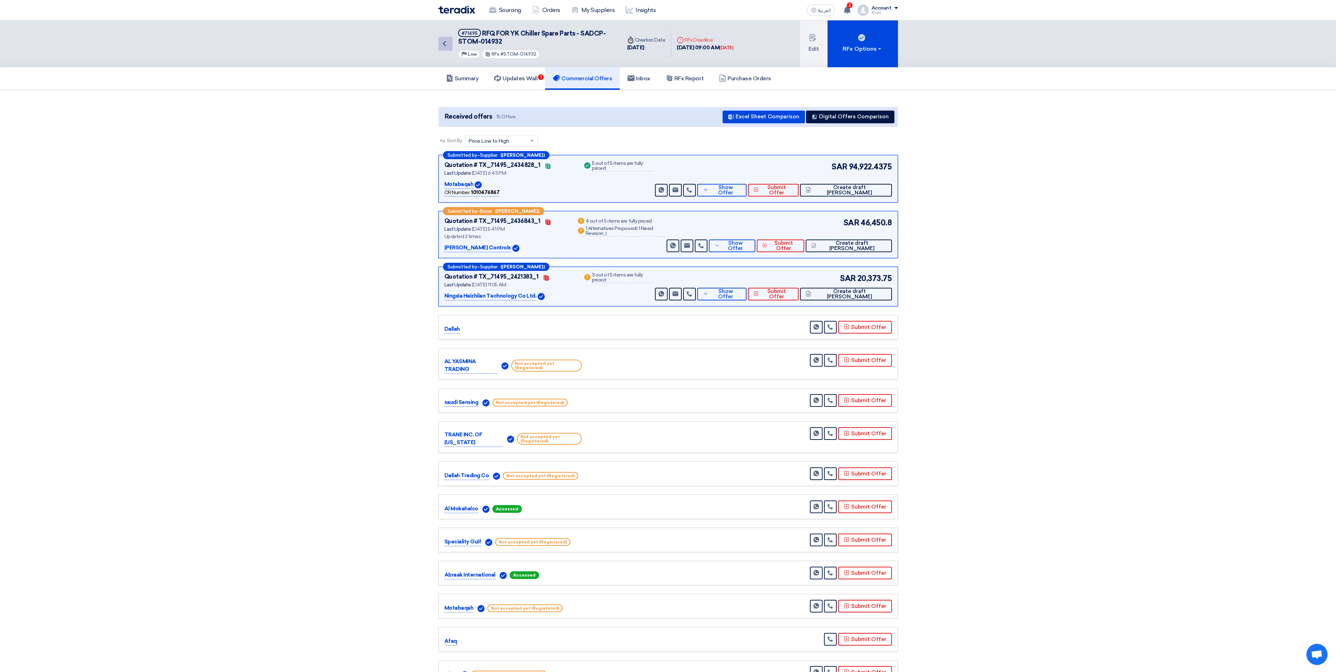
click at [442, 44] on icon "Back" at bounding box center [444, 43] width 8 height 8
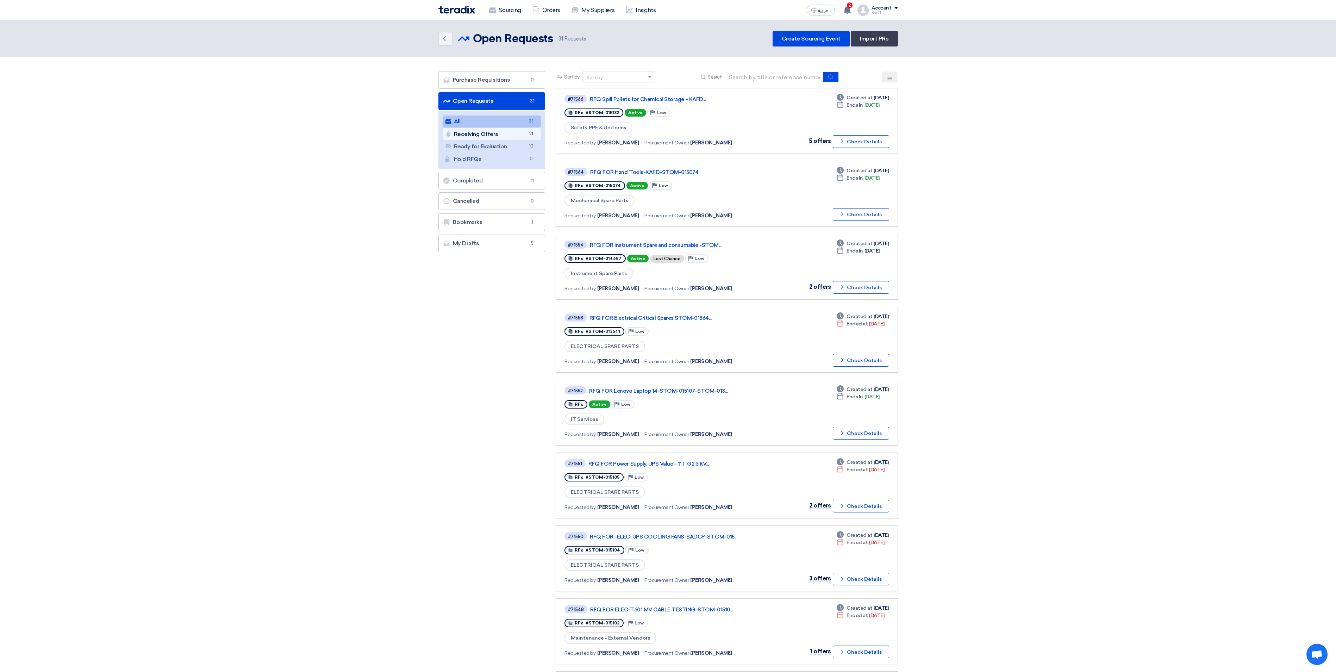
click at [497, 134] on link "Receiving Offers Receiving Offers 21" at bounding box center [492, 134] width 99 height 12
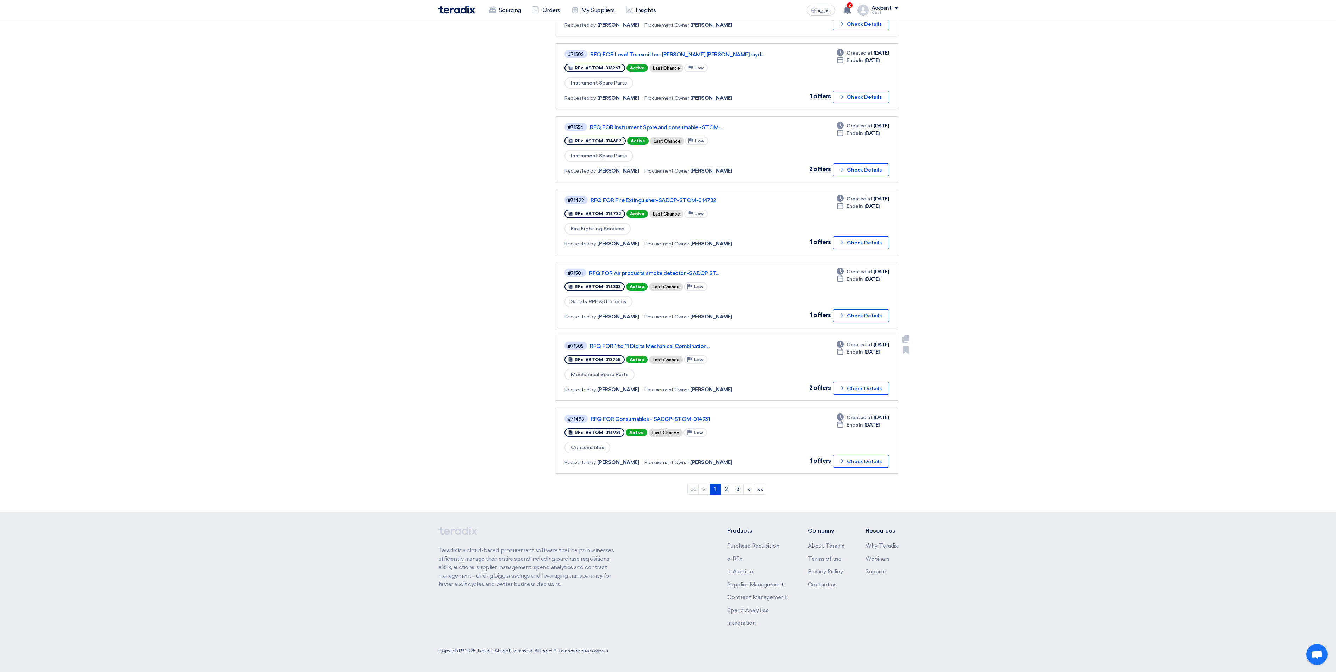
scroll to position [343, 0]
click at [723, 492] on link "2" at bounding box center [727, 489] width 12 height 11
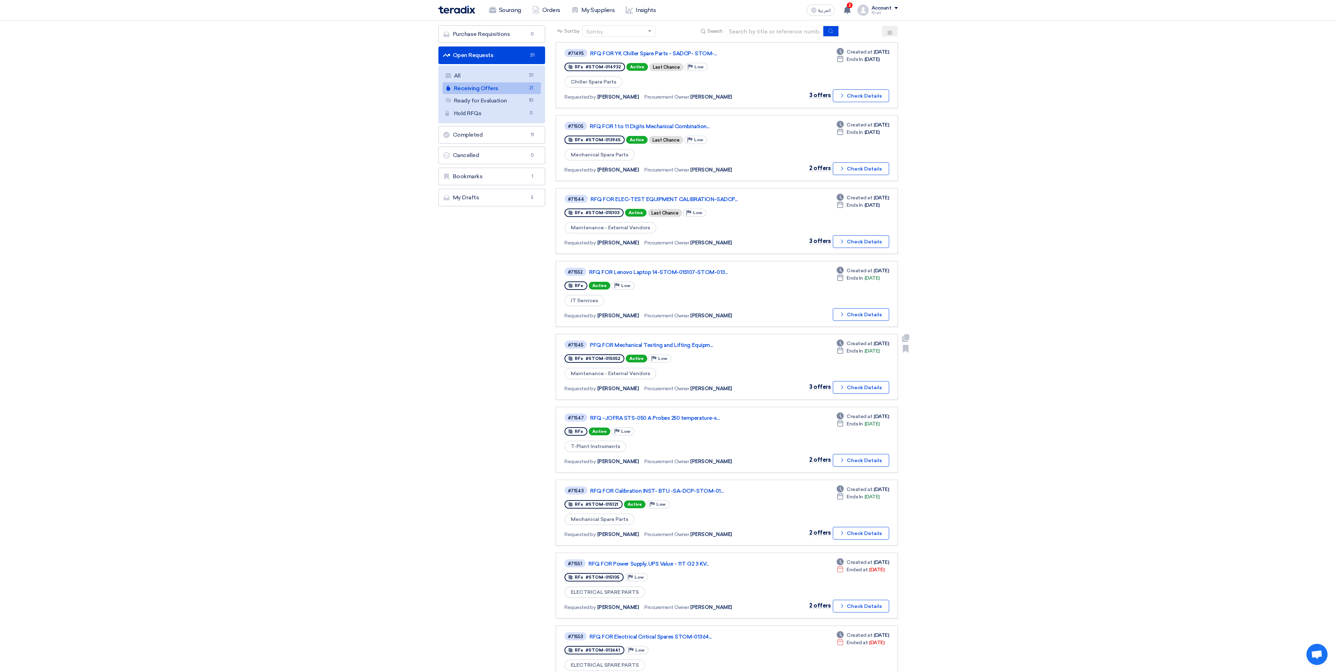
scroll to position [70, 0]
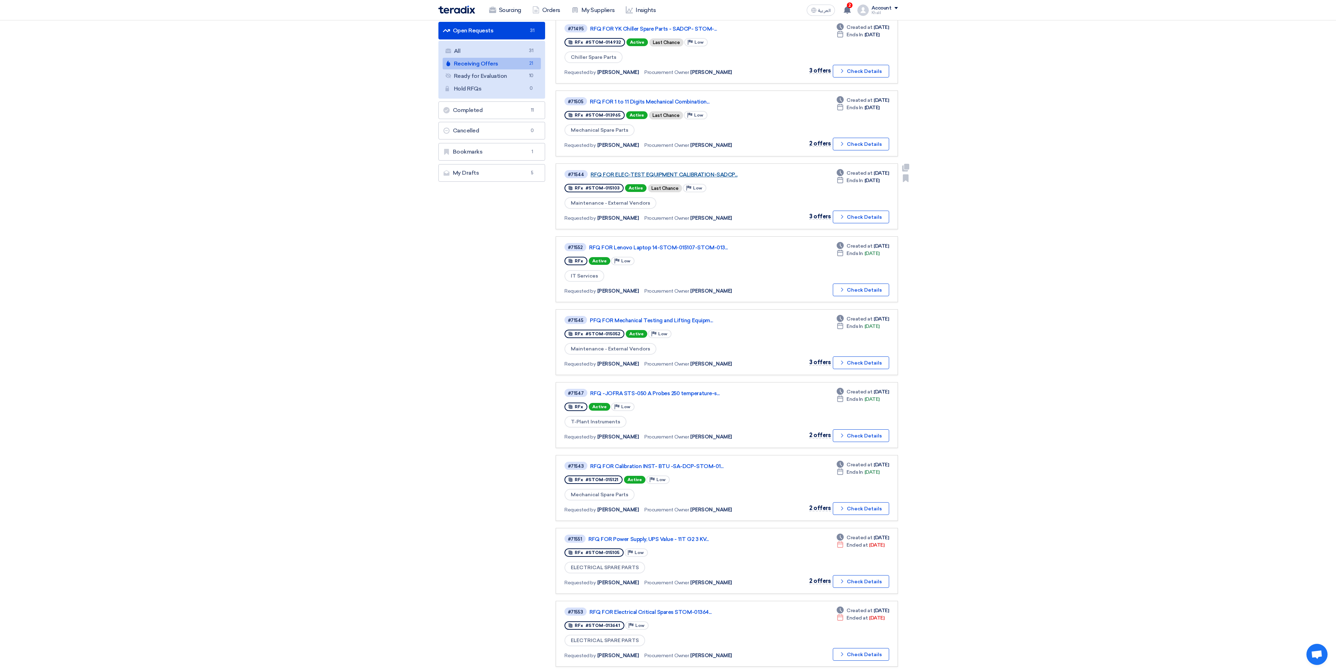
click at [704, 176] on link "RFQ FOR ELEC-TEST EQUIPMENT CALIBRATION-SADCP..." at bounding box center [679, 175] width 176 height 6
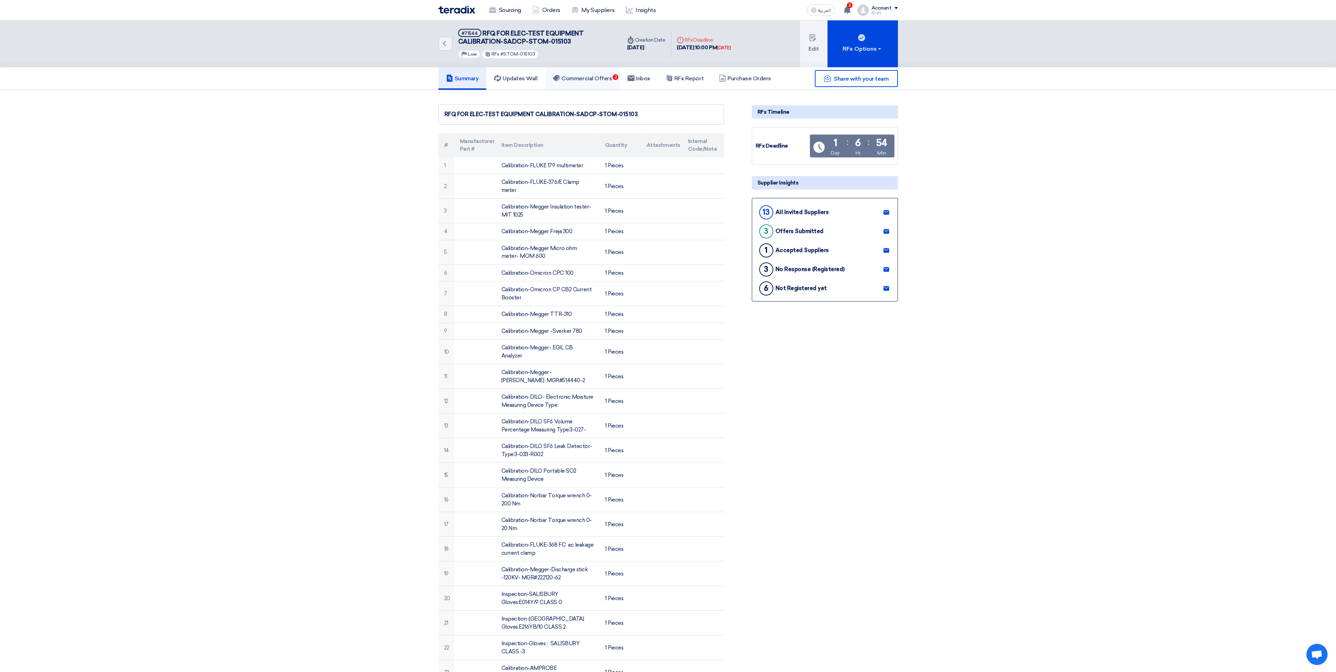
click at [602, 80] on h5 "Commercial Offers 2" at bounding box center [582, 78] width 59 height 7
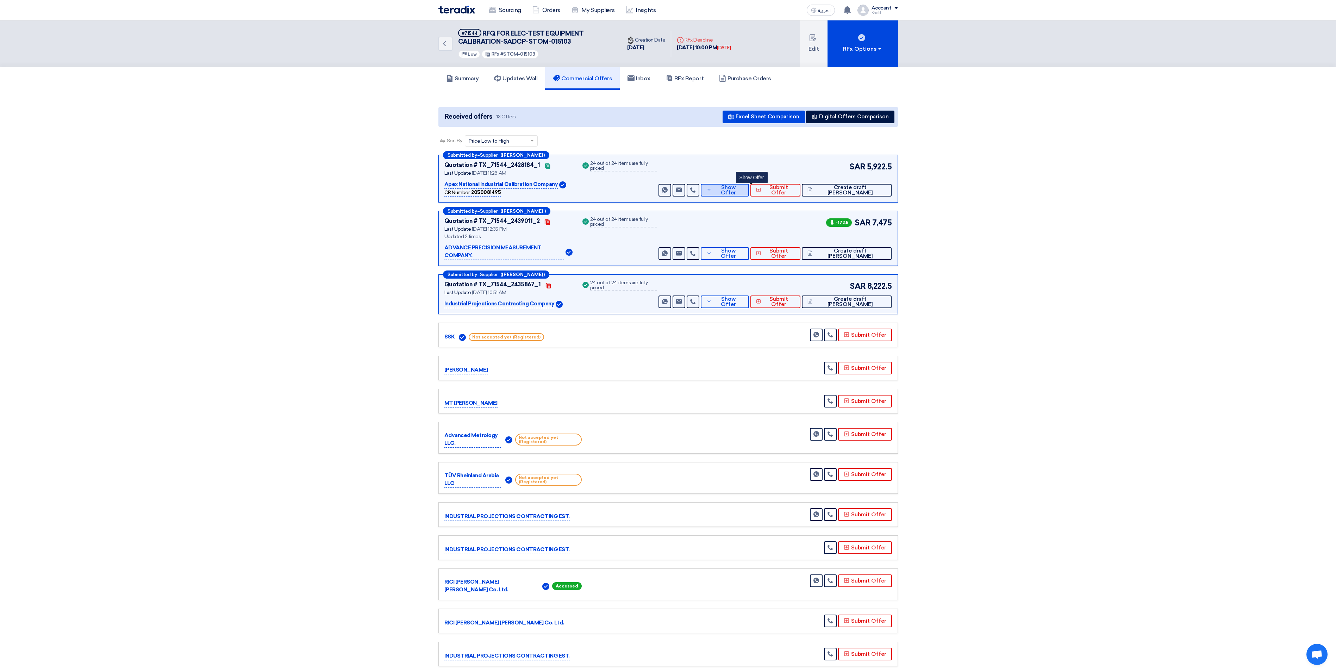
click at [744, 188] on span "Show Offer" at bounding box center [729, 190] width 30 height 11
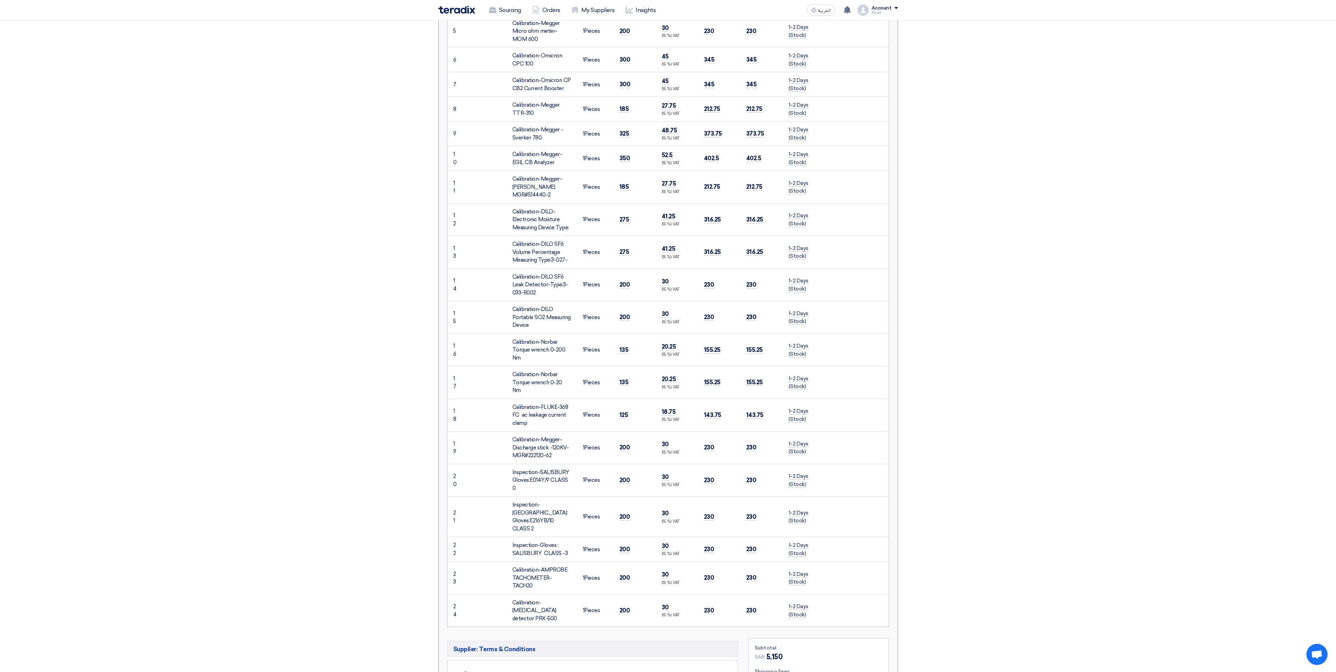
scroll to position [704, 0]
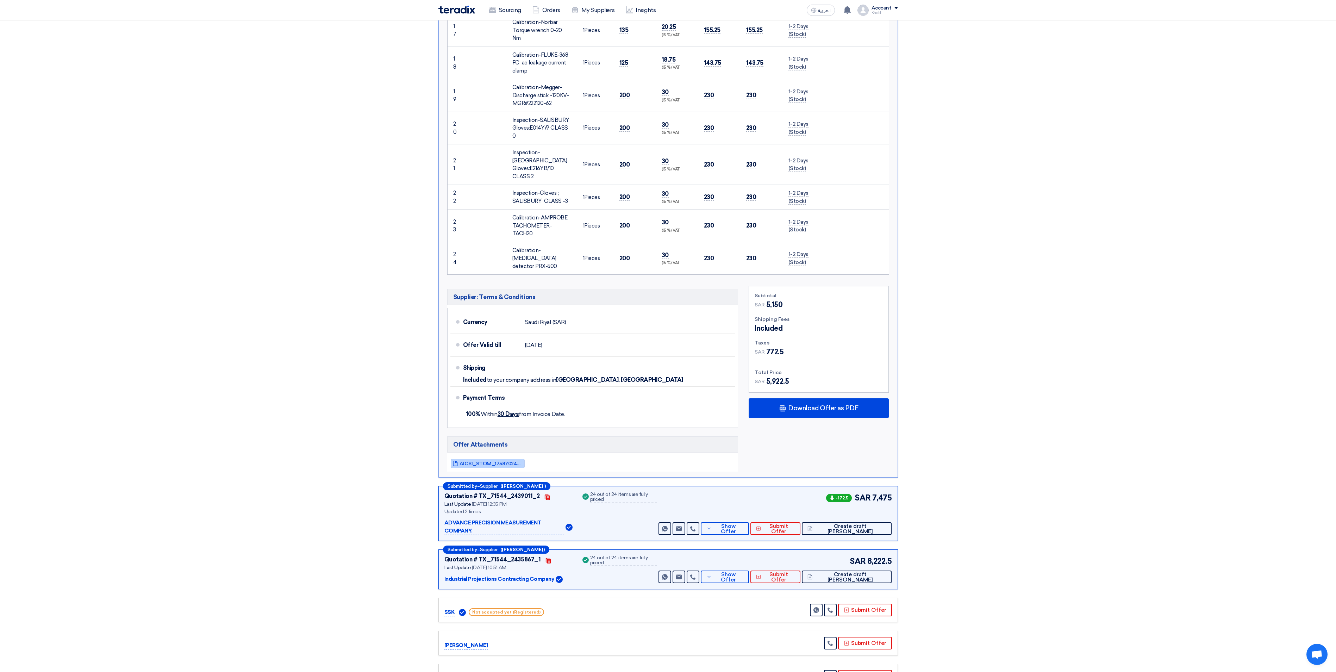
click at [494, 461] on span "AICSI_STOM_1758702463542.pdf" at bounding box center [491, 463] width 63 height 5
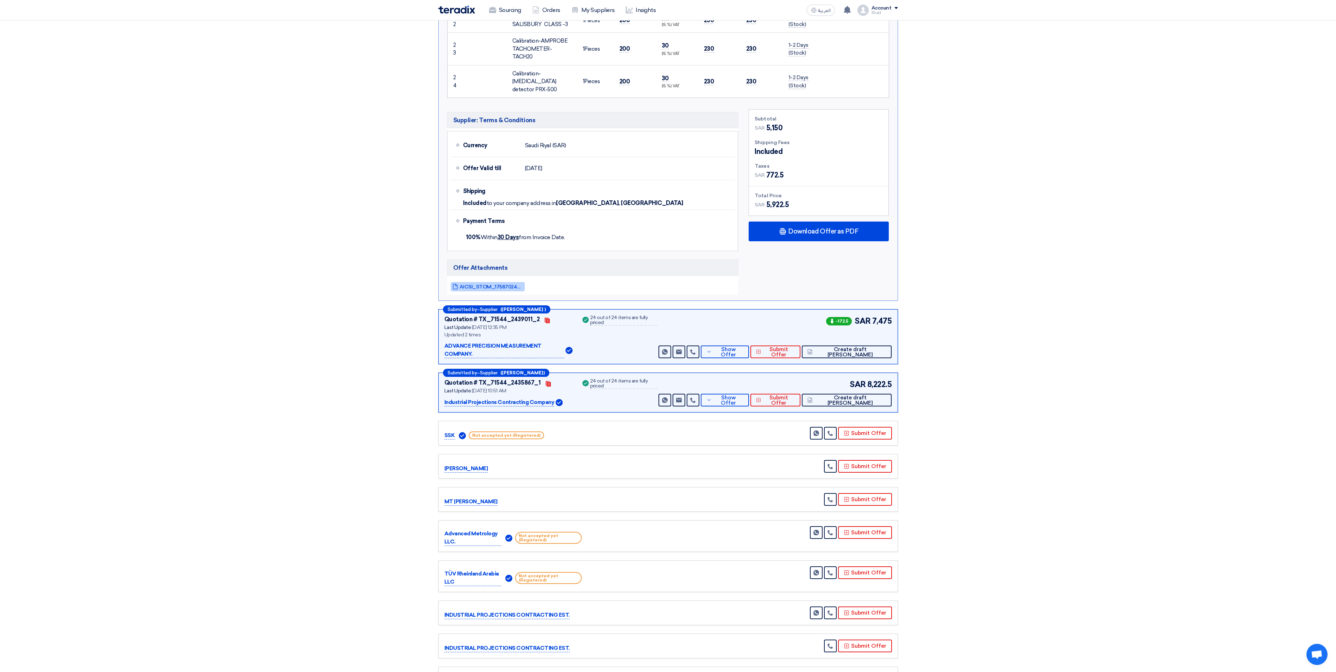
scroll to position [916, 0]
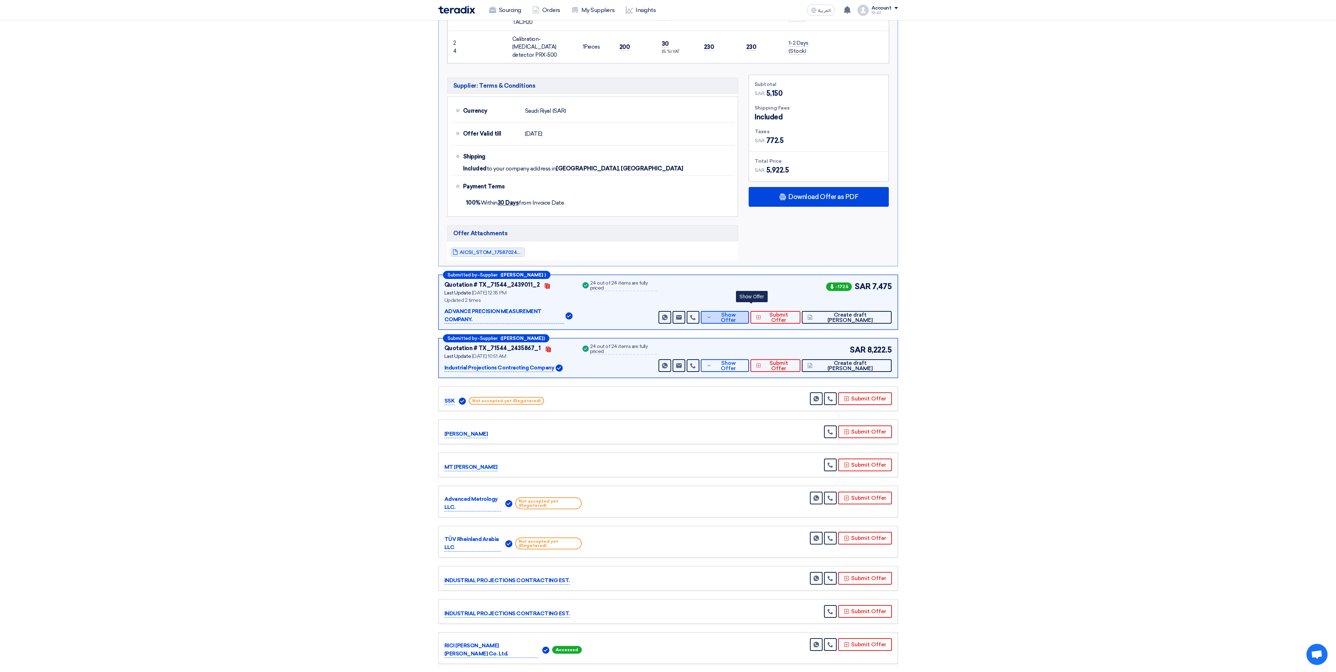
click at [748, 311] on button "Show Offer" at bounding box center [725, 317] width 48 height 13
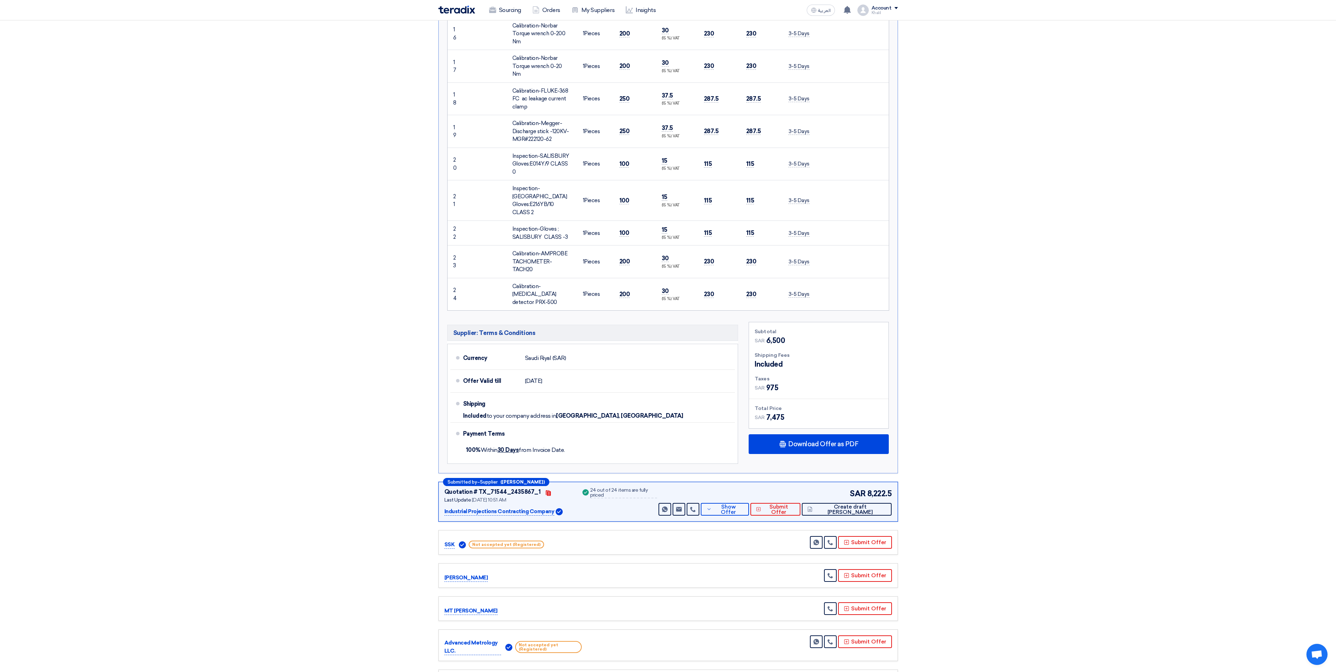
scroll to position [845, 0]
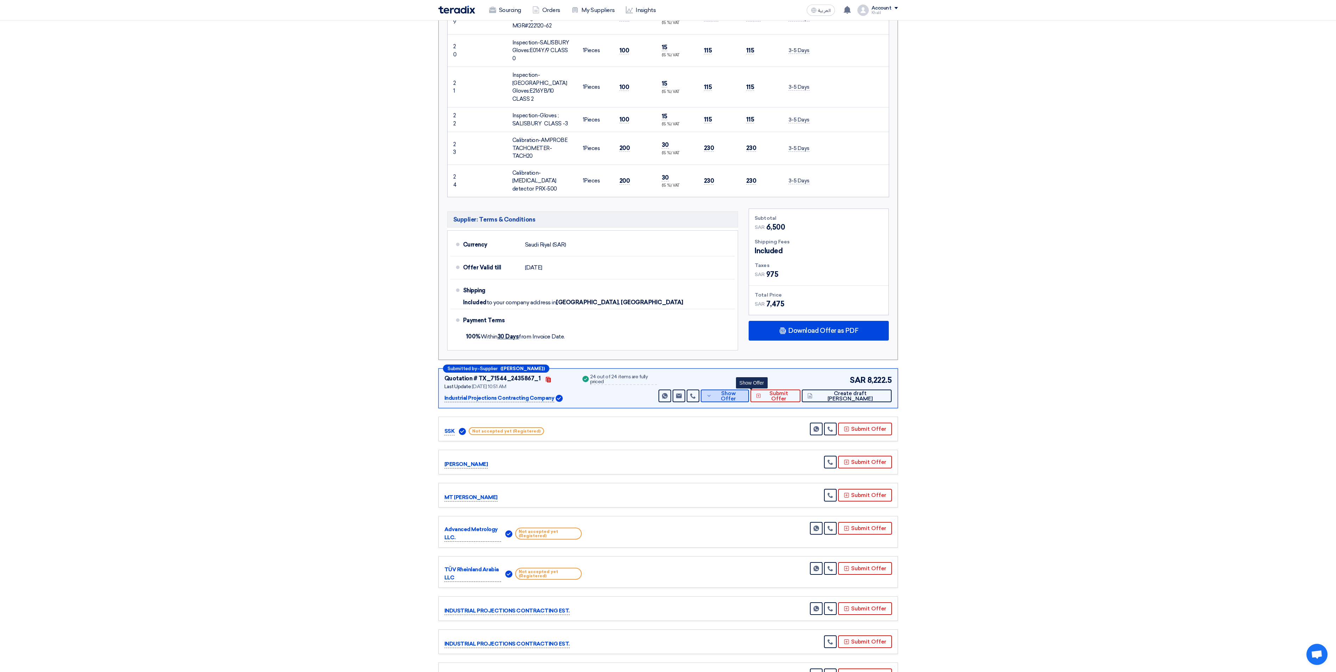
click at [742, 390] on button "Show Offer" at bounding box center [725, 396] width 48 height 13
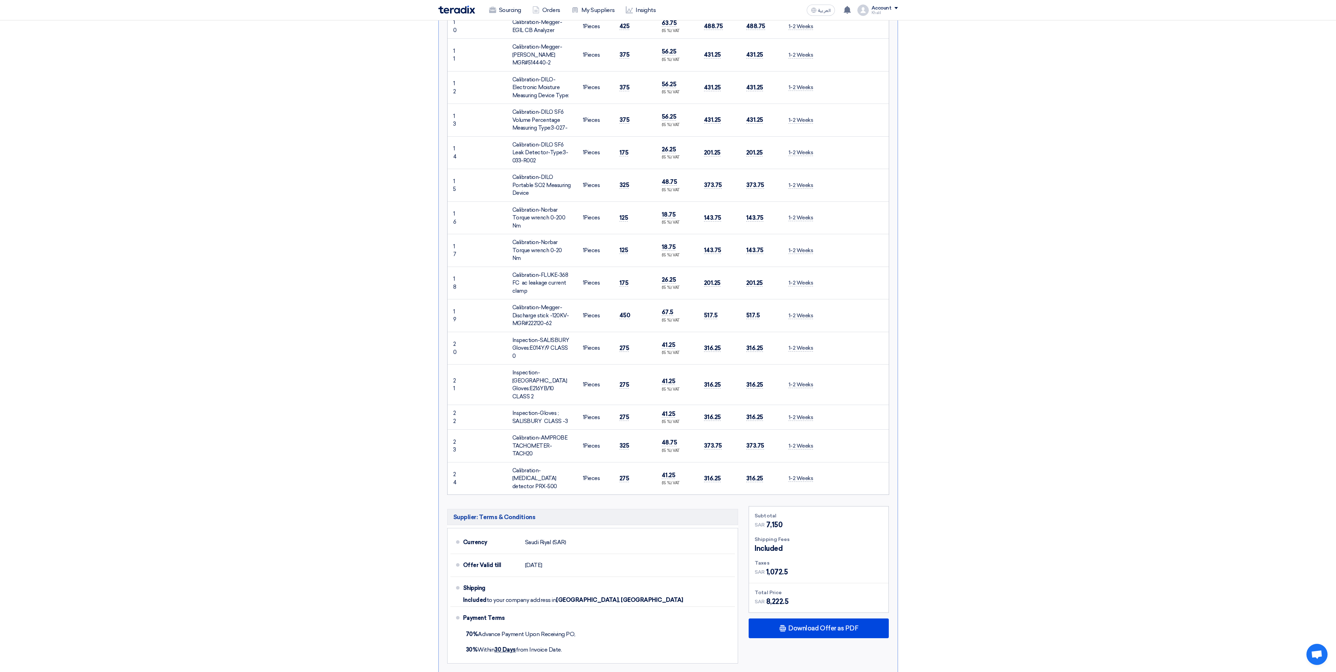
scroll to position [775, 0]
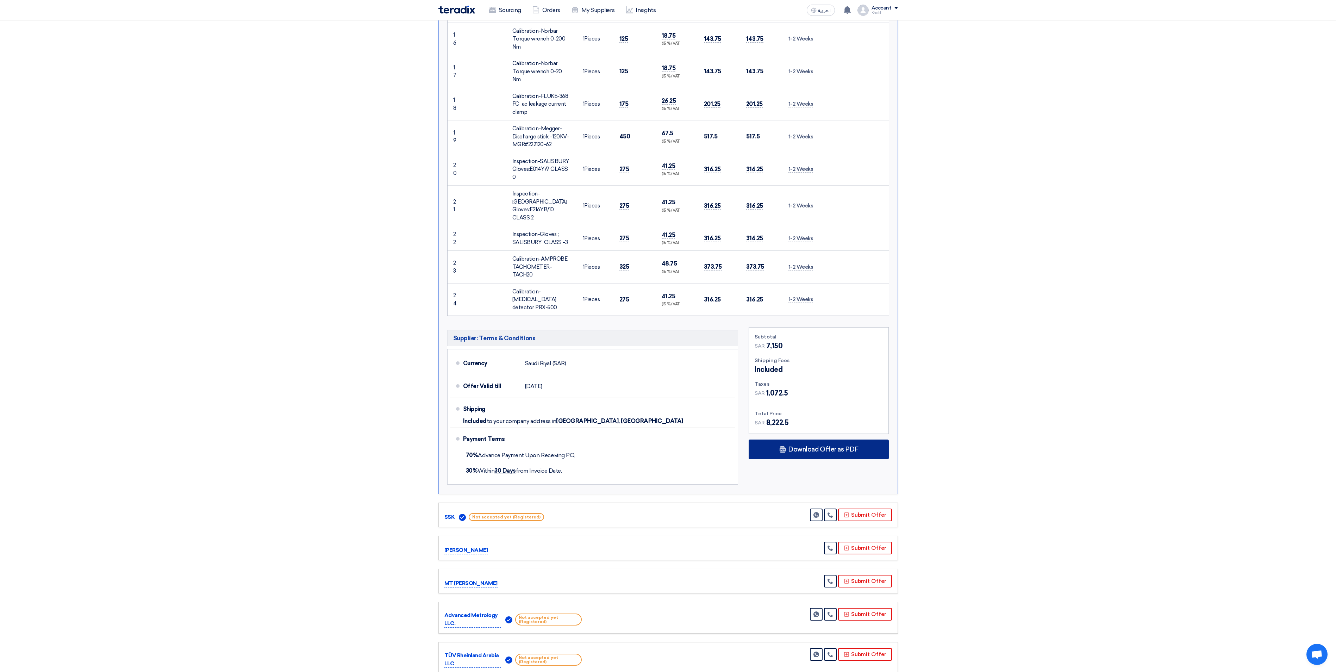
click at [792, 446] on span "Download Offer as PDF" at bounding box center [823, 449] width 70 height 6
click at [816, 480] on div "English" at bounding box center [818, 490] width 139 height 20
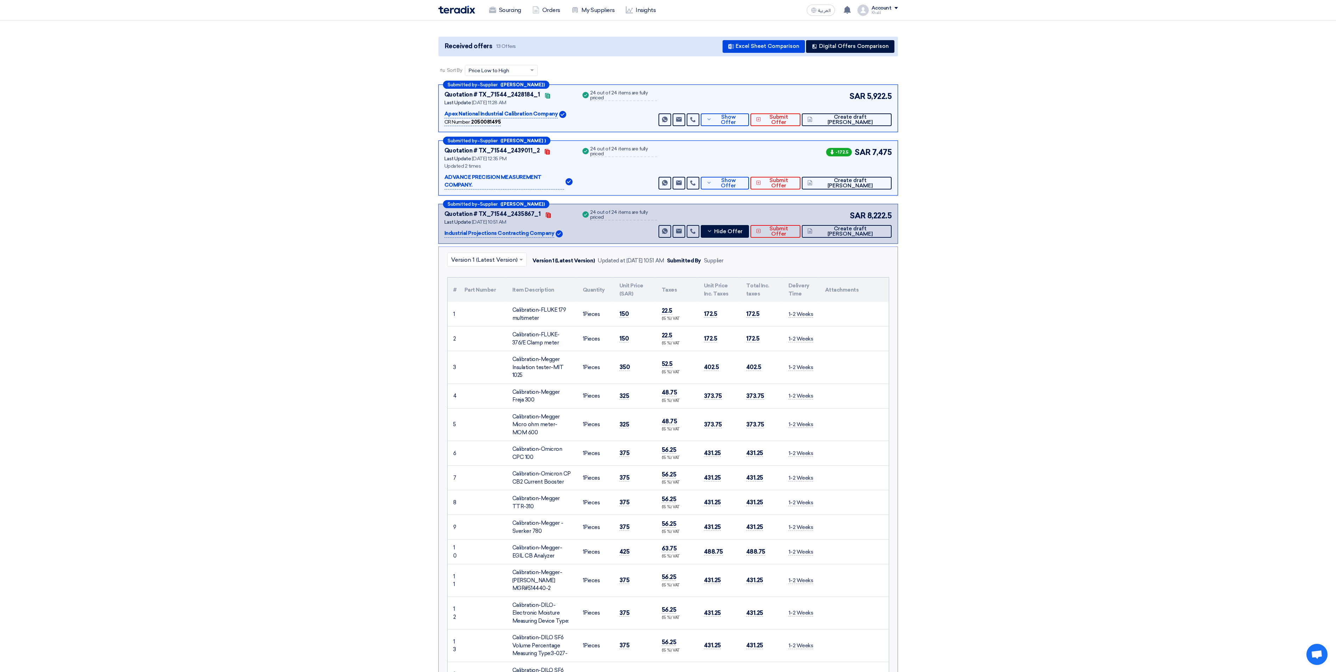
scroll to position [0, 0]
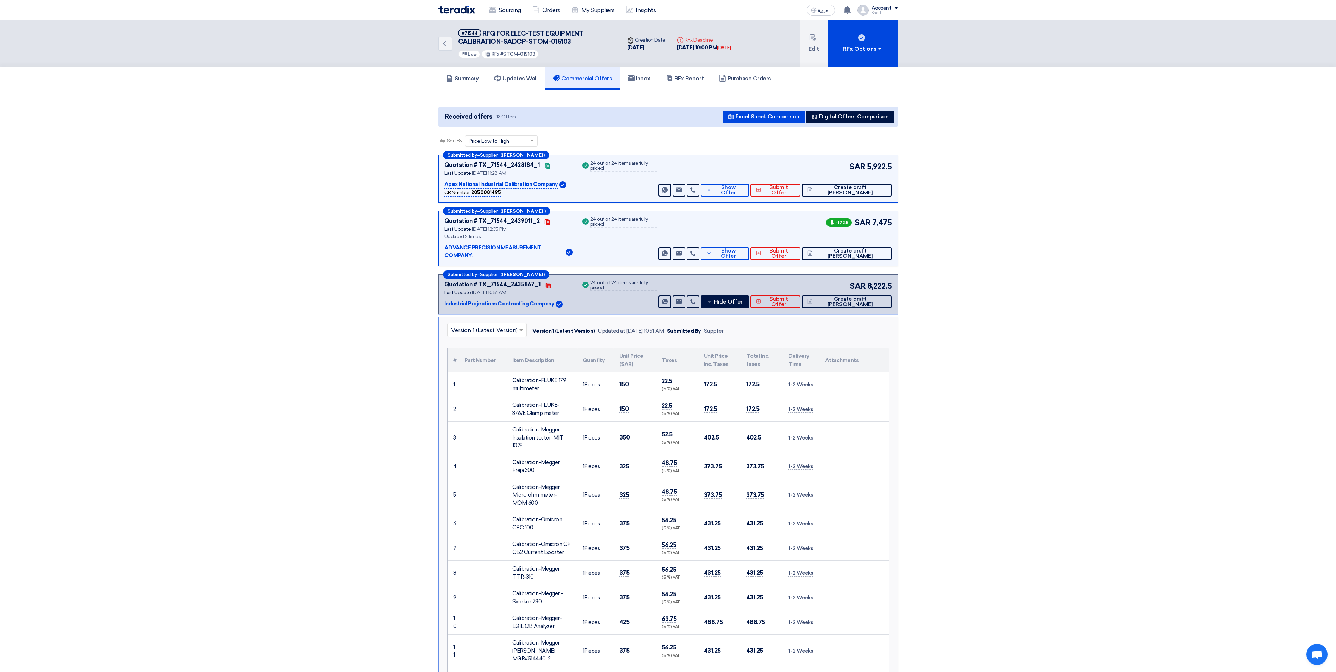
click at [509, 185] on p "Apex National Industrial Calibration Company" at bounding box center [501, 184] width 114 height 8
click at [712, 191] on icon at bounding box center [709, 190] width 5 height 6
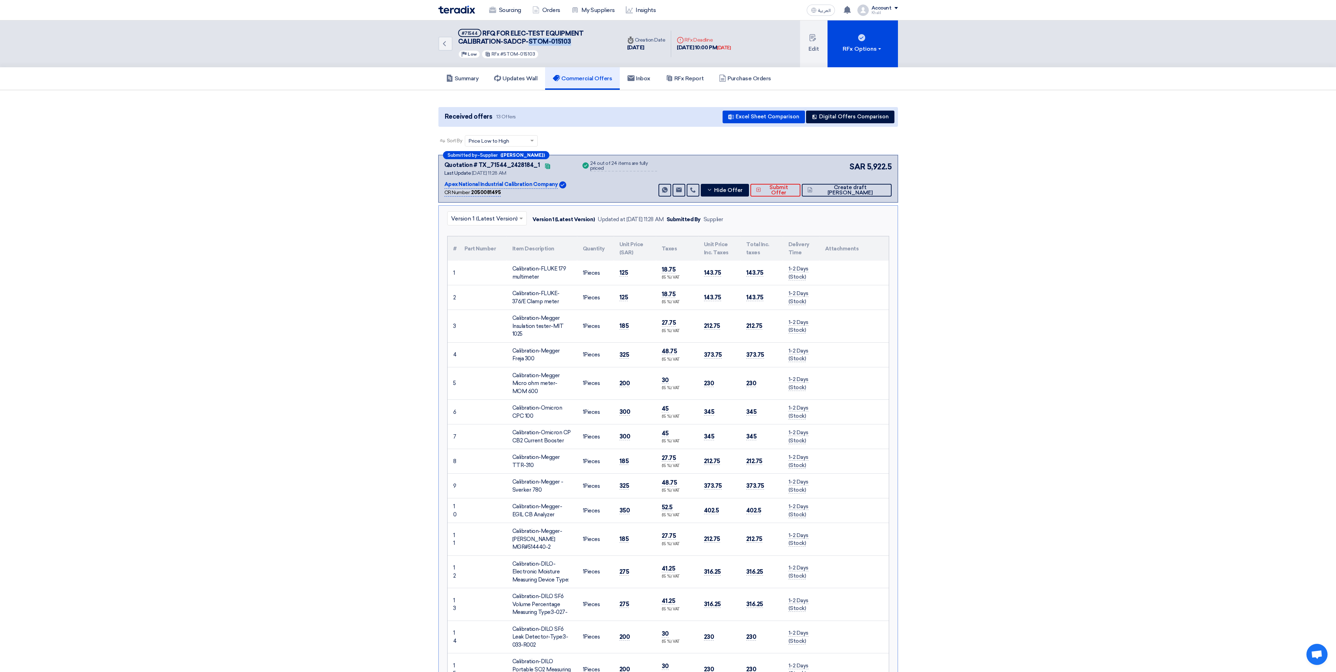
drag, startPoint x: 580, startPoint y: 39, endPoint x: 529, endPoint y: 44, distance: 51.7
click at [529, 44] on h5 "#71544 RFQ FOR ELEC-TEST EQUIPMENT CALIBRATION-SADCP-STOM-015103" at bounding box center [535, 37] width 155 height 17
